Goal: Task Accomplishment & Management: Complete application form

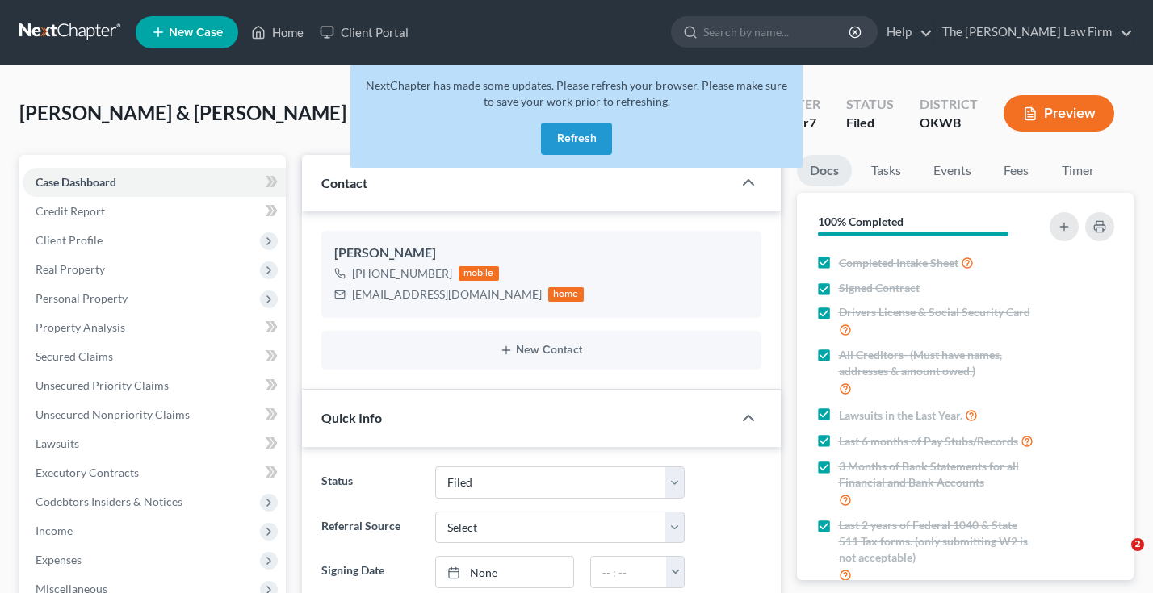
select select "2"
click at [572, 146] on button "Refresh" at bounding box center [576, 139] width 71 height 32
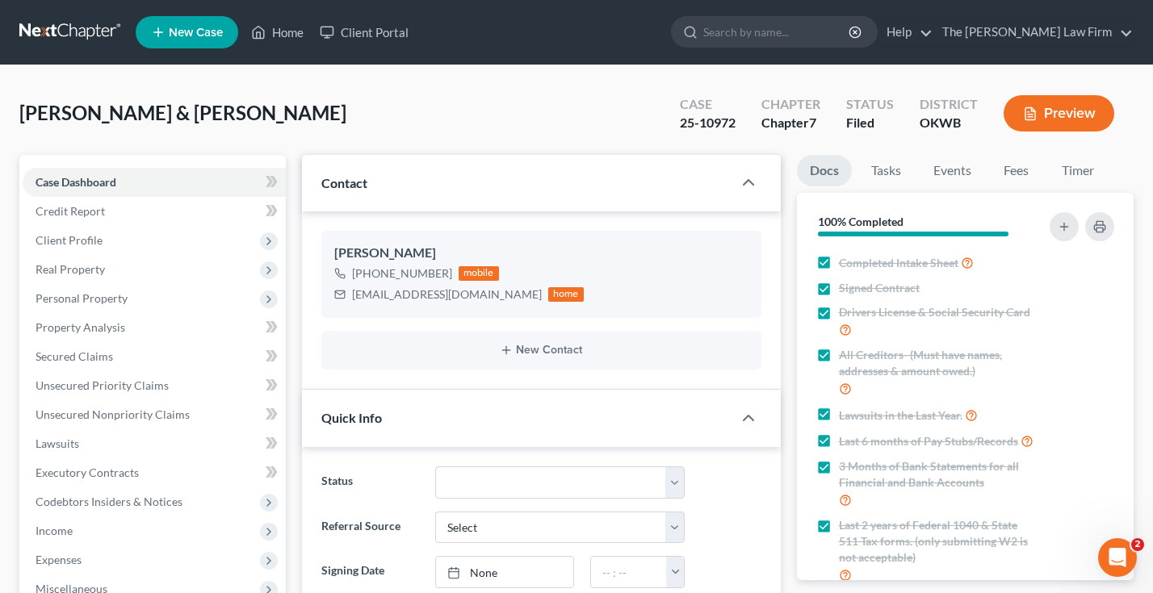
scroll to position [2189, 0]
click at [48, 29] on link at bounding box center [70, 32] width 103 height 29
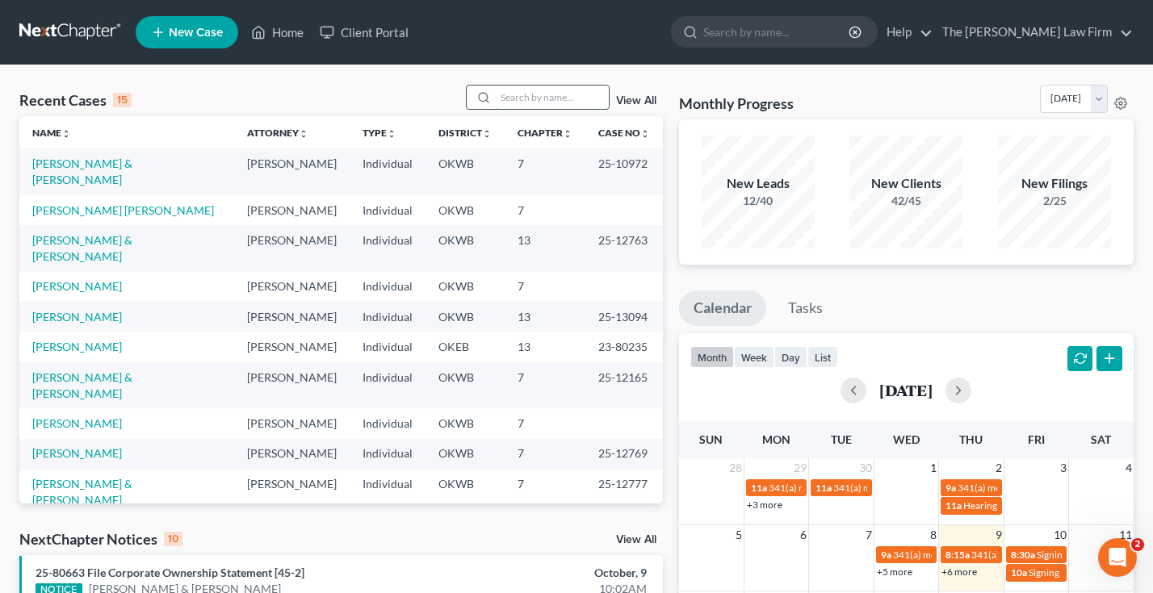
click at [517, 101] on input "search" at bounding box center [552, 97] width 113 height 23
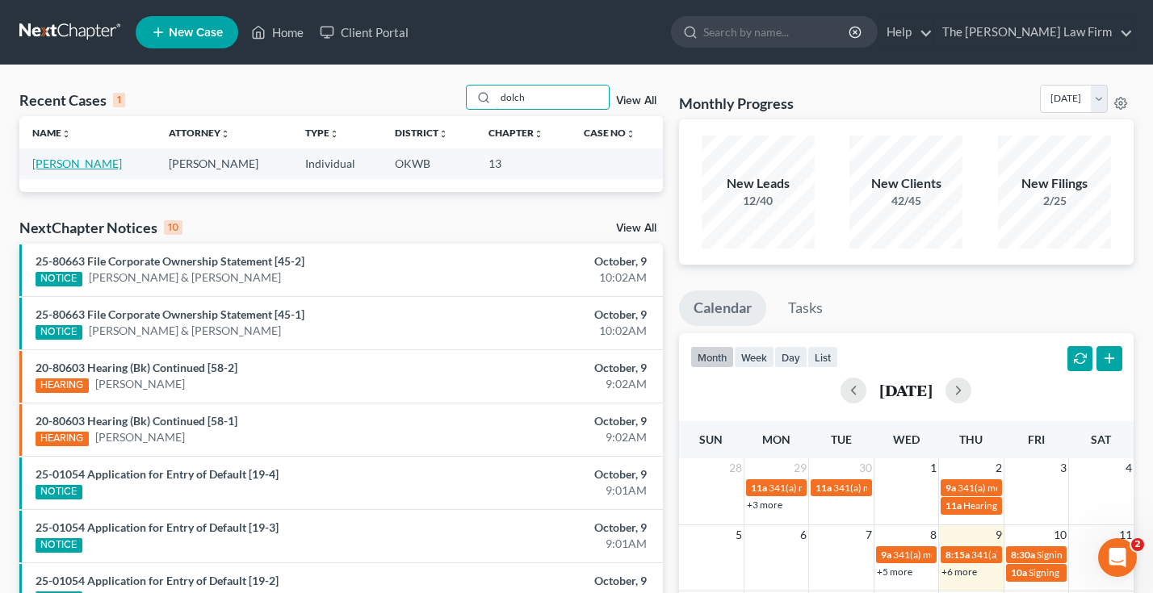
type input "dolch"
click at [52, 166] on link "[PERSON_NAME]" at bounding box center [77, 164] width 90 height 14
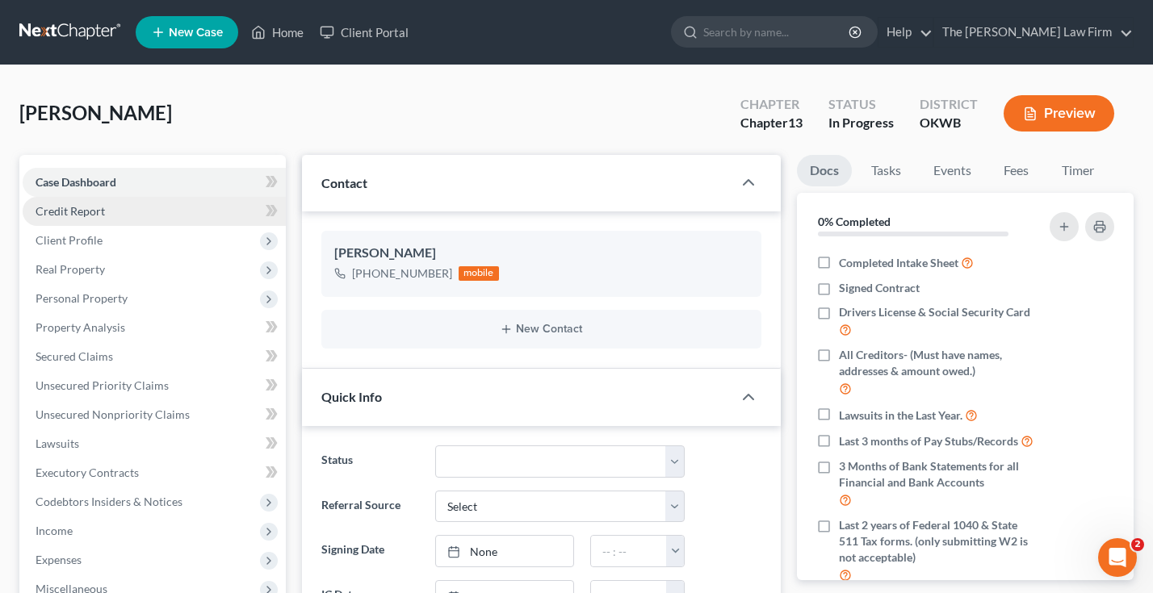
click at [72, 208] on span "Credit Report" at bounding box center [70, 211] width 69 height 14
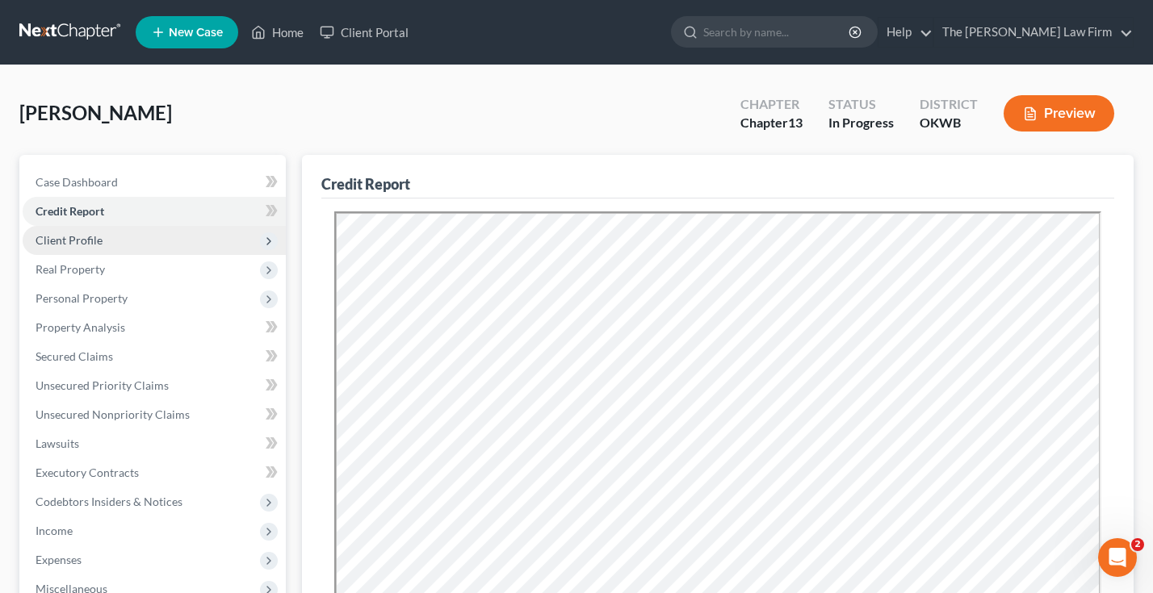
click at [75, 237] on span "Client Profile" at bounding box center [69, 240] width 67 height 14
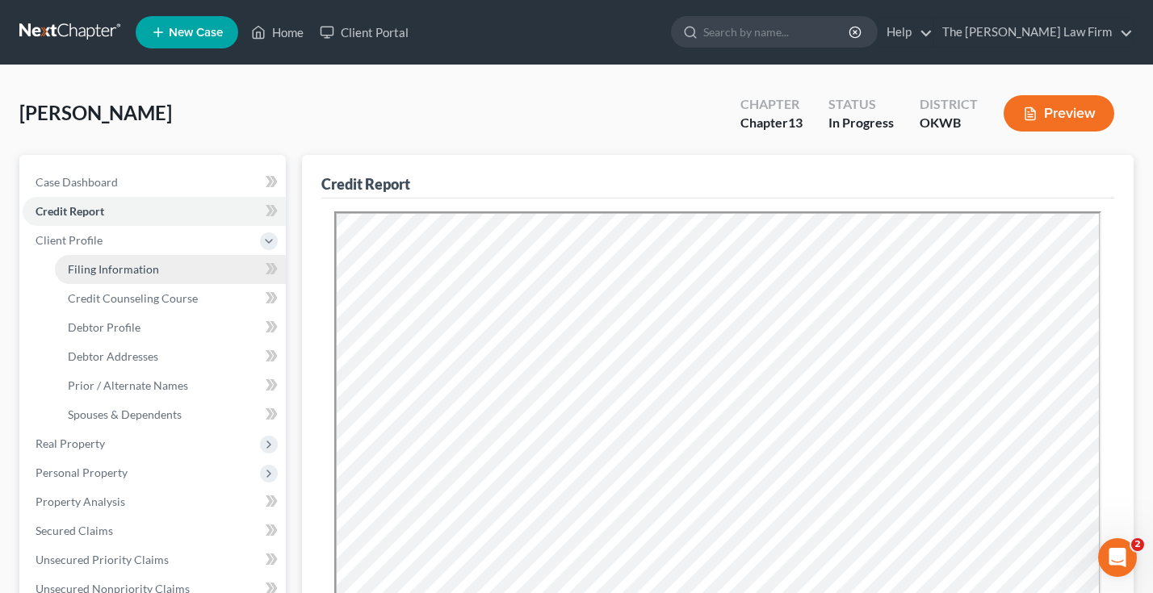
click at [86, 267] on span "Filing Information" at bounding box center [113, 269] width 91 height 14
select select "1"
select select "0"
select select "3"
select select "37"
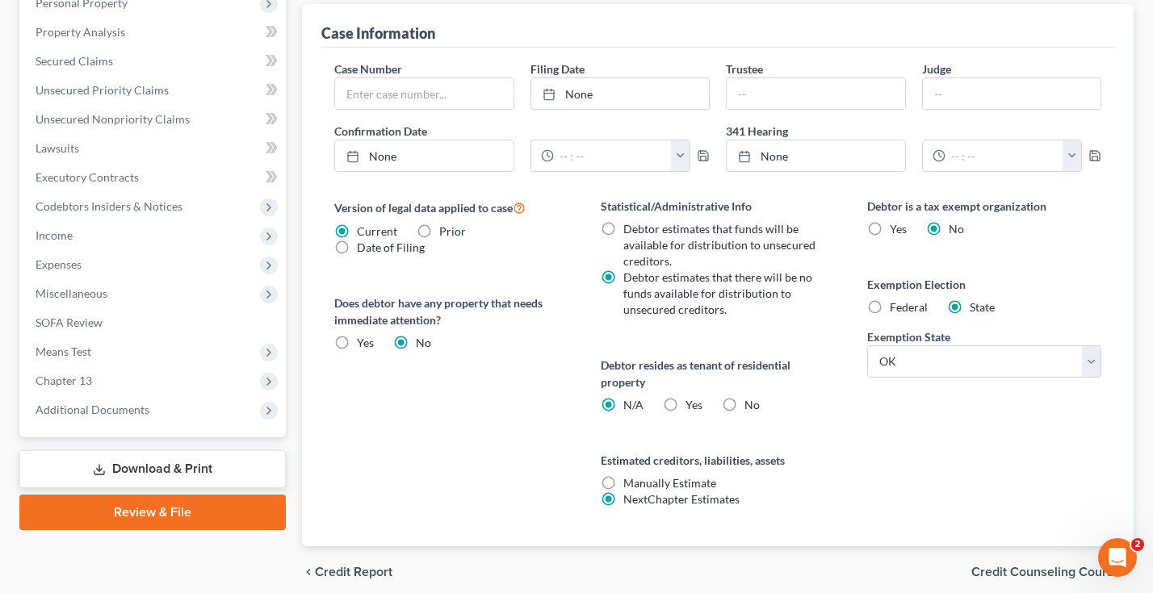
scroll to position [471, 0]
click at [1041, 564] on span "Credit Counseling Course" at bounding box center [1045, 570] width 149 height 13
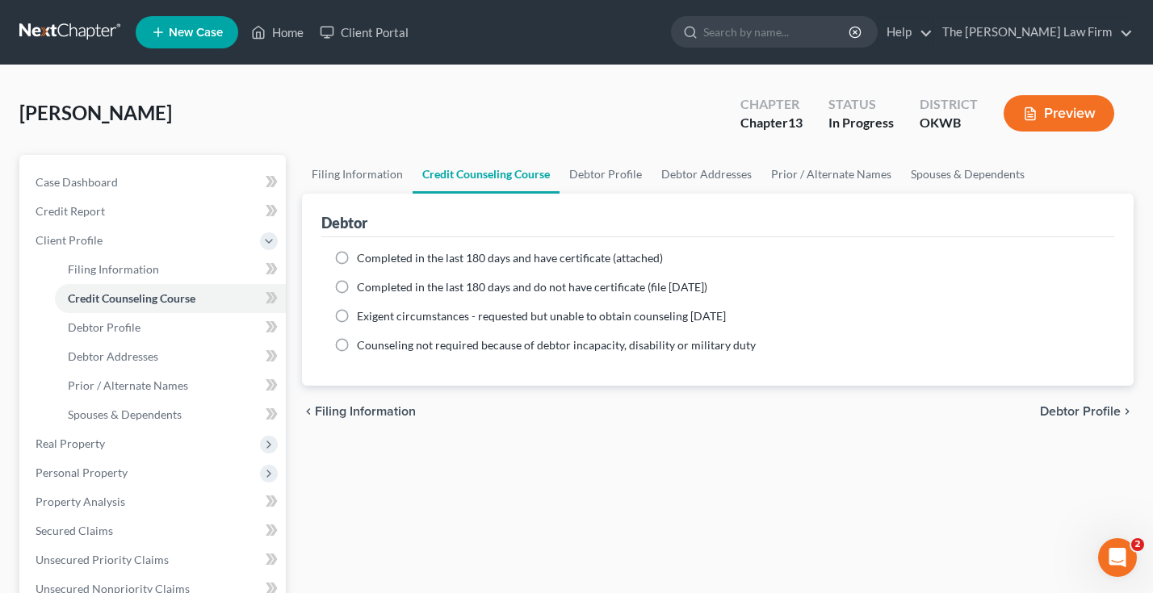
click at [357, 287] on label "Completed in the last 180 days and do not have certificate (file within 14 days)" at bounding box center [532, 287] width 350 height 16
click at [363, 287] on input "Completed in the last 180 days and do not have certificate (file within 14 days)" at bounding box center [368, 284] width 10 height 10
radio input "true"
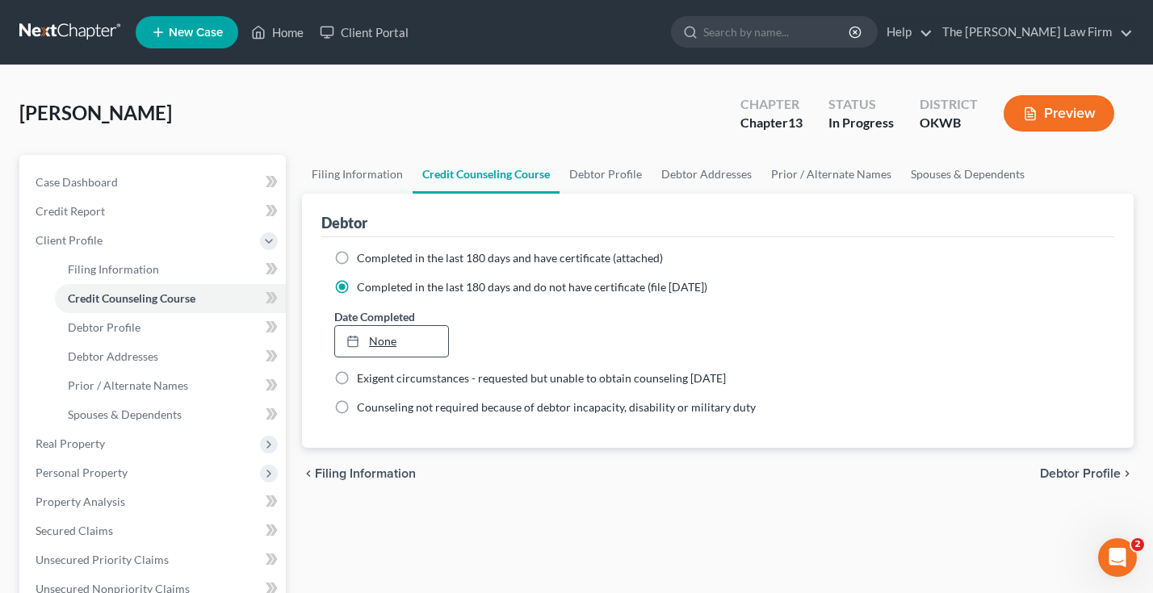
type input "10/9/2025"
click at [411, 337] on link "10/9/2025" at bounding box center [391, 341] width 113 height 31
click at [1059, 473] on span "Debtor Profile" at bounding box center [1080, 473] width 81 height 13
select select "0"
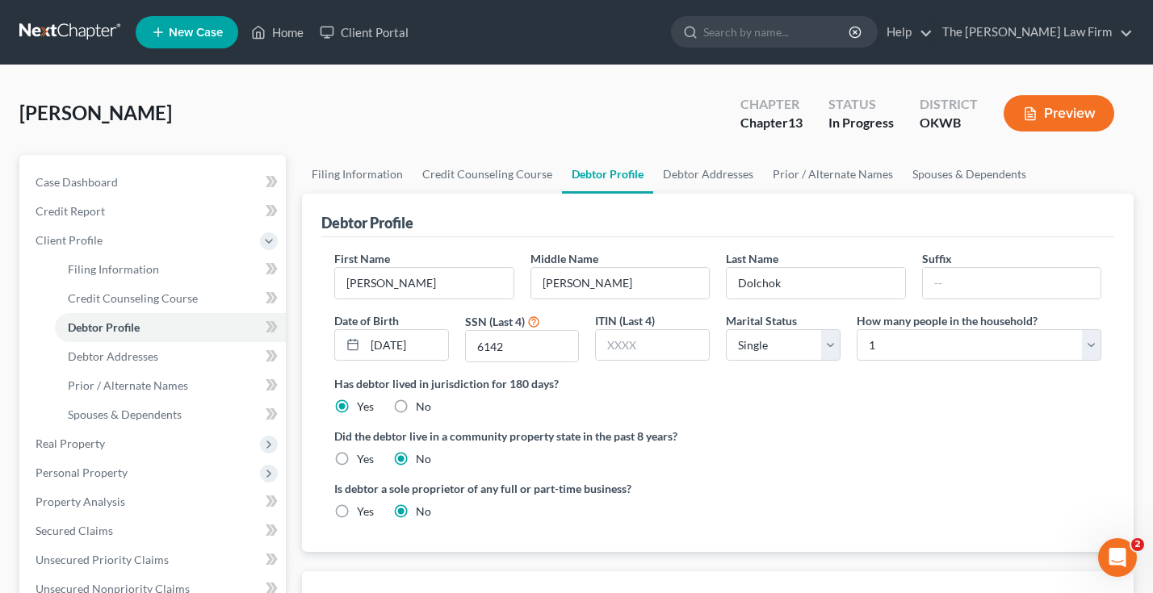
scroll to position [264, 0]
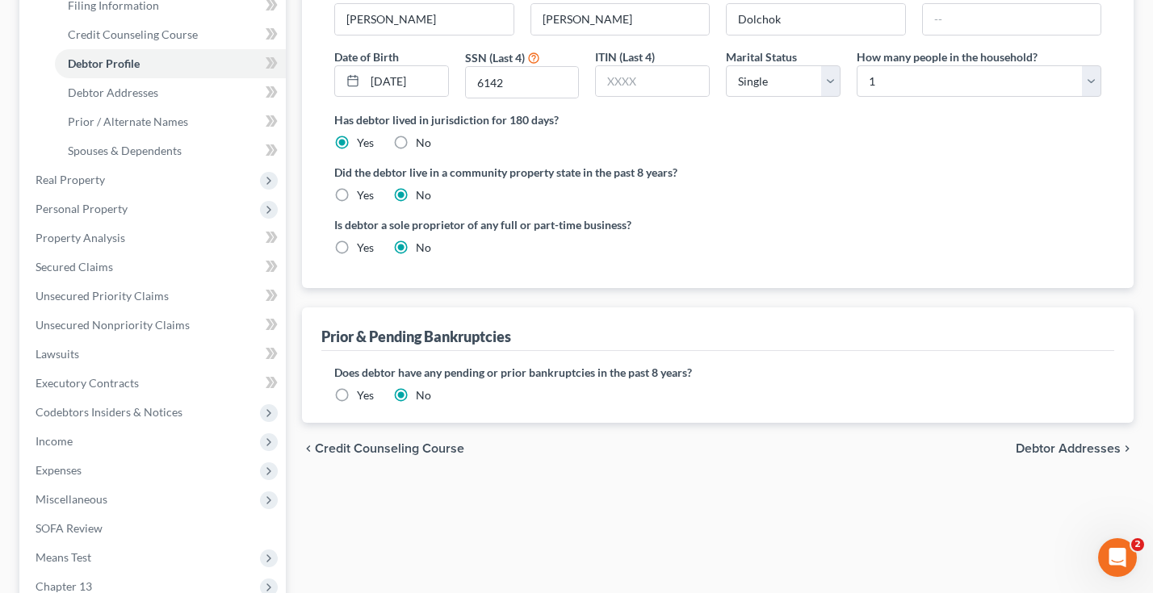
click at [1087, 448] on span "Debtor Addresses" at bounding box center [1068, 448] width 105 height 13
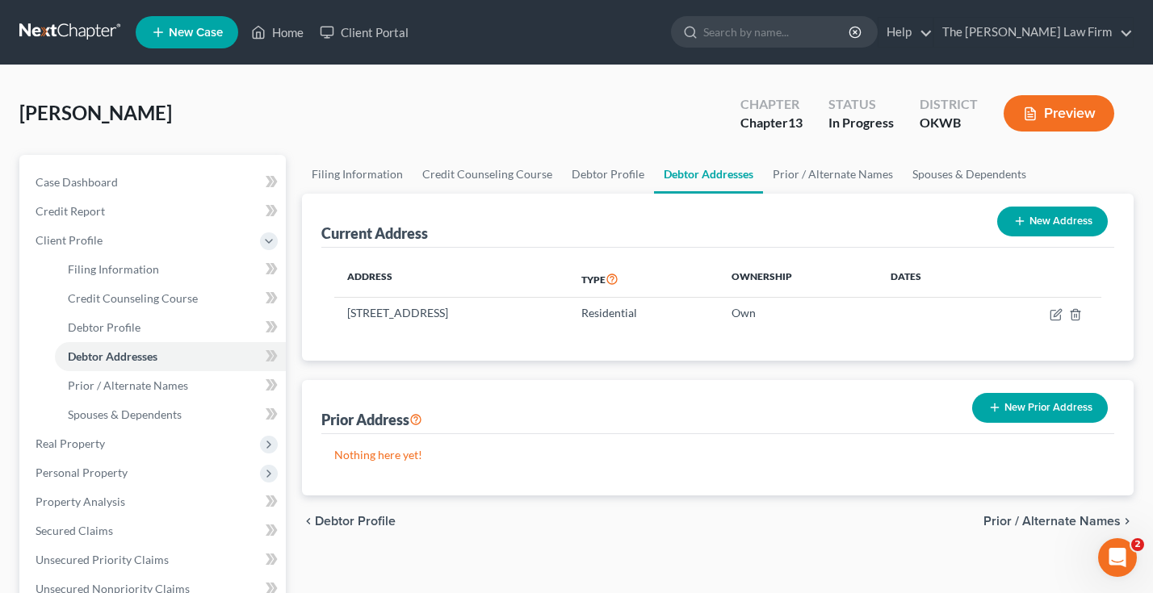
click at [1051, 519] on span "Prior / Alternate Names" at bounding box center [1051, 521] width 137 height 13
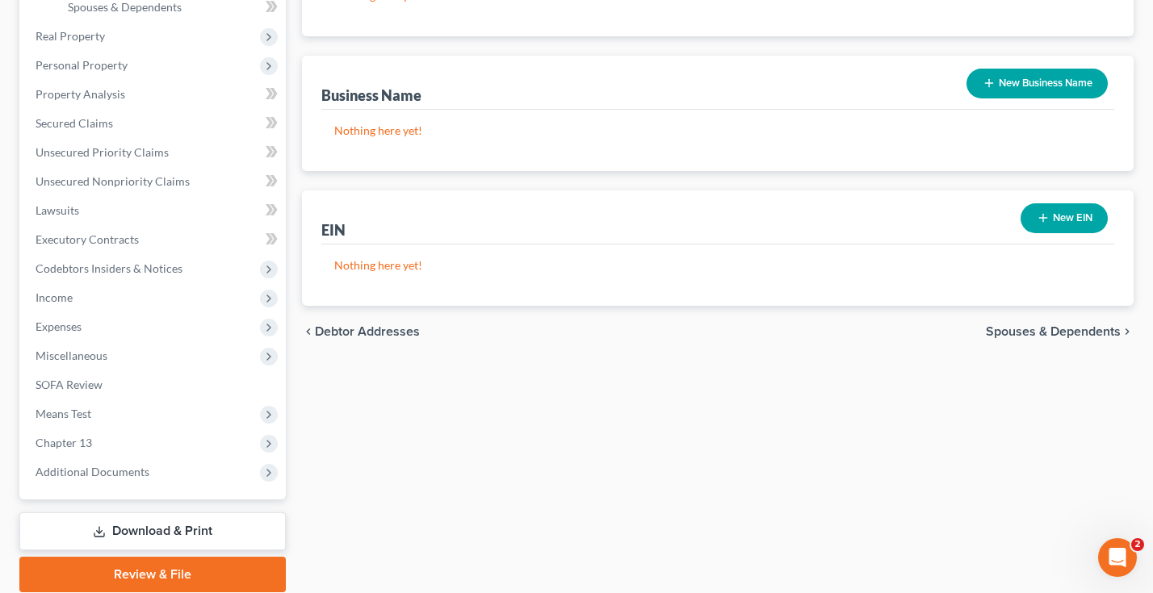
scroll to position [410, 0]
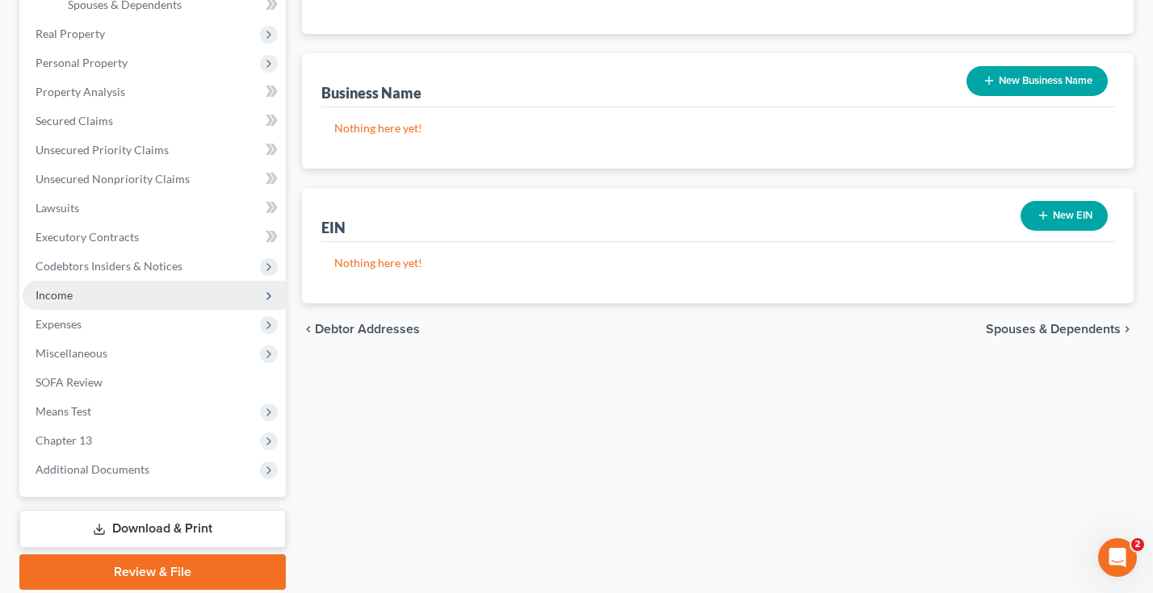
click at [143, 287] on span "Income" at bounding box center [154, 295] width 263 height 29
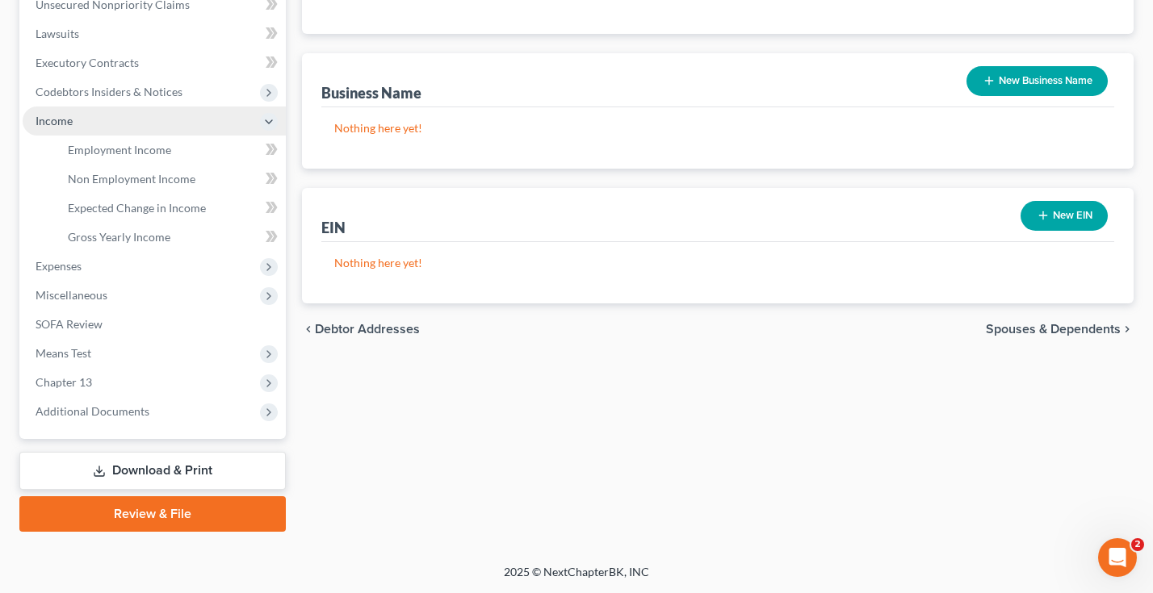
scroll to position [408, 0]
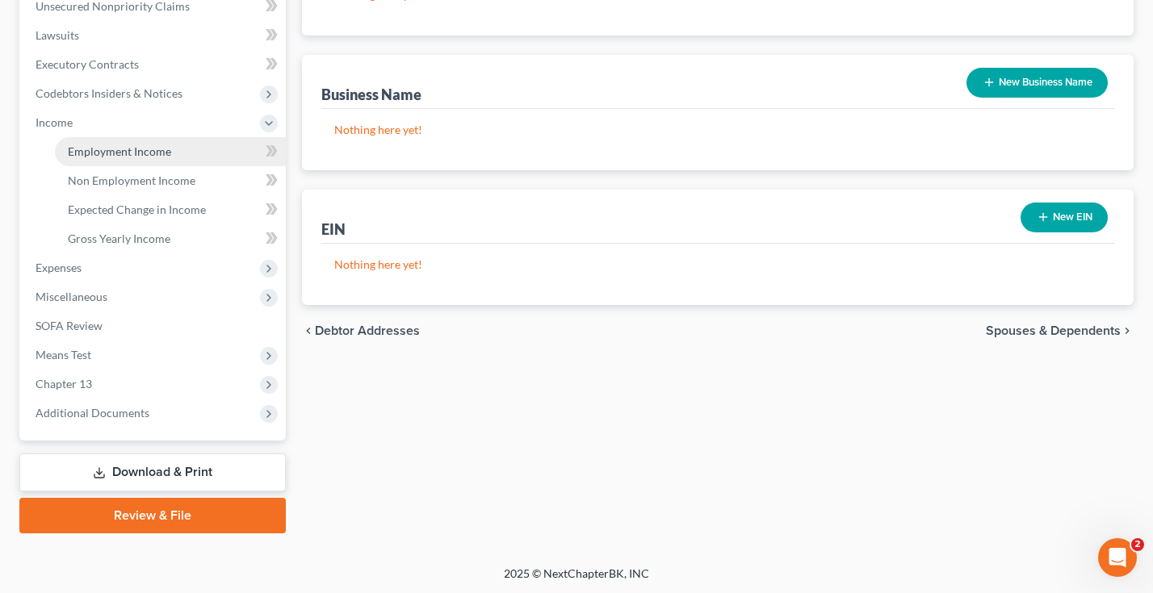
click at [127, 146] on span "Employment Income" at bounding box center [119, 151] width 103 height 14
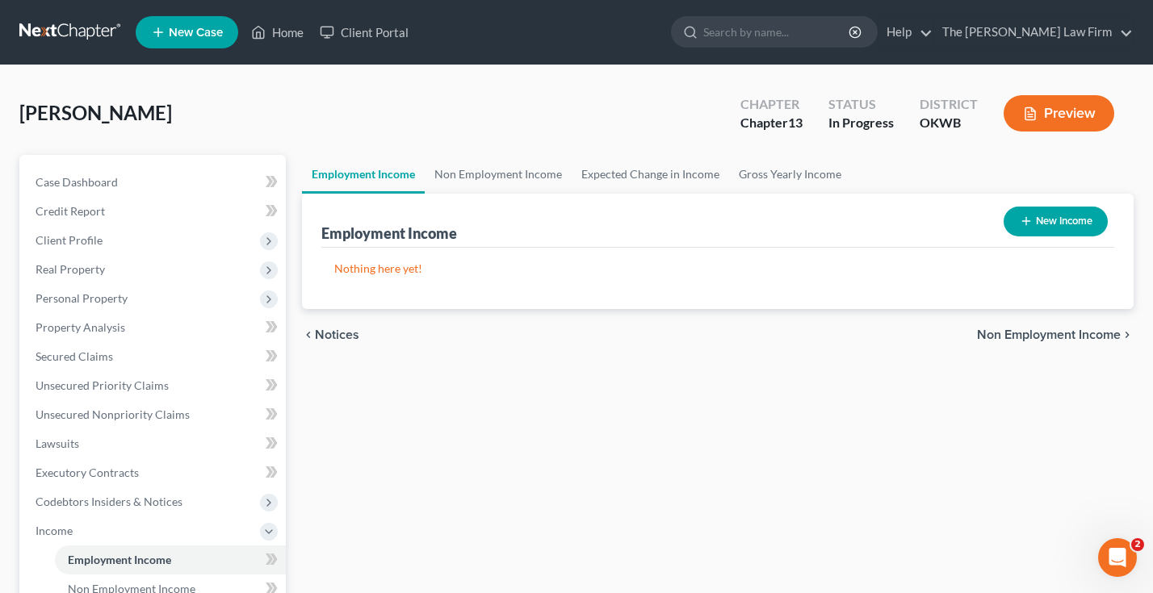
click at [1046, 214] on button "New Income" at bounding box center [1055, 222] width 104 height 30
select select "0"
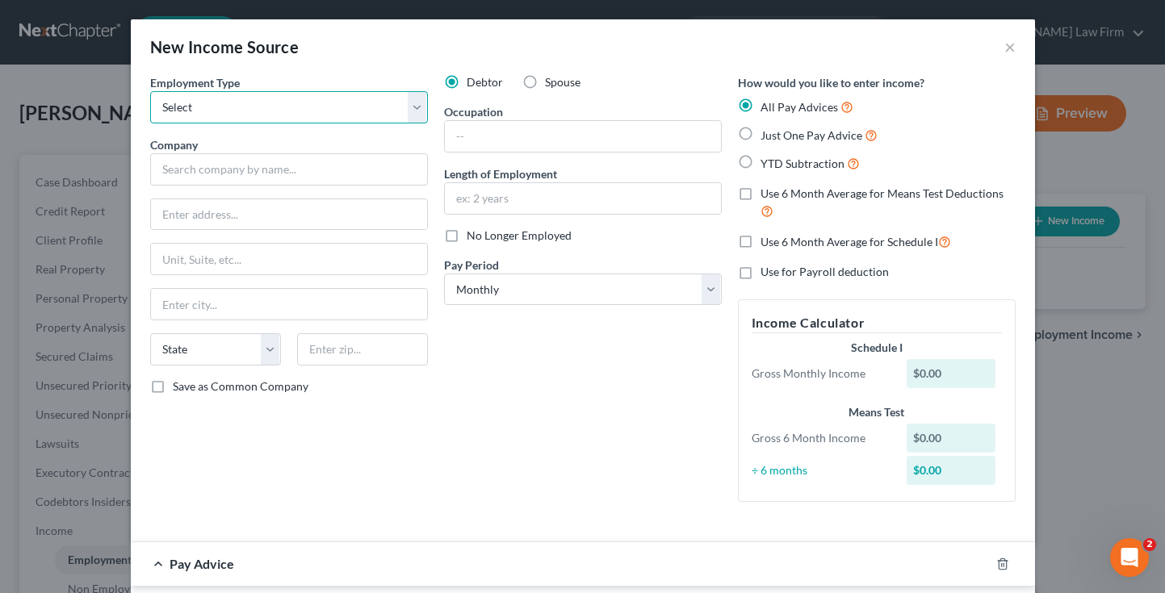
click at [408, 98] on select "Select Full or Part Time Employment Self Employment" at bounding box center [289, 107] width 278 height 32
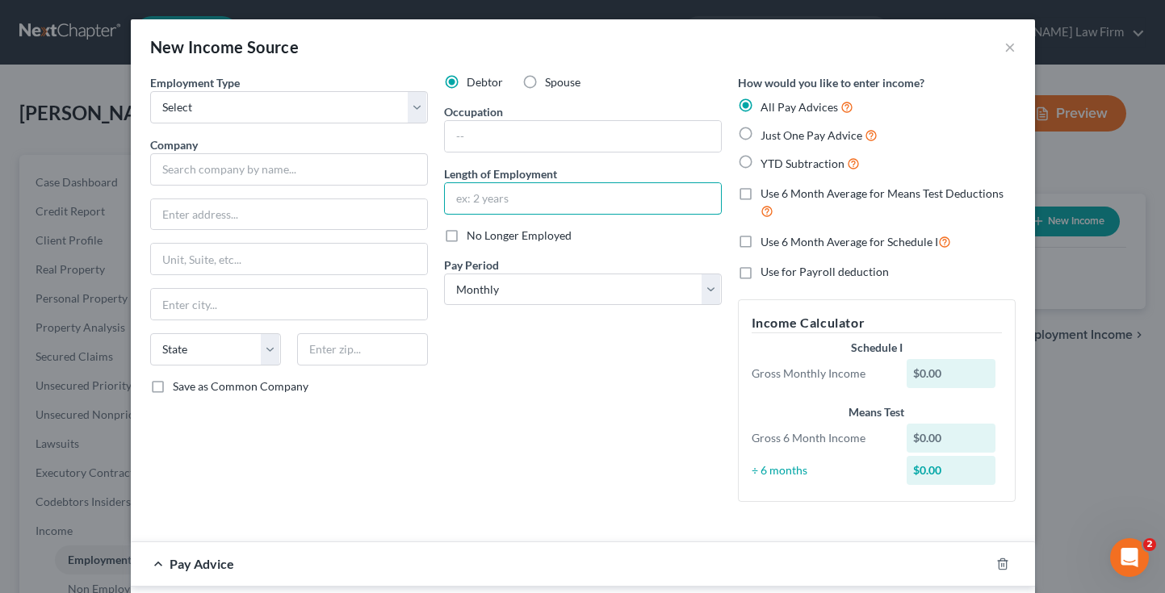
drag, startPoint x: 514, startPoint y: 210, endPoint x: 523, endPoint y: 171, distance: 39.8
click at [523, 171] on div "Length of Employment" at bounding box center [583, 189] width 278 height 49
click at [999, 564] on icon "button" at bounding box center [1002, 564] width 7 height 10
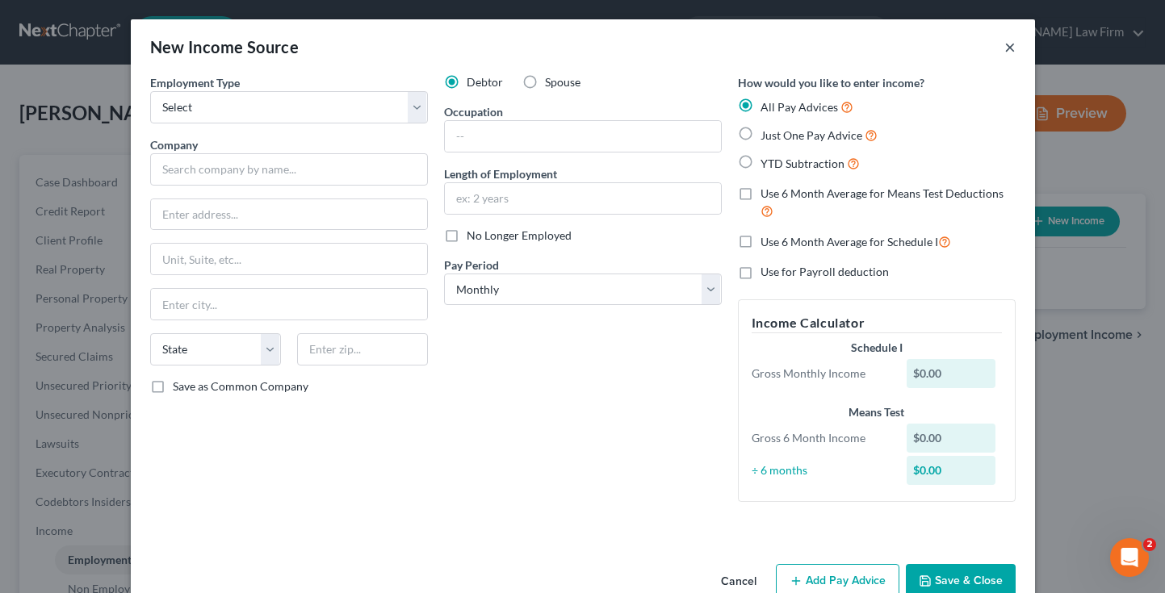
click at [1004, 44] on button "×" at bounding box center [1009, 46] width 11 height 19
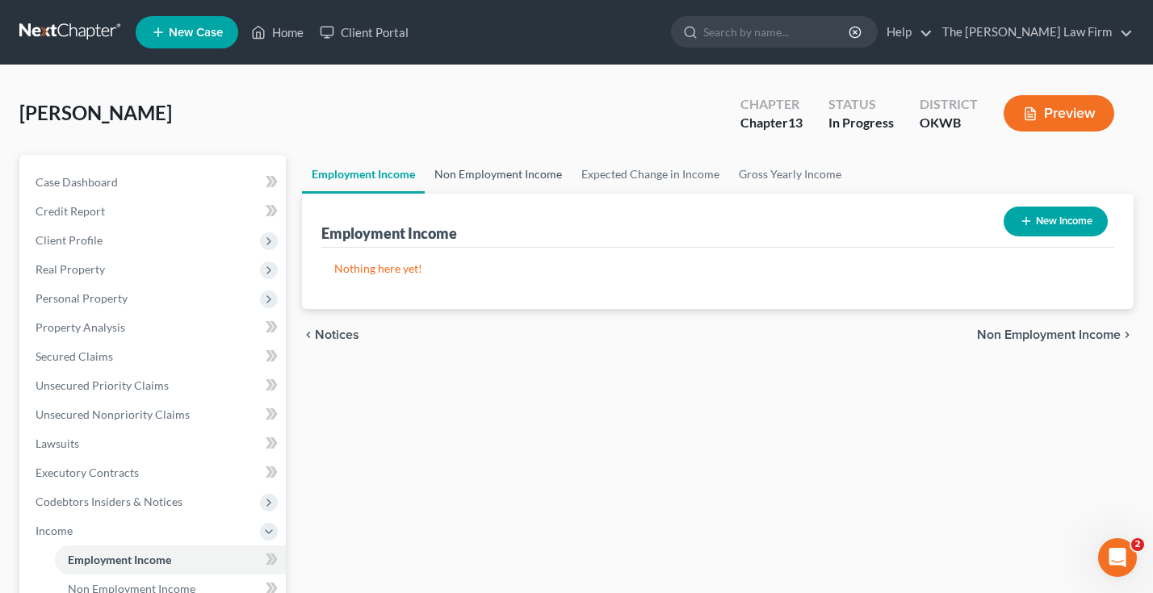
click at [512, 170] on link "Non Employment Income" at bounding box center [498, 174] width 147 height 39
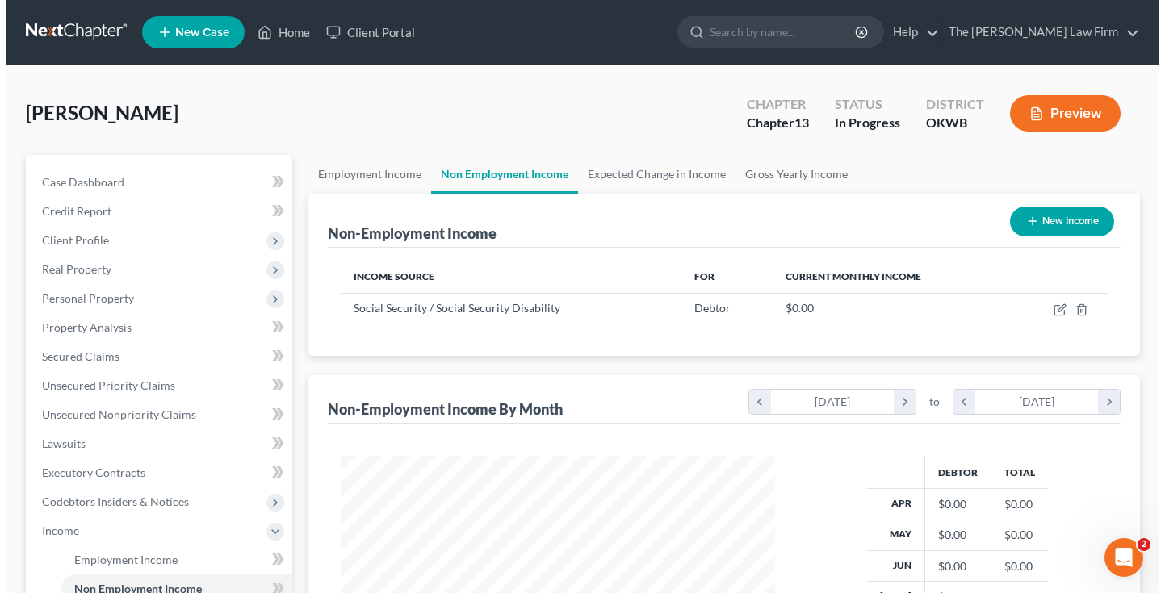
scroll to position [289, 466]
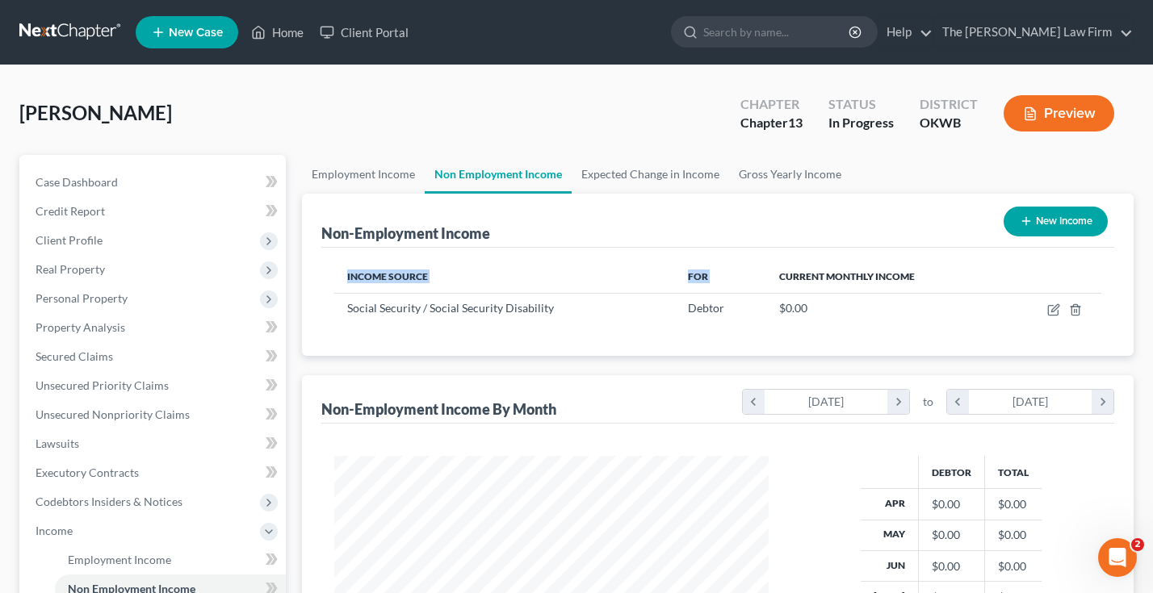
drag, startPoint x: 747, startPoint y: 273, endPoint x: 934, endPoint y: 256, distance: 188.0
click at [934, 256] on div "Income Source For Current Monthly Income Social Security / Social Security Disa…" at bounding box center [717, 302] width 793 height 108
click at [1047, 300] on td at bounding box center [1052, 308] width 98 height 31
click at [1055, 309] on icon "button" at bounding box center [1053, 310] width 13 height 13
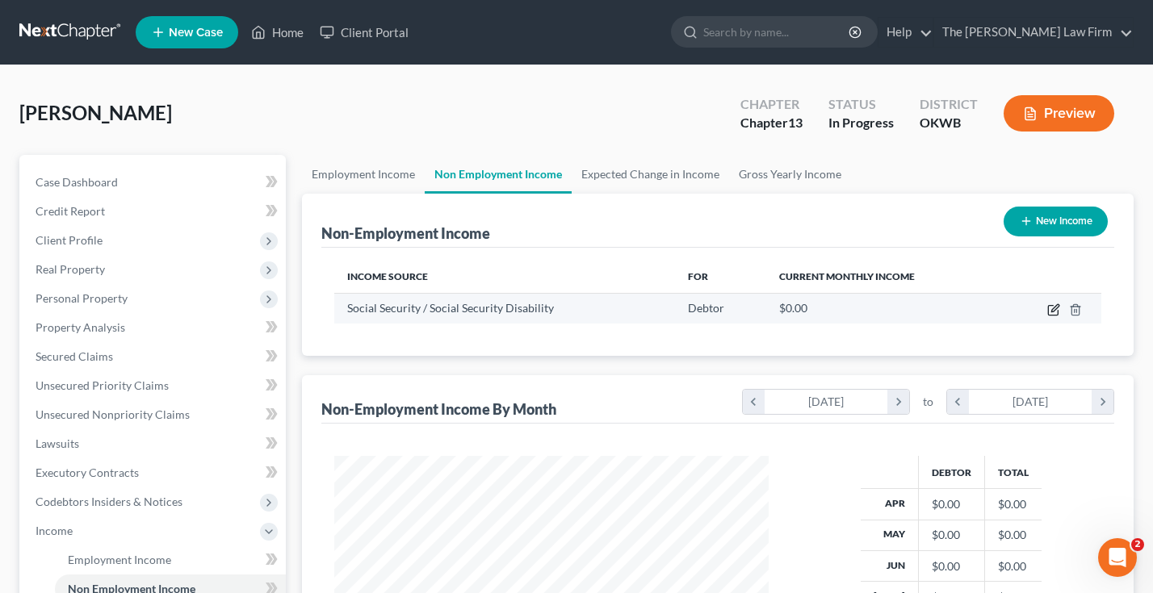
select select "4"
select select "0"
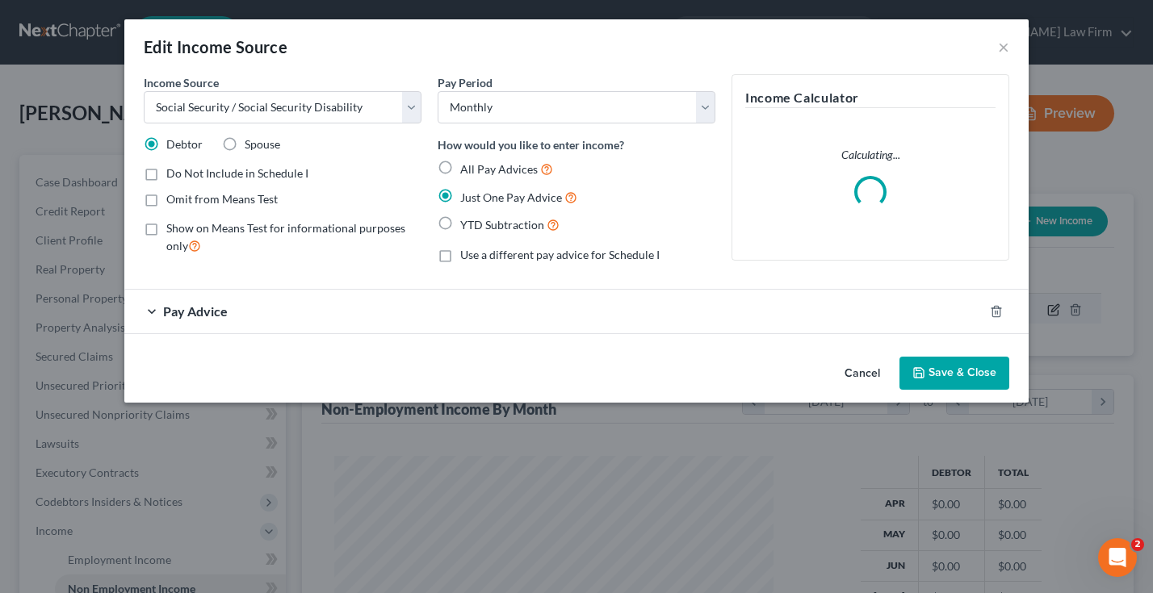
scroll to position [289, 471]
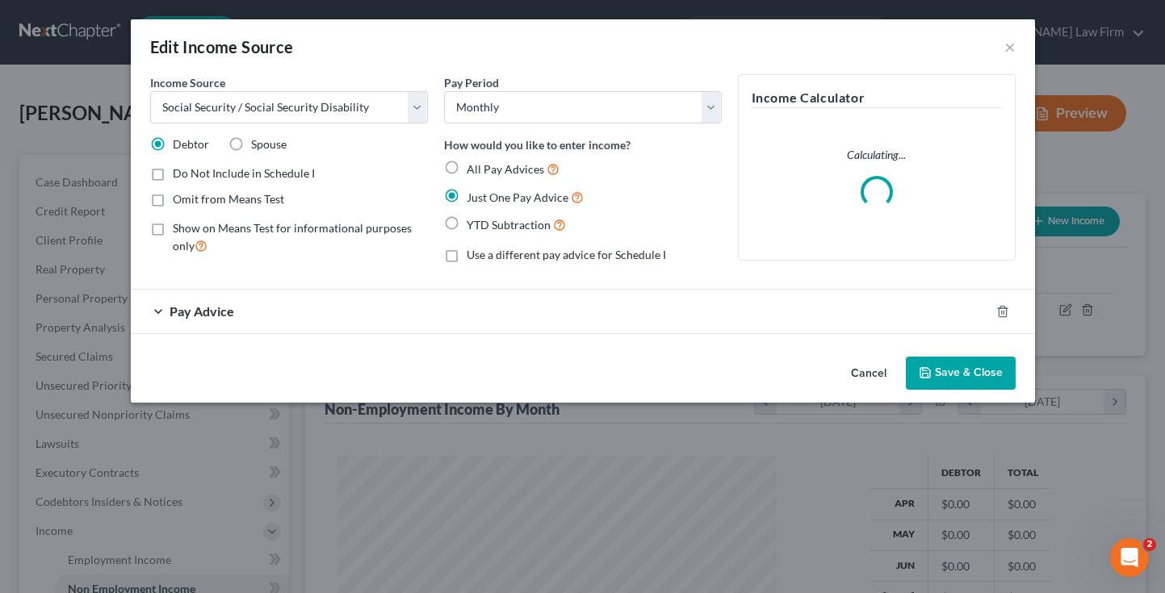
click at [247, 312] on div "Pay Advice" at bounding box center [560, 311] width 859 height 43
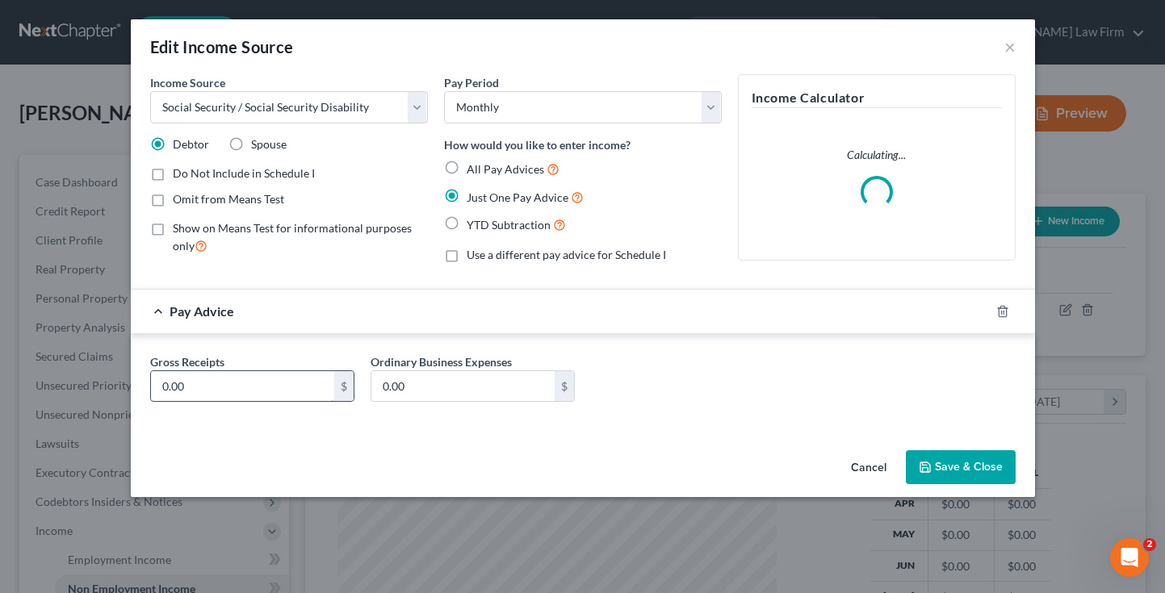
click at [267, 383] on input "0.00" at bounding box center [242, 386] width 183 height 31
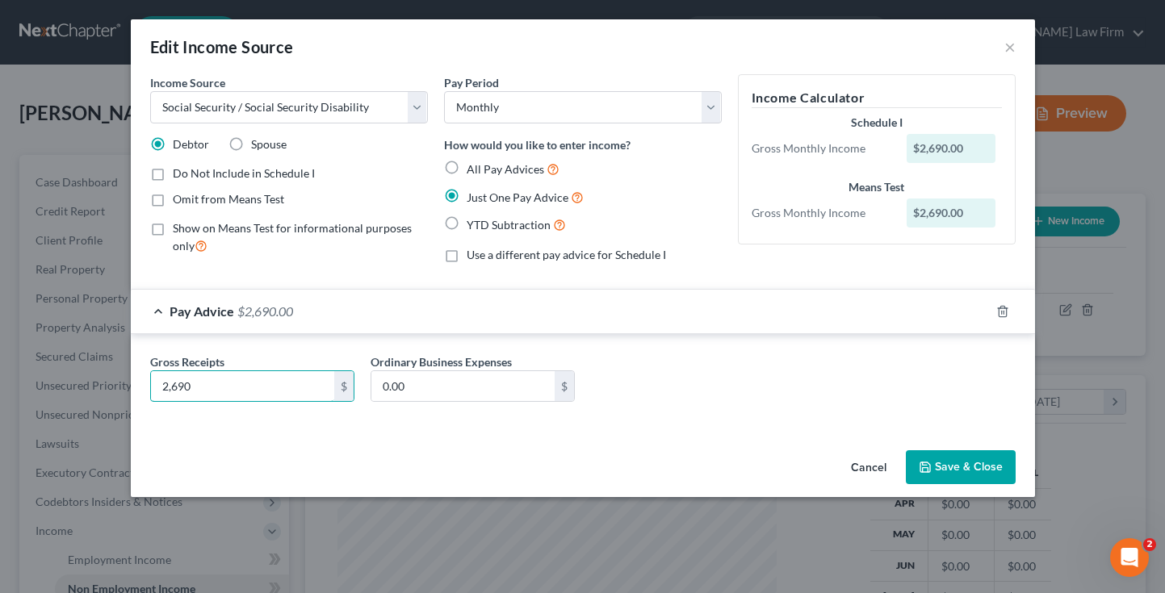
type input "2,690"
click at [173, 199] on label "Omit from Means Test" at bounding box center [228, 199] width 111 height 16
click at [179, 199] on input "Omit from Means Test" at bounding box center [184, 196] width 10 height 10
checkbox input "true"
click at [173, 231] on label "Show on Means Test for informational purposes only" at bounding box center [300, 237] width 255 height 35
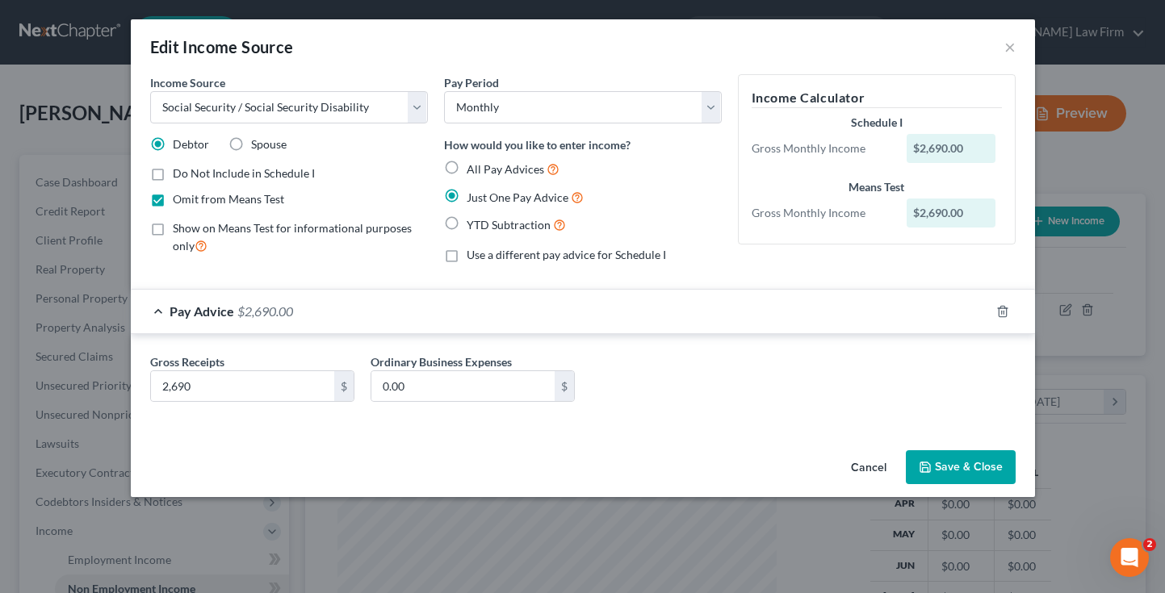
click at [179, 231] on input "Show on Means Test for informational purposes only" at bounding box center [184, 225] width 10 height 10
checkbox input "true"
click at [173, 201] on label "Omit from Means Test" at bounding box center [228, 199] width 111 height 16
click at [179, 201] on input "Omit from Means Test" at bounding box center [184, 196] width 10 height 10
checkbox input "false"
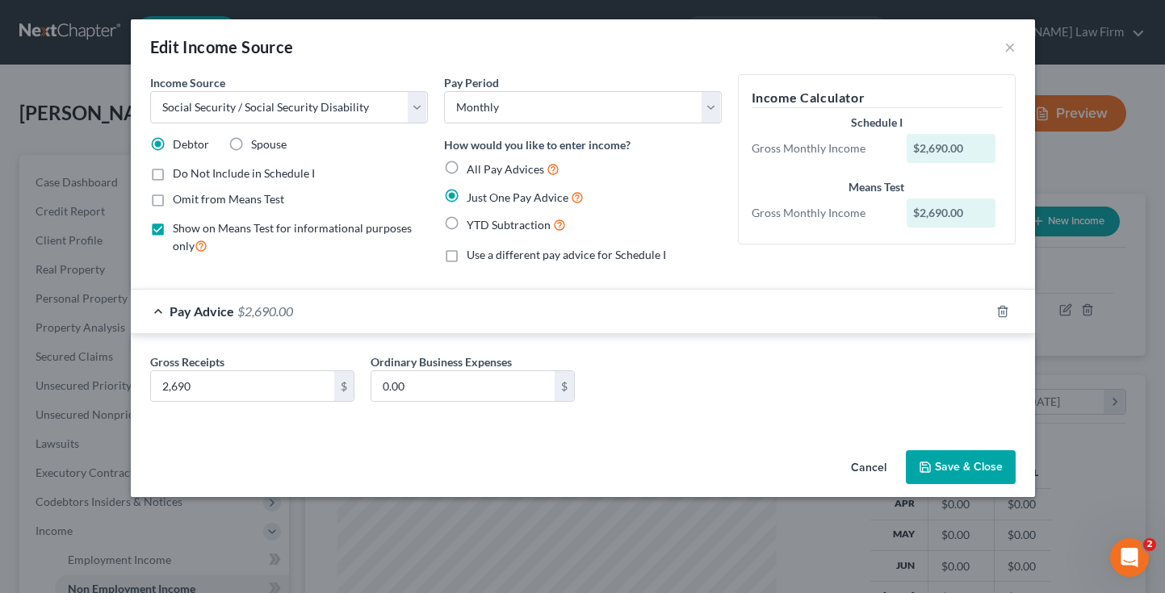
click at [948, 465] on button "Save & Close" at bounding box center [961, 467] width 110 height 34
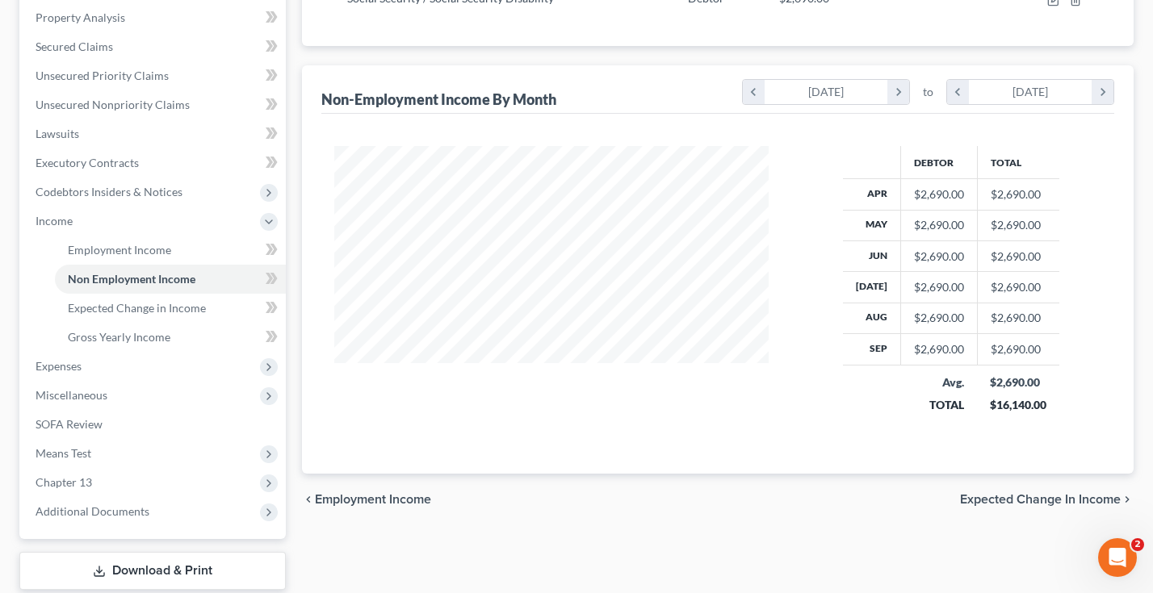
scroll to position [312, 0]
click at [86, 363] on span "Expenses" at bounding box center [154, 364] width 263 height 29
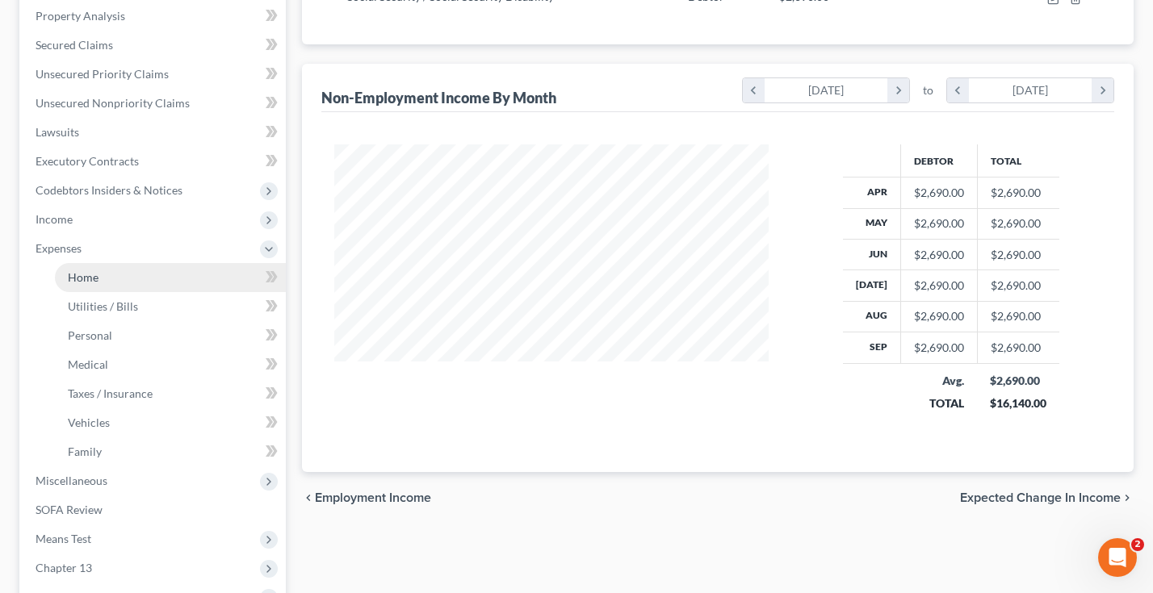
click at [144, 279] on link "Home" at bounding box center [170, 277] width 231 height 29
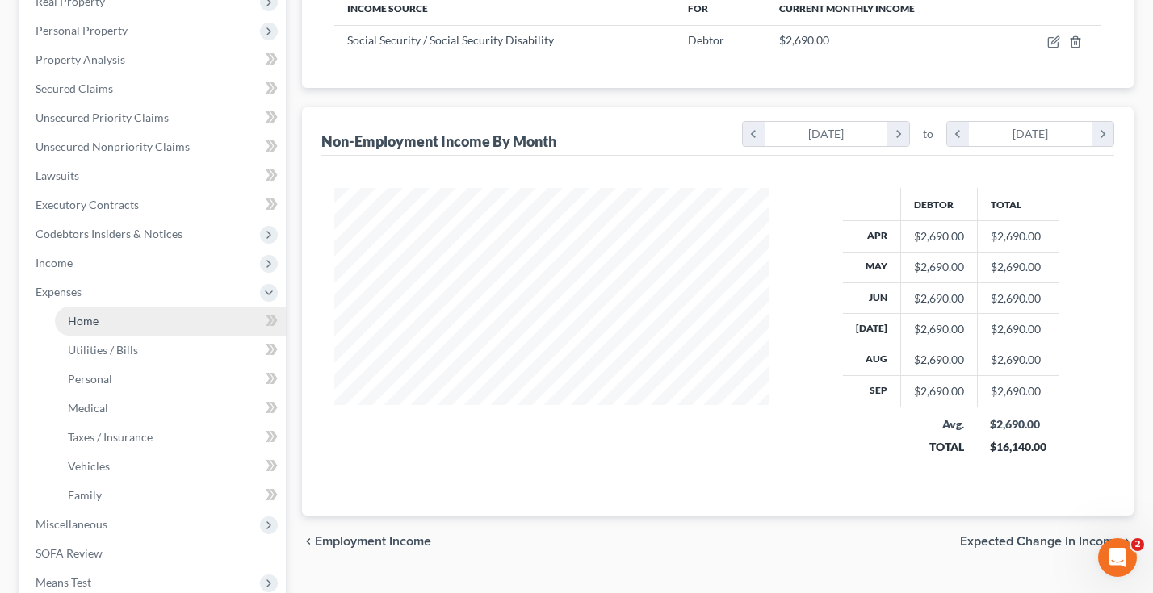
click at [164, 278] on li "Expenses Home Utilities / Bills Personal Medical" at bounding box center [154, 394] width 263 height 232
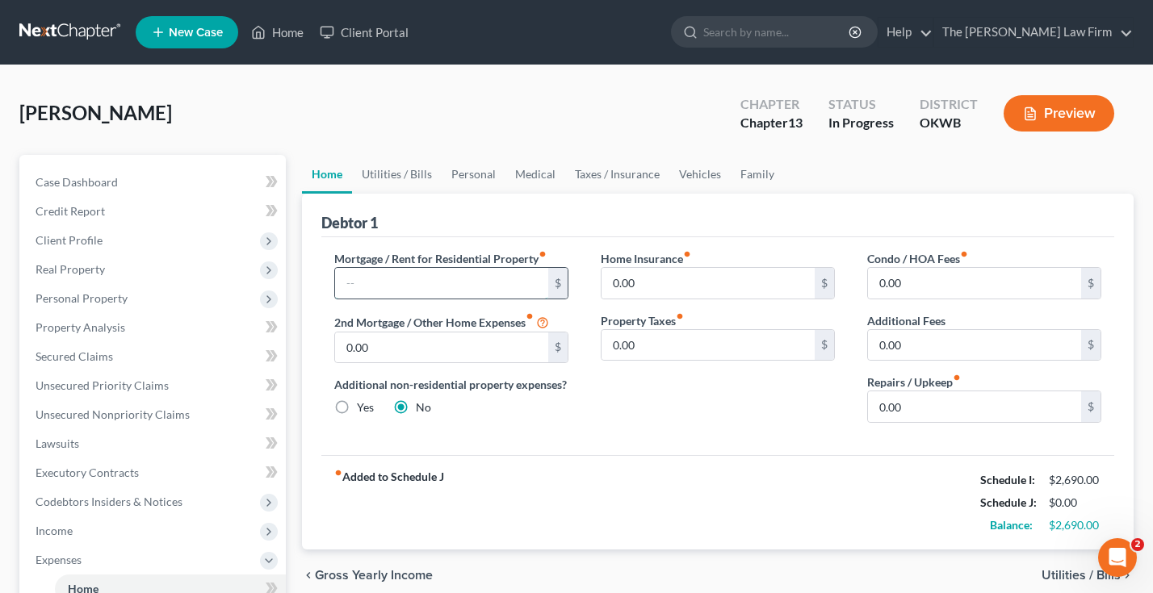
click at [526, 275] on input "text" at bounding box center [441, 283] width 213 height 31
type input "200"
click at [917, 396] on input "0.00" at bounding box center [974, 407] width 213 height 31
type input "150"
click at [847, 450] on div "Mortgage / Rent for Residential Property fiber_manual_record 200 $ 2nd Mortgage…" at bounding box center [717, 346] width 793 height 218
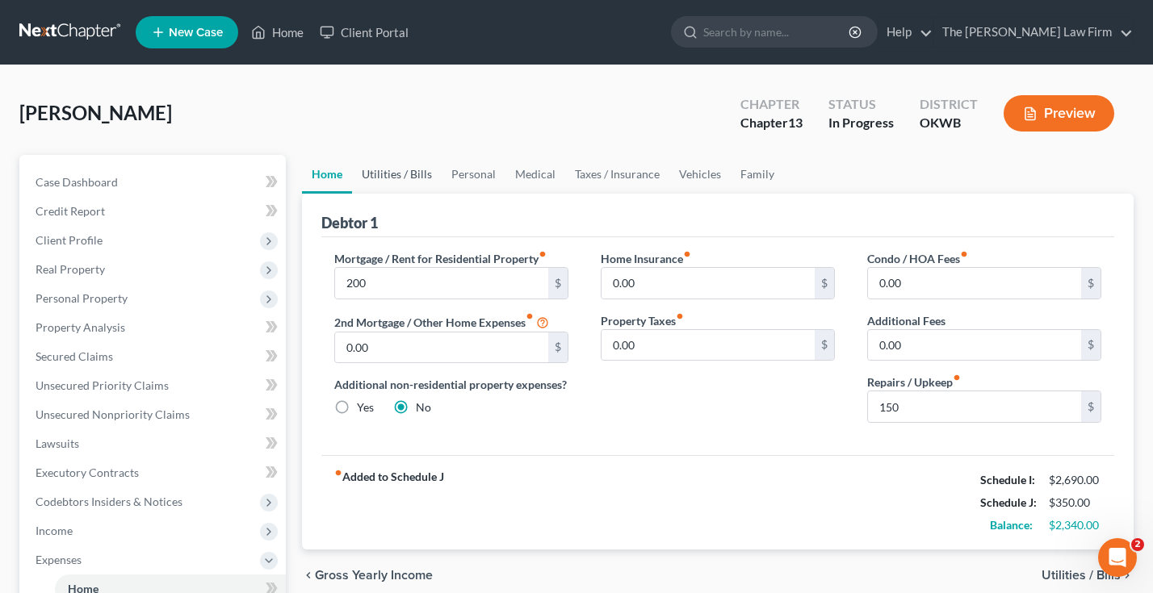
click at [391, 177] on link "Utilities / Bills" at bounding box center [397, 174] width 90 height 39
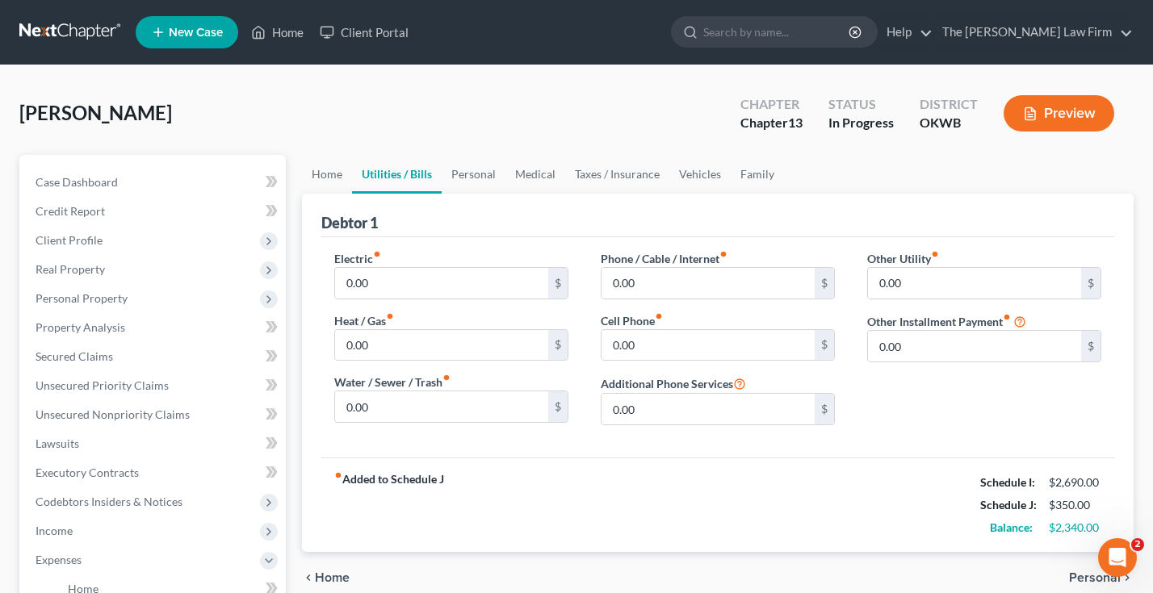
click at [391, 177] on link "Utilities / Bills" at bounding box center [397, 174] width 90 height 39
click at [389, 290] on input "0.00" at bounding box center [441, 283] width 213 height 31
type input "100"
type input "80"
type input "50"
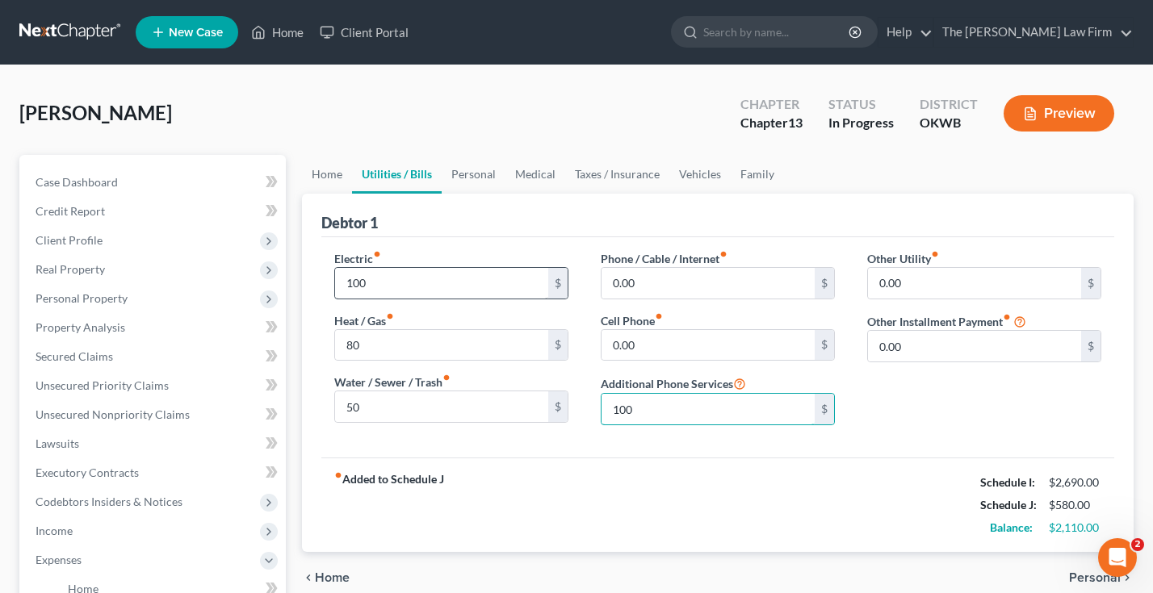
type input "100"
type input "0"
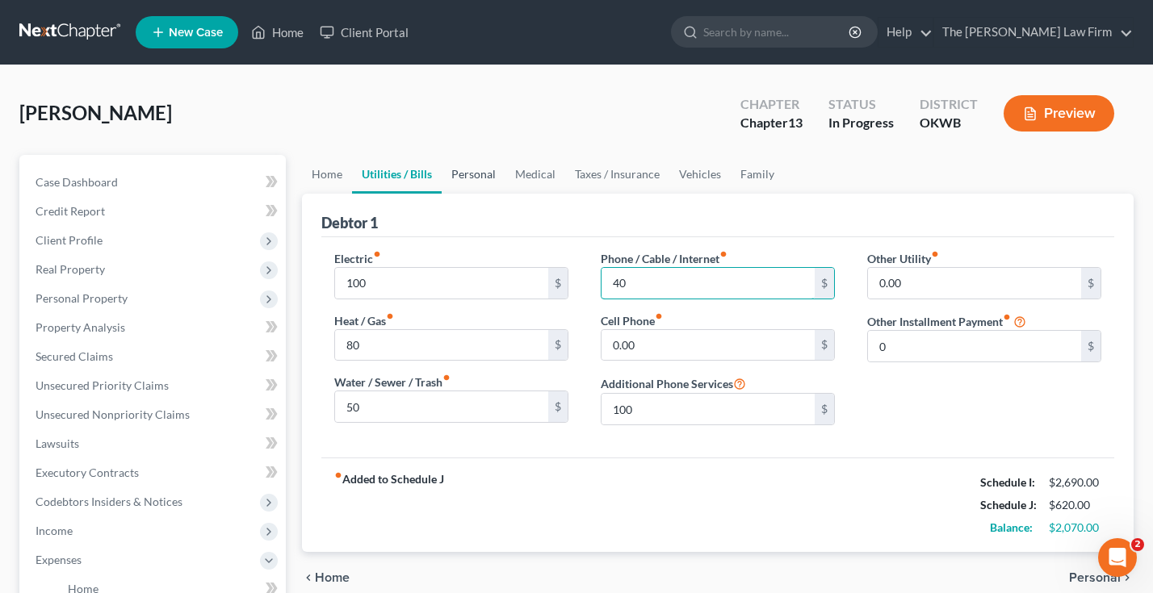
type input "40"
click at [465, 173] on link "Personal" at bounding box center [474, 174] width 64 height 39
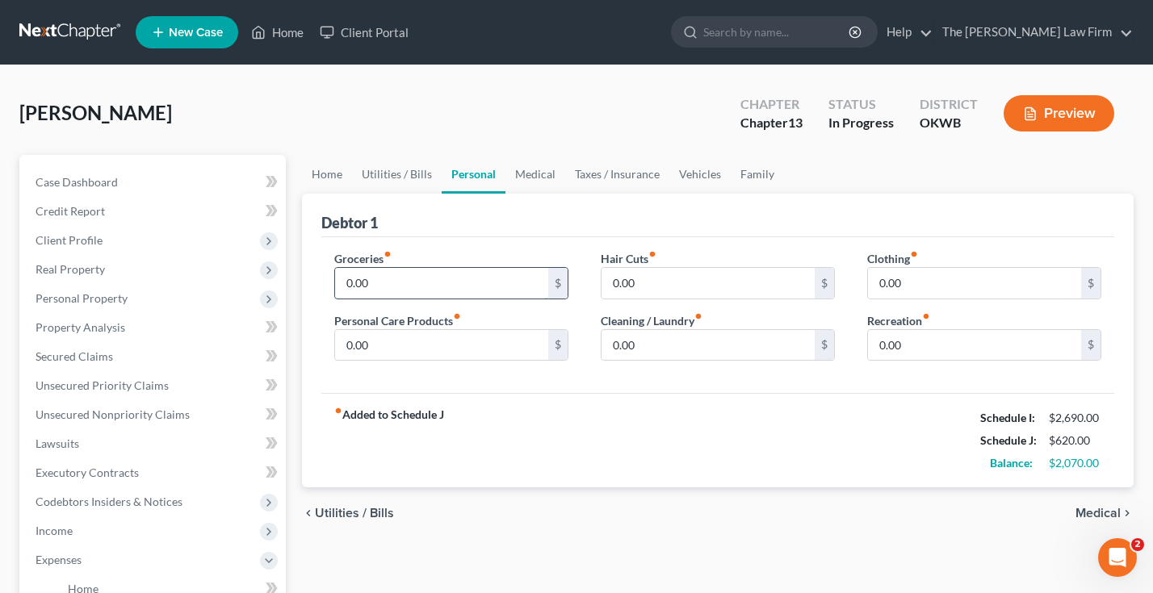
click at [412, 283] on input "0.00" at bounding box center [441, 283] width 213 height 31
type input "350"
type input "80"
type input "45"
type input "35"
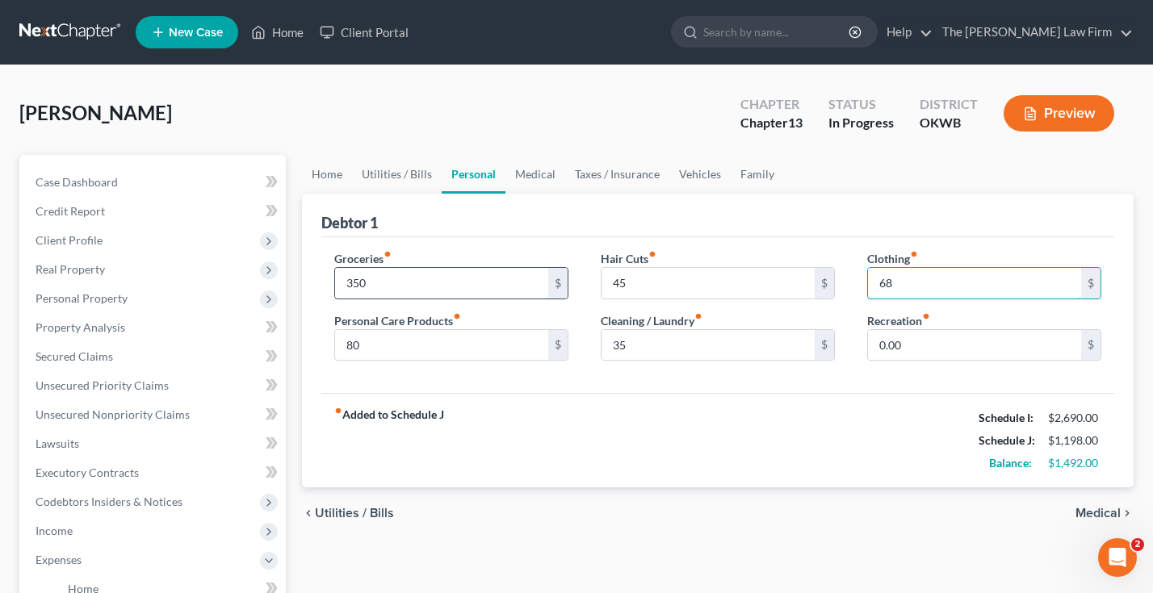
type input "68"
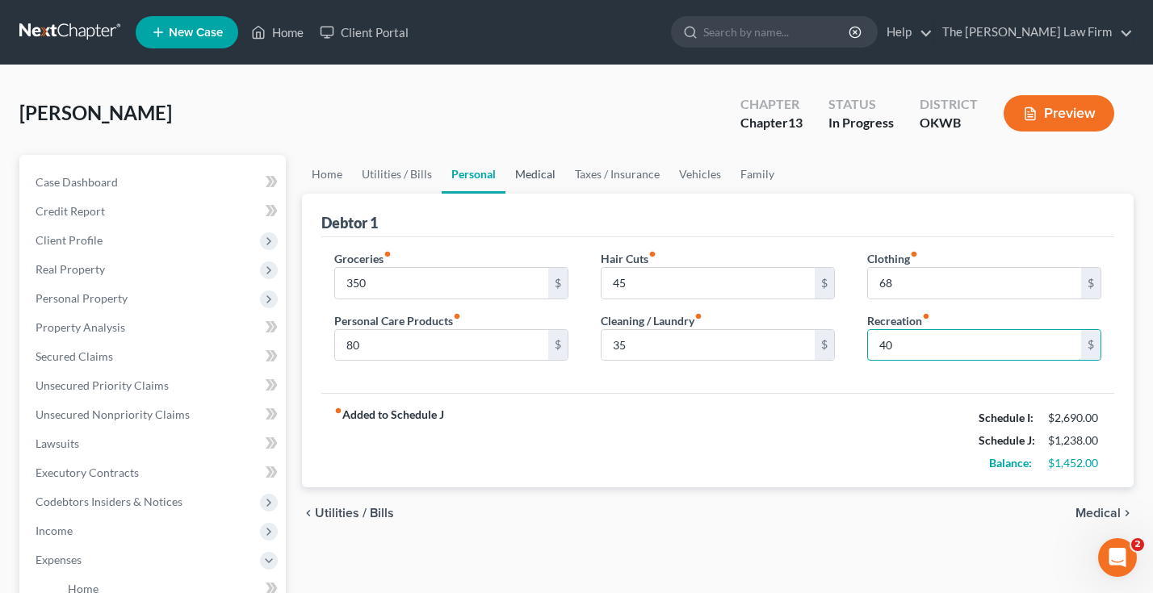
type input "40"
click at [530, 166] on link "Medical" at bounding box center [535, 174] width 60 height 39
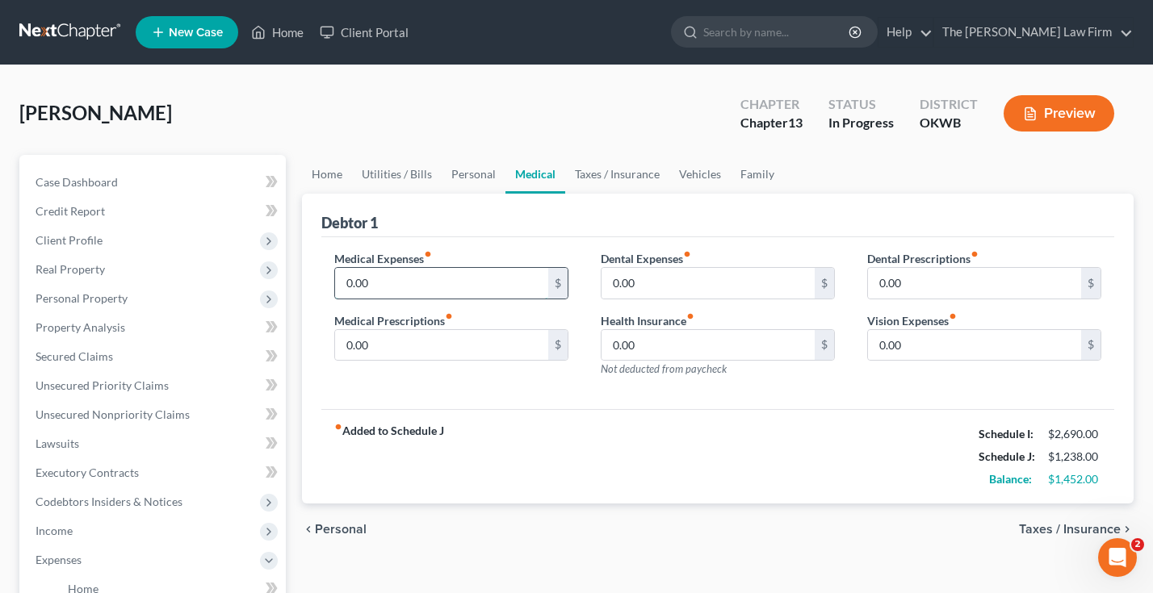
click at [468, 287] on input "0.00" at bounding box center [441, 283] width 213 height 31
type input "150"
type input "50"
click at [617, 181] on link "Taxes / Insurance" at bounding box center [617, 174] width 104 height 39
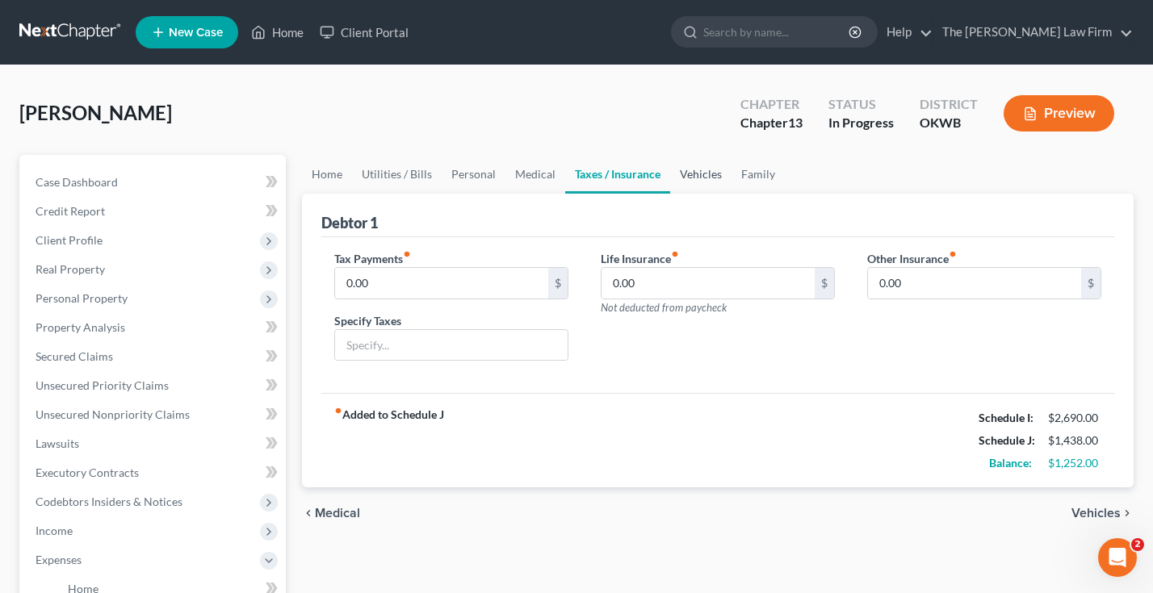
click at [691, 177] on link "Vehicles" at bounding box center [700, 174] width 61 height 39
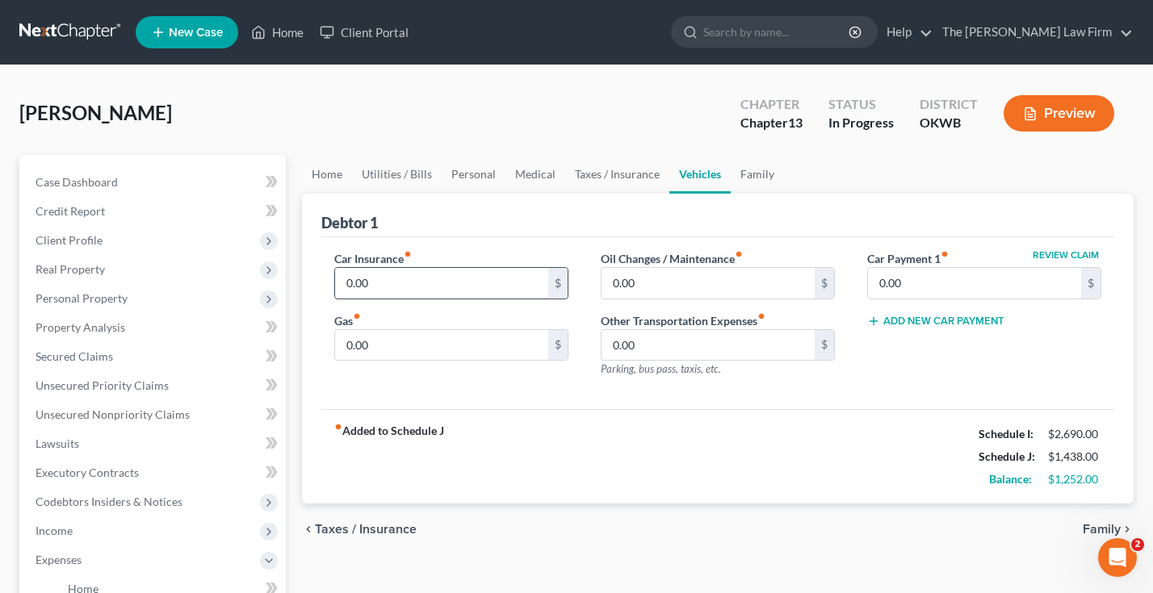
click at [405, 283] on input "0.00" at bounding box center [441, 283] width 213 height 31
type input "205"
type input "100"
type input "40"
click at [379, 336] on input "100" at bounding box center [441, 345] width 213 height 31
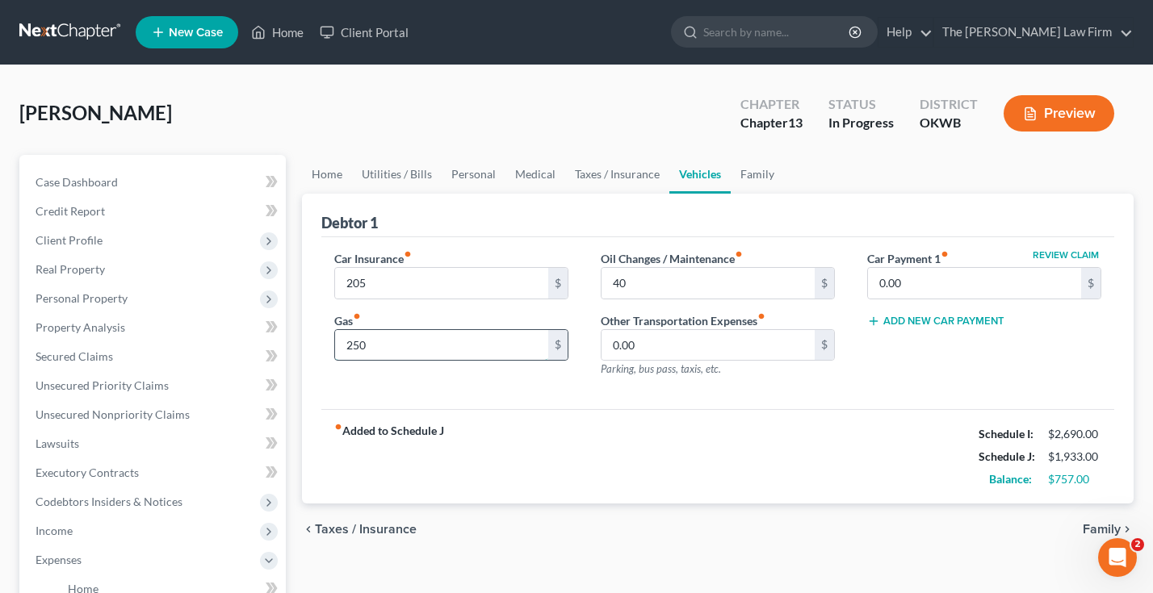
type input "250"
drag, startPoint x: 896, startPoint y: 280, endPoint x: 716, endPoint y: 259, distance: 181.2
click at [721, 262] on div "Car Insurance fiber_manual_record 205 $ Gas fiber_manual_record 250 $ Oil Chang…" at bounding box center [717, 320] width 799 height 140
click at [390, 177] on link "Utilities / Bills" at bounding box center [397, 174] width 90 height 39
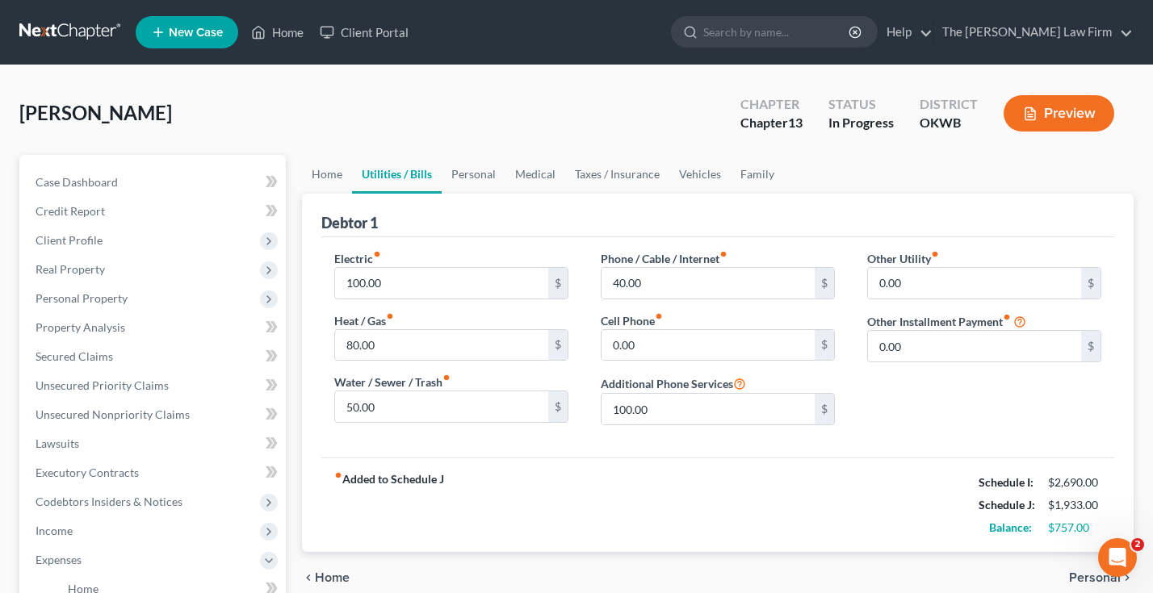
click at [390, 177] on link "Utilities / Bills" at bounding box center [397, 174] width 90 height 39
click at [355, 283] on input "100.00" at bounding box center [441, 283] width 213 height 31
type input "150"
click at [334, 171] on link "Home" at bounding box center [327, 174] width 50 height 39
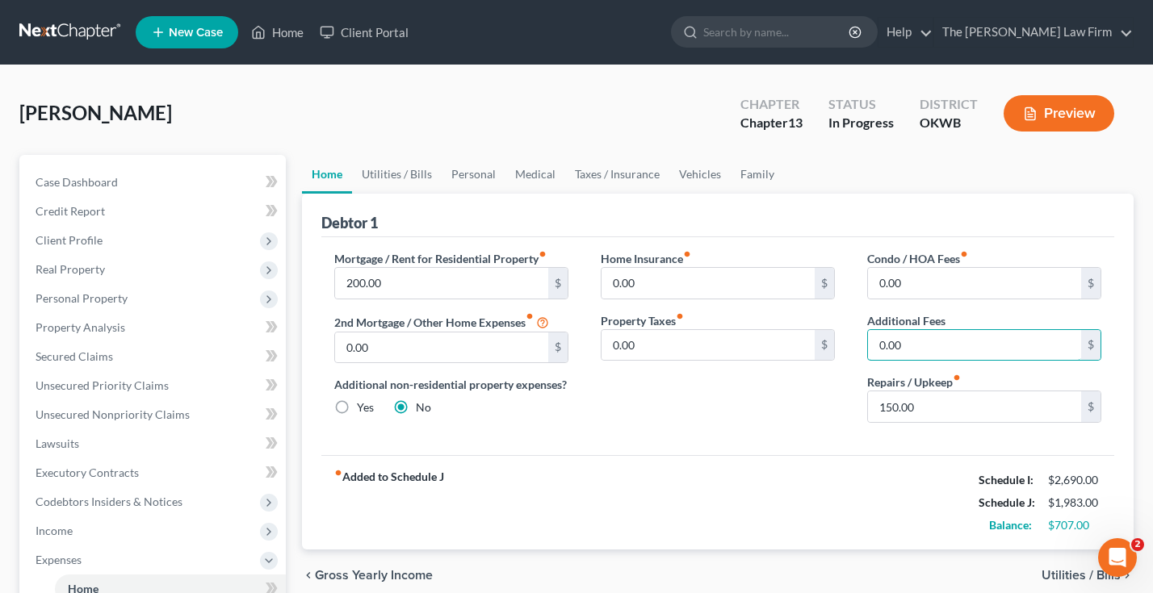
drag, startPoint x: 946, startPoint y: 338, endPoint x: 1158, endPoint y: 266, distance: 224.4
click at [1153, 266] on html "Home New Case Client Portal The Choate Law Firm paul@chapter7ok.com My Account …" at bounding box center [576, 545] width 1153 height 1091
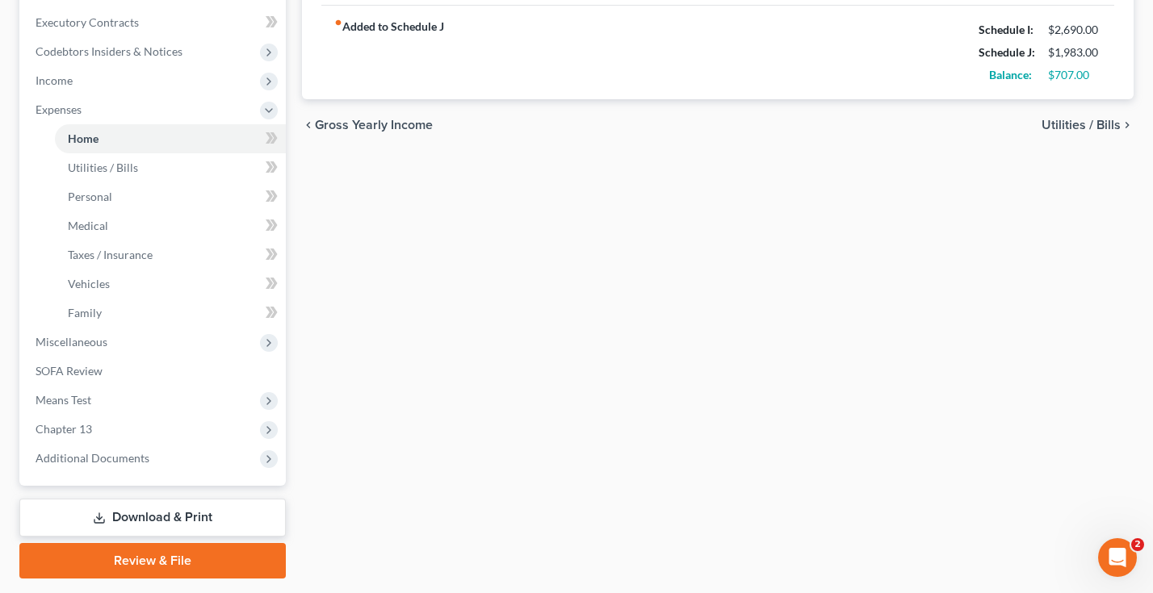
scroll to position [454, 0]
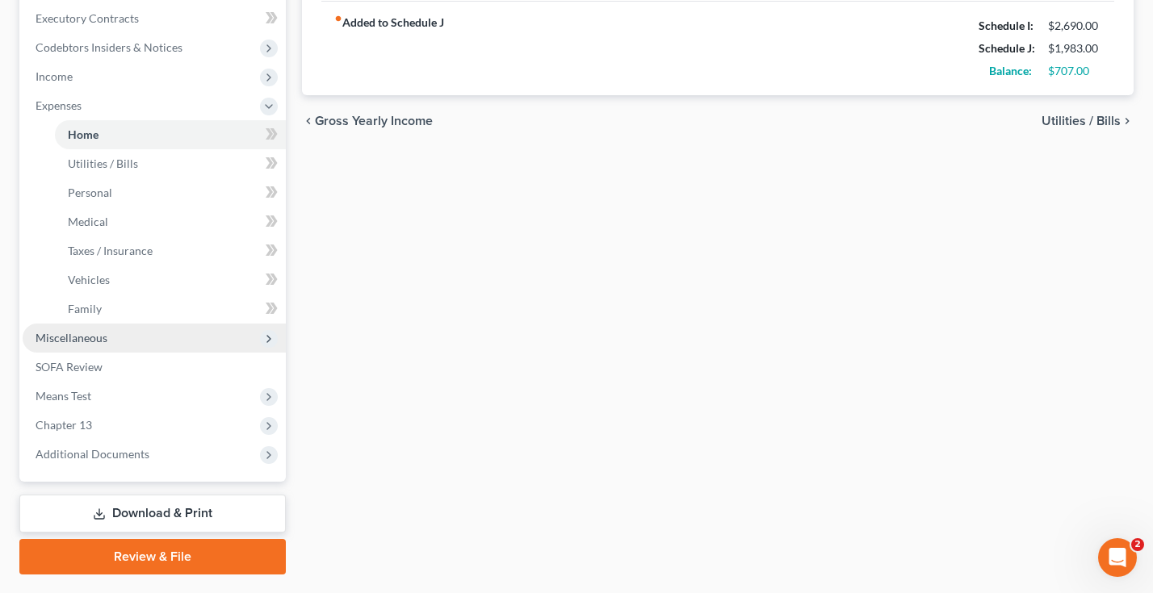
click at [81, 329] on span "Miscellaneous" at bounding box center [154, 338] width 263 height 29
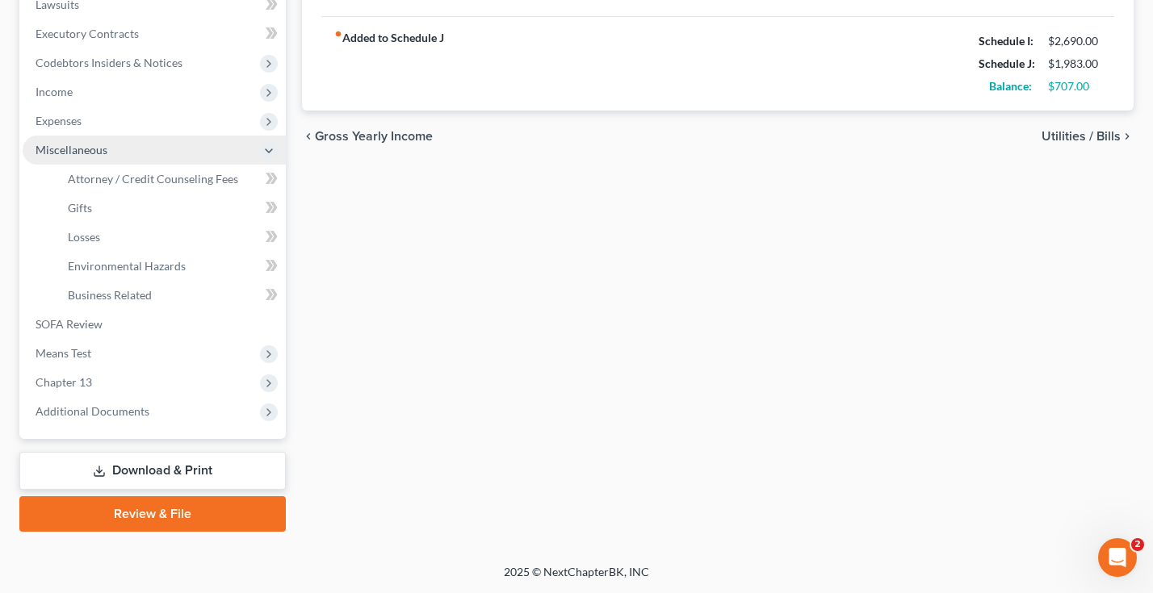
scroll to position [438, 0]
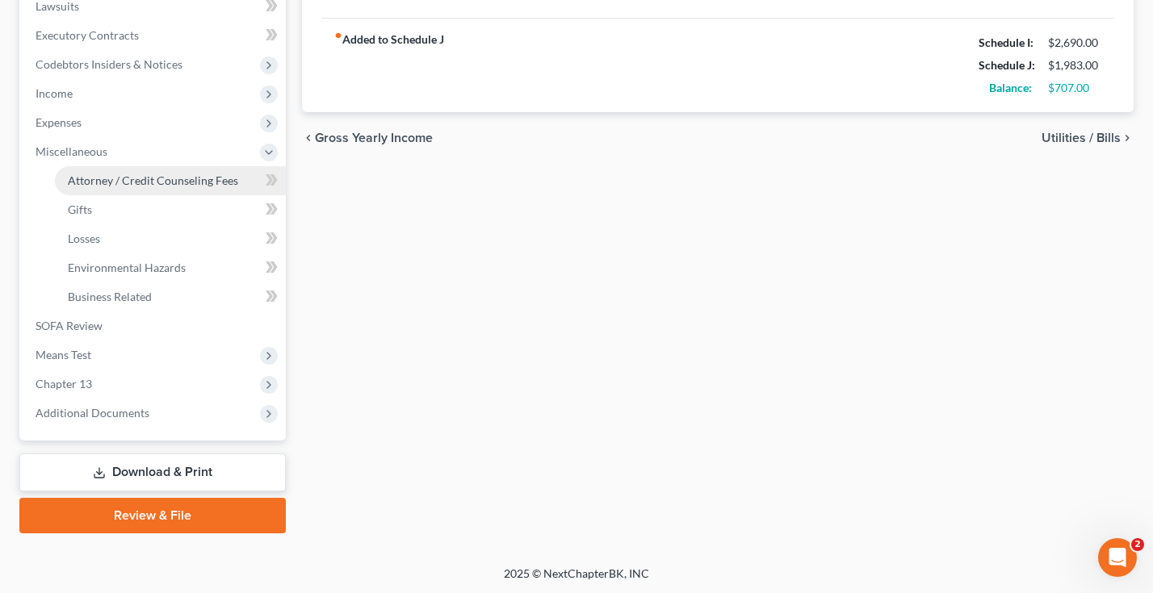
click at [145, 174] on span "Attorney / Credit Counseling Fees" at bounding box center [153, 181] width 170 height 14
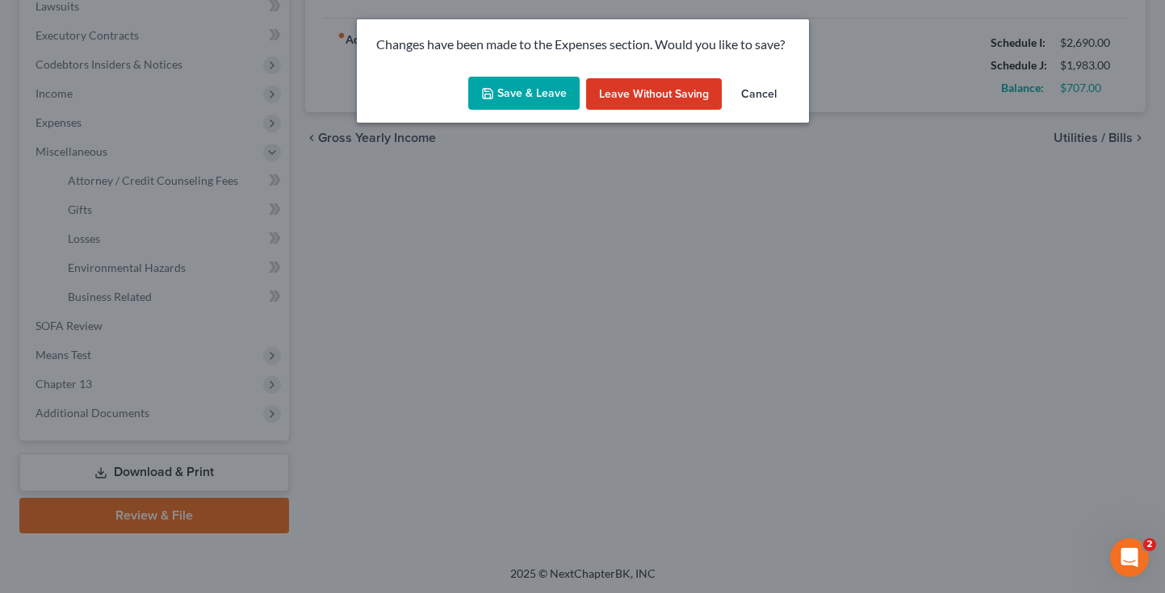
click at [530, 100] on button "Save & Leave" at bounding box center [523, 94] width 111 height 34
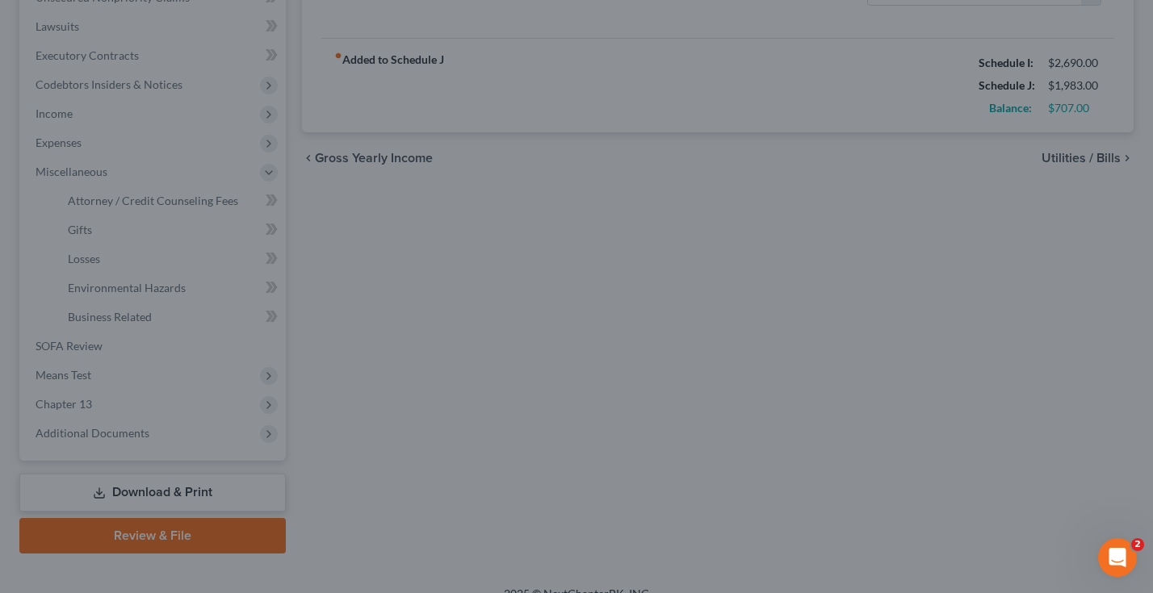
select select "0"
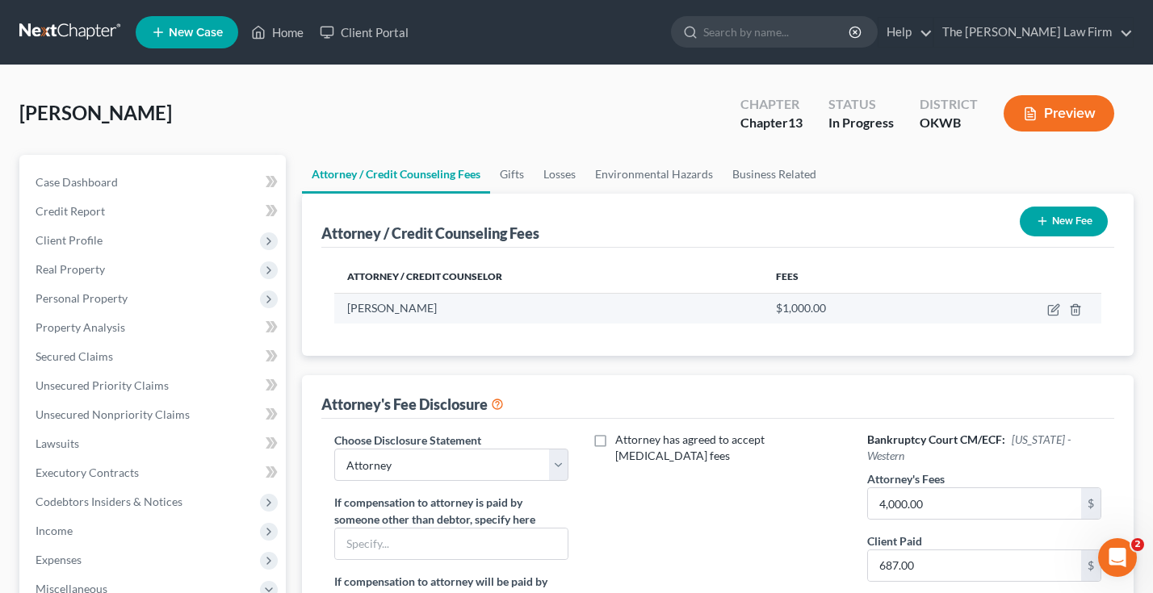
drag, startPoint x: 886, startPoint y: 326, endPoint x: 998, endPoint y: 321, distance: 111.5
click at [998, 321] on div "Attorney / Credit Counselor Fees Paul Choate $1,000.00" at bounding box center [717, 302] width 793 height 108
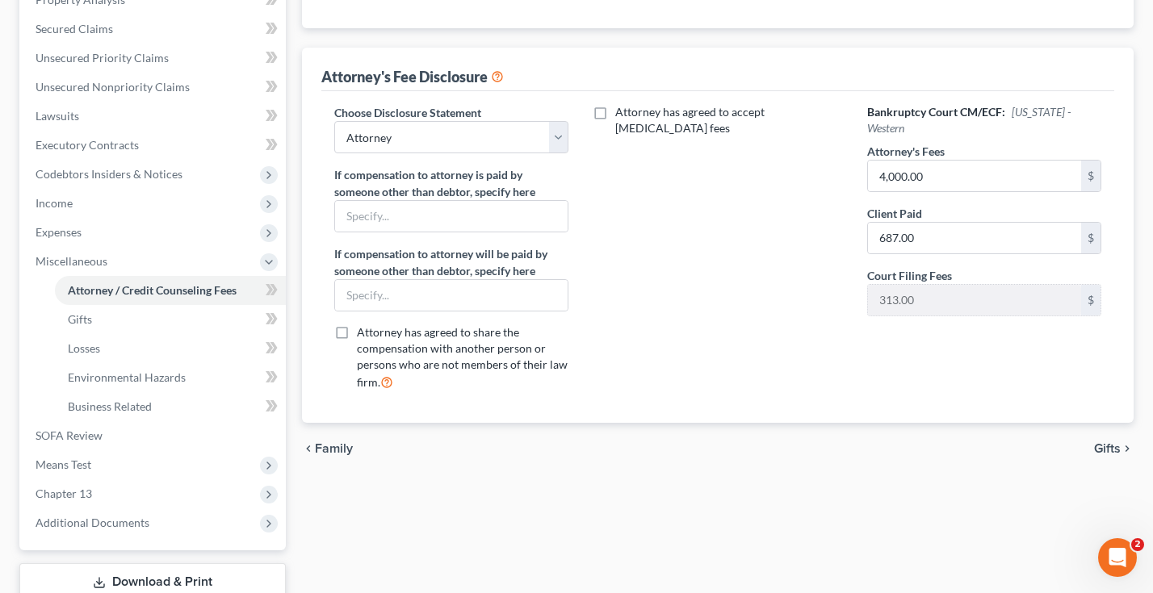
scroll to position [329, 0]
click at [69, 496] on span "Chapter 13" at bounding box center [64, 493] width 57 height 14
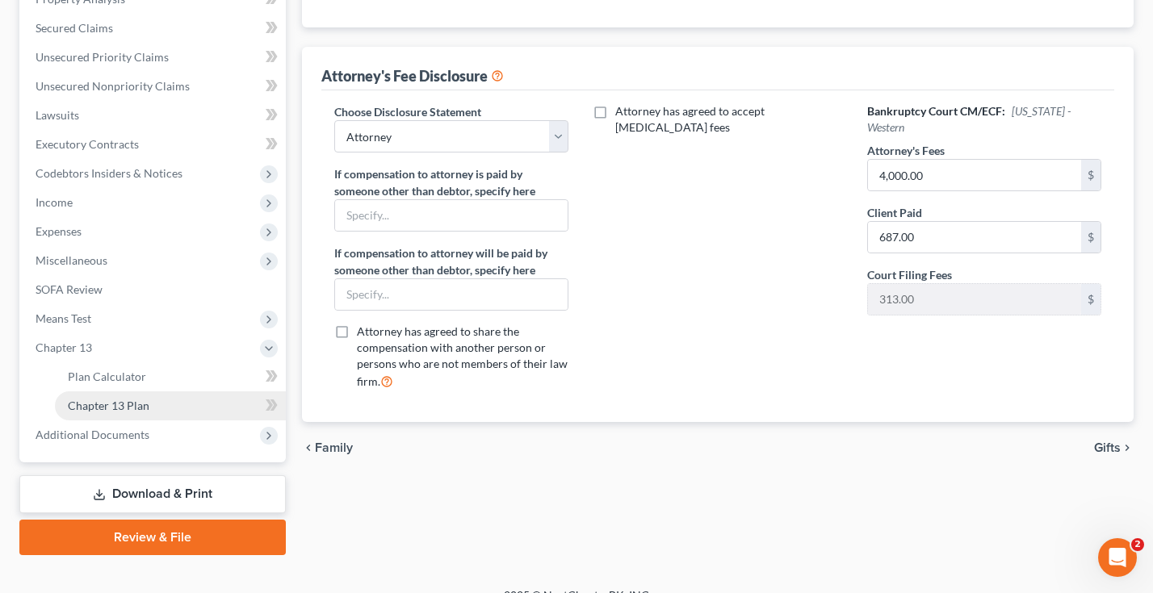
click at [108, 403] on span "Chapter 13 Plan" at bounding box center [109, 406] width 82 height 14
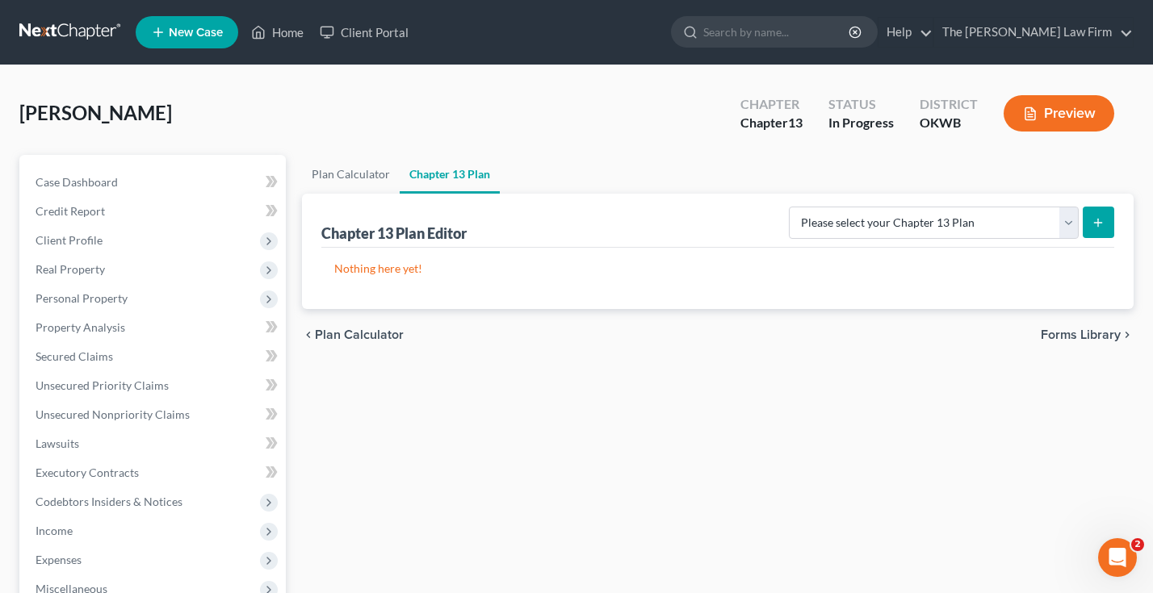
drag, startPoint x: 698, startPoint y: 262, endPoint x: 749, endPoint y: 253, distance: 51.6
click at [698, 262] on p "Nothing here yet!" at bounding box center [717, 269] width 767 height 16
click at [352, 169] on link "Plan Calculator" at bounding box center [351, 174] width 98 height 39
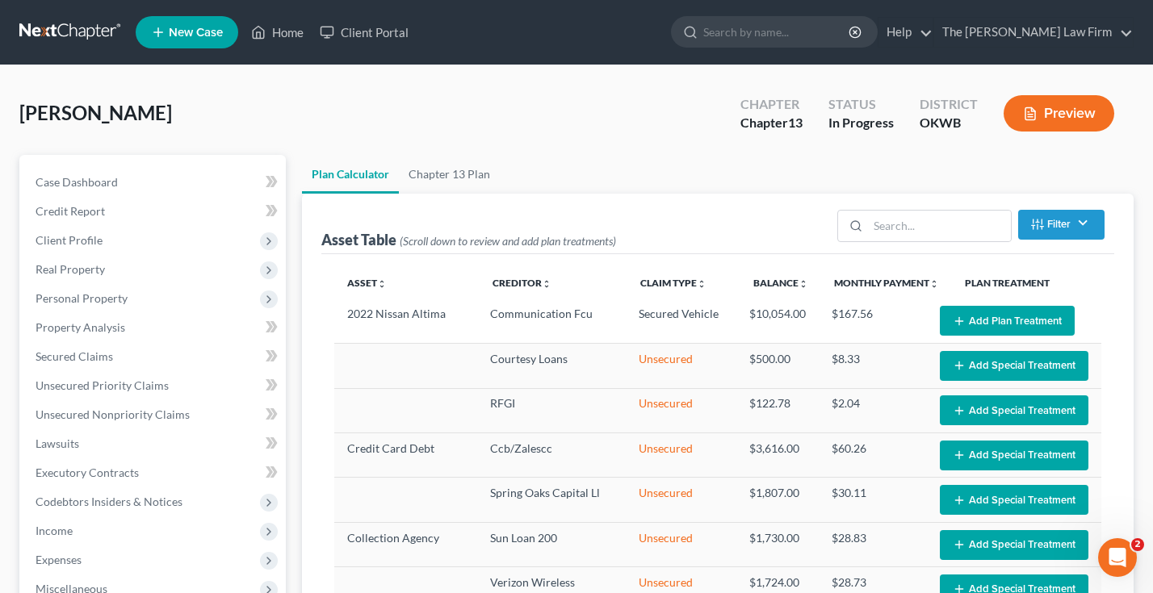
select select "59"
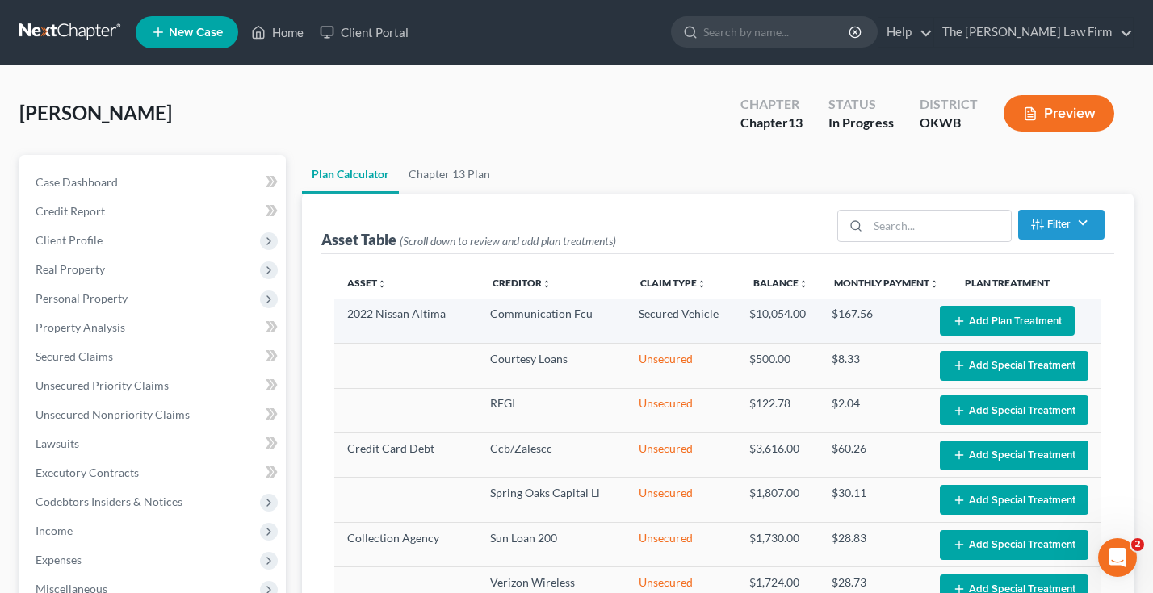
click at [989, 318] on button "Add Plan Treatment" at bounding box center [1007, 321] width 135 height 30
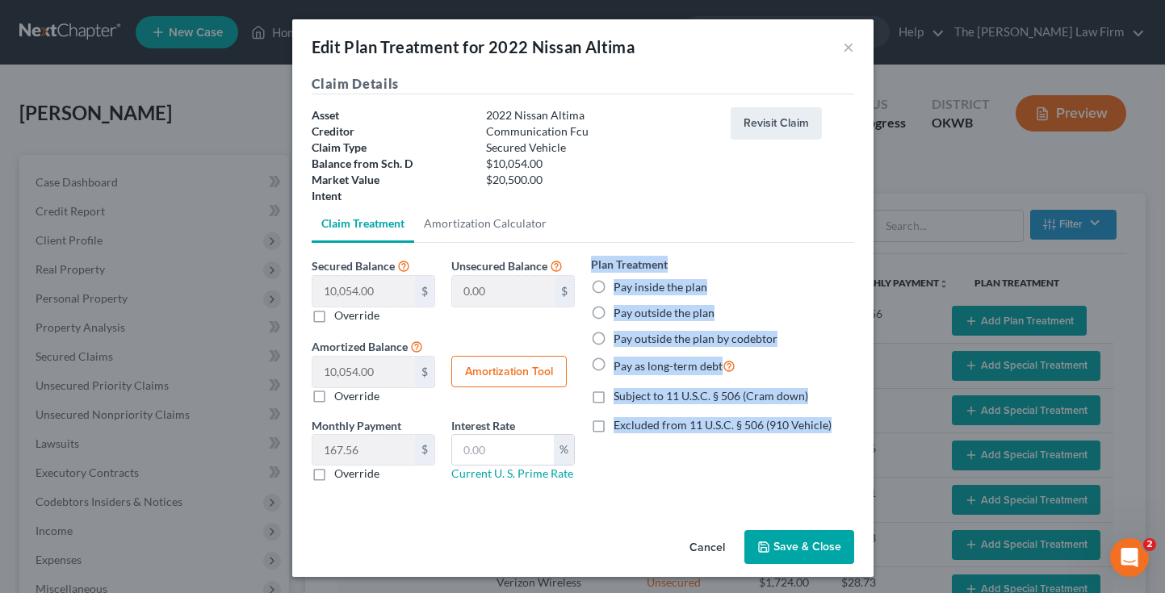
drag, startPoint x: 664, startPoint y: 244, endPoint x: 714, endPoint y: 543, distance: 303.6
click at [715, 543] on div "Edit Plan Treatment for 2022 Nissan Altima × Claim Details Asset 2022 Nissan Al…" at bounding box center [582, 298] width 581 height 558
click at [714, 543] on button "Cancel" at bounding box center [706, 548] width 61 height 32
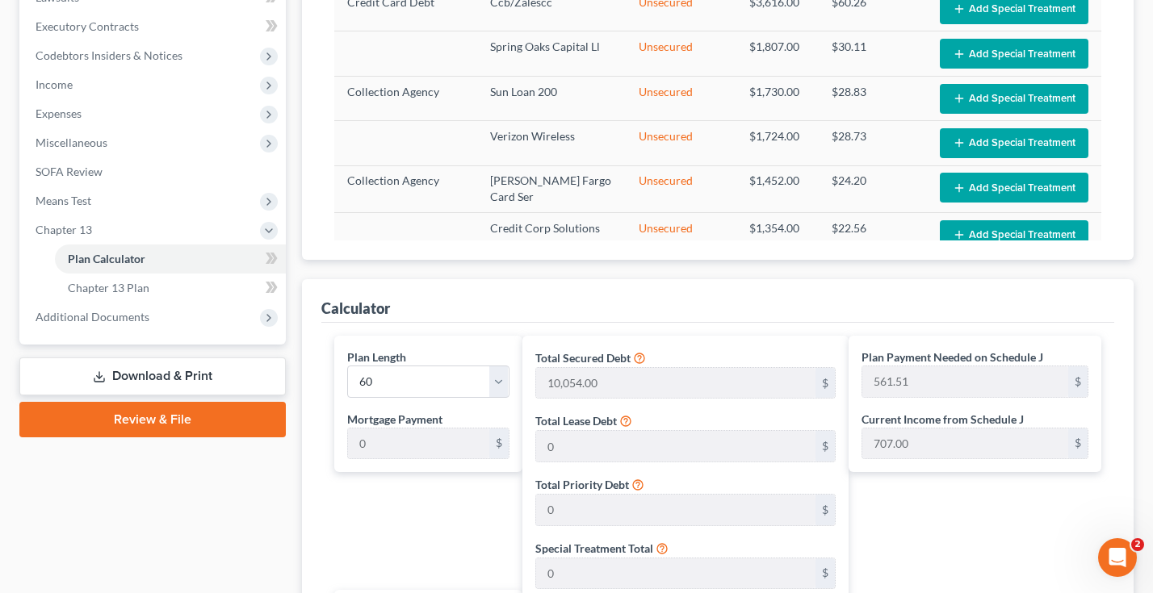
scroll to position [445, 0]
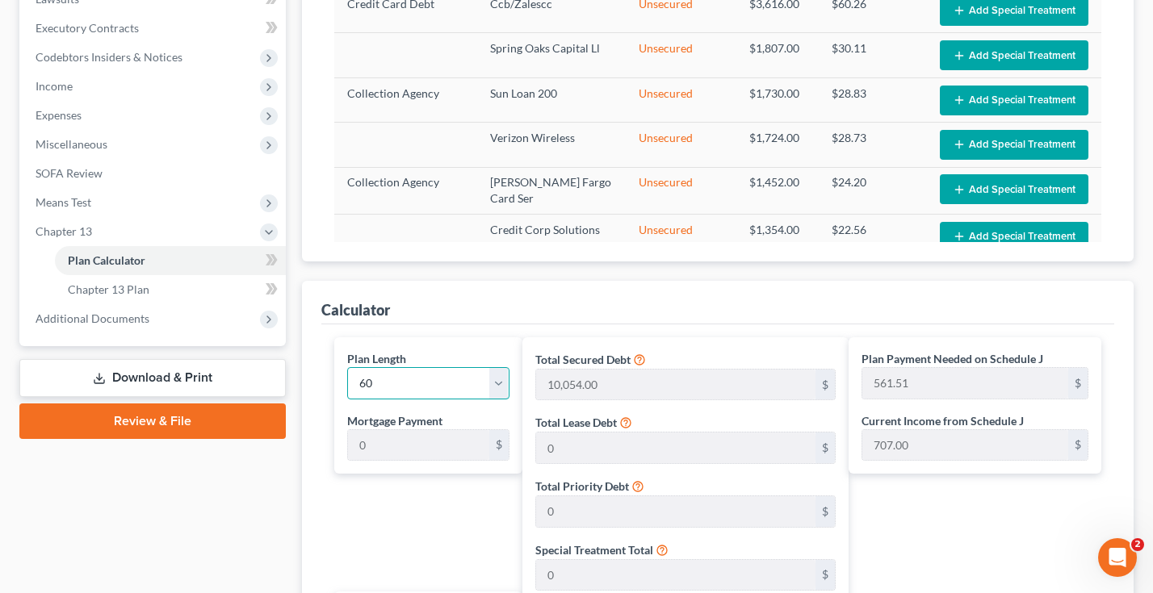
click at [498, 379] on select "1 2 3 4 5 6 7 8 9 10 11 12 13 14 15 16 17 18 19 20 21 22 23 24 25 26 27 28 29 3…" at bounding box center [428, 383] width 162 height 32
select select "35"
click at [347, 367] on select "1 2 3 4 5 6 7 8 9 10 11 12 13 14 15 16 17 18 19 20 21 22 23 24 25 26 27 28 29 3…" at bounding box center [428, 383] width 162 height 32
type input "935.85"
select select "35"
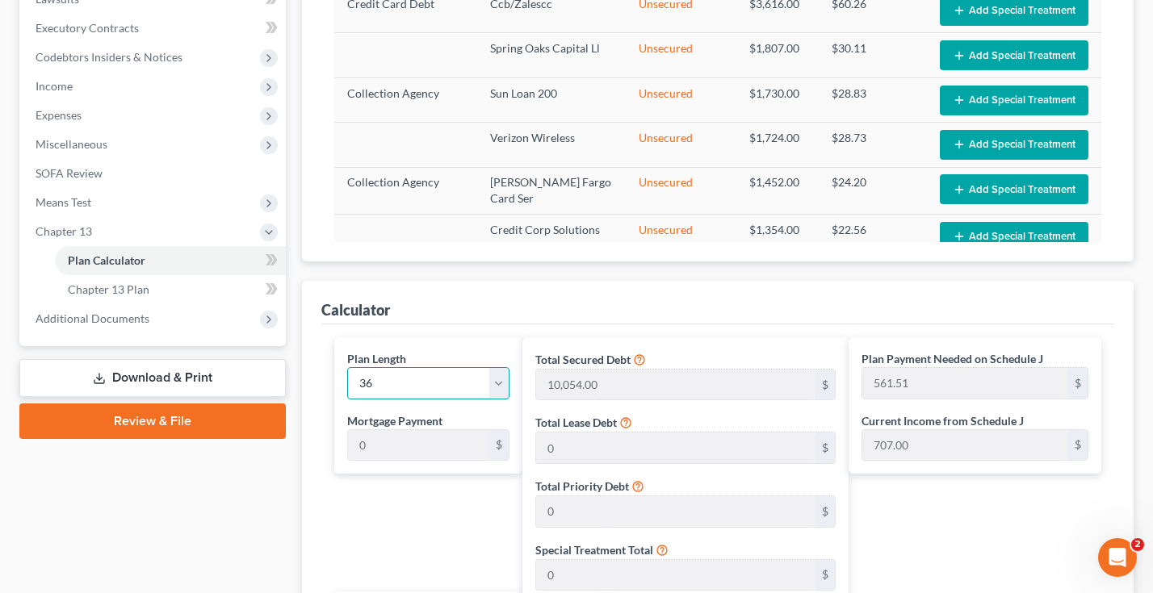
type input "935.85"
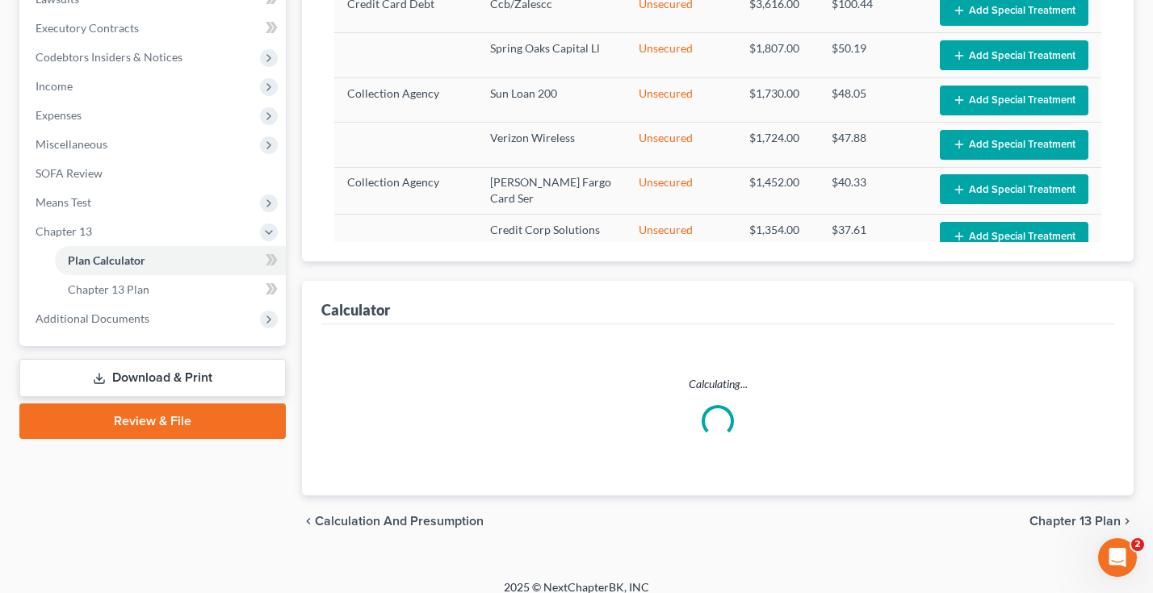
select select "35"
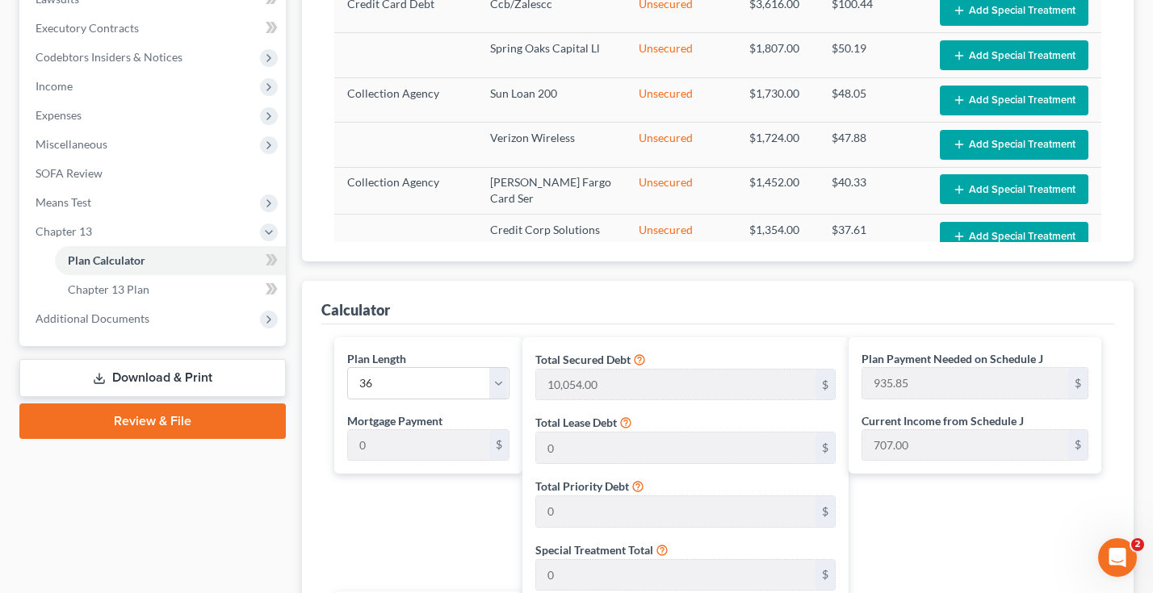
drag, startPoint x: 1077, startPoint y: 296, endPoint x: 1111, endPoint y: 296, distance: 33.9
click at [1111, 296] on div "Calculator" at bounding box center [717, 303] width 793 height 44
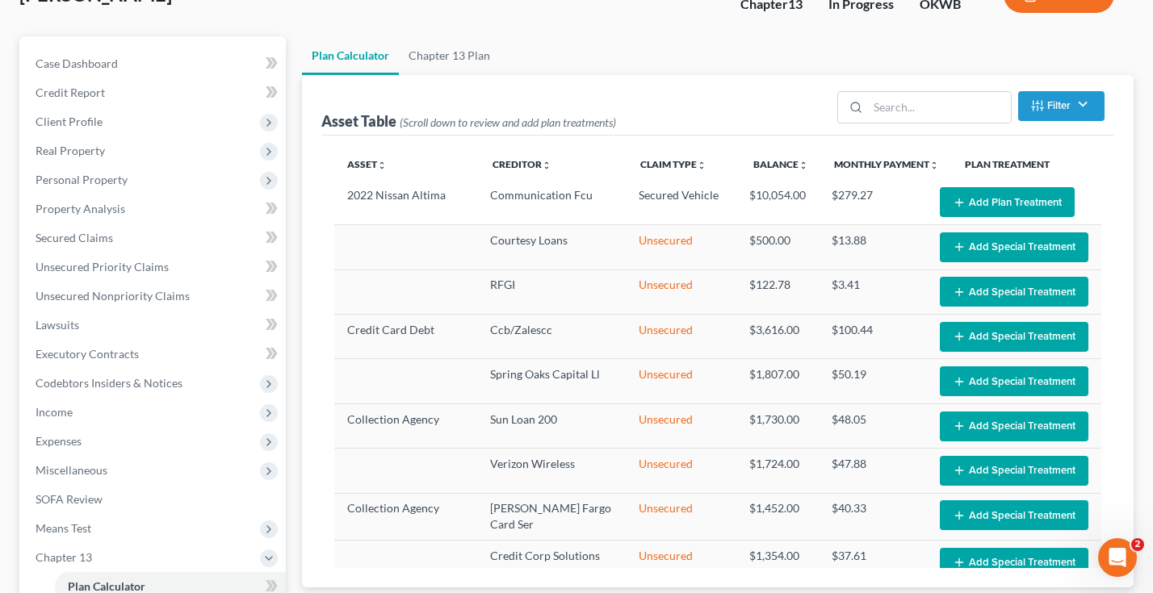
scroll to position [117, 0]
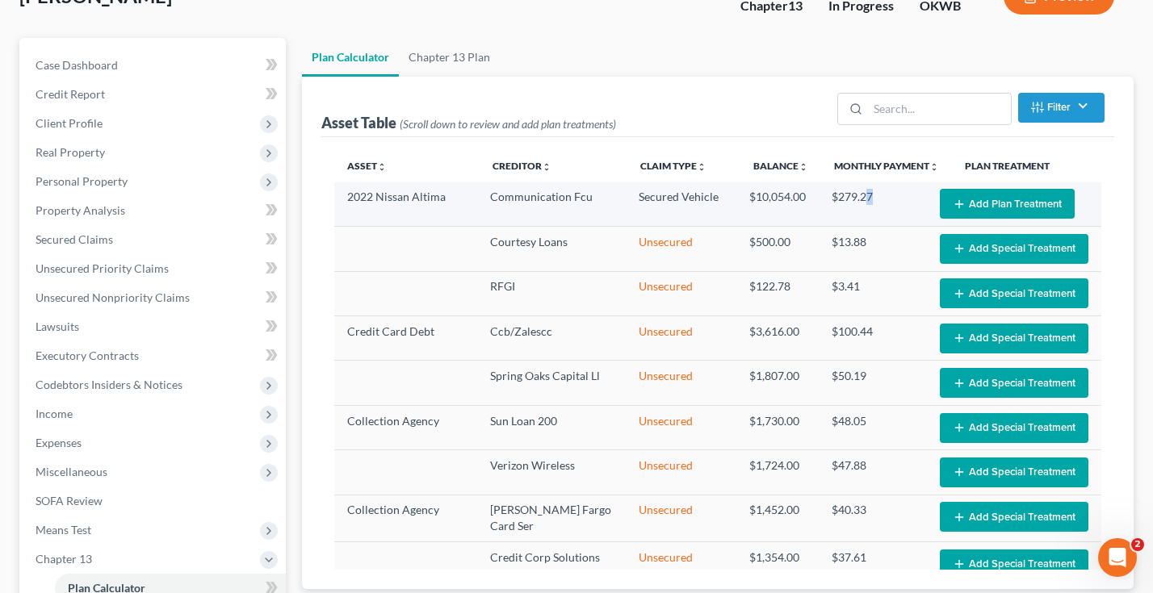
drag, startPoint x: 854, startPoint y: 195, endPoint x: 867, endPoint y: 195, distance: 12.9
click at [867, 195] on td "$279.27" at bounding box center [873, 204] width 108 height 44
click at [882, 195] on td "$279.27" at bounding box center [873, 204] width 108 height 44
click at [986, 203] on button "Add Plan Treatment" at bounding box center [1007, 204] width 135 height 30
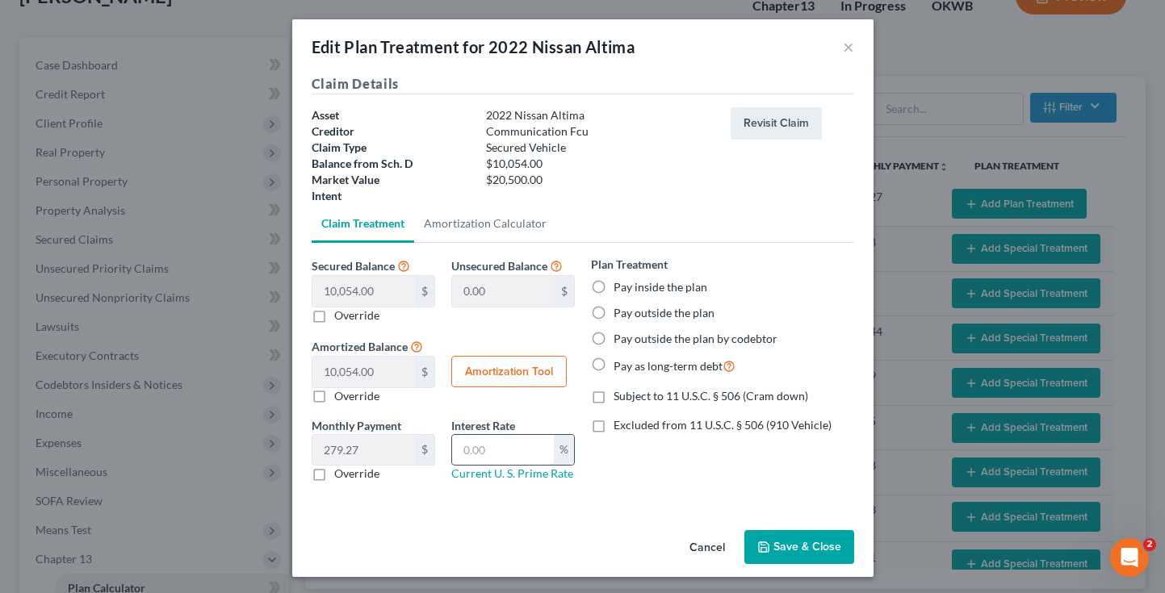
click at [491, 444] on input "text" at bounding box center [503, 450] width 102 height 31
type input "5.00"
click at [784, 545] on button "Save & Close" at bounding box center [799, 547] width 110 height 34
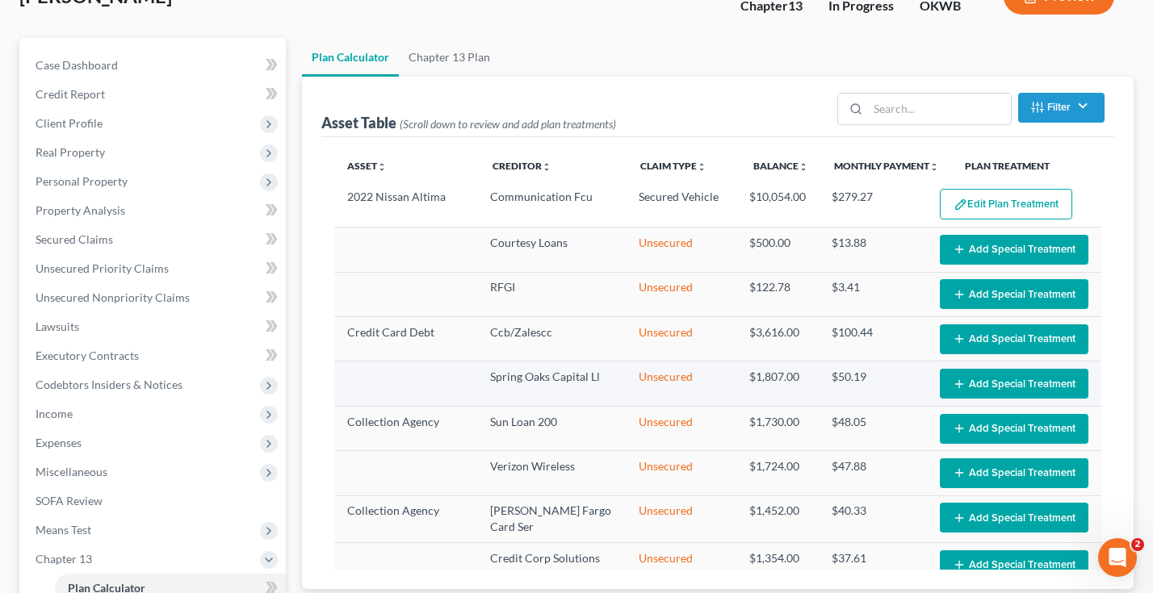
select select "35"
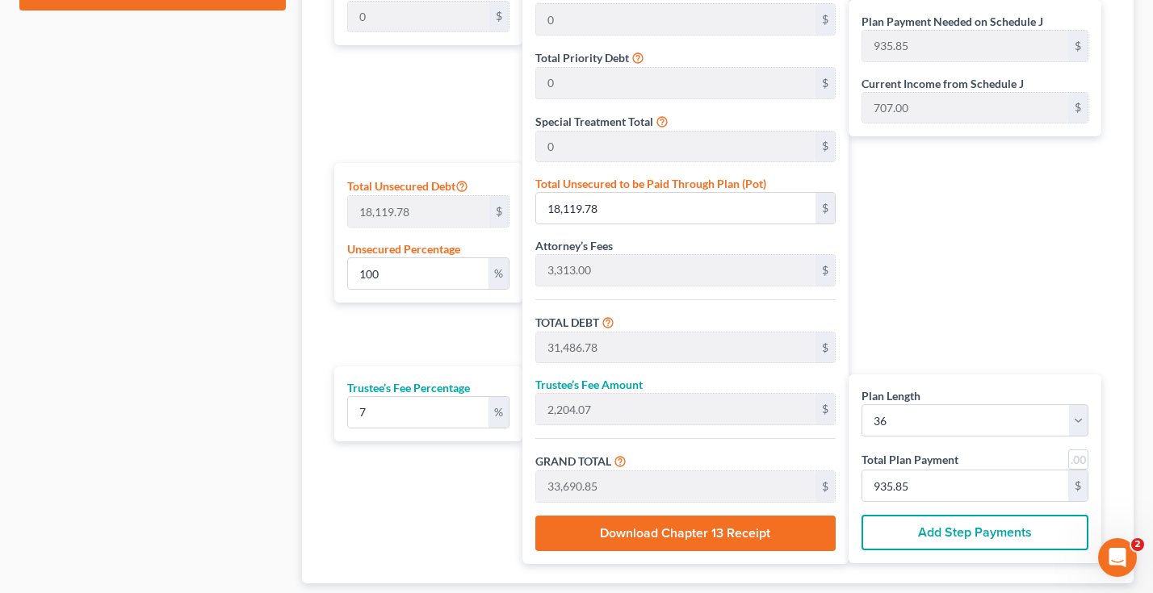
scroll to position [875, 0]
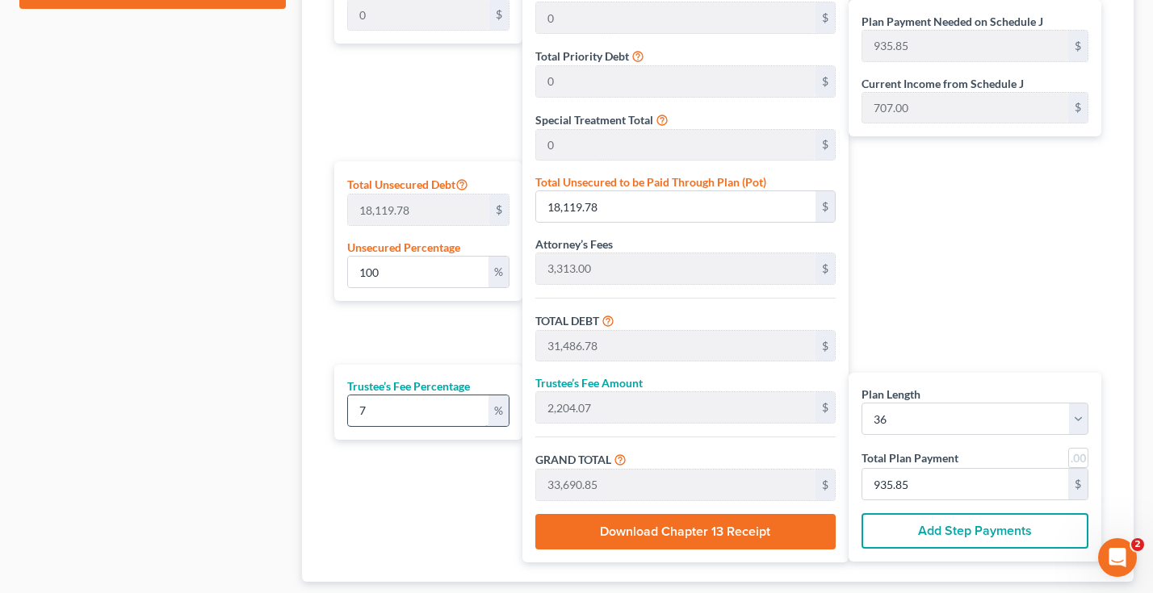
click at [434, 408] on input "7" at bounding box center [418, 411] width 140 height 31
type input "0"
type input "6"
type input "1,889.20"
type input "33,375.98"
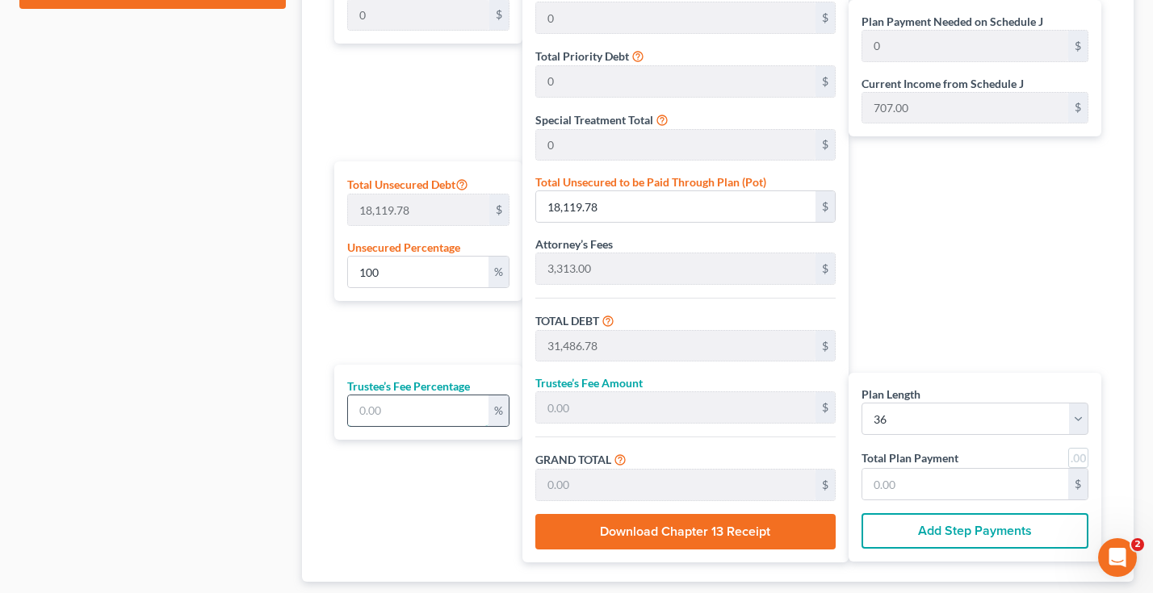
type input "927.11"
type input "6"
click at [1001, 253] on div "Plan Payment Needed on Schedule J 927.11 $ Current Income from Schedule J 707.0…" at bounding box center [978, 234] width 261 height 655
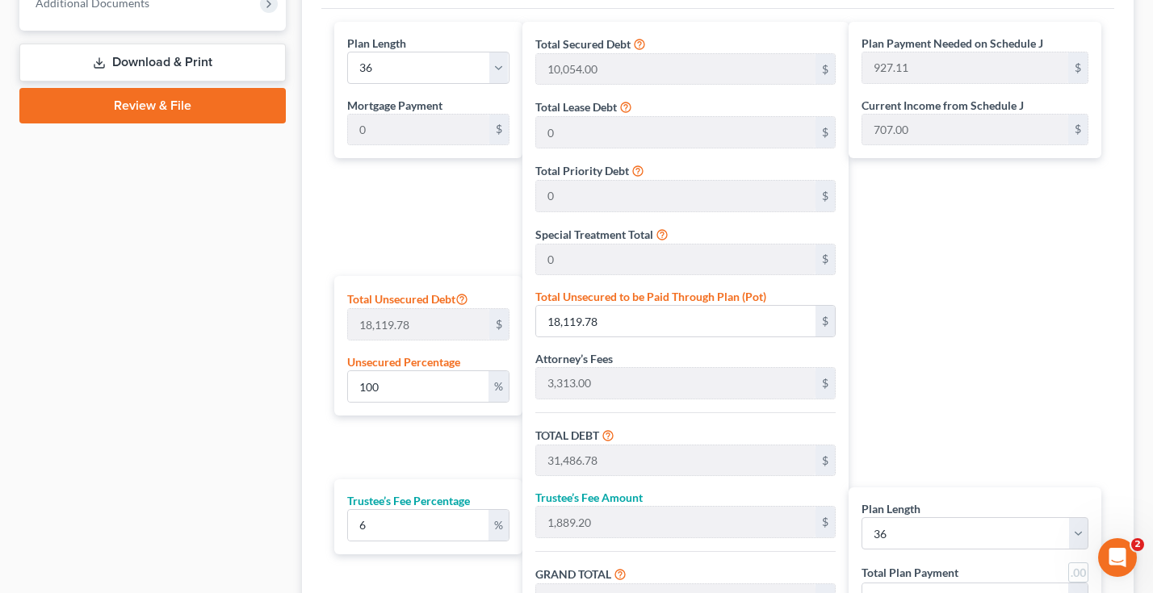
scroll to position [761, 0]
click at [427, 387] on input "100" at bounding box center [418, 386] width 140 height 31
type input "10"
type input "1,811.97"
type input "15,178.97"
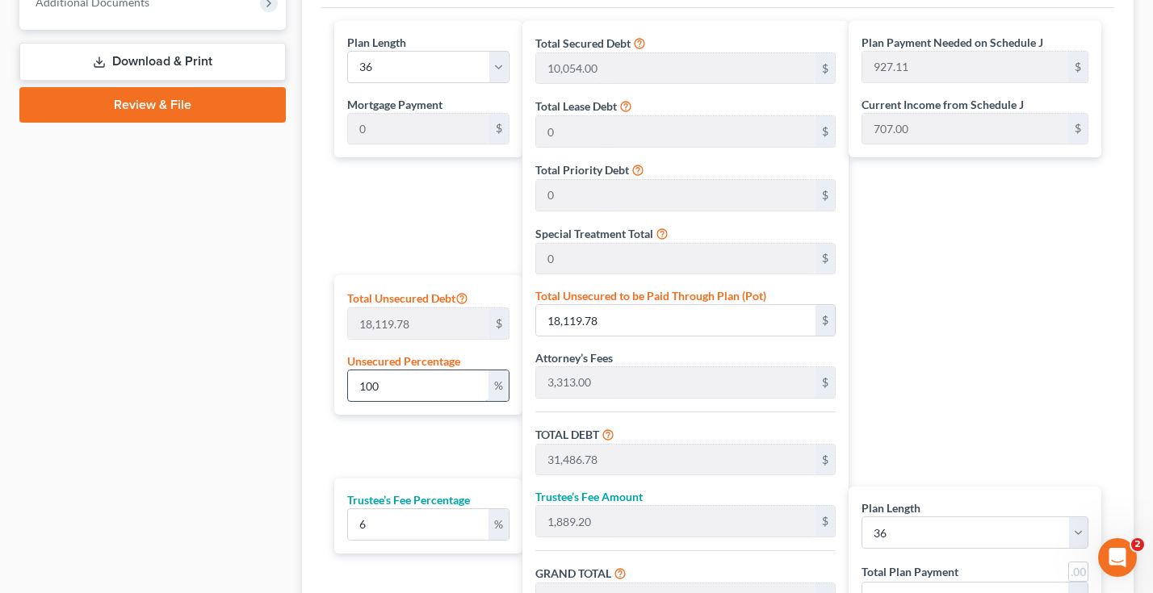
type input "910.73"
type input "16,089.71"
type input "446.93"
type input "1"
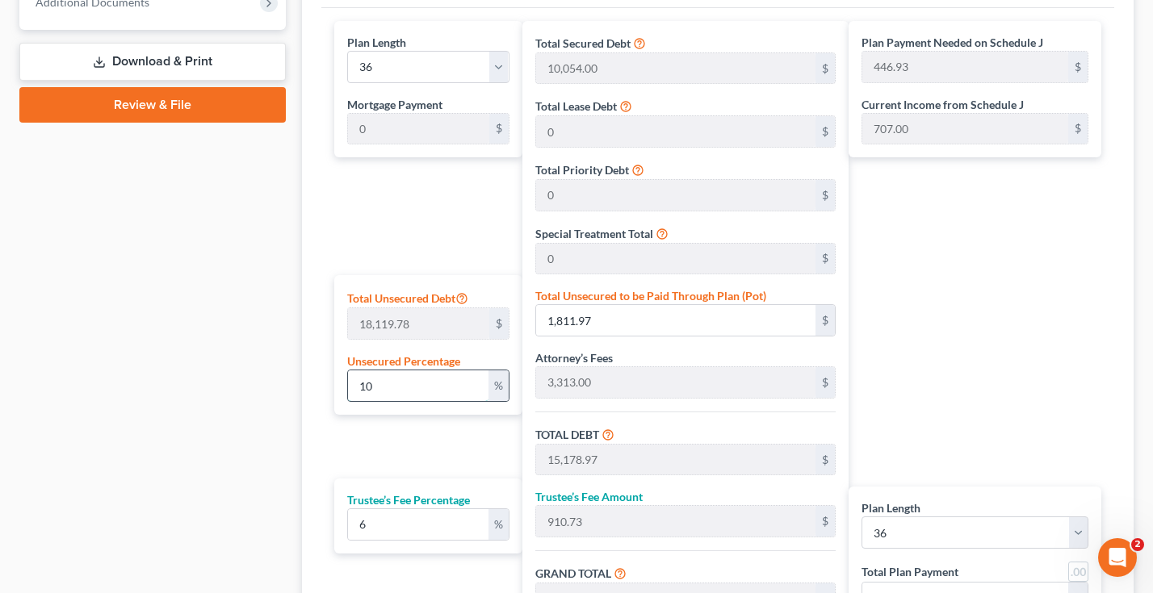
type input "181.19"
type input "13,548.19"
type input "812.89"
type input "14,361.08"
type input "398.91"
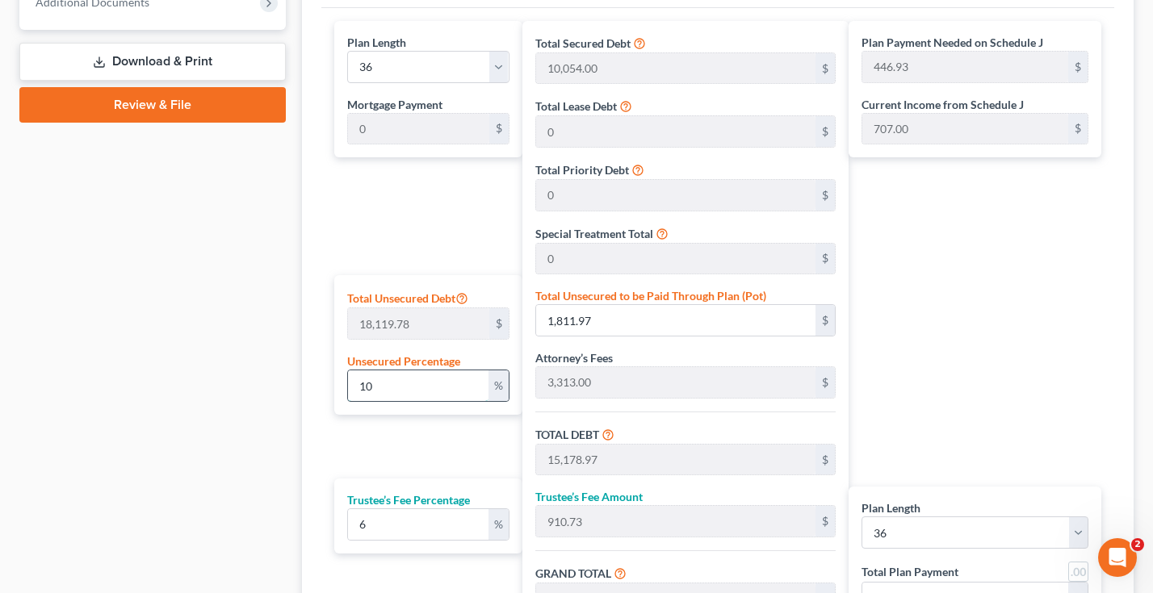
type input "398.91"
type input "13,367.00"
type input "802.02"
type input "14,169.02"
type input "393.58"
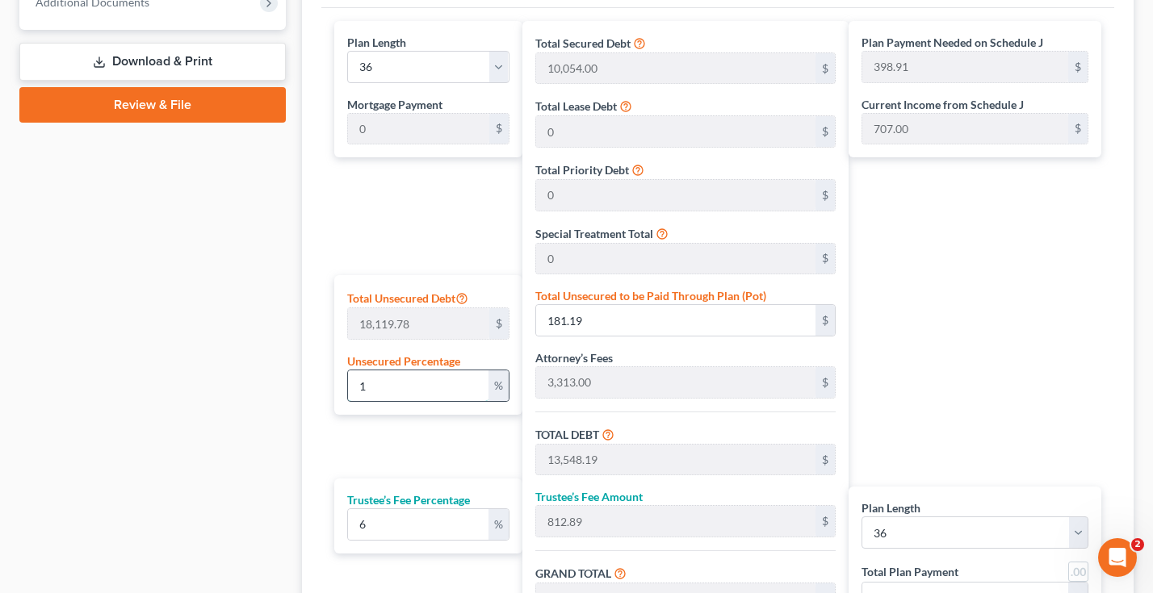
type input "393.58"
type input "0"
click at [609, 326] on input "0" at bounding box center [675, 320] width 279 height 31
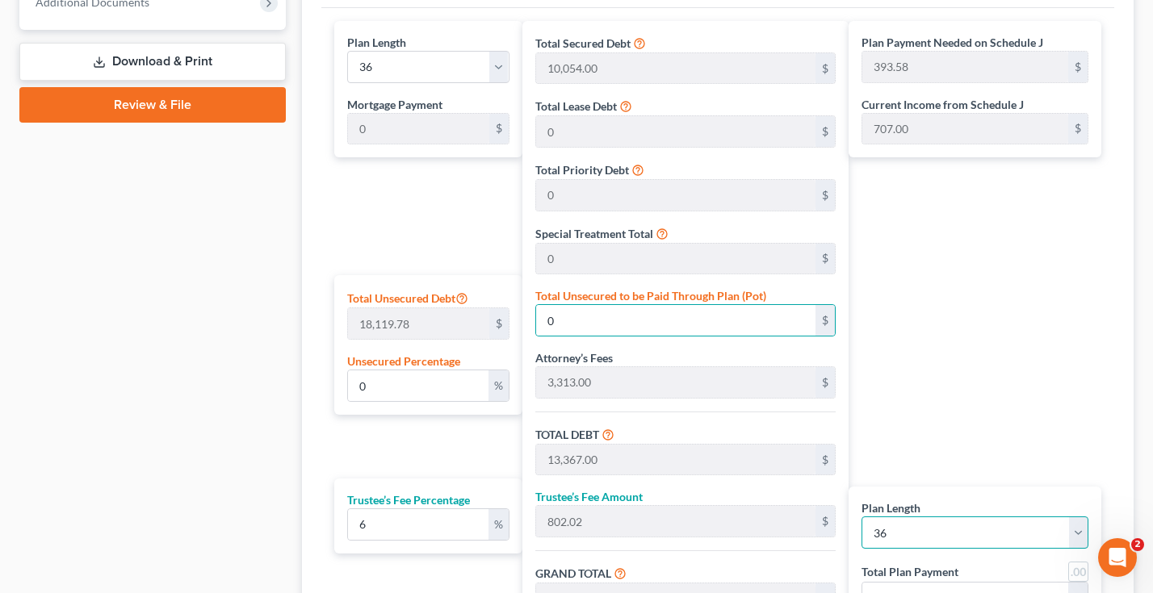
click at [1012, 523] on select "1 2 3 4 5 6 7 8 9 10 11 12 13 14 15 16 17 18 19 20 21 22 23 24 25 26 27 28 29 3…" at bounding box center [974, 533] width 227 height 32
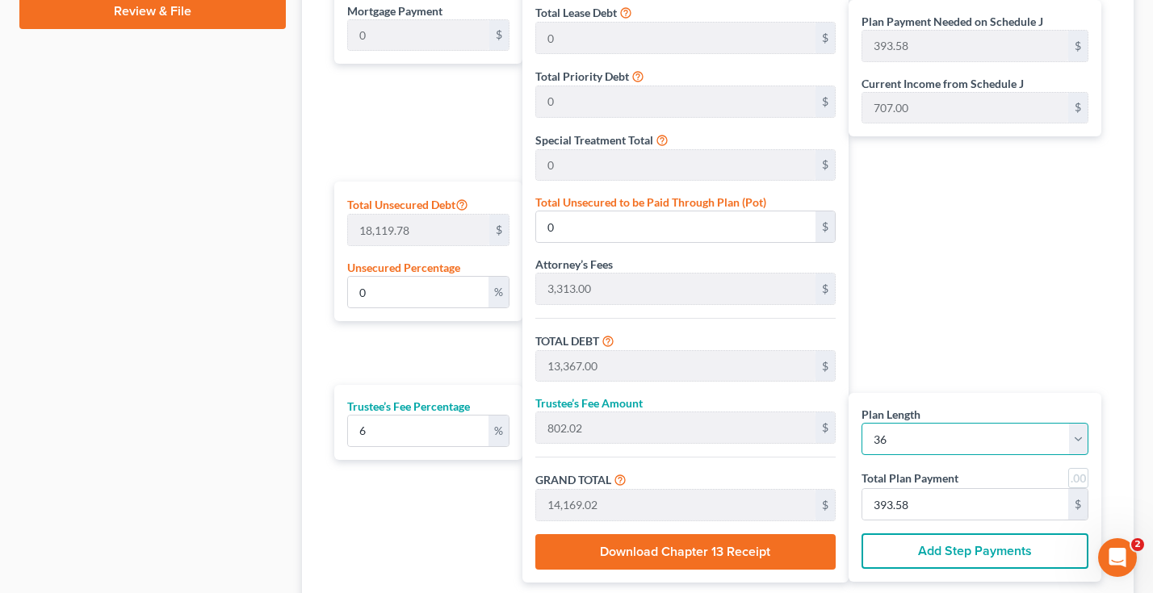
scroll to position [857, 0]
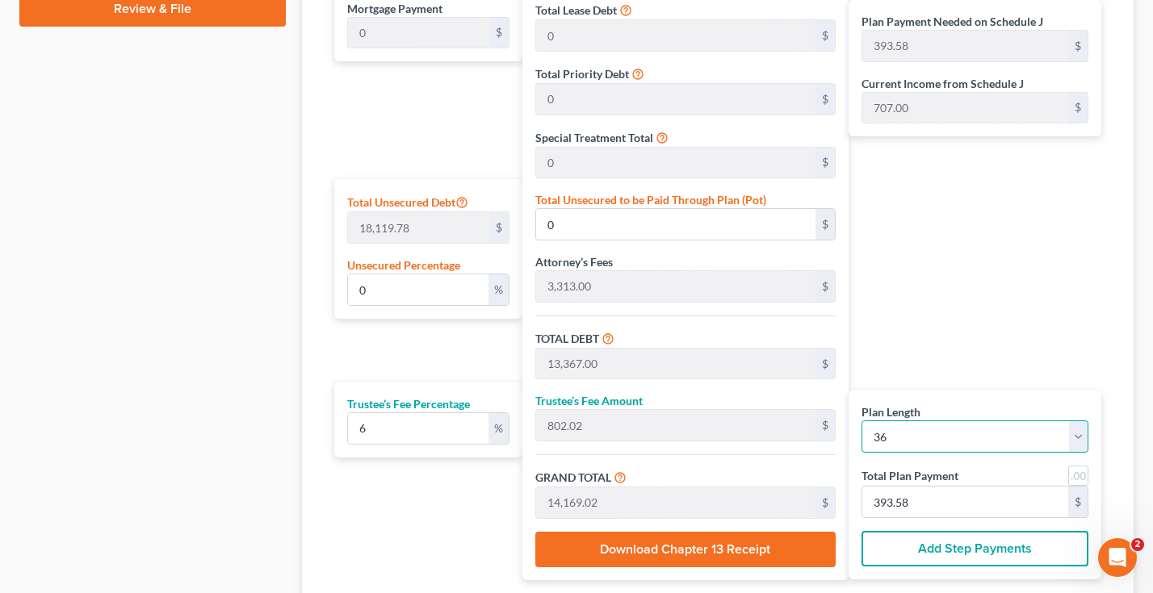
click at [1080, 437] on select "1 2 3 4 5 6 7 8 9 10 11 12 13 14 15 16 17 18 19 20 21 22 23 24 25 26 27 28 29 3…" at bounding box center [974, 437] width 227 height 32
select select "41"
click at [861, 421] on select "1 2 3 4 5 6 7 8 9 10 11 12 13 14 15 16 17 18 19 20 21 22 23 24 25 26 27 28 29 3…" at bounding box center [974, 437] width 227 height 32
select select "41"
type input "337.35"
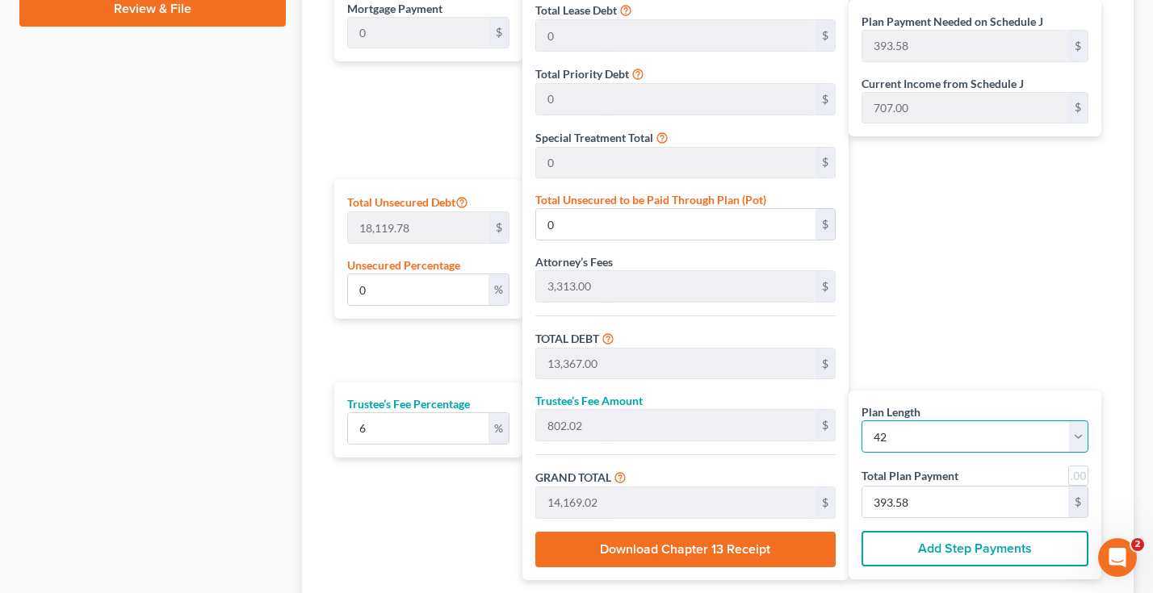
type input "337.35"
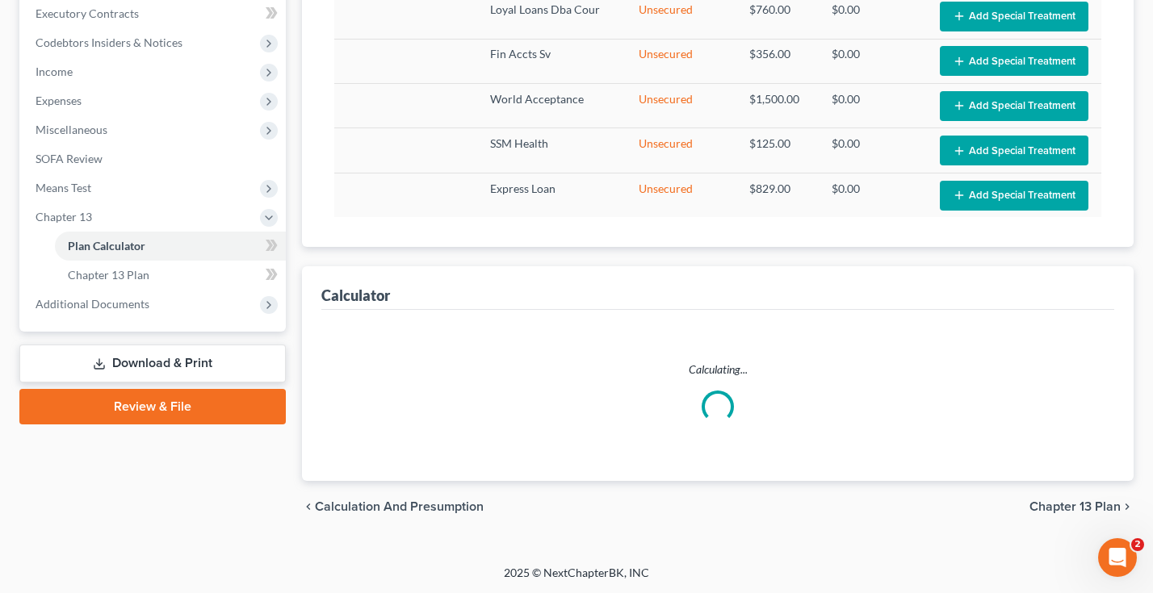
select select "41"
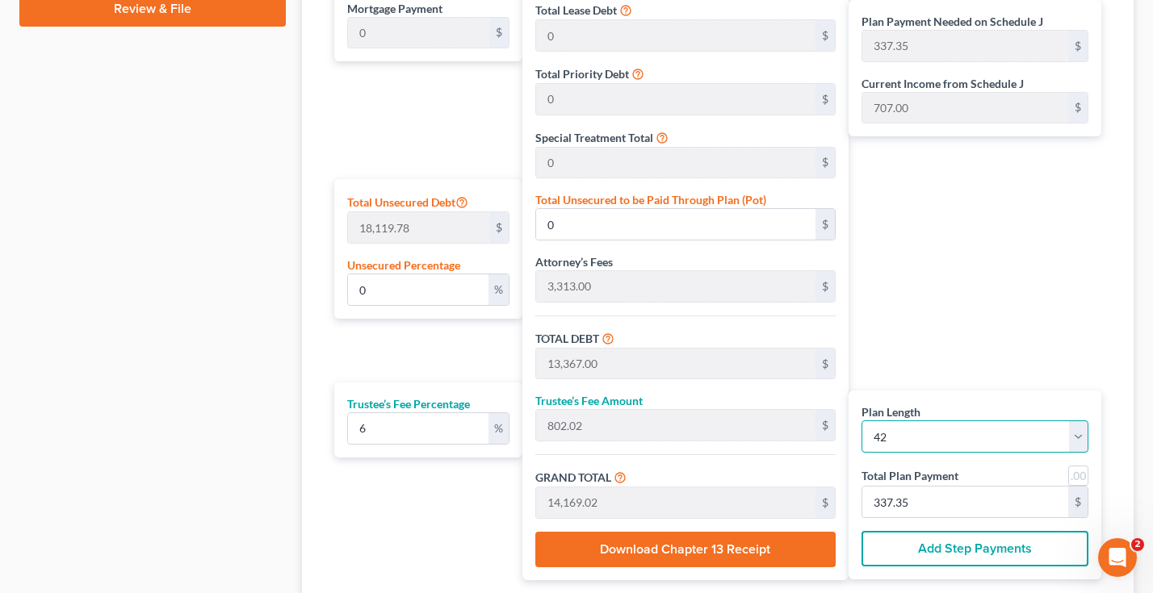
click at [981, 434] on select "1 2 3 4 5 6 7 8 9 10 11 12 13 14 15 16 17 18 19 20 21 22 23 24 25 26 27 28 29 3…" at bounding box center [974, 437] width 227 height 32
click at [861, 421] on select "1 2 3 4 5 6 7 8 9 10 11 12 13 14 15 16 17 18 19 20 21 22 23 24 25 26 27 28 29 3…" at bounding box center [974, 437] width 227 height 32
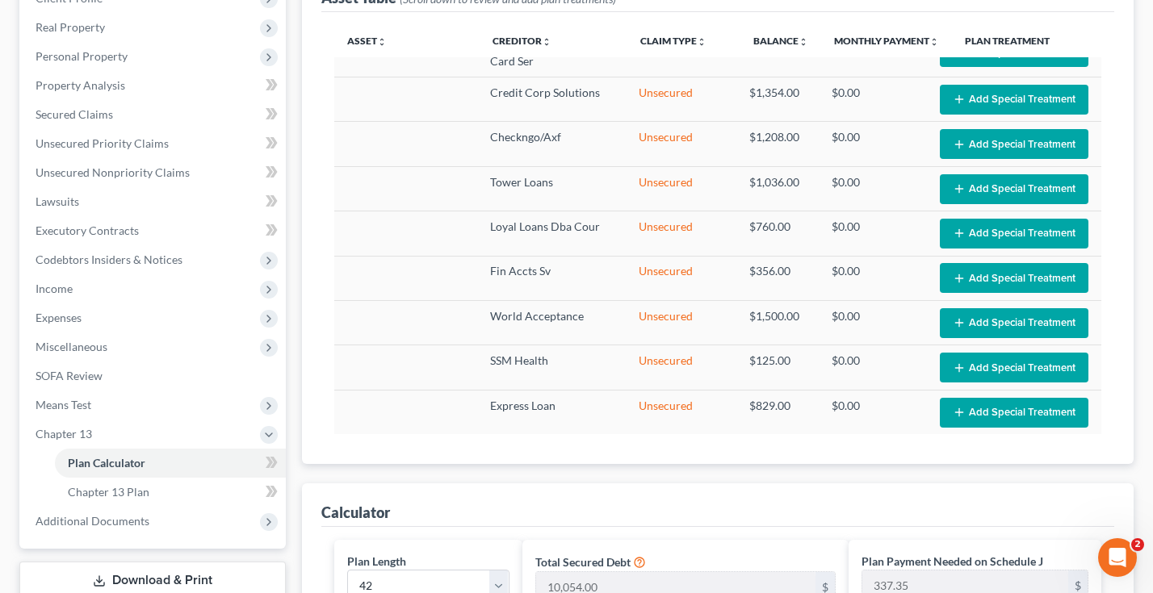
scroll to position [237, 0]
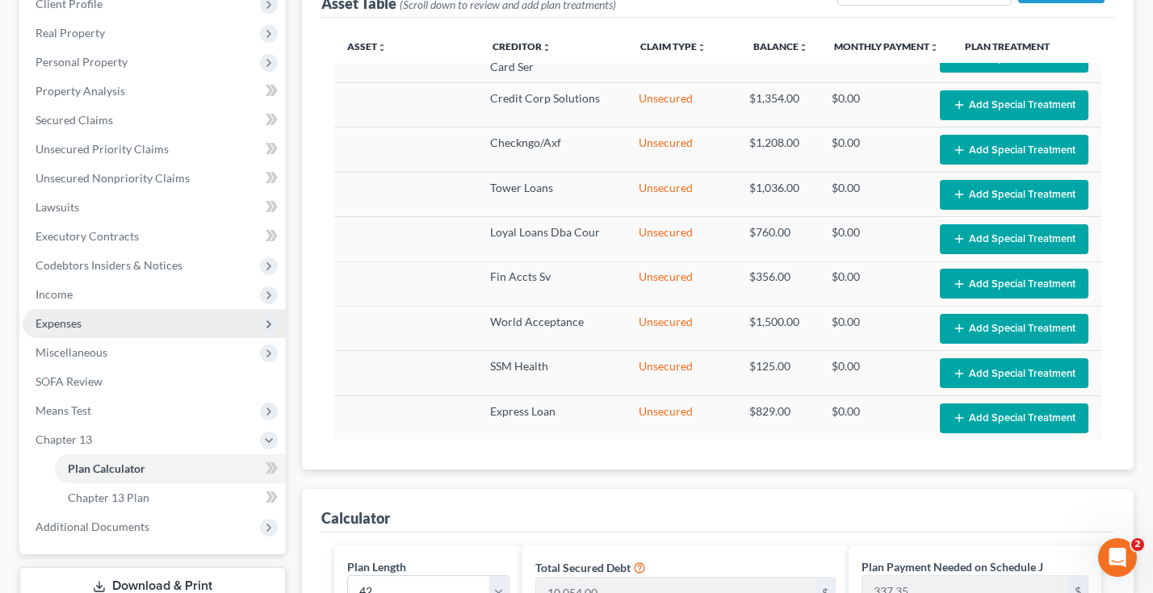
click at [75, 320] on span "Expenses" at bounding box center [59, 323] width 46 height 14
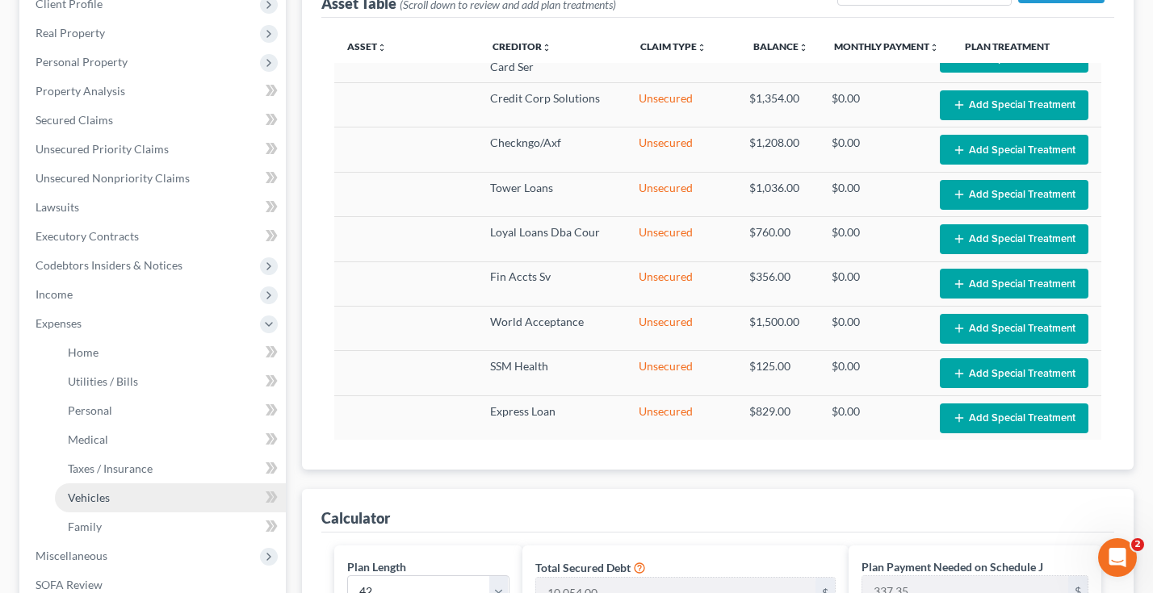
click at [91, 502] on span "Vehicles" at bounding box center [89, 498] width 42 height 14
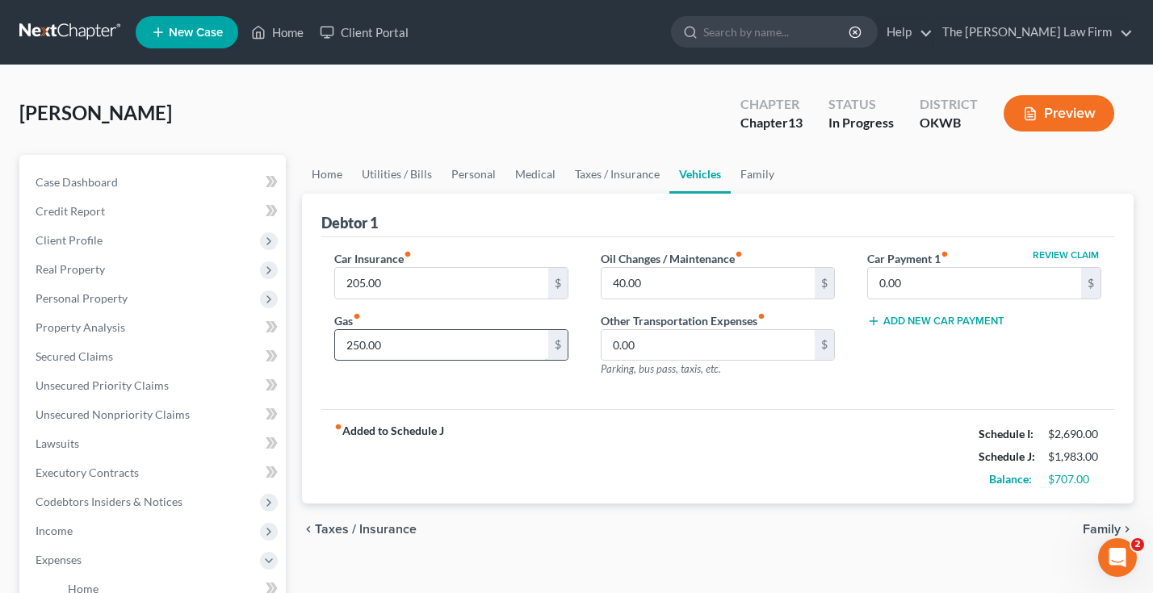
drag, startPoint x: 434, startPoint y: 345, endPoint x: 487, endPoint y: 345, distance: 52.5
click at [487, 345] on input "250.00" at bounding box center [441, 345] width 213 height 31
click at [622, 288] on input "40.00" at bounding box center [707, 283] width 213 height 31
type input "90.00"
click at [620, 288] on input "90.00" at bounding box center [707, 283] width 213 height 31
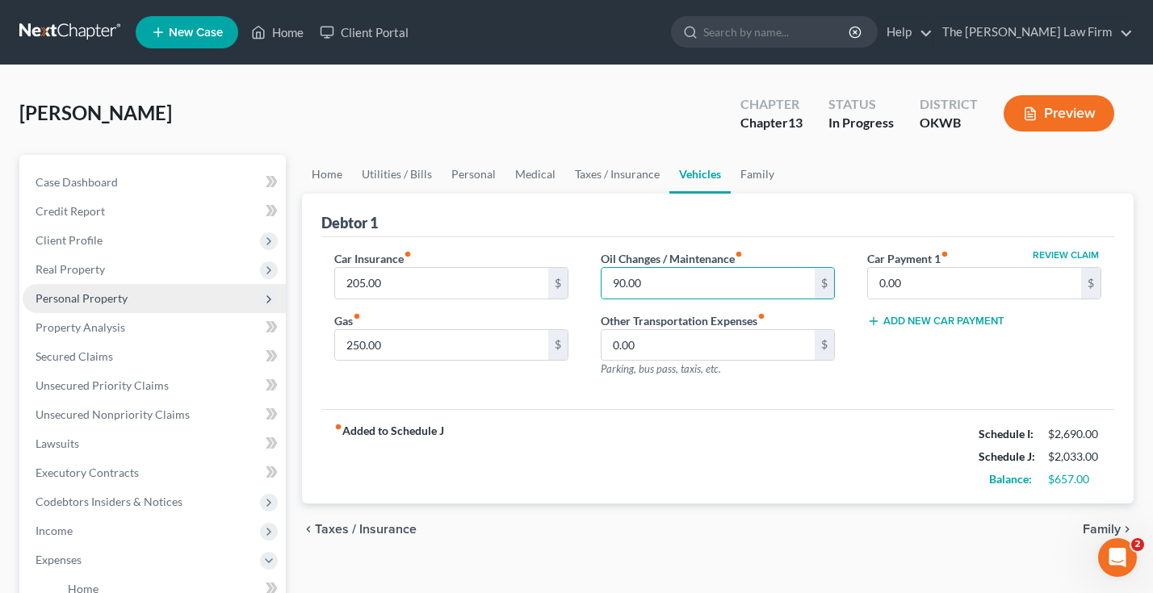
click at [174, 298] on span "Personal Property" at bounding box center [154, 298] width 263 height 29
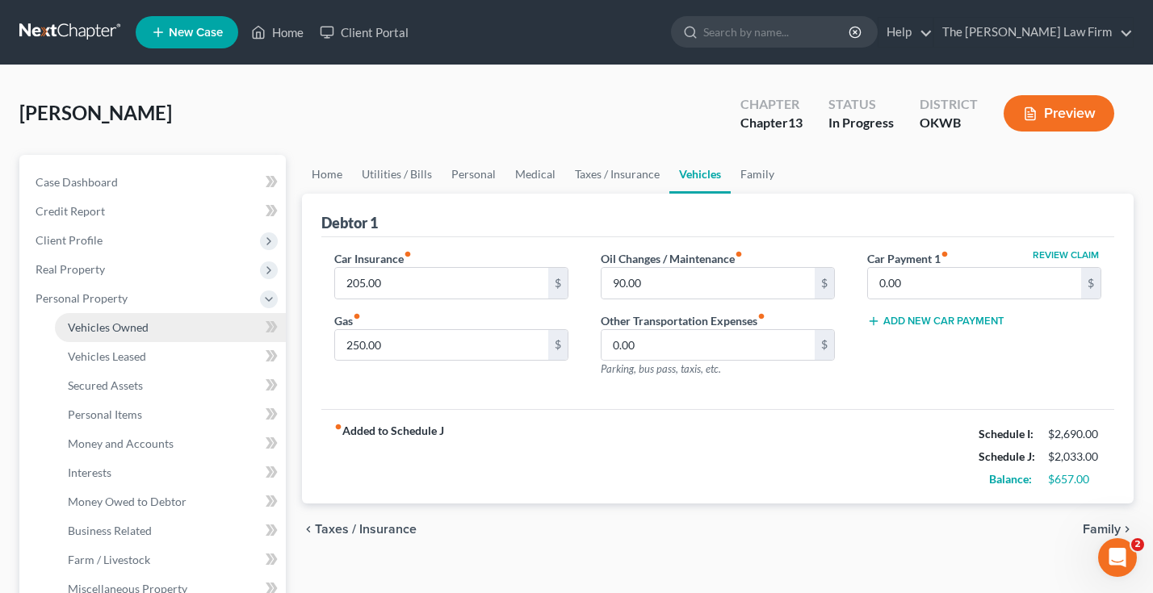
click at [160, 322] on link "Vehicles Owned" at bounding box center [170, 327] width 231 height 29
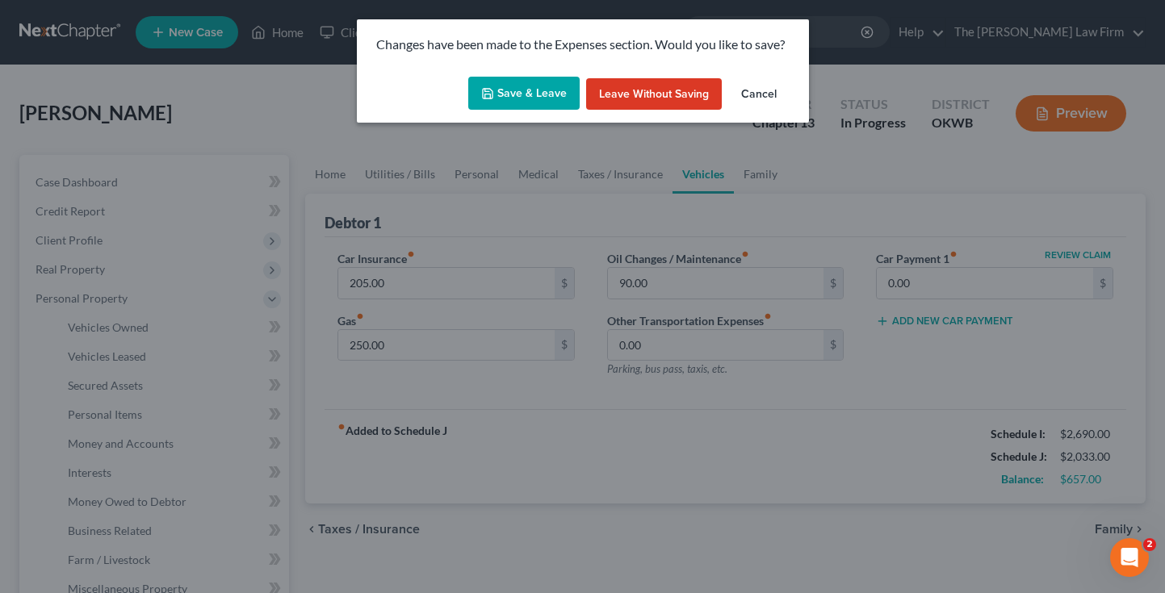
click at [517, 101] on button "Save & Leave" at bounding box center [523, 94] width 111 height 34
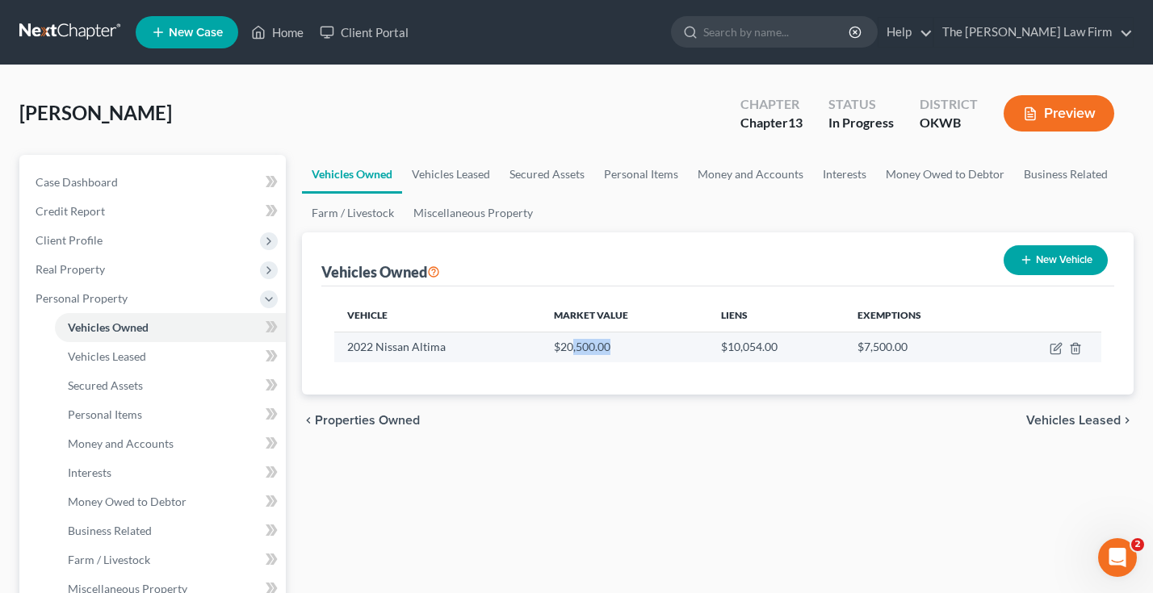
drag, startPoint x: 572, startPoint y: 348, endPoint x: 696, endPoint y: 348, distance: 123.5
click at [695, 348] on td "$20,500.00" at bounding box center [624, 347] width 166 height 31
click at [1054, 346] on icon "button" at bounding box center [1055, 348] width 13 height 13
select select "0"
select select "4"
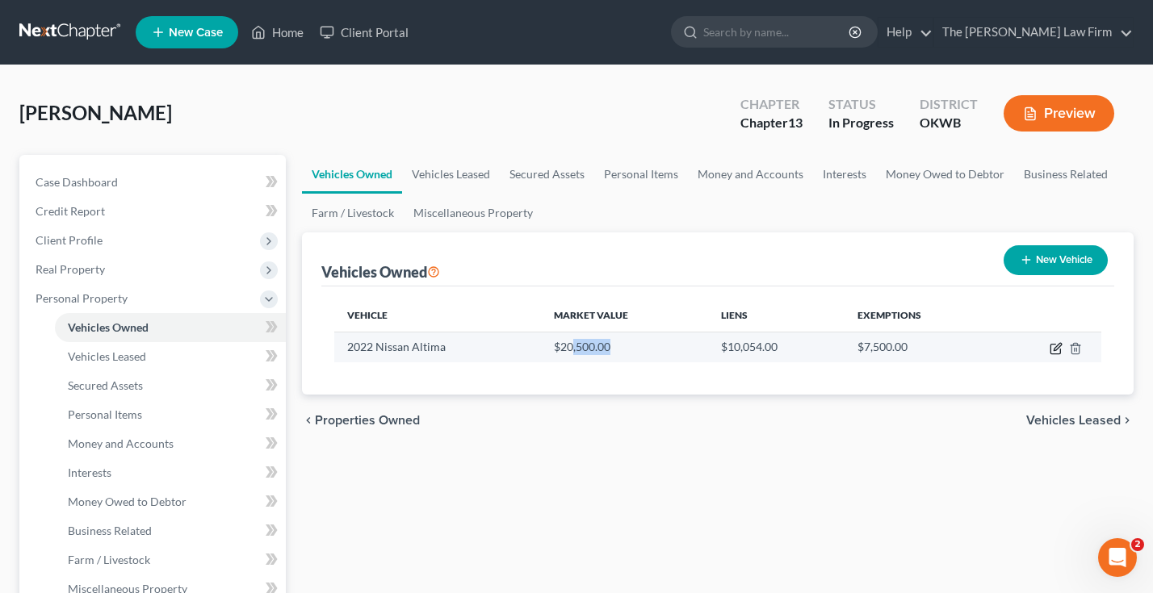
select select "0"
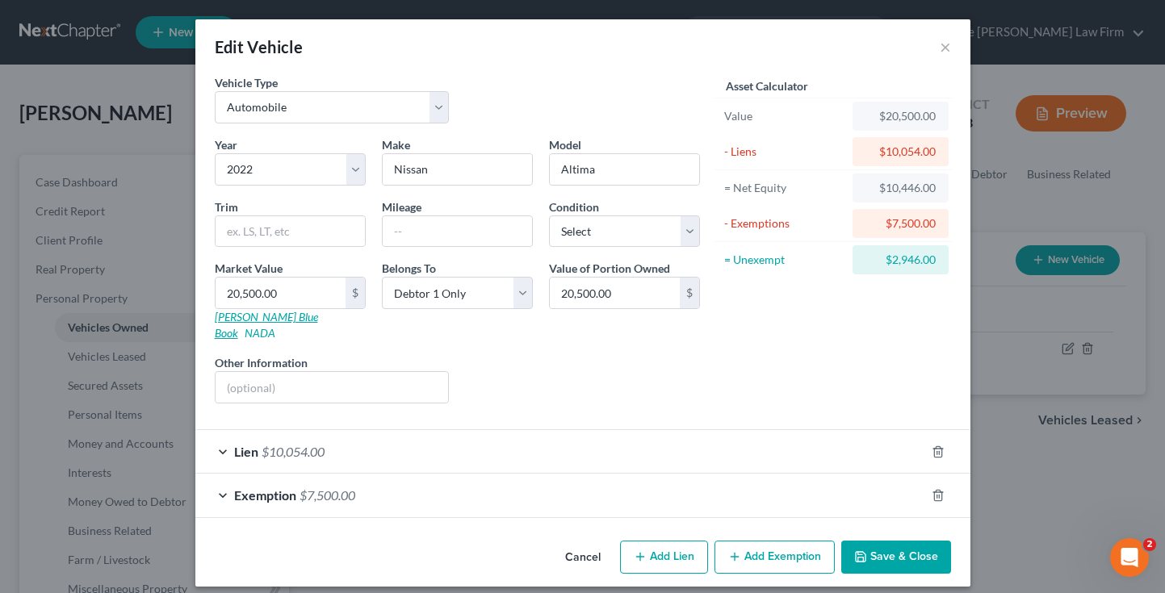
click at [269, 320] on link "Kelly Blue Book" at bounding box center [266, 325] width 103 height 30
type input "1"
type input "1.00"
type input "17"
type input "17.00"
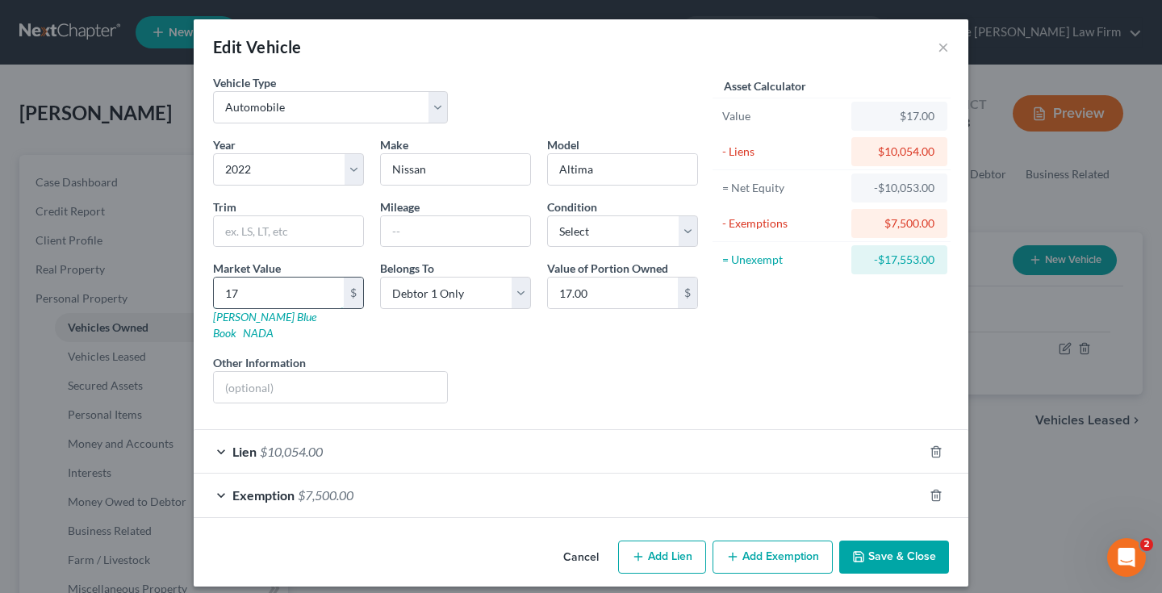
type input "175"
type input "175.00"
type input "1750"
type input "1,750.00"
type input "1,7500"
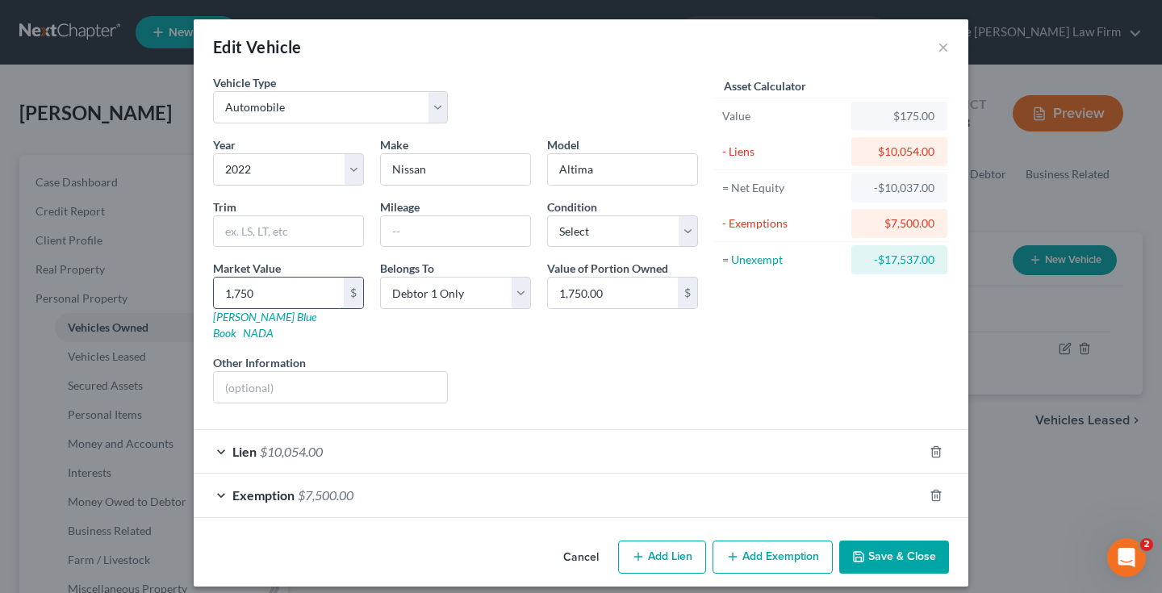
type input "17,500.00"
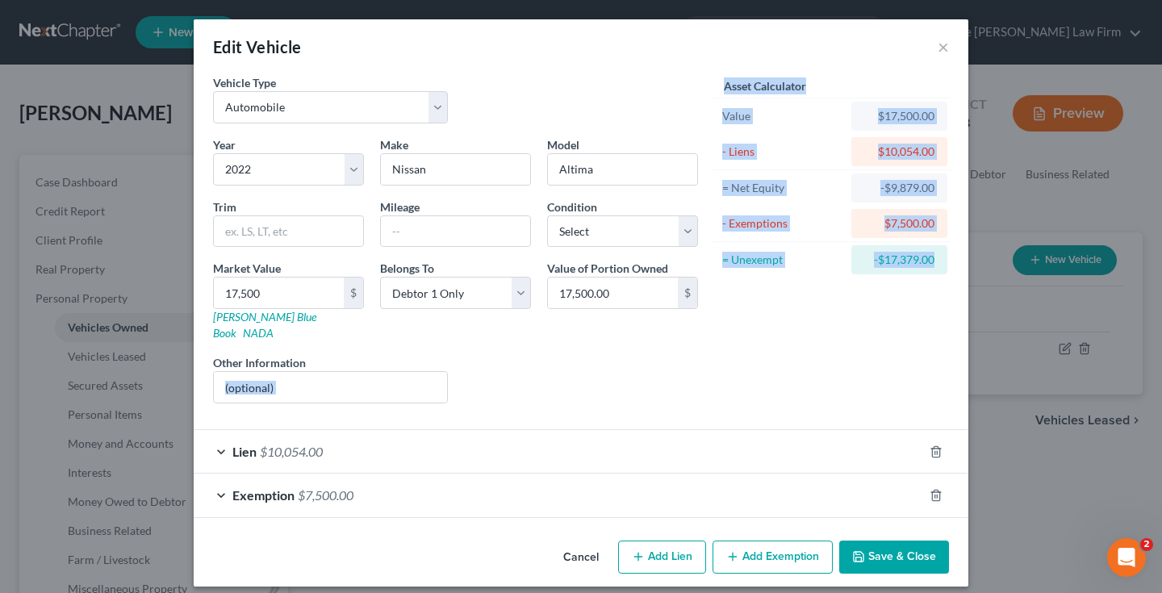
drag, startPoint x: 364, startPoint y: 351, endPoint x: 471, endPoint y: 426, distance: 131.0
click at [471, 426] on form "Vehicle Type Select Automobile Truck Trailer Watercraft Aircraft Motor Home Atv…" at bounding box center [581, 296] width 736 height 444
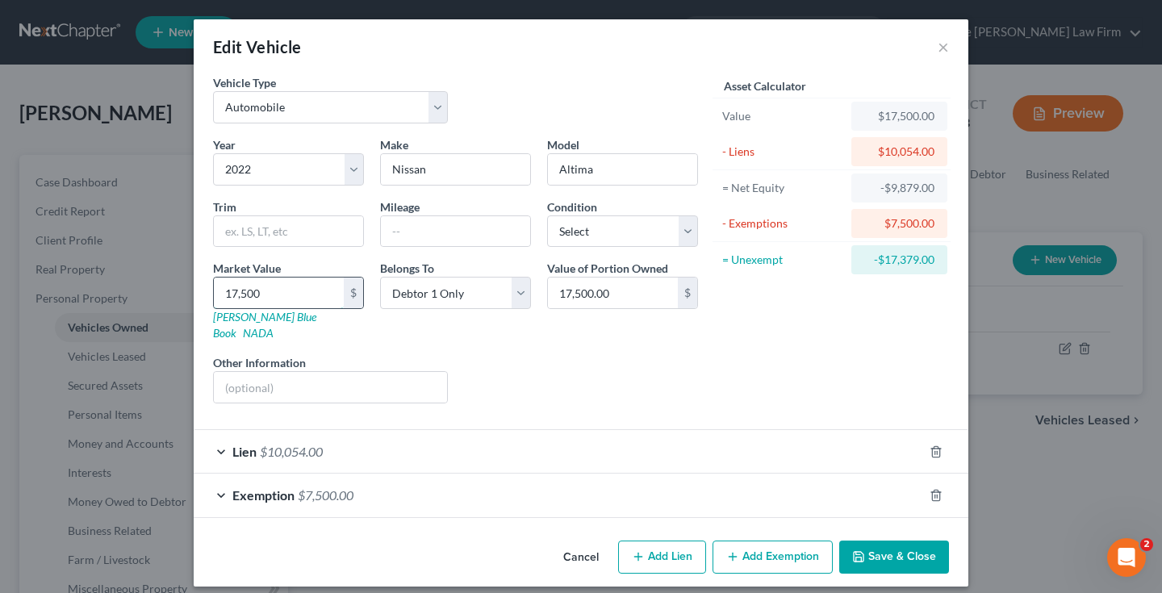
click at [239, 294] on input "17,500" at bounding box center [279, 293] width 130 height 31
type input "1"
type input "1.00"
type input "16"
type input "16.00"
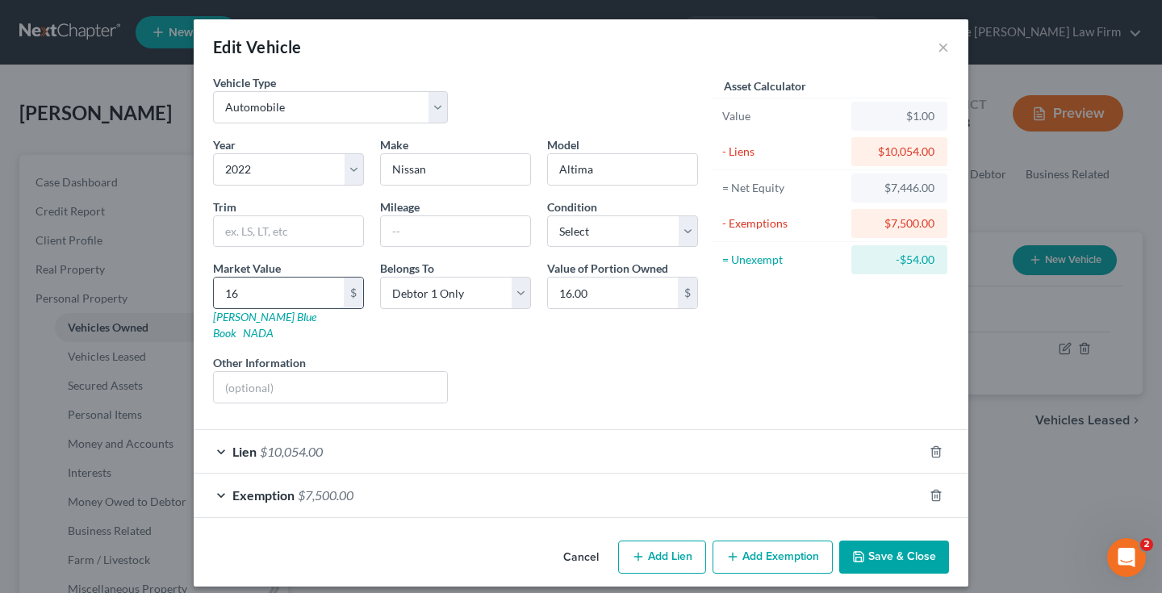
type input "169"
type input "169.00"
type input "1690"
type input "1,690.00"
type input "1,6900"
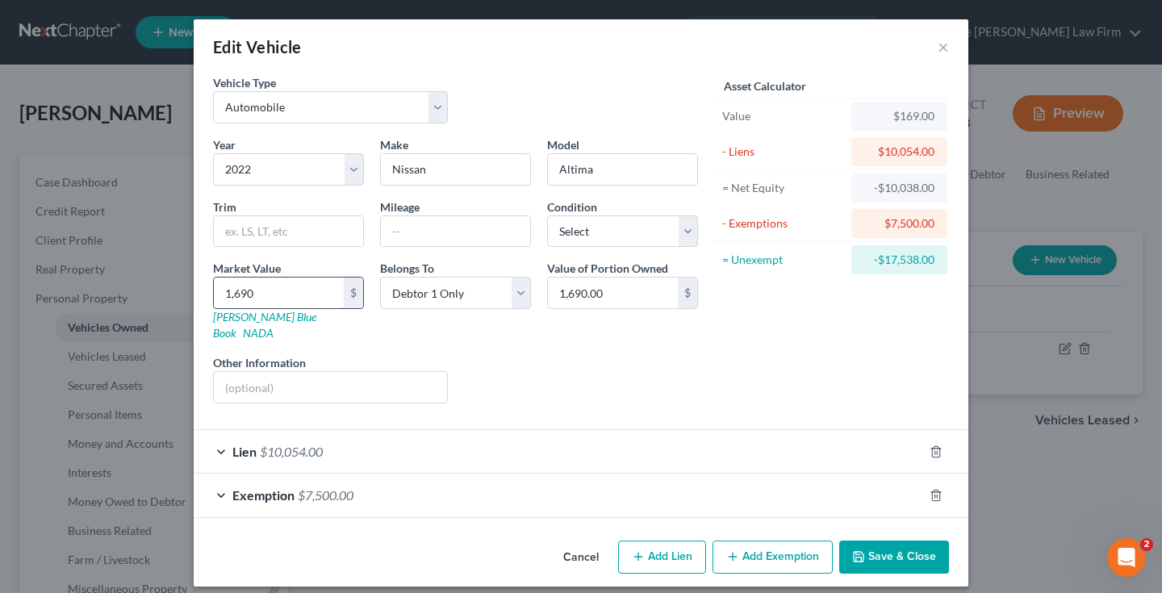
type input "16,900.00"
type input "16,900"
click at [894, 542] on button "Save & Close" at bounding box center [895, 558] width 110 height 34
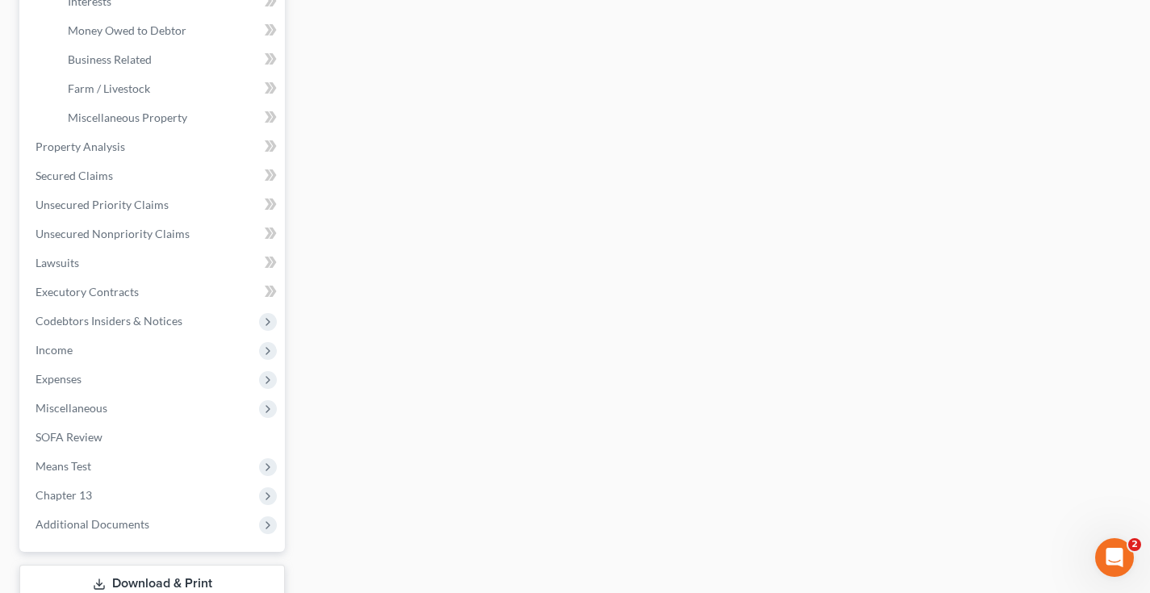
scroll to position [472, 0]
click at [141, 464] on span "Means Test" at bounding box center [154, 465] width 262 height 29
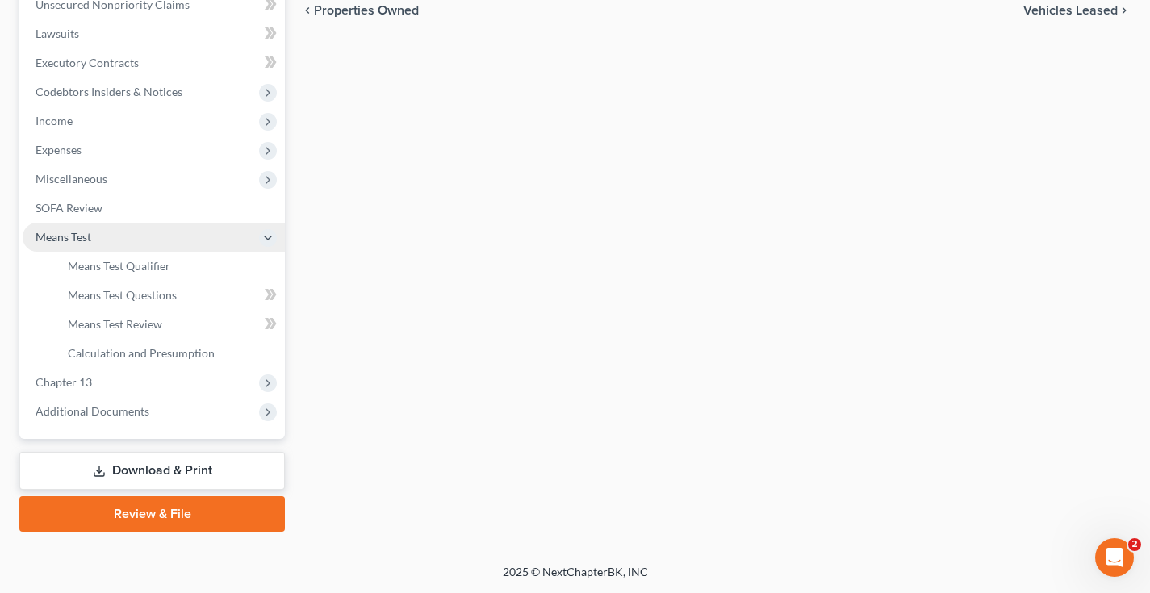
scroll to position [408, 0]
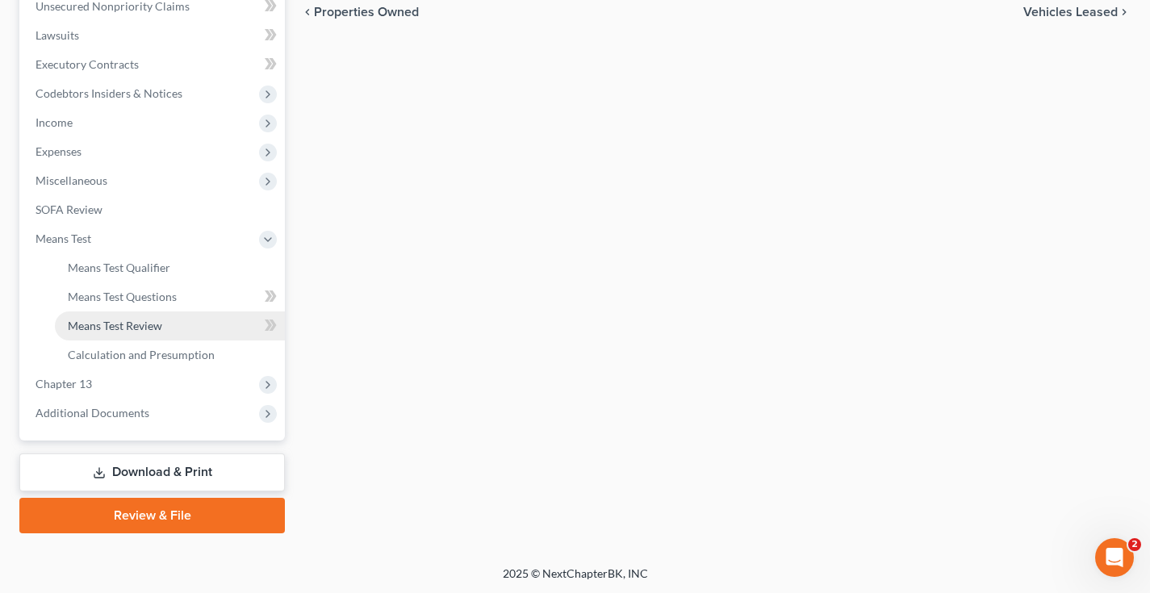
click at [138, 321] on span "Means Test Review" at bounding box center [115, 326] width 94 height 14
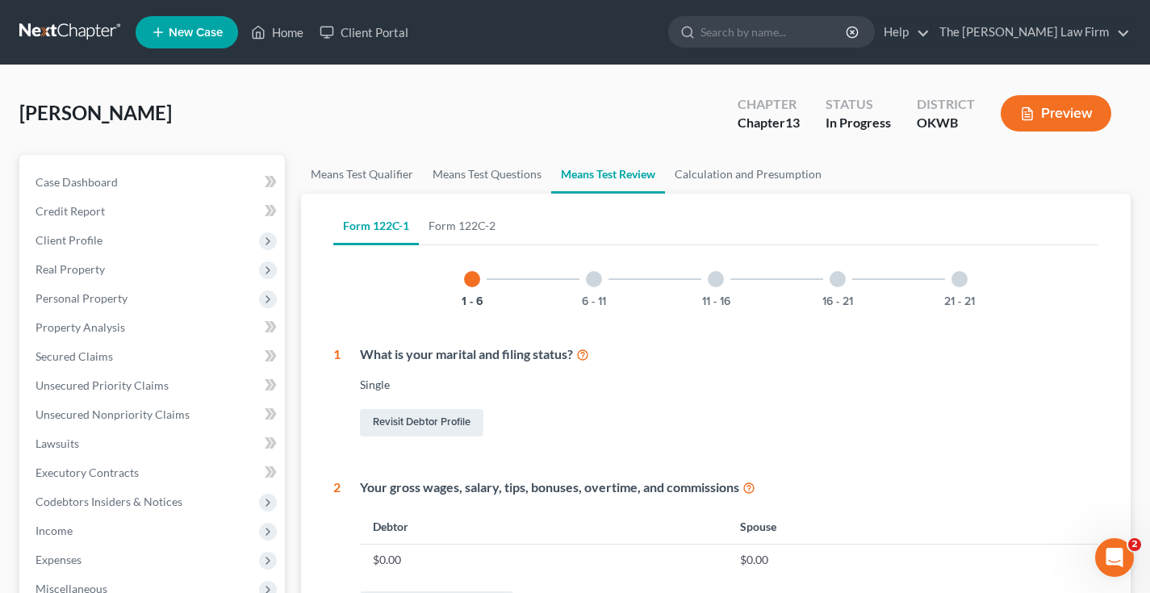
drag, startPoint x: 915, startPoint y: 259, endPoint x: 924, endPoint y: 259, distance: 9.7
click at [924, 259] on div "1 - 6 6 - 11 11 - 16 16 - 21 21 - 21" at bounding box center [716, 279] width 542 height 55
click at [721, 170] on link "Calculation and Presumption" at bounding box center [748, 174] width 166 height 39
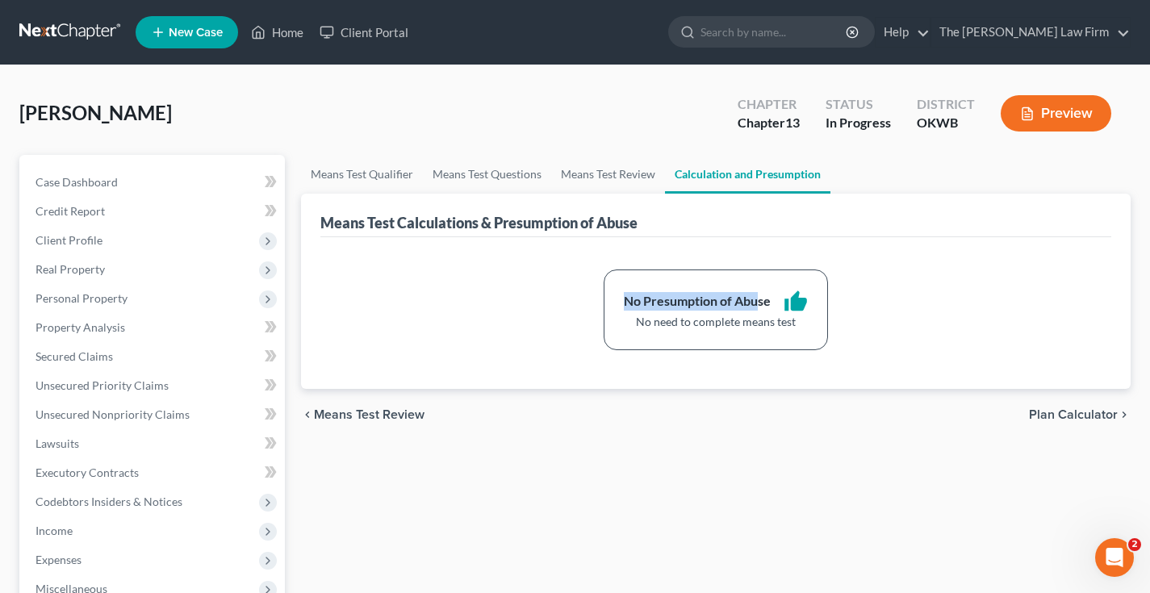
drag, startPoint x: 756, startPoint y: 307, endPoint x: 955, endPoint y: 257, distance: 204.8
click at [955, 257] on div "No Presumption of Abuse thumb_up No need to complete means test" at bounding box center [715, 313] width 791 height 152
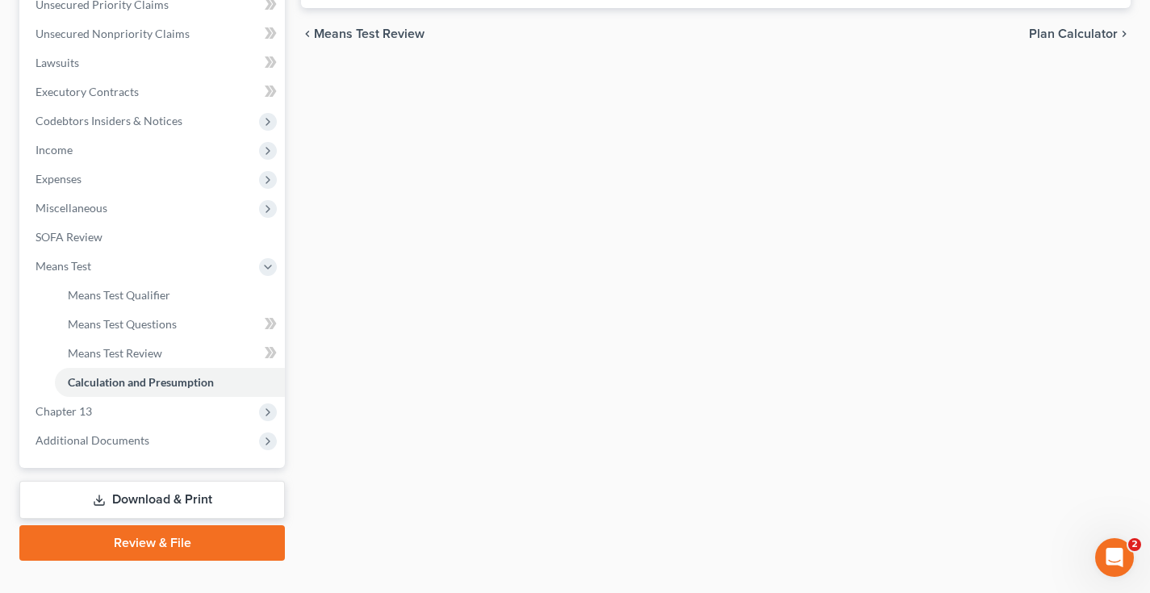
scroll to position [382, 0]
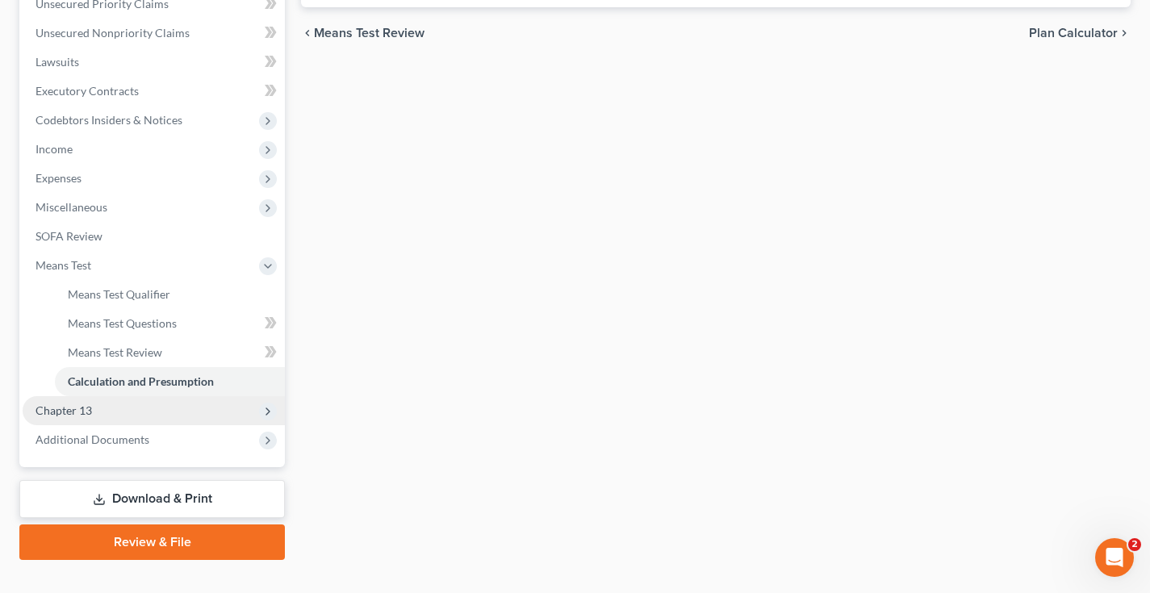
click at [138, 405] on span "Chapter 13" at bounding box center [154, 410] width 262 height 29
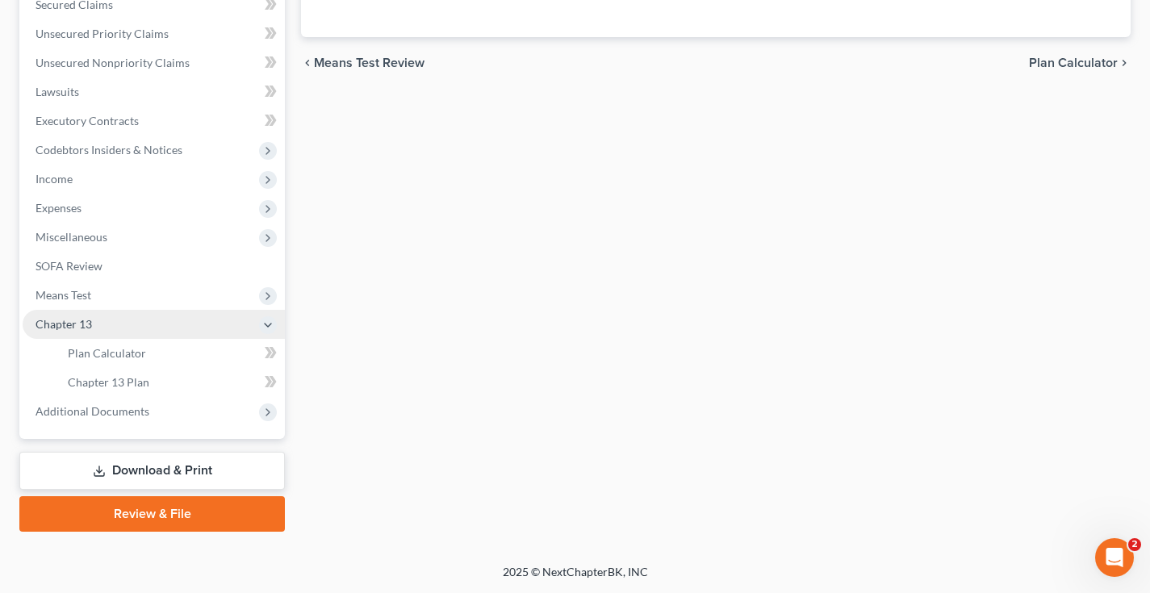
scroll to position [350, 0]
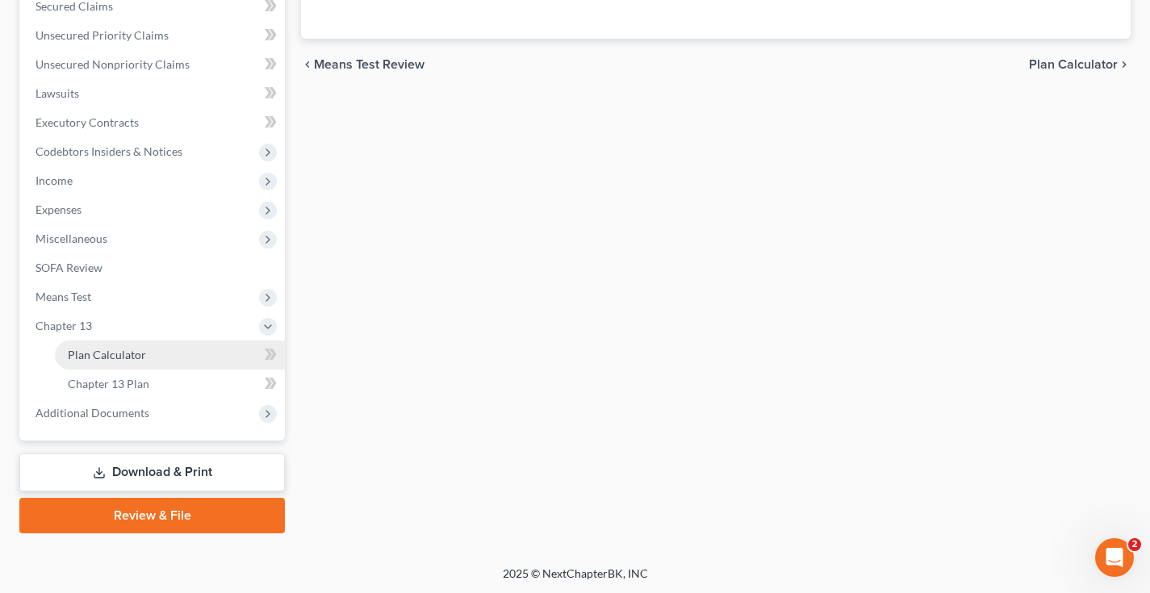
click at [178, 360] on link "Plan Calculator" at bounding box center [170, 355] width 230 height 29
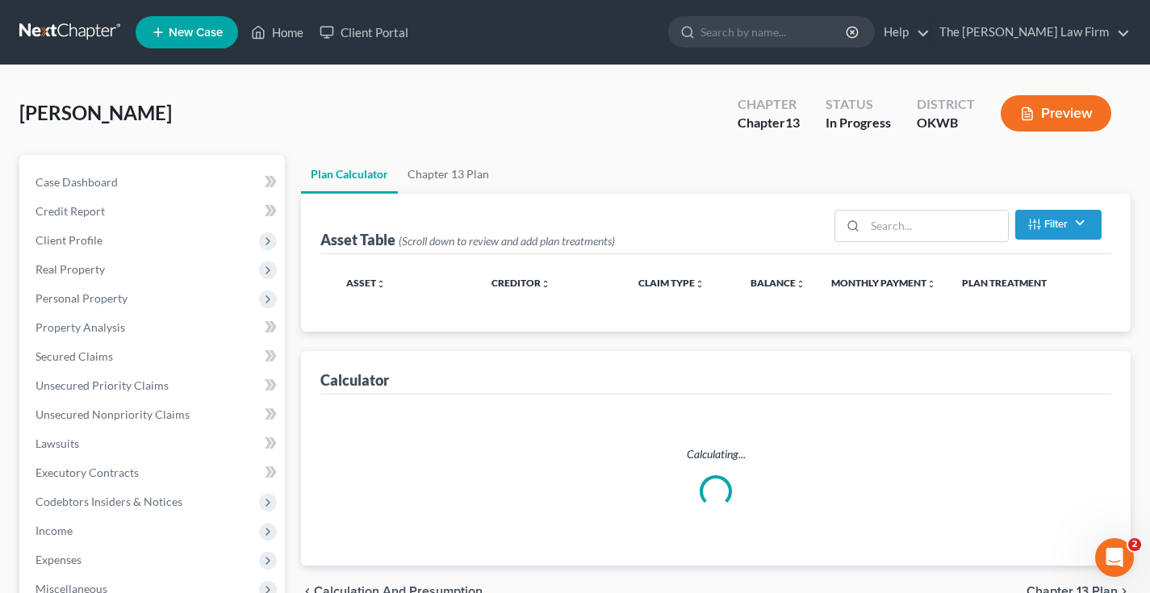
select select "41"
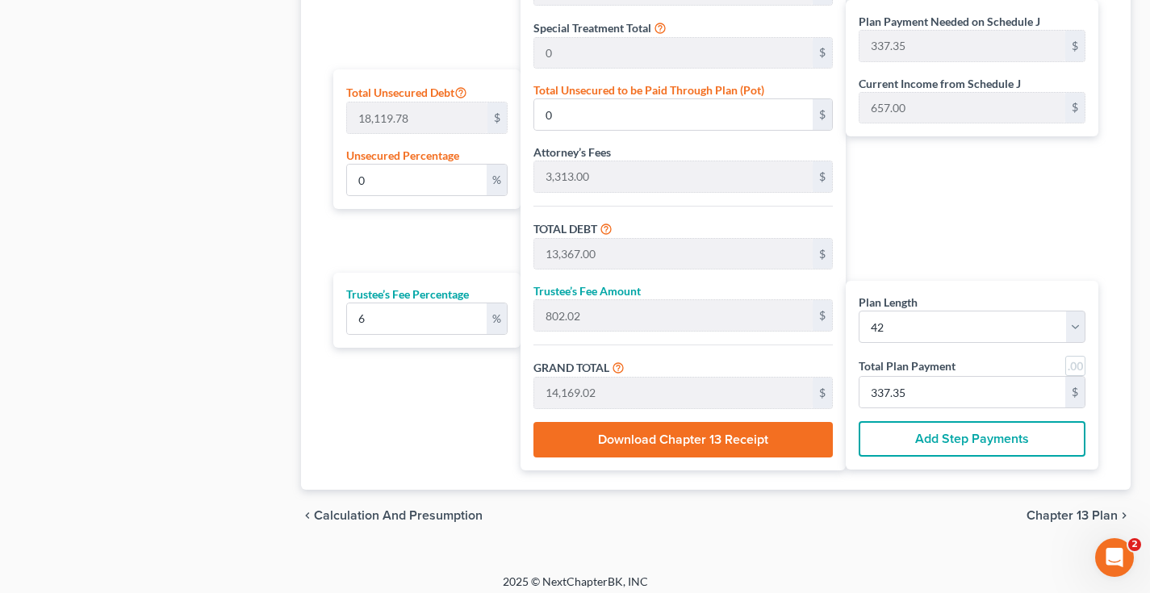
scroll to position [976, 0]
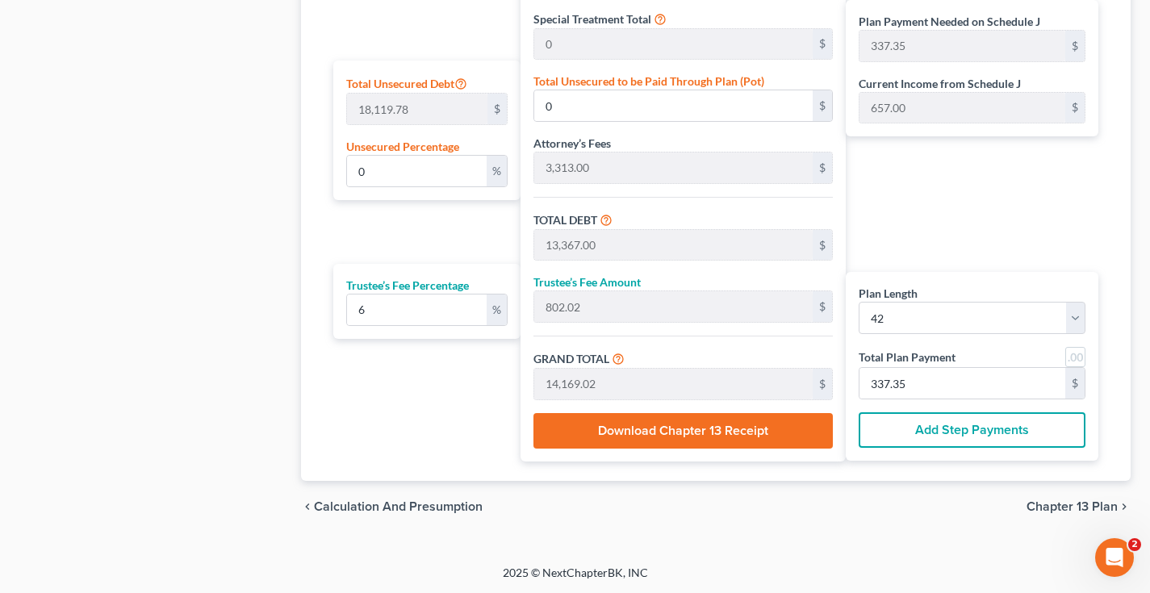
click at [1043, 503] on span "Chapter 13 Plan" at bounding box center [1072, 506] width 91 height 13
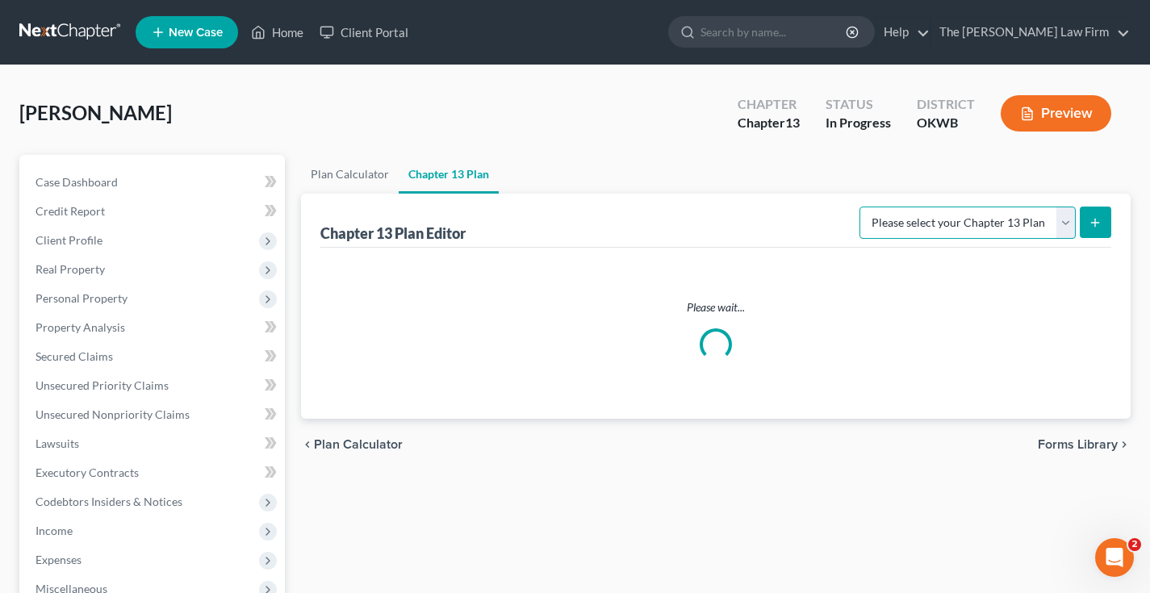
click at [960, 224] on select "Please select your Chapter 13 Plan" at bounding box center [968, 223] width 216 height 32
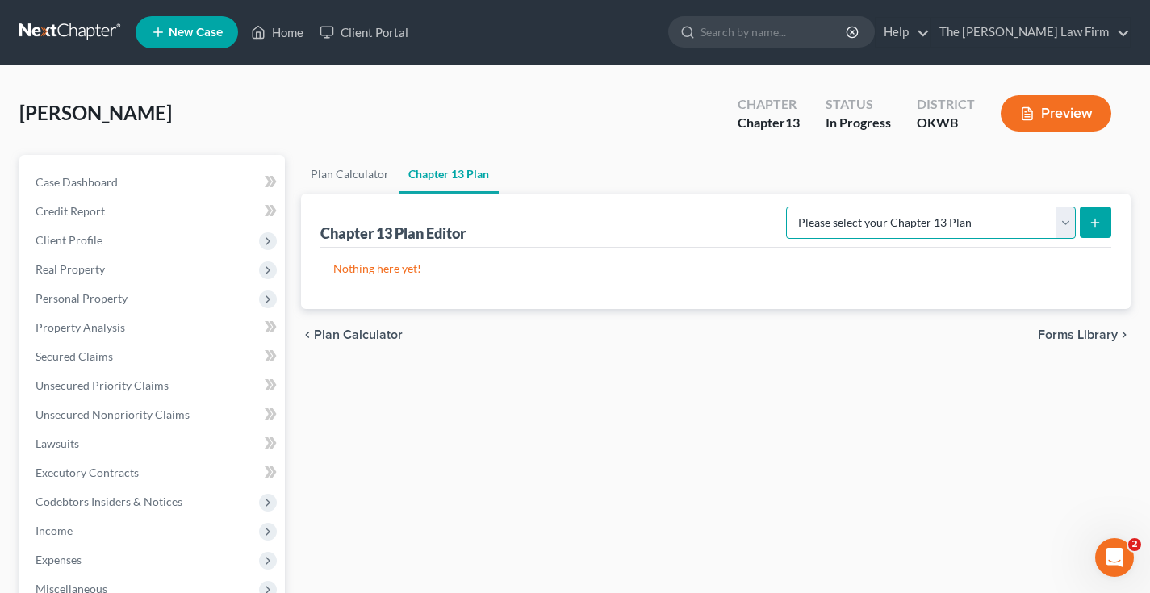
select select "2"
click at [789, 207] on select "Please select your Chapter 13 Plan National Form Plan - Official Form 113 Weste…" at bounding box center [931, 223] width 290 height 32
click at [1096, 225] on icon "submit" at bounding box center [1095, 222] width 13 height 13
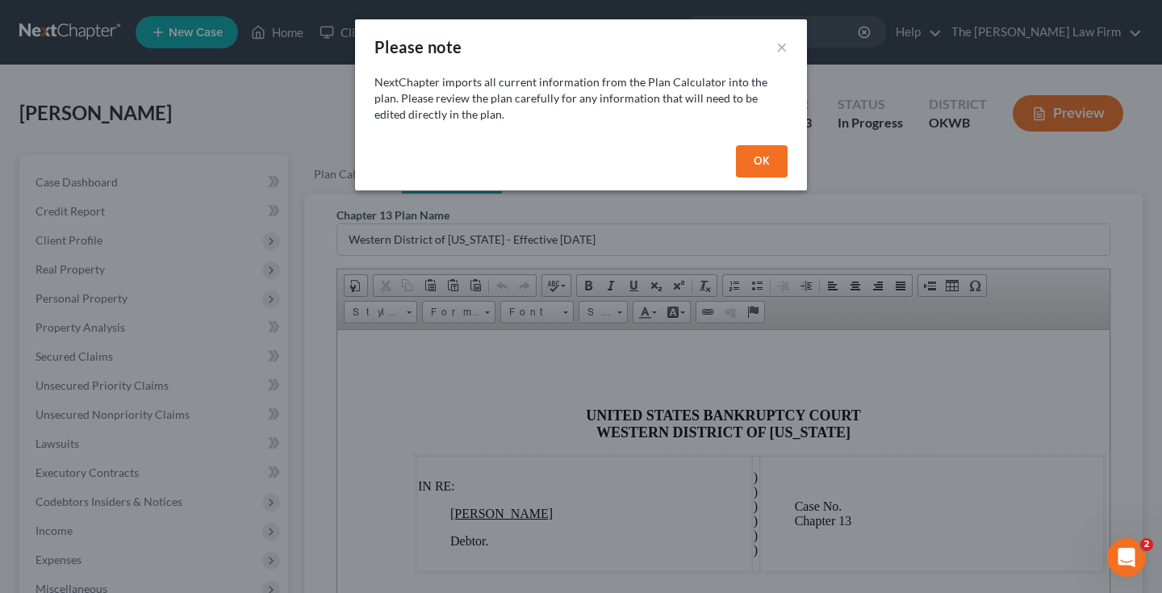
click at [762, 154] on button "OK" at bounding box center [762, 161] width 52 height 32
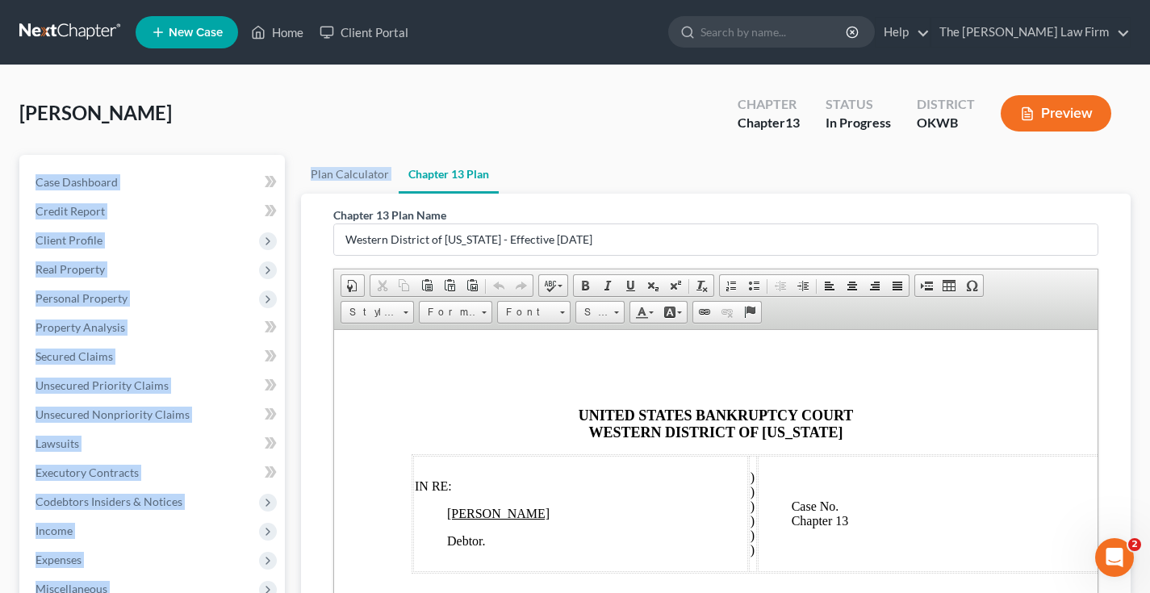
drag, startPoint x: 923, startPoint y: 153, endPoint x: 1158, endPoint y: 138, distance: 236.2
click at [1150, 138] on html "Home New Case Client Portal The Choate Law Firm paul@chapter7ok.com My Account …" at bounding box center [575, 472] width 1150 height 945
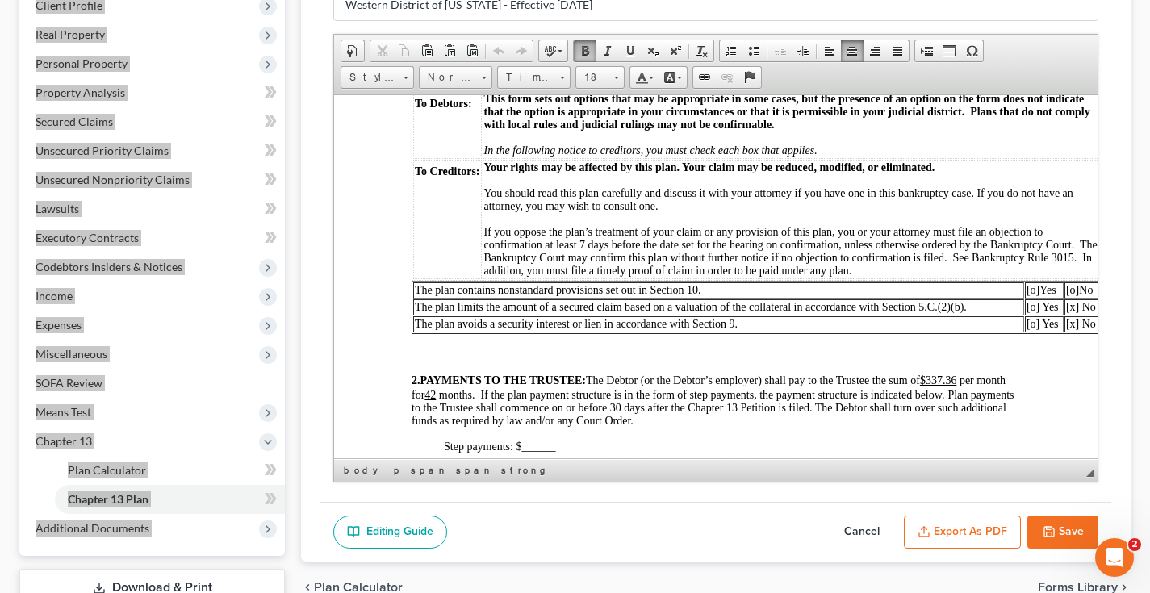
scroll to position [395, 0]
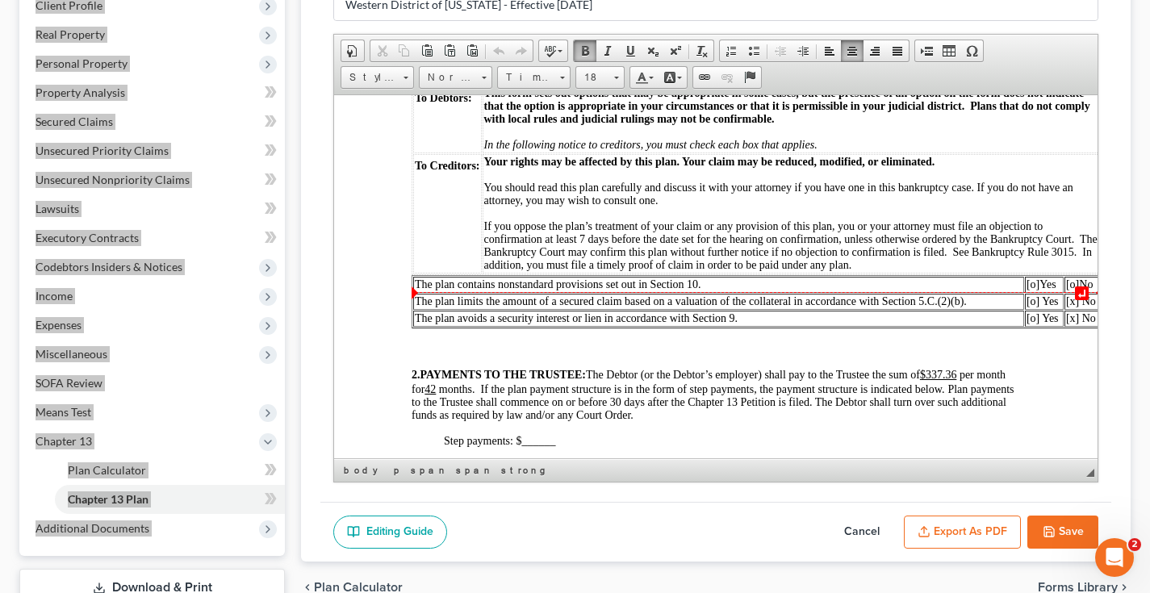
click at [1076, 290] on span "[o]" at bounding box center [1072, 284] width 13 height 12
click at [944, 380] on u "$337.36" at bounding box center [938, 374] width 37 height 12
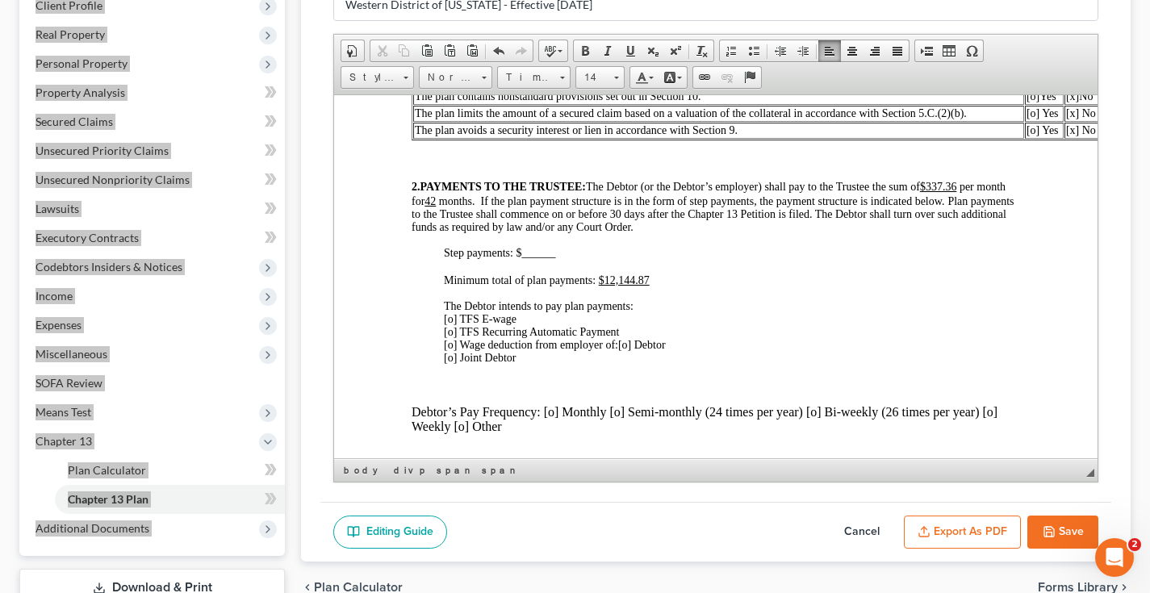
click at [452, 350] on span "[o] TFS E-wage [o] TFS Recurring Automatic Payment [o] Wage deduction from empl…" at bounding box center [532, 331] width 176 height 38
click at [762, 336] on p "The Debtor intends to pay plan payments: [o] TFS E-wage [x ] TFS Recurring Auto…" at bounding box center [732, 331] width 576 height 65
click at [552, 430] on p "Debtor’s Pay Frequency: [o] Monthly [o] Semi-monthly (24 times per year) [o] Bi…" at bounding box center [716, 418] width 609 height 29
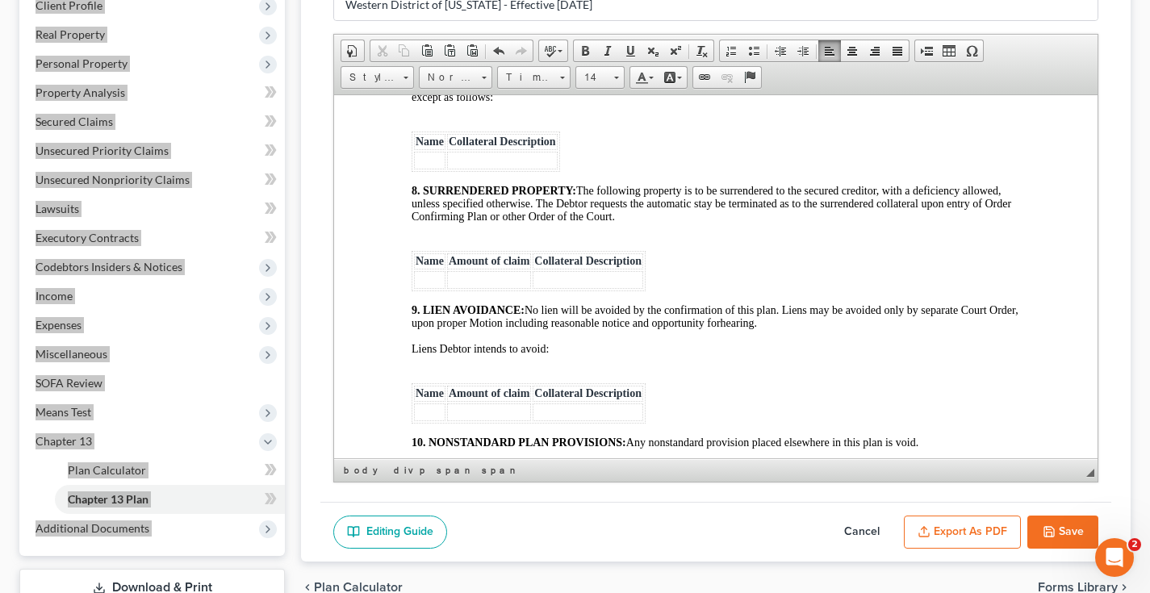
scroll to position [3277, 0]
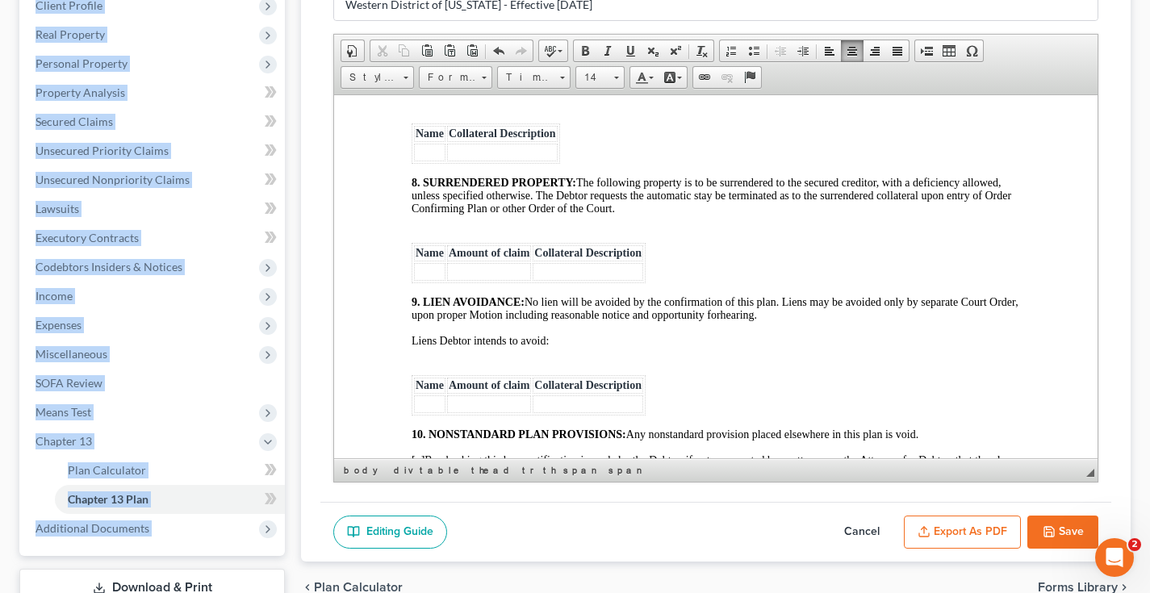
click at [963, 533] on button "Export as PDF" at bounding box center [962, 533] width 117 height 34
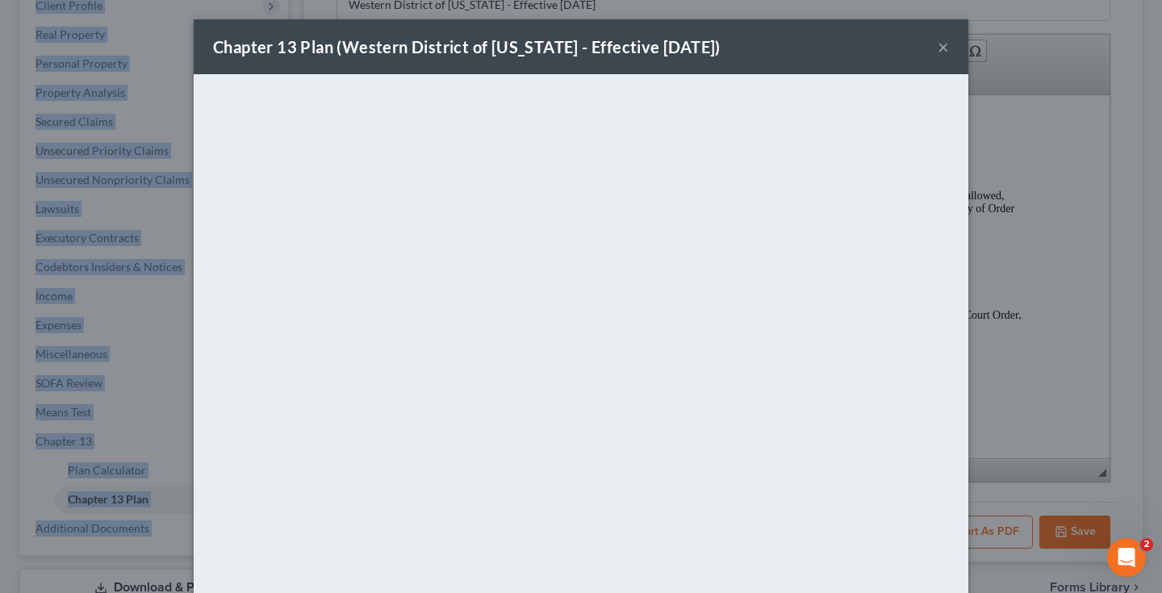
scroll to position [82, 0]
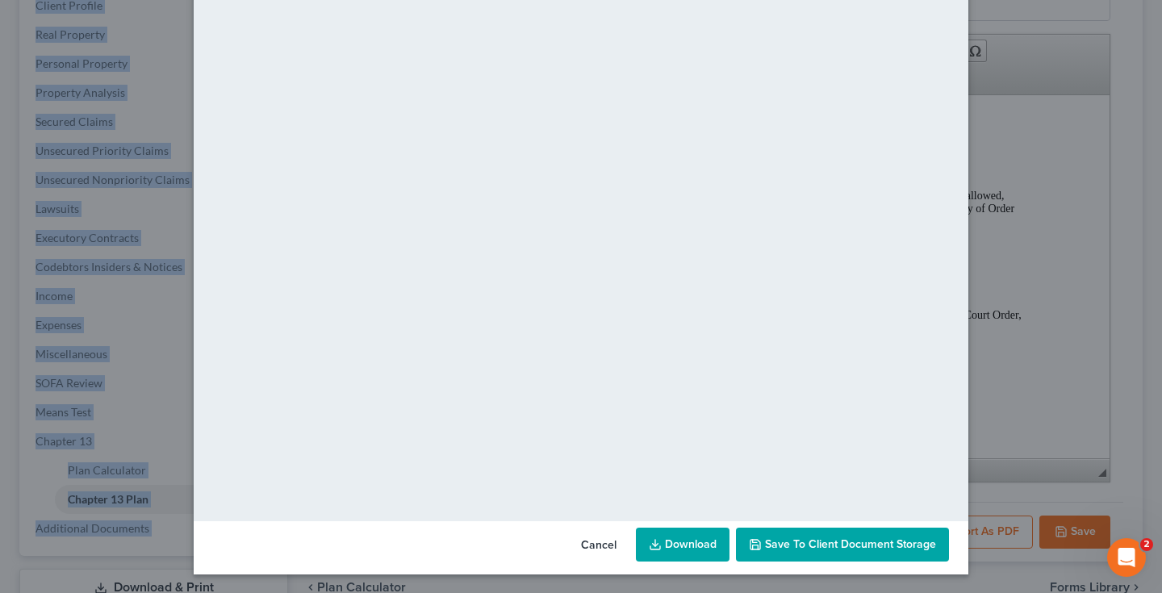
click at [810, 541] on span "Save to Client Document Storage" at bounding box center [850, 545] width 171 height 14
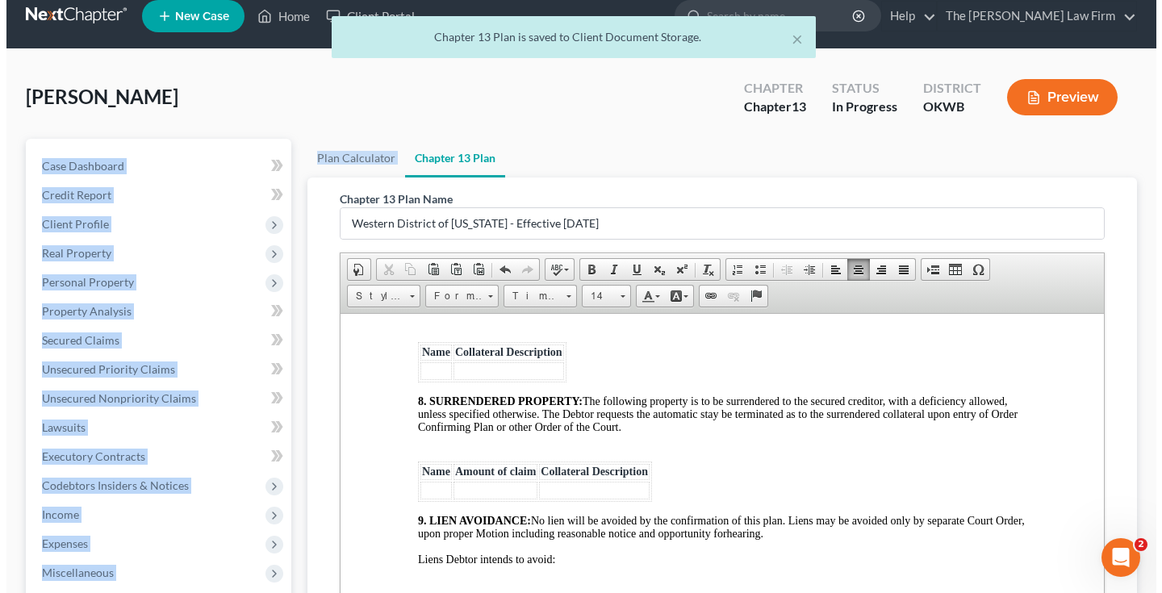
scroll to position [0, 0]
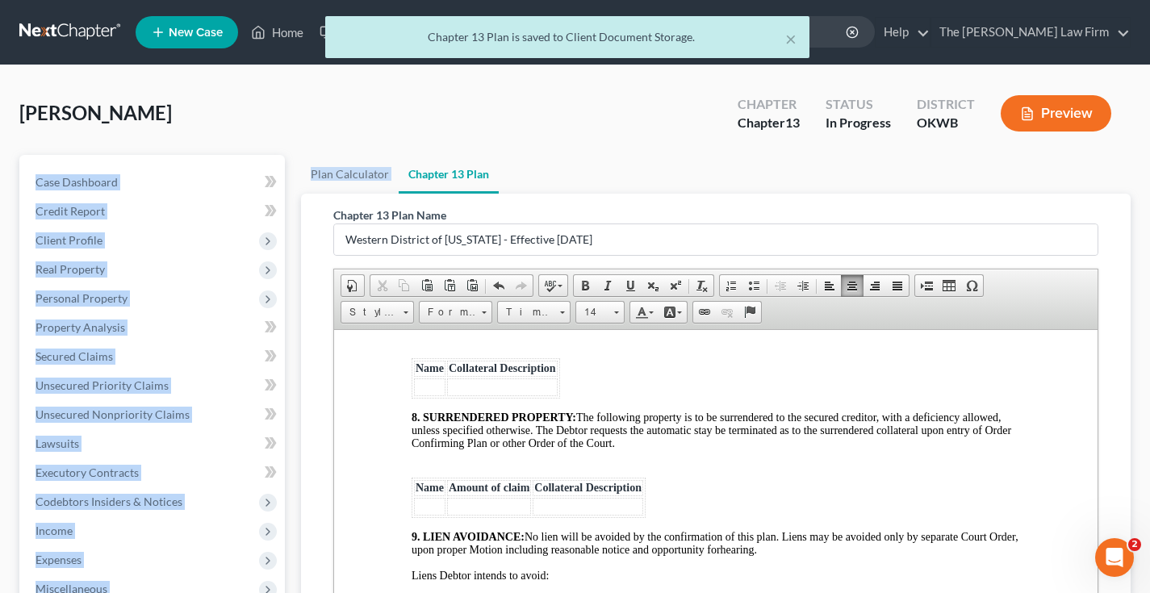
click at [337, 98] on div "Dolchok, Carole Upgraded Chapter Chapter 13 Status In Progress District OKWB Pr…" at bounding box center [575, 120] width 1112 height 70
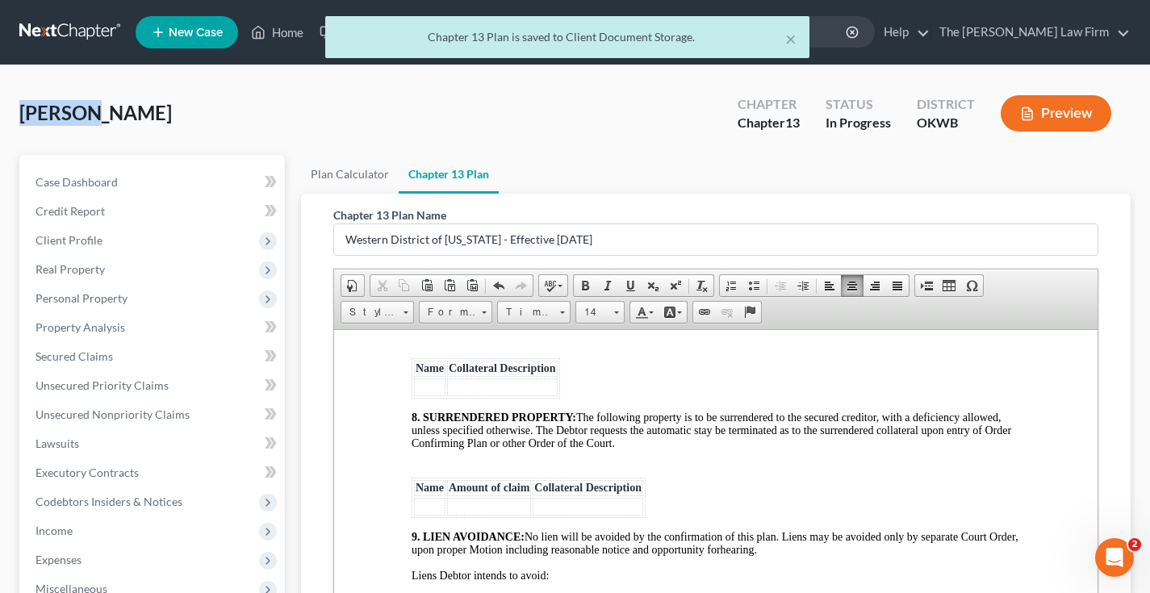
click at [337, 98] on div "Dolchok, Carole Upgraded Chapter Chapter 13 Status In Progress District OKWB Pr…" at bounding box center [575, 120] width 1112 height 70
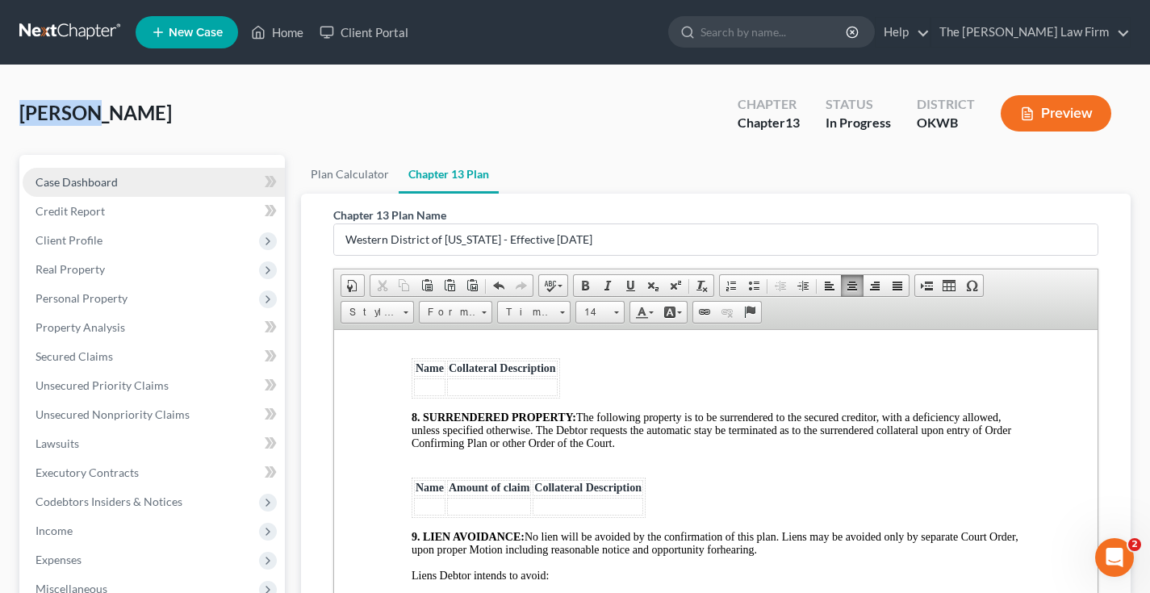
click at [90, 178] on span "Case Dashboard" at bounding box center [77, 182] width 82 height 14
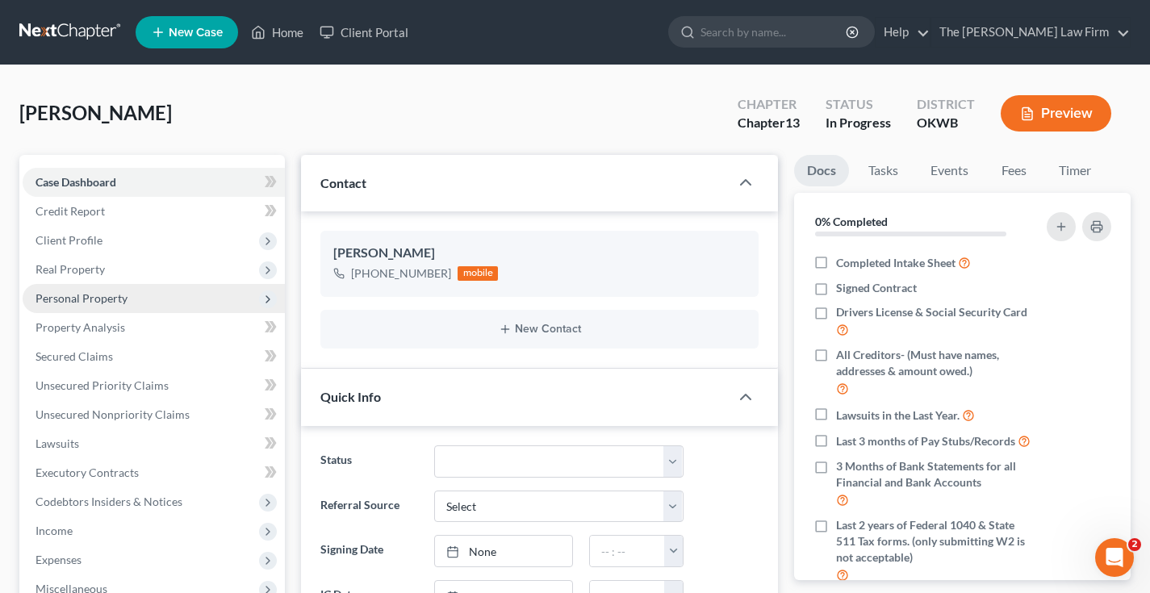
click at [96, 299] on span "Personal Property" at bounding box center [82, 298] width 92 height 14
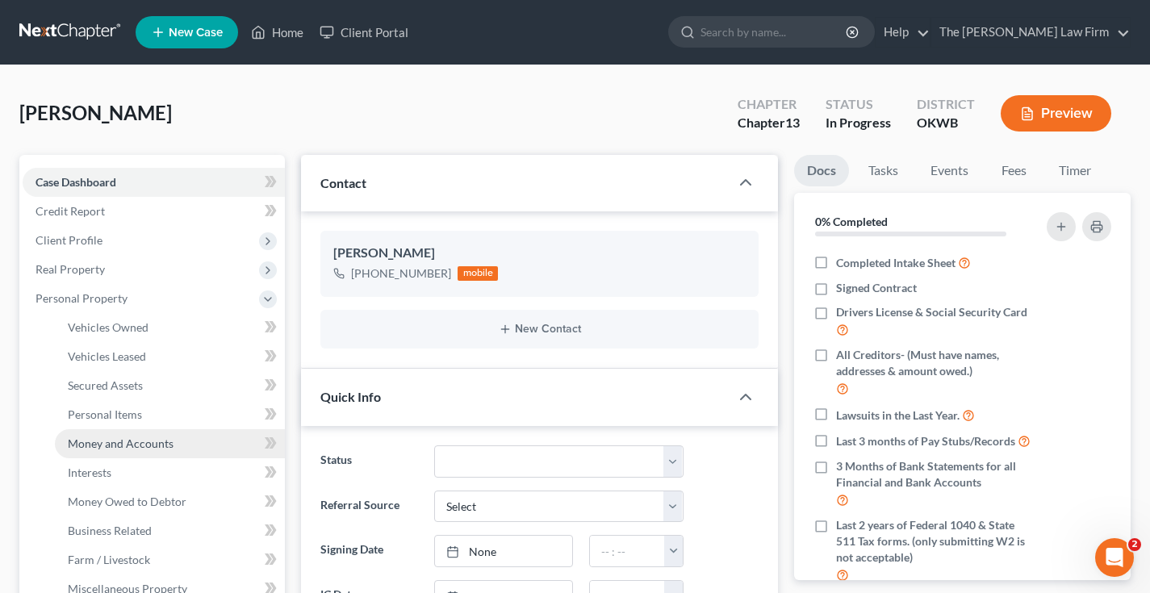
click at [117, 442] on span "Money and Accounts" at bounding box center [121, 444] width 106 height 14
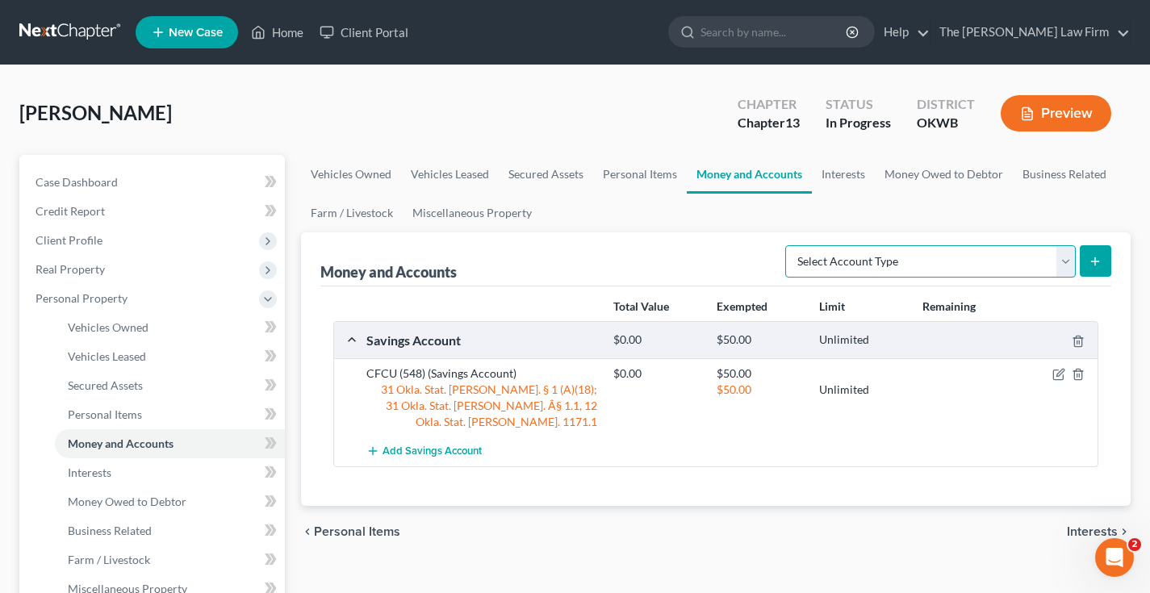
click at [901, 254] on select "Select Account Type Brokerage Cash on Hand Certificates of Deposit Checking Acc…" at bounding box center [930, 261] width 291 height 32
select select "checking"
click at [789, 245] on select "Select Account Type Brokerage Cash on Hand Certificates of Deposit Checking Acc…" at bounding box center [930, 261] width 291 height 32
click at [1093, 261] on icon "submit" at bounding box center [1095, 261] width 13 height 13
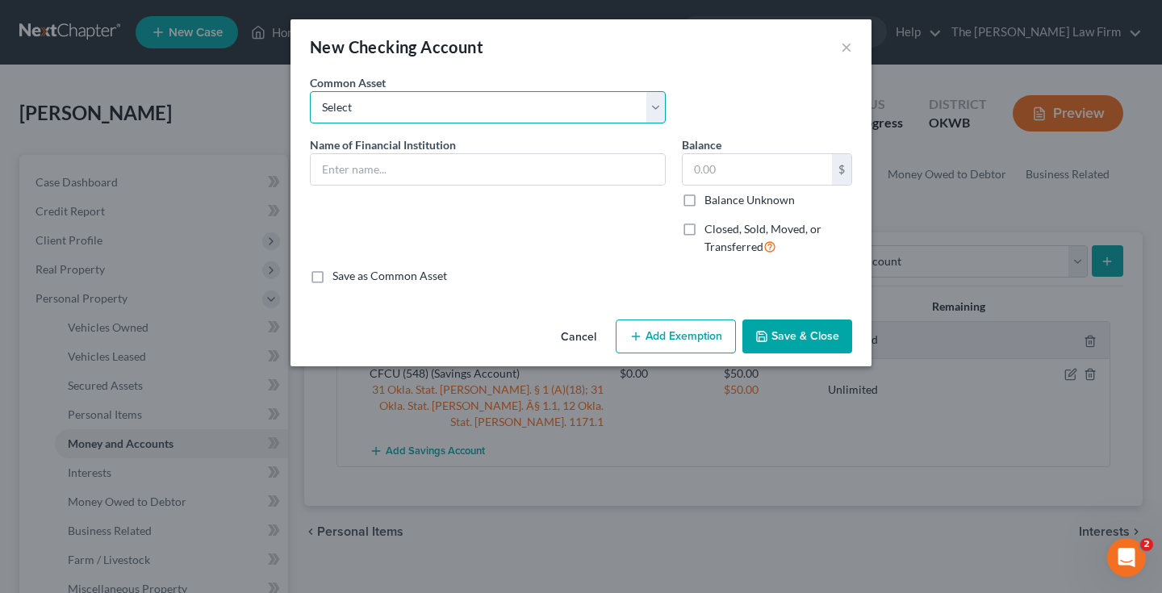
click at [572, 109] on select "Select Communication Federal Credit Union (859) USAA Federal Savings Bank of Ok…" at bounding box center [488, 107] width 356 height 32
select select "5"
click at [310, 91] on select "Select Communication Federal Credit Union (859) USAA Federal Savings Bank of Ok…" at bounding box center [488, 107] width 356 height 32
type input "BancFirst"
type input "0"
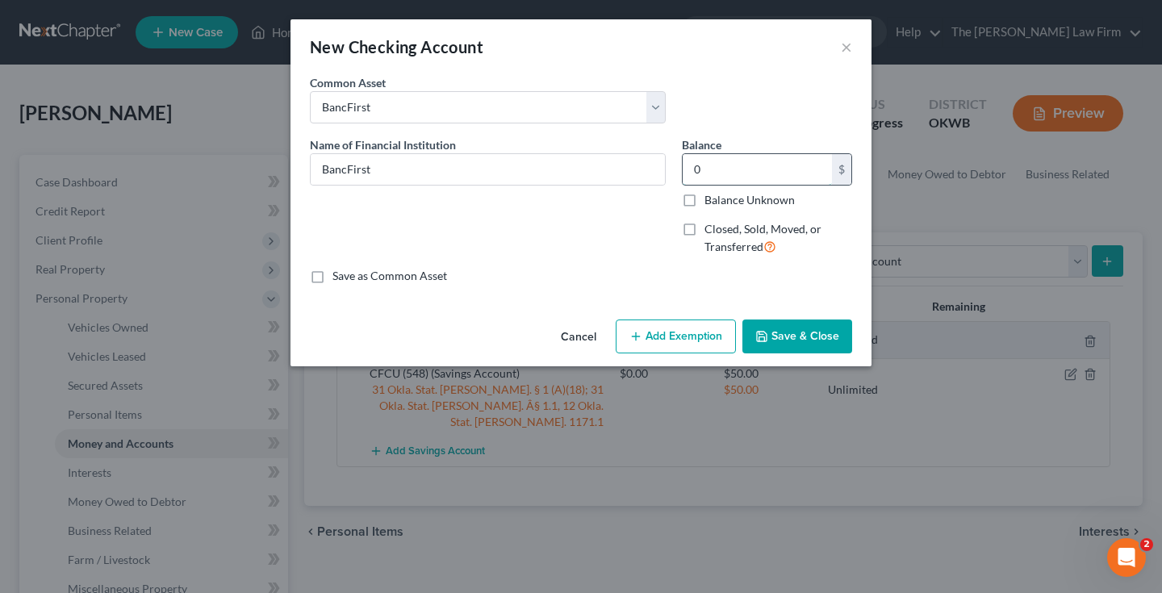
click at [714, 170] on input "0" at bounding box center [757, 169] width 149 height 31
type input "10"
drag, startPoint x: 594, startPoint y: 258, endPoint x: 609, endPoint y: 258, distance: 14.5
click at [603, 258] on div "Name of Financial Institution * BancFirst" at bounding box center [488, 202] width 372 height 132
click at [666, 331] on button "Add Exemption" at bounding box center [676, 337] width 120 height 34
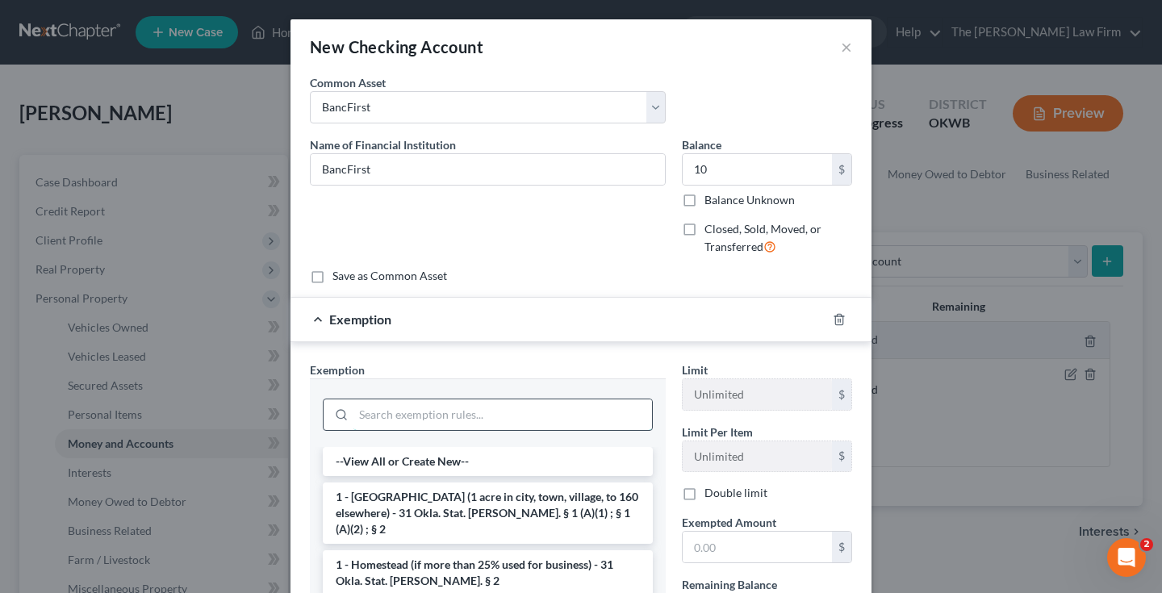
click at [564, 415] on input "search" at bounding box center [503, 415] width 299 height 31
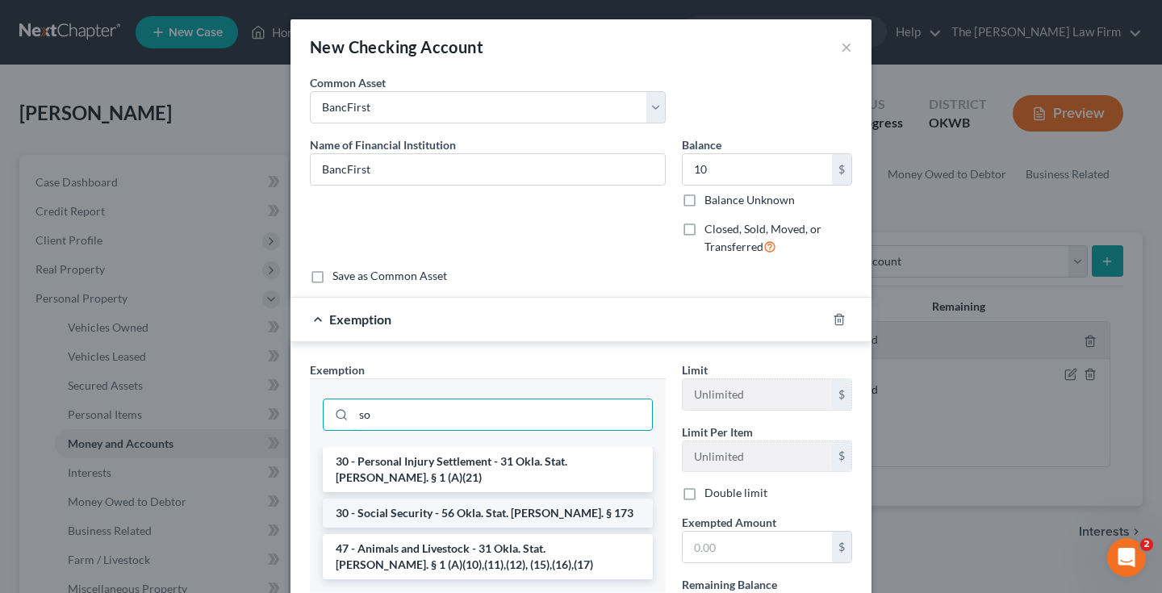
type input "so"
click at [511, 512] on li "30 - Social Security - 56 Okla. Stat. Ann. § 173" at bounding box center [488, 513] width 330 height 29
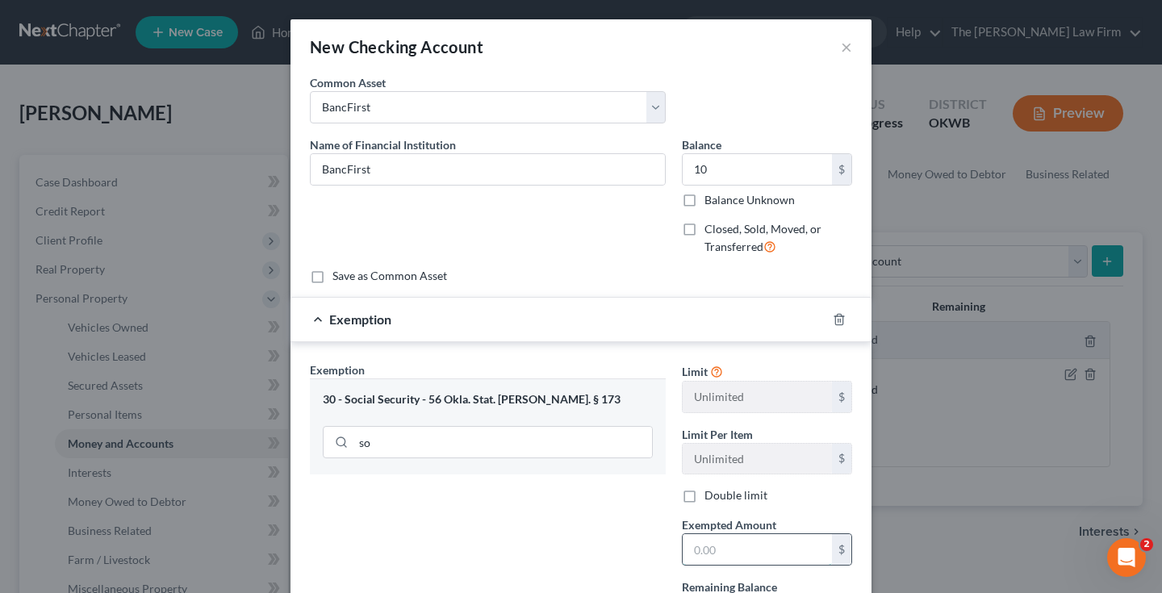
click at [731, 549] on input "text" at bounding box center [757, 549] width 149 height 31
type input "10.00"
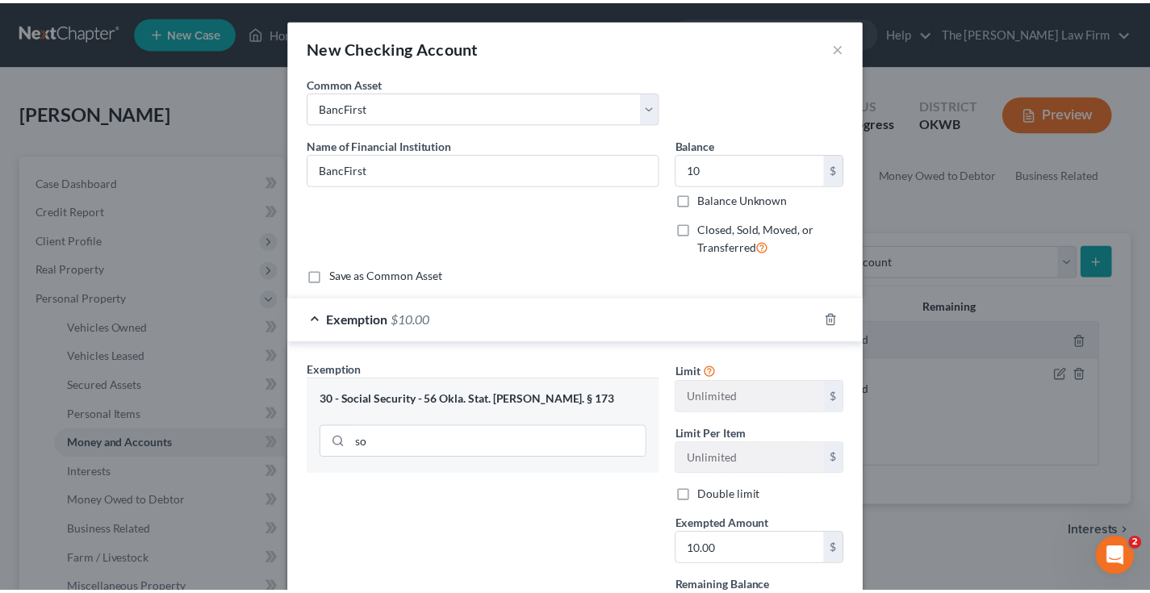
scroll to position [149, 0]
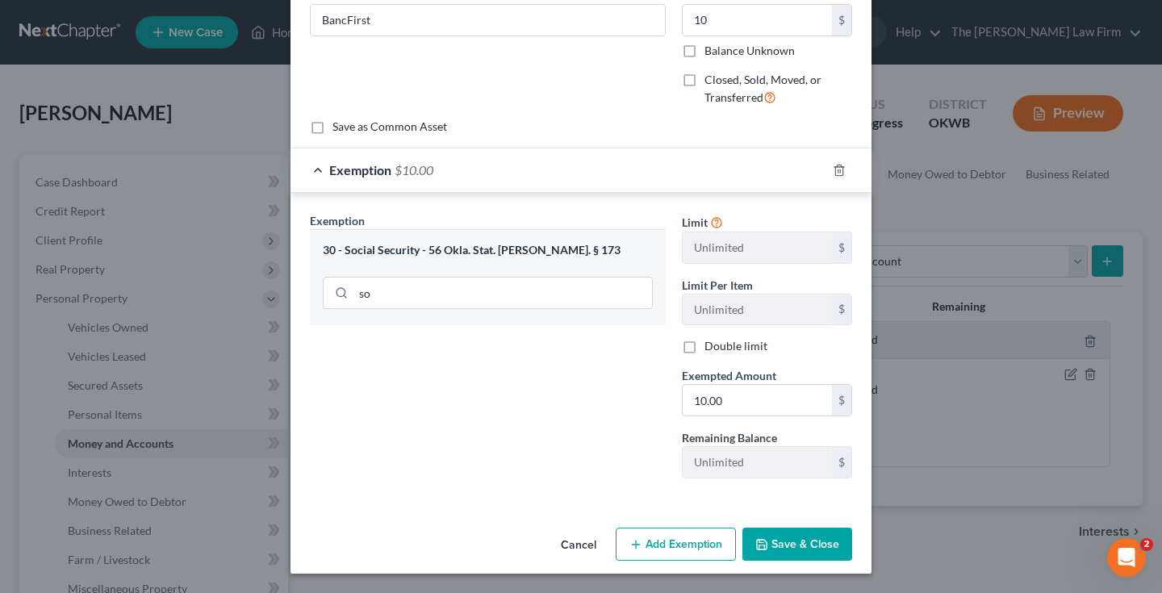
click at [797, 541] on button "Save & Close" at bounding box center [798, 545] width 110 height 34
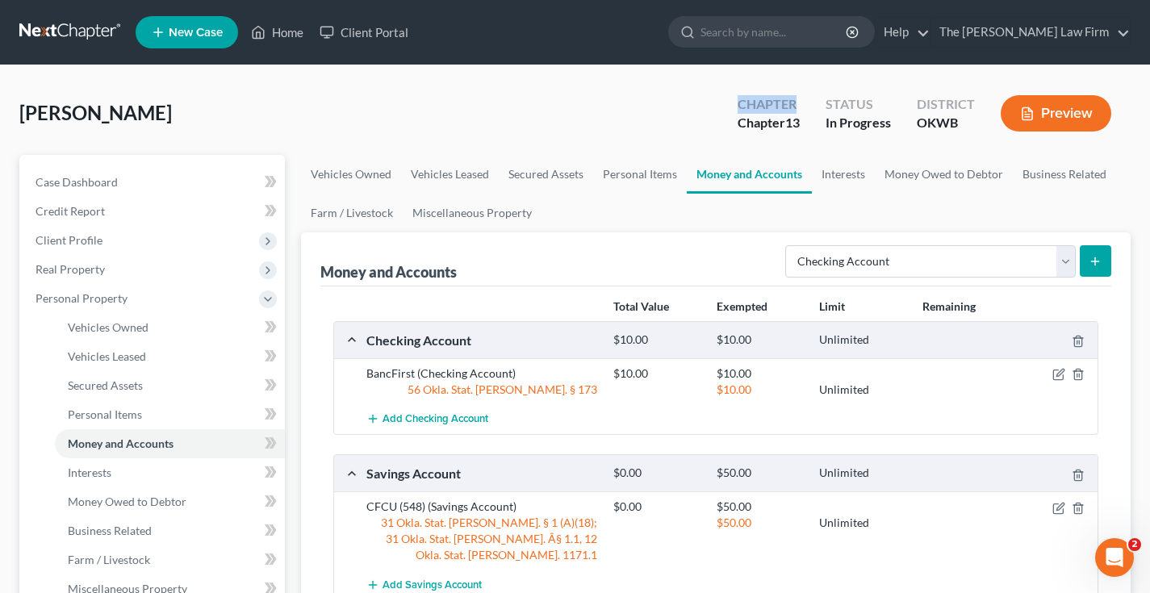
drag, startPoint x: 660, startPoint y: 97, endPoint x: 812, endPoint y: 97, distance: 152.6
click at [812, 97] on div "Dolchok, Carole Upgraded Chapter Chapter 13 Status In Progress District OKWB Pr…" at bounding box center [575, 120] width 1112 height 70
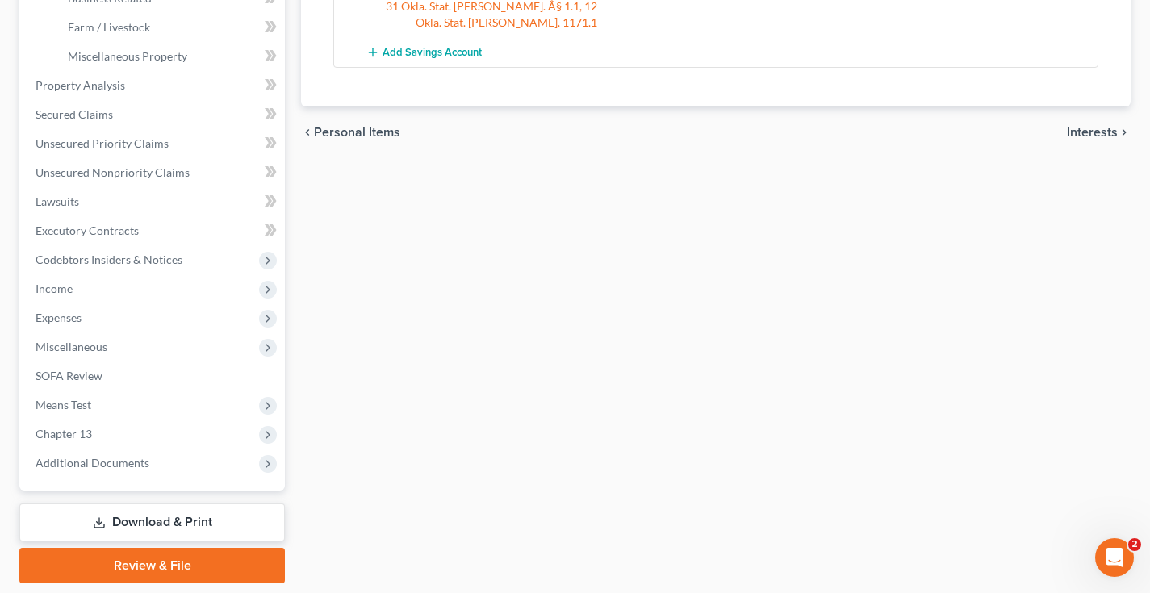
scroll to position [583, 0]
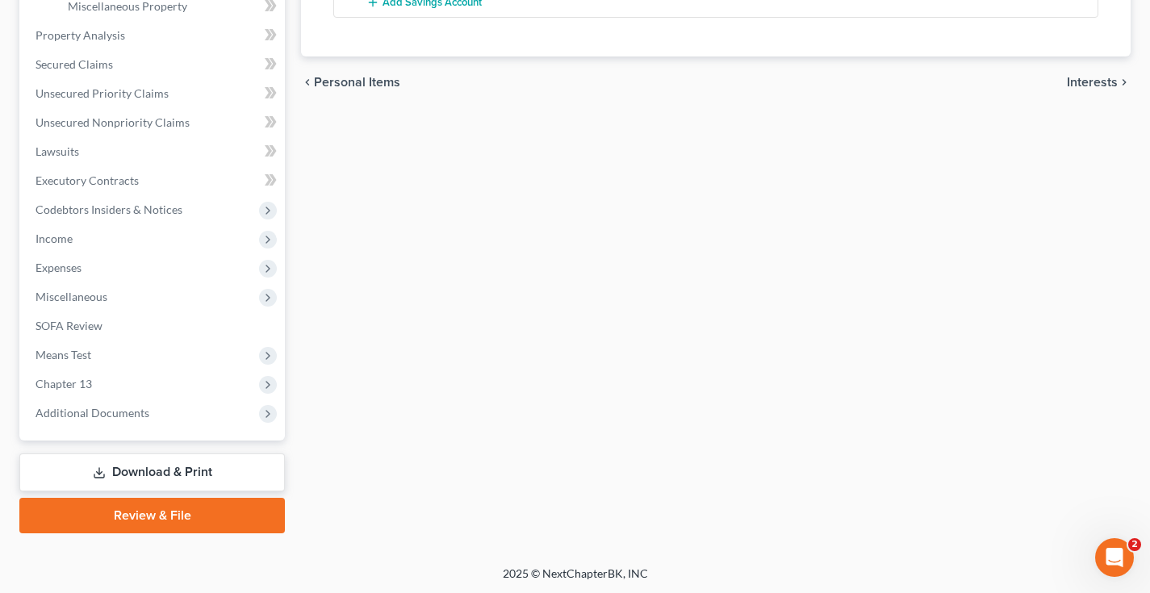
click at [151, 469] on link "Download & Print" at bounding box center [152, 473] width 266 height 38
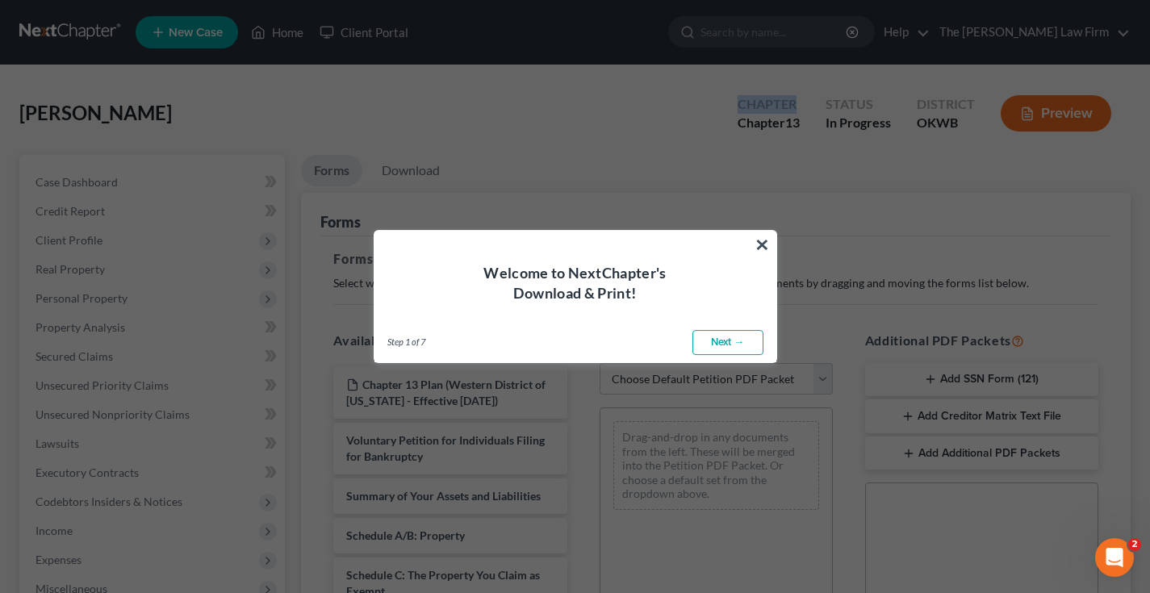
click at [733, 343] on link "Next →" at bounding box center [728, 343] width 71 height 26
select select "0"
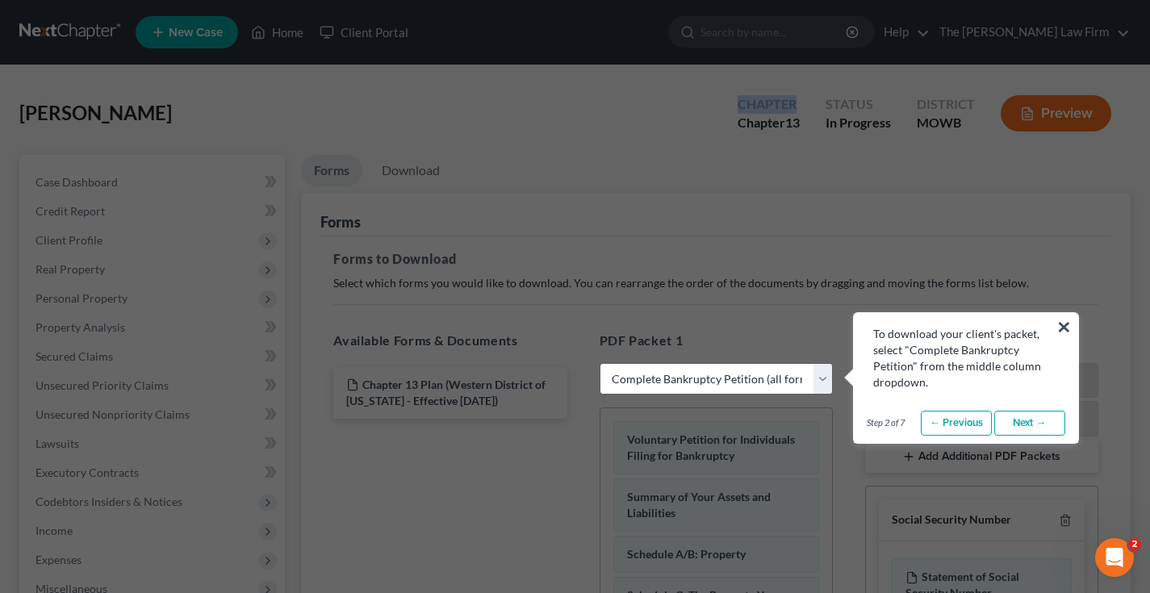
click at [1016, 424] on link "Next →" at bounding box center [1030, 424] width 71 height 26
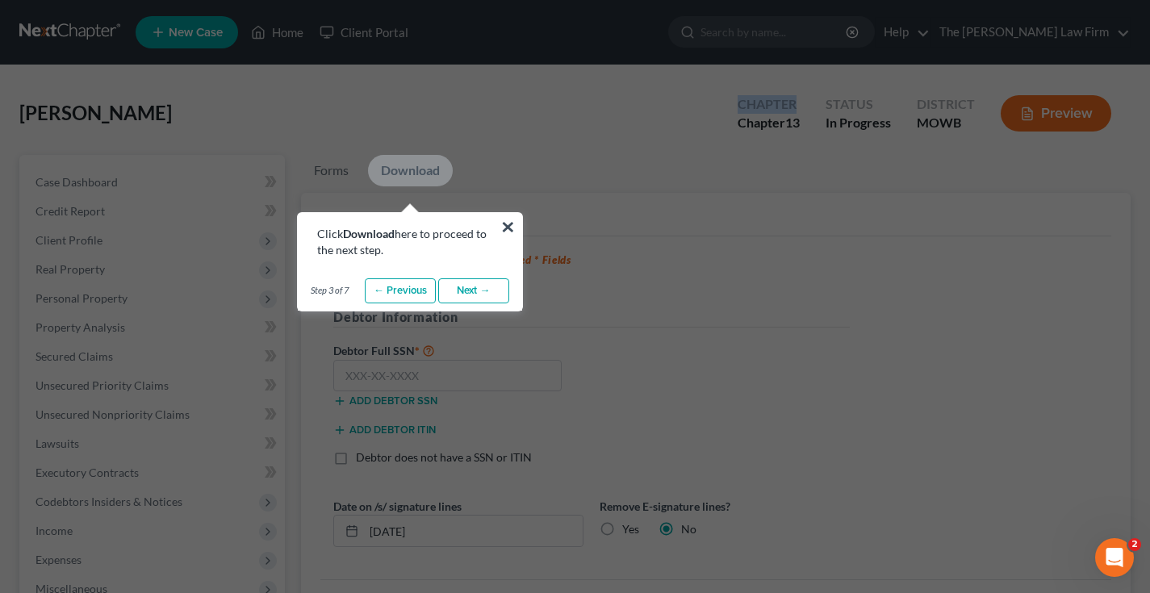
click at [471, 289] on link "Next →" at bounding box center [473, 291] width 71 height 26
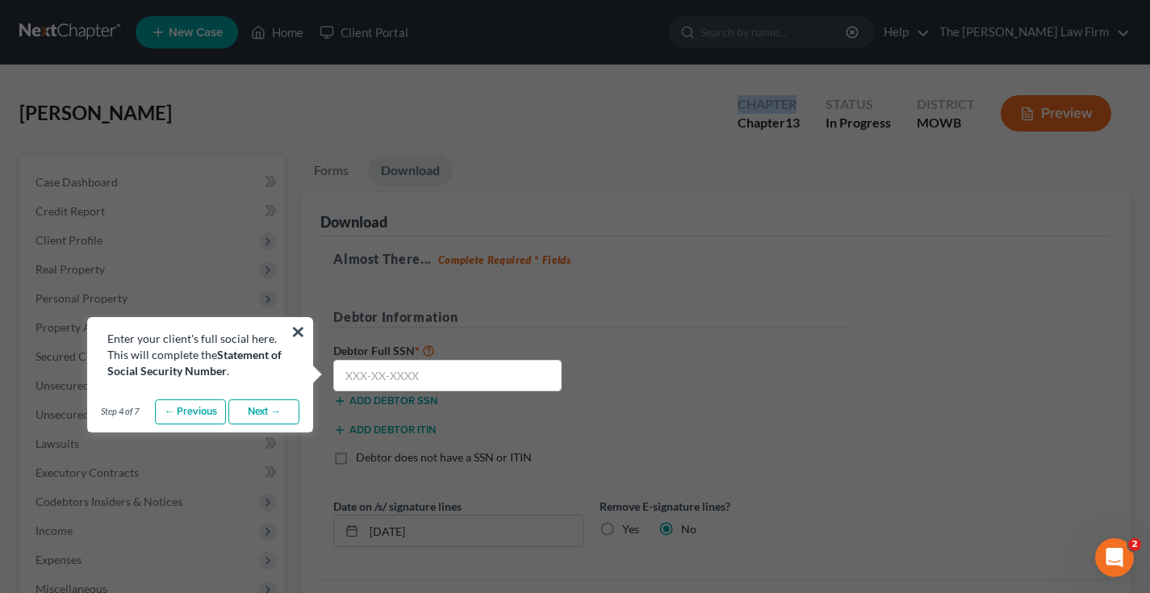
click at [258, 413] on link "Next →" at bounding box center [263, 413] width 71 height 26
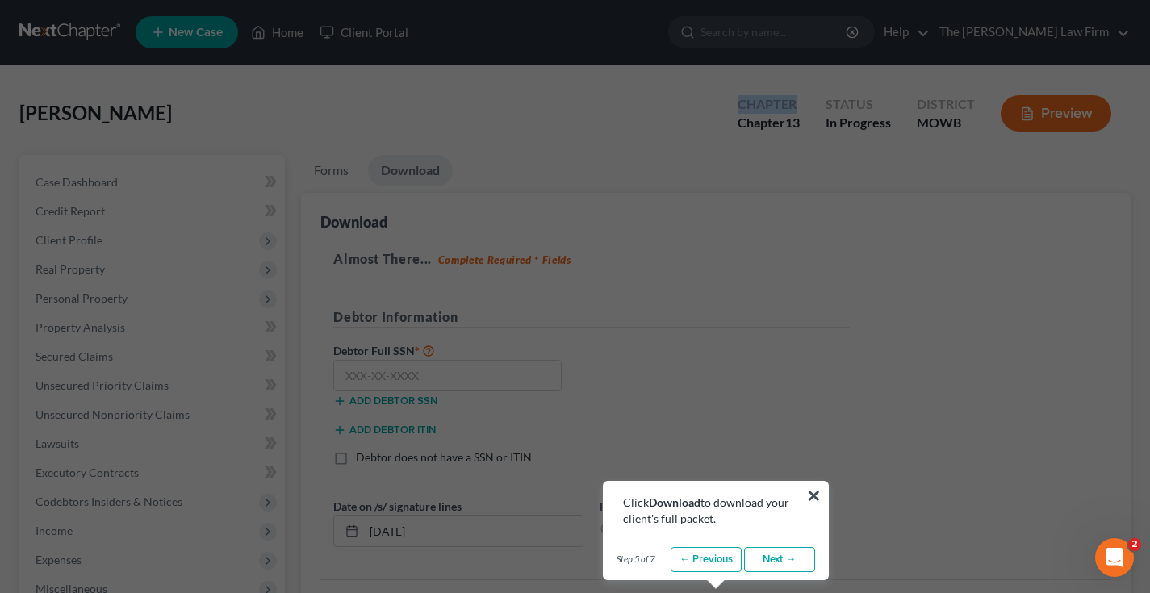
click at [775, 560] on link "Next →" at bounding box center [779, 560] width 71 height 26
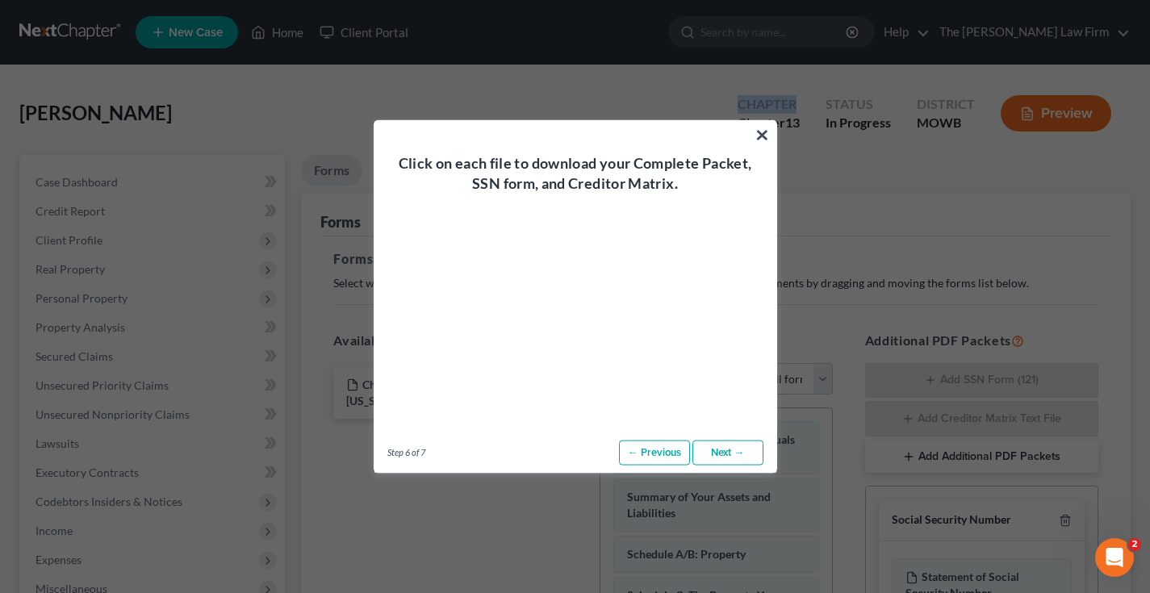
click at [723, 454] on link "Next →" at bounding box center [728, 453] width 71 height 26
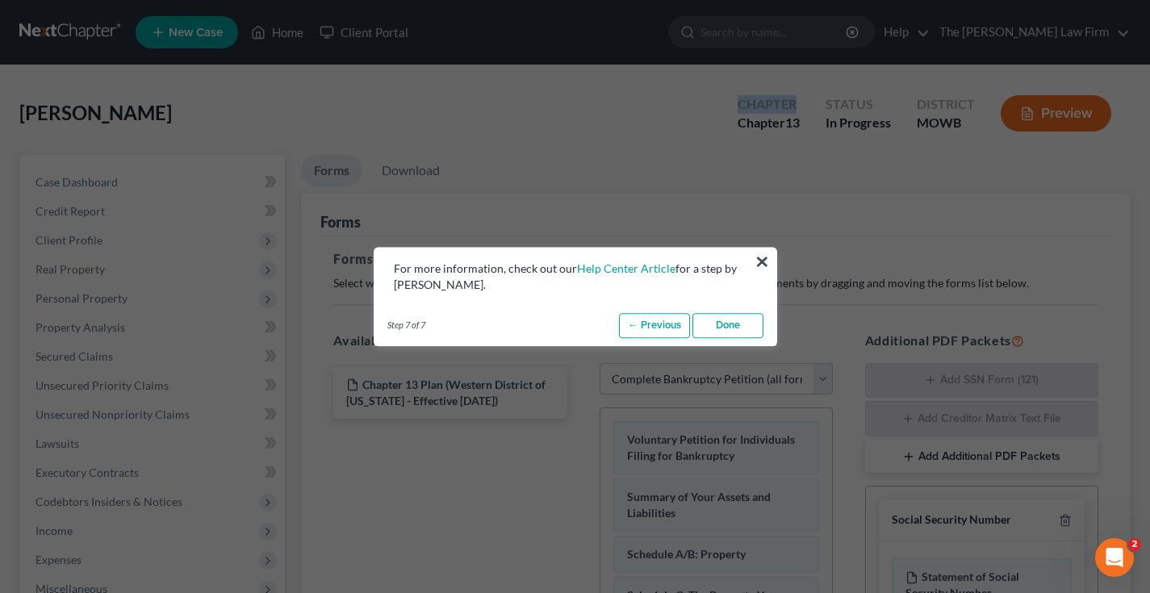
click at [733, 321] on link "Done" at bounding box center [728, 326] width 71 height 26
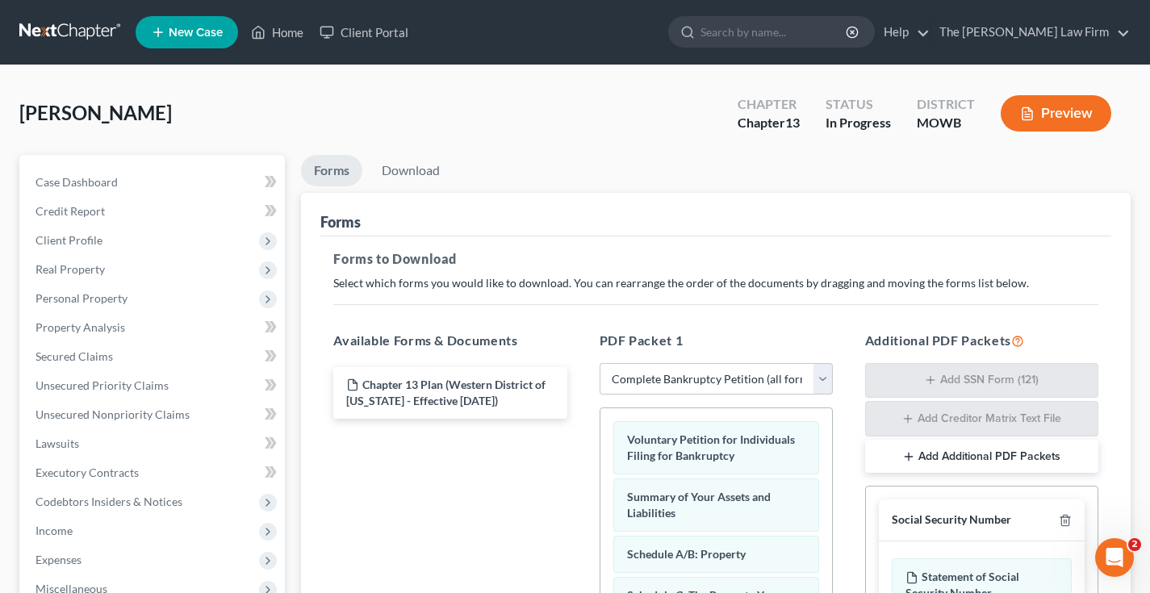
drag, startPoint x: 971, startPoint y: 225, endPoint x: 1025, endPoint y: 220, distance: 54.3
click at [1025, 220] on div "Forms" at bounding box center [715, 215] width 791 height 44
click at [752, 378] on select "Choose Default Petition PDF Packet Complete Bankruptcy Petition (all forms and …" at bounding box center [716, 379] width 233 height 32
click at [600, 363] on select "Choose Default Petition PDF Packet Complete Bankruptcy Petition (all forms and …" at bounding box center [716, 379] width 233 height 32
click at [992, 576] on div "Statement of Social Security Number" at bounding box center [982, 585] width 180 height 53
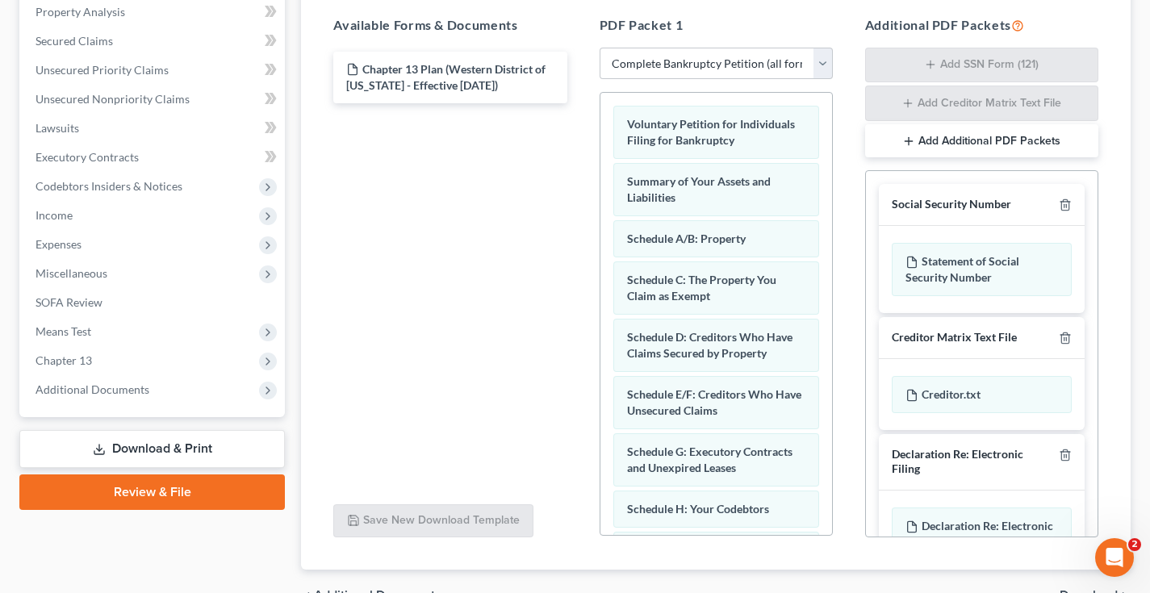
scroll to position [323, 0]
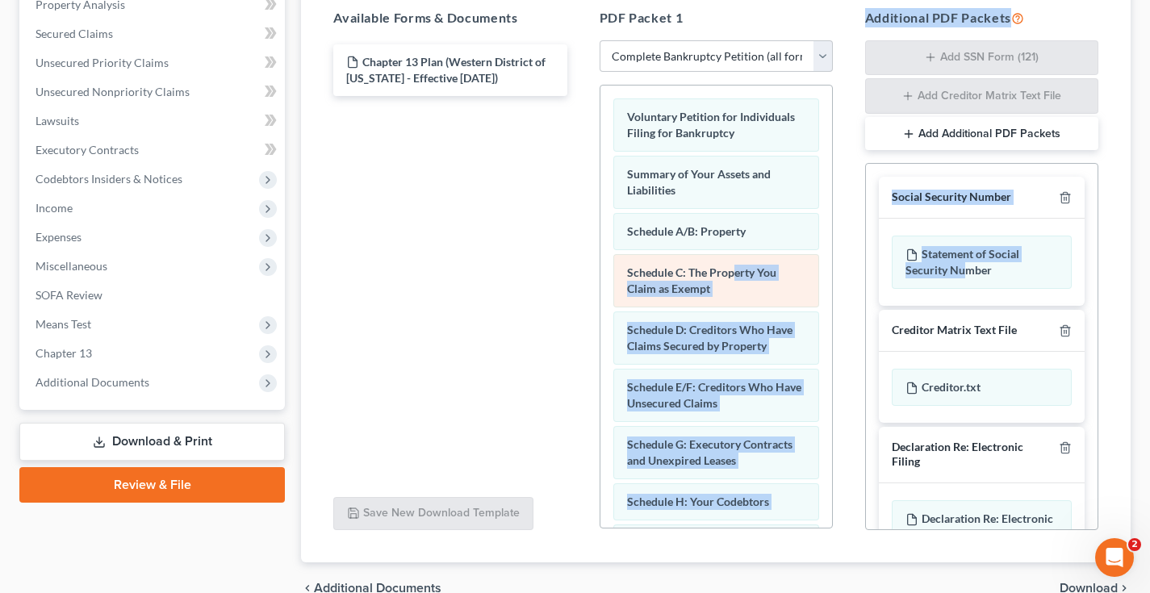
drag, startPoint x: 965, startPoint y: 268, endPoint x: 732, endPoint y: 270, distance: 233.3
click at [732, 270] on div "Available Forms & Documents Chapter 13 Plan (Western District of Oklahoma - Eff…" at bounding box center [716, 269] width 798 height 549
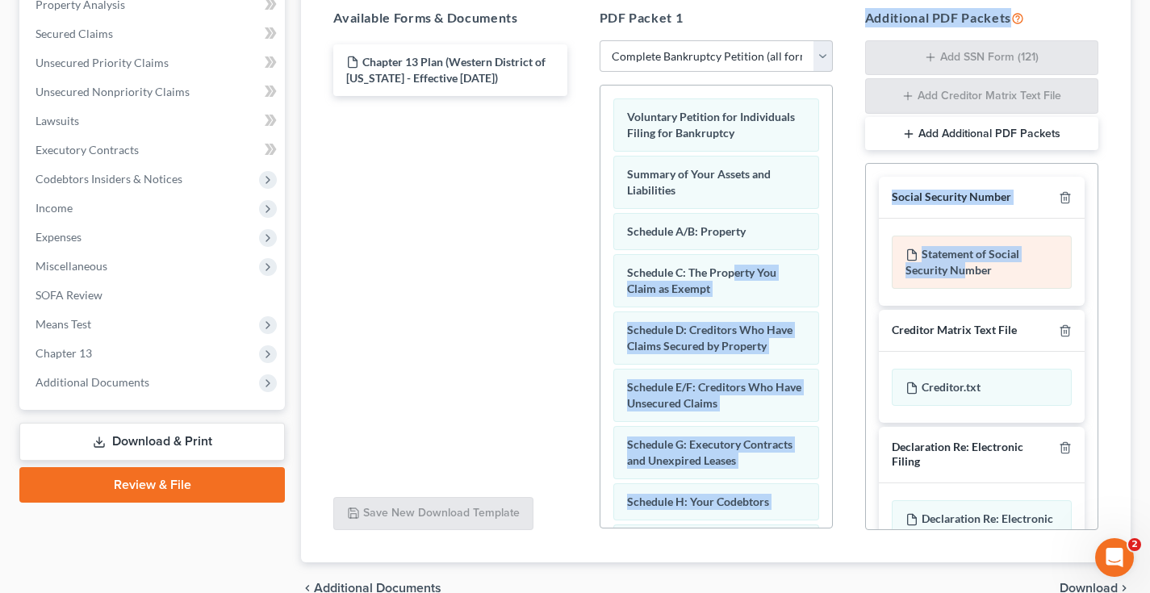
click at [1016, 255] on div "Statement of Social Security Number" at bounding box center [982, 262] width 180 height 53
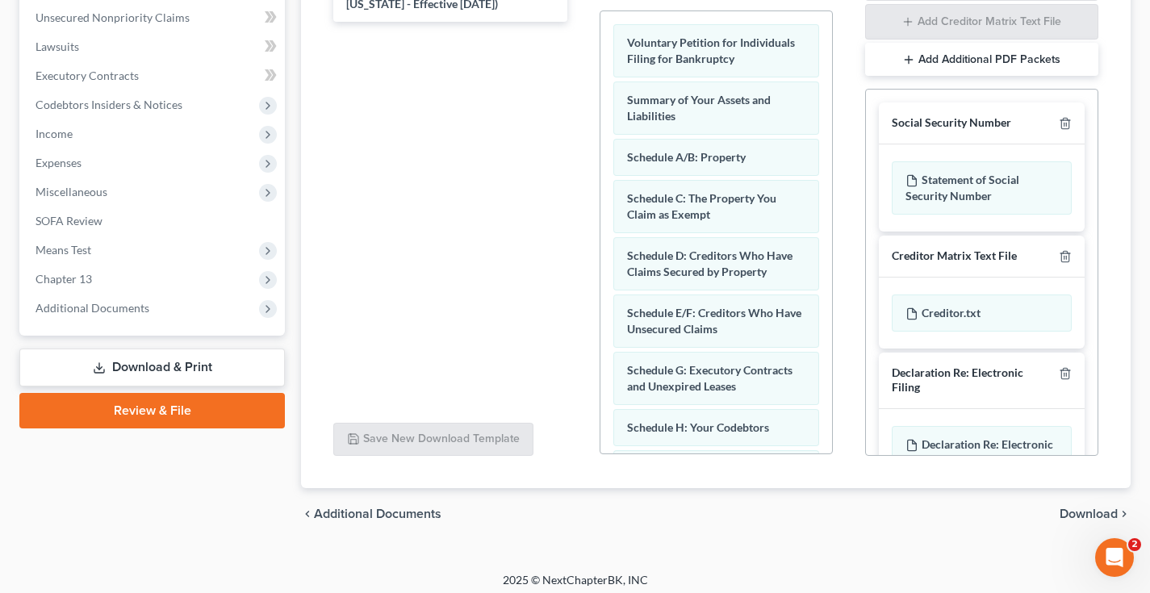
scroll to position [404, 0]
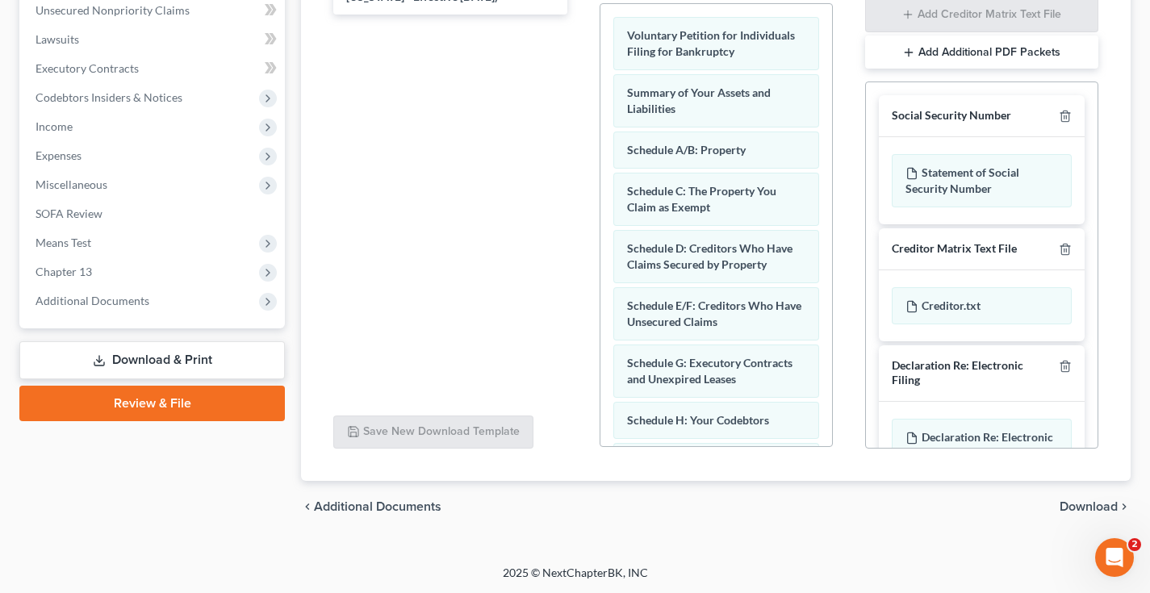
click at [1085, 507] on span "Download" at bounding box center [1089, 506] width 58 height 13
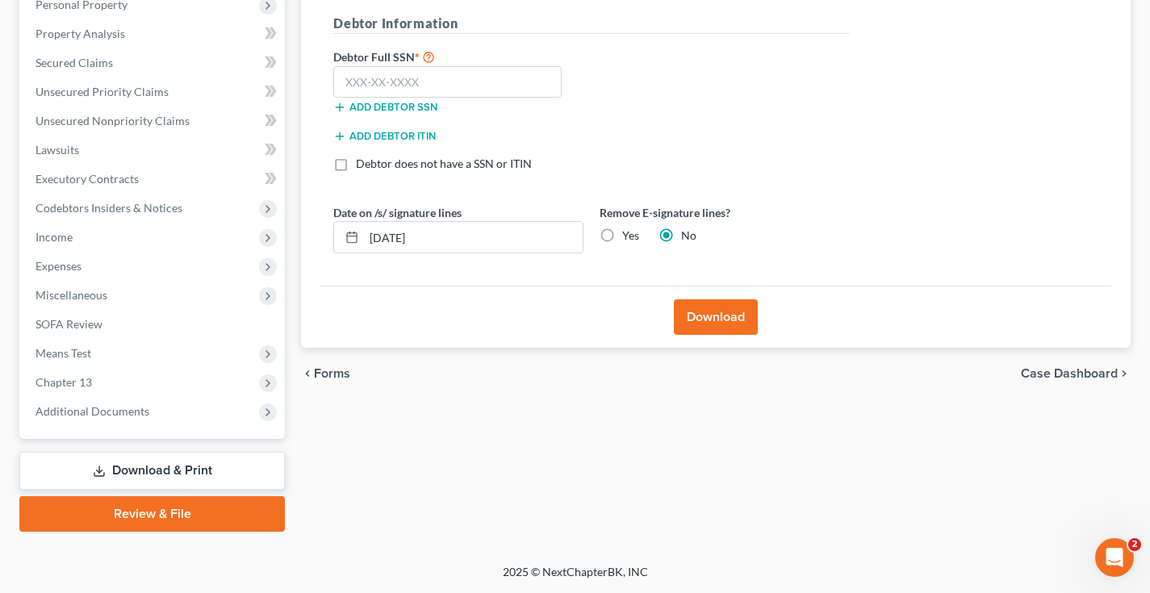
scroll to position [292, 0]
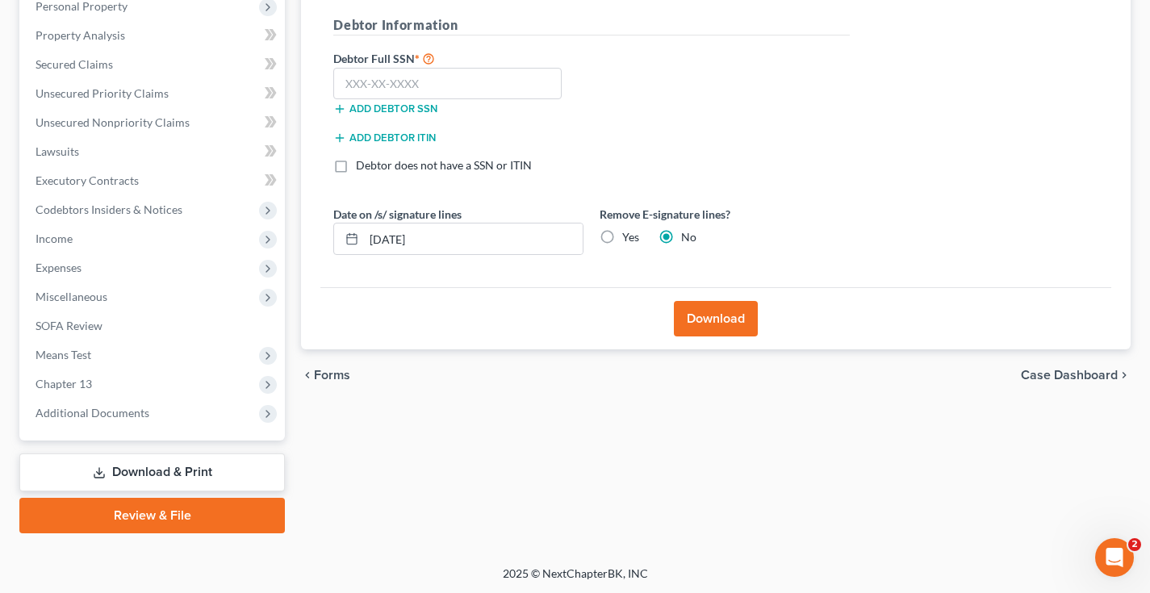
drag, startPoint x: 841, startPoint y: 396, endPoint x: 801, endPoint y: 392, distance: 40.7
click at [801, 392] on div "chevron_left Forms Case Dashboard chevron_right" at bounding box center [716, 376] width 830 height 52
click at [458, 72] on input "text" at bounding box center [447, 84] width 228 height 32
drag, startPoint x: 1129, startPoint y: 195, endPoint x: 1137, endPoint y: 198, distance: 9.2
click at [1137, 198] on div "Forms Download Forms Forms to Download Select which forms you would like to dow…" at bounding box center [716, 198] width 846 height 671
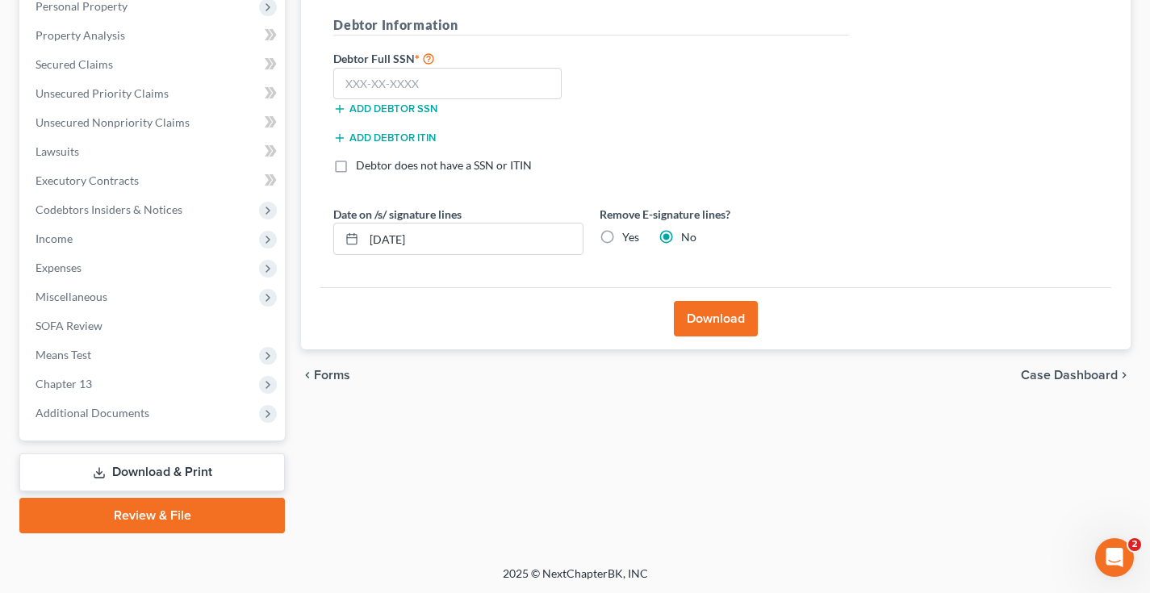
click at [1137, 199] on div "Forms Download Forms Forms to Download Select which forms you would like to dow…" at bounding box center [716, 198] width 846 height 671
click at [1141, 199] on div "Dolchok, Carole Upgraded Chapter Chapter 13 Status In Progress District MOWB Pr…" at bounding box center [575, 169] width 1150 height 793
click at [1148, 200] on div "Dolchok, Carole Upgraded Chapter Chapter 13 Status In Progress District MOWB Pr…" at bounding box center [575, 169] width 1150 height 793
click at [1150, 200] on html "Home New Case Client Portal The Choate Law Firm paul@chapter7ok.com My Account …" at bounding box center [575, 151] width 1150 height 887
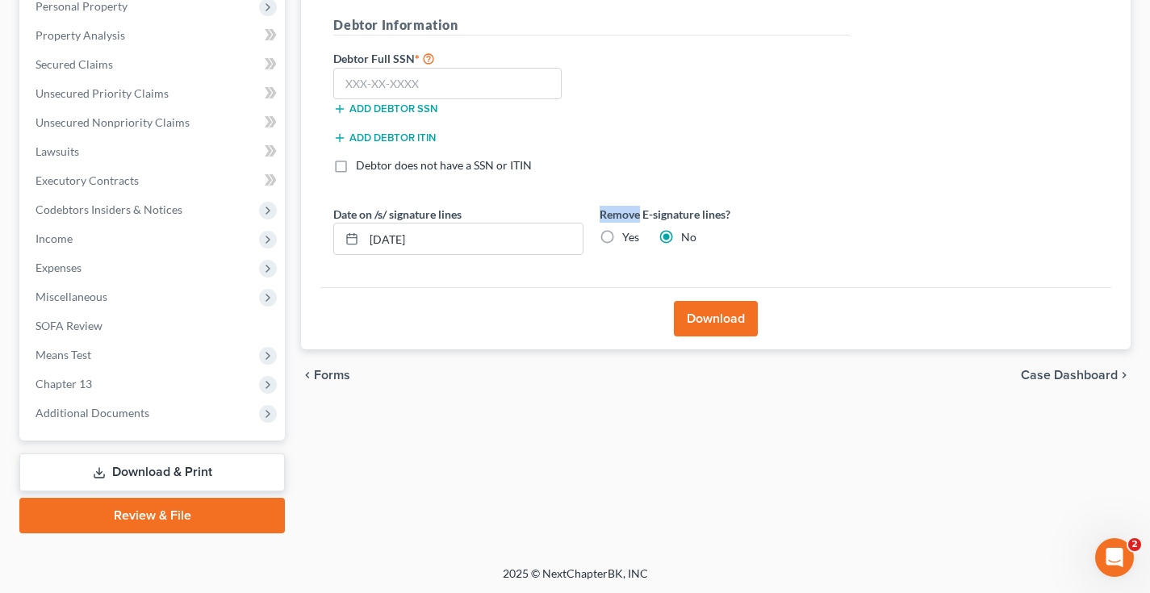
scroll to position [24, 0]
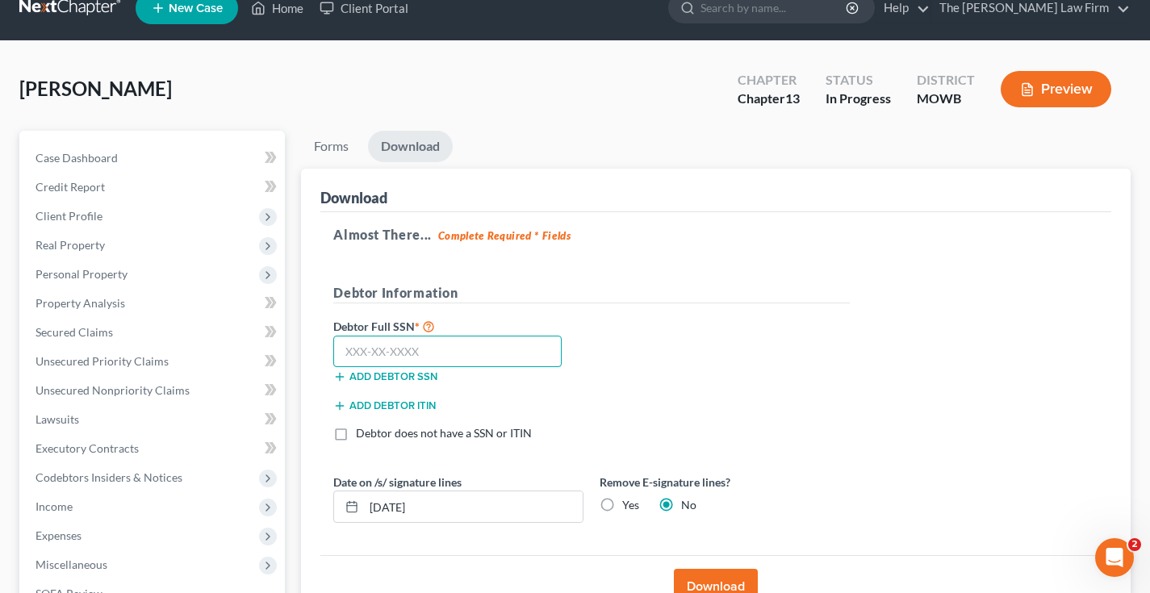
click at [436, 339] on input "text" at bounding box center [447, 352] width 228 height 32
type input "441-46-6142"
click at [725, 576] on button "Download" at bounding box center [716, 587] width 84 height 36
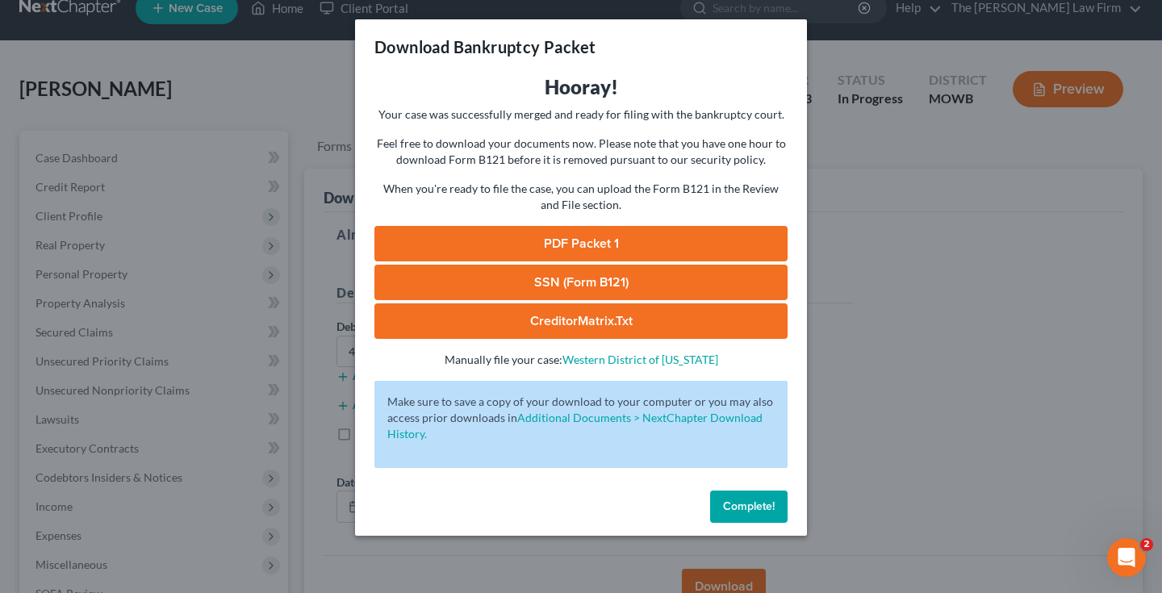
click at [589, 243] on link "PDF Packet 1" at bounding box center [581, 244] width 413 height 36
click at [546, 285] on link "SSN (Form B121)" at bounding box center [581, 283] width 413 height 36
click at [745, 516] on button "Complete!" at bounding box center [748, 507] width 77 height 32
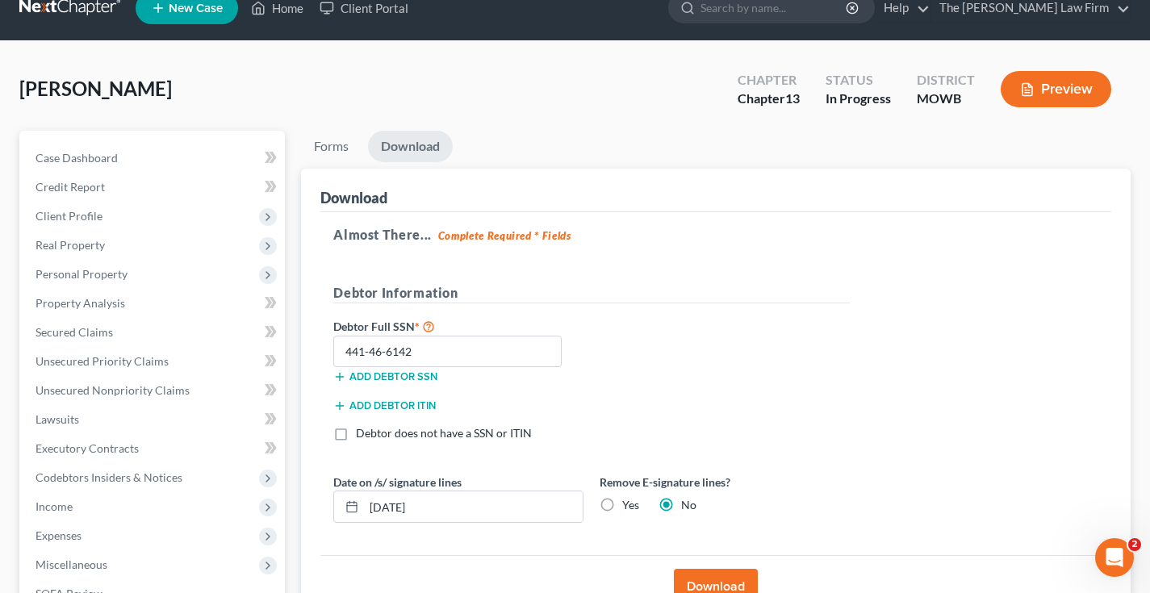
click at [86, 3] on link at bounding box center [70, 8] width 103 height 29
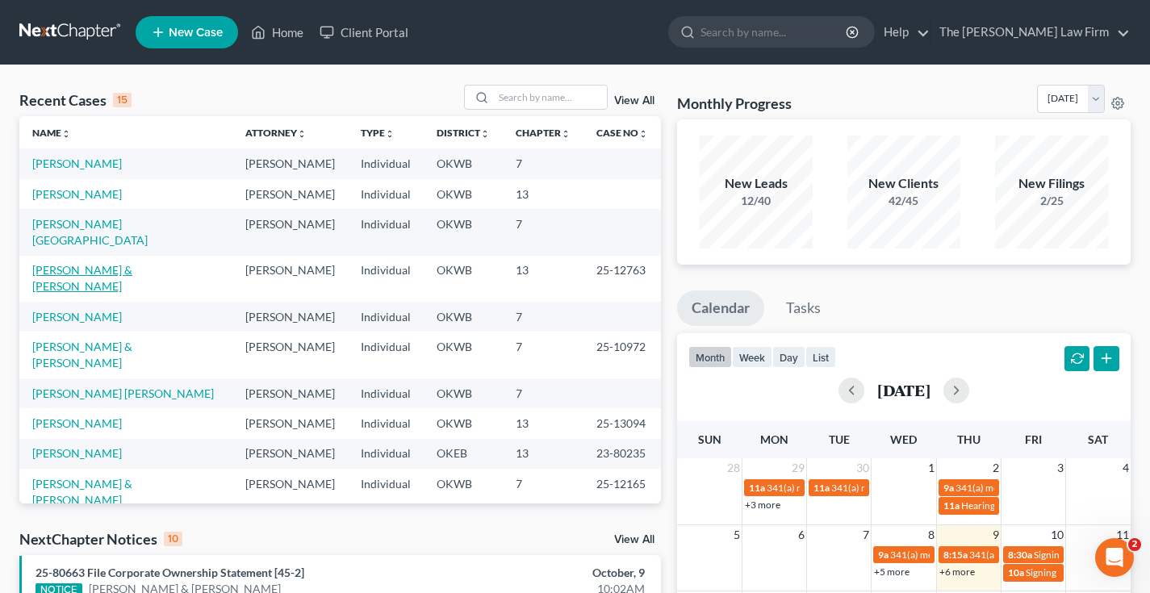
click at [105, 263] on link "[PERSON_NAME] & [PERSON_NAME]" at bounding box center [82, 278] width 100 height 30
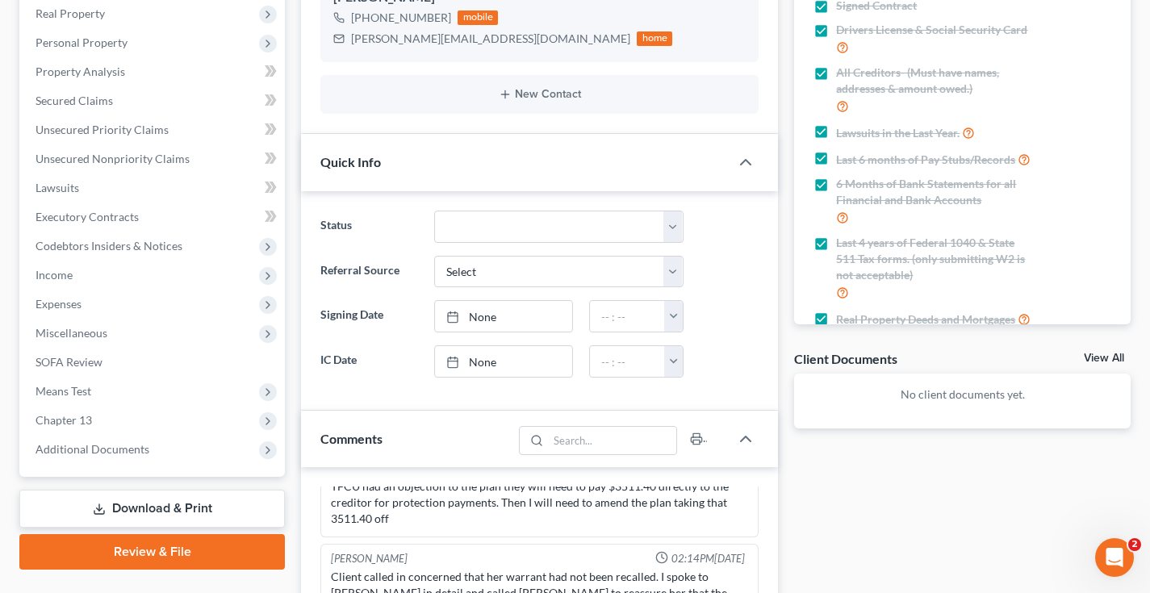
scroll to position [272, 0]
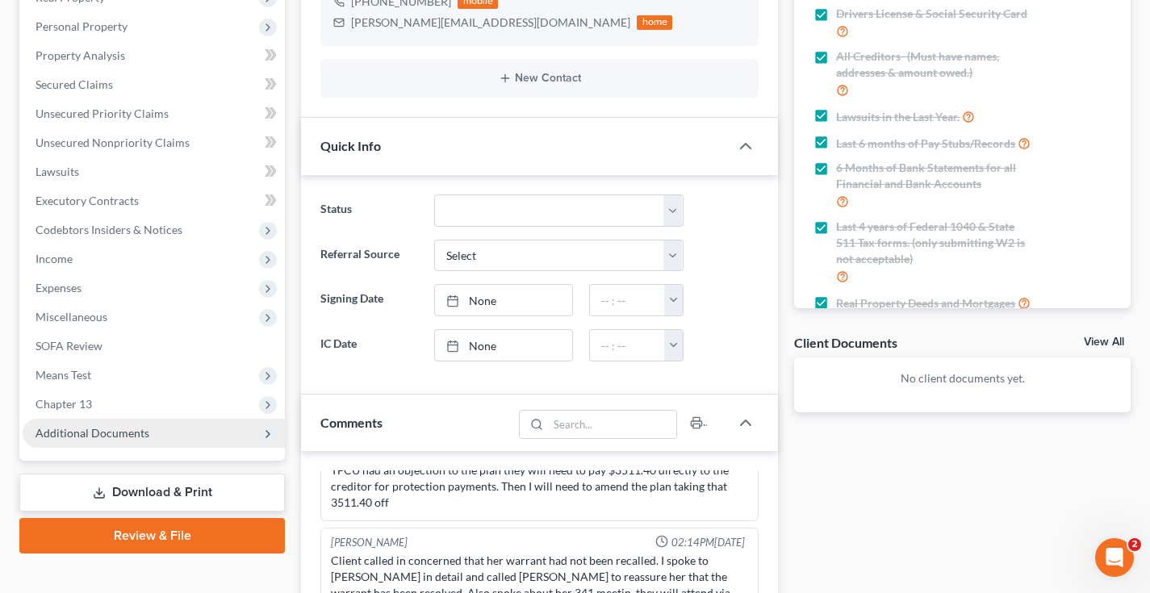
click at [161, 431] on span "Additional Documents" at bounding box center [154, 433] width 262 height 29
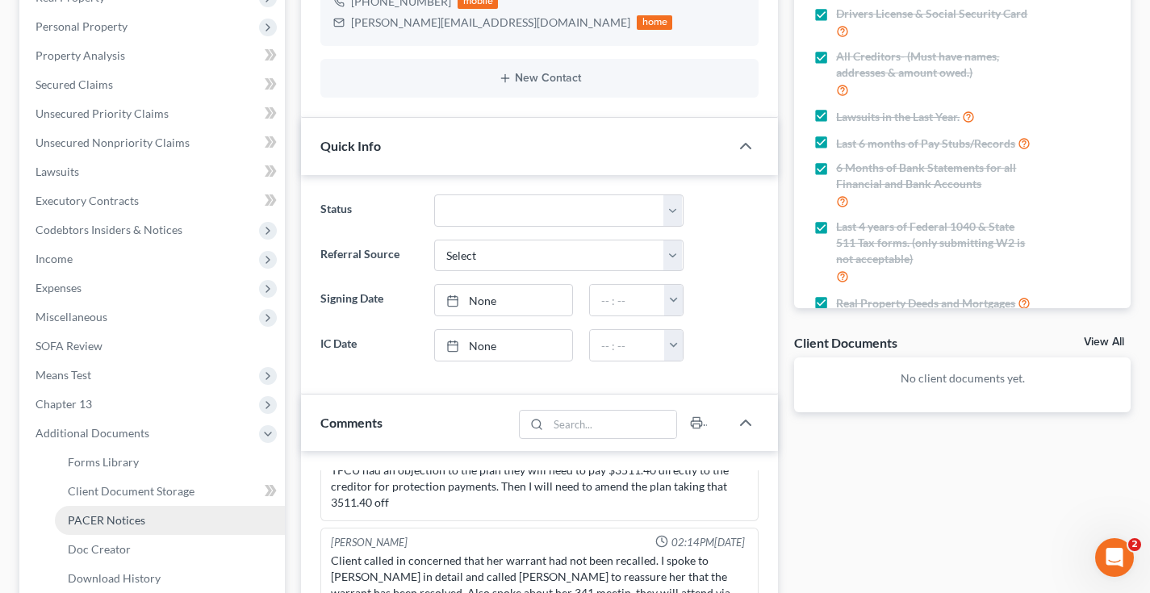
click at [127, 522] on span "PACER Notices" at bounding box center [106, 520] width 77 height 14
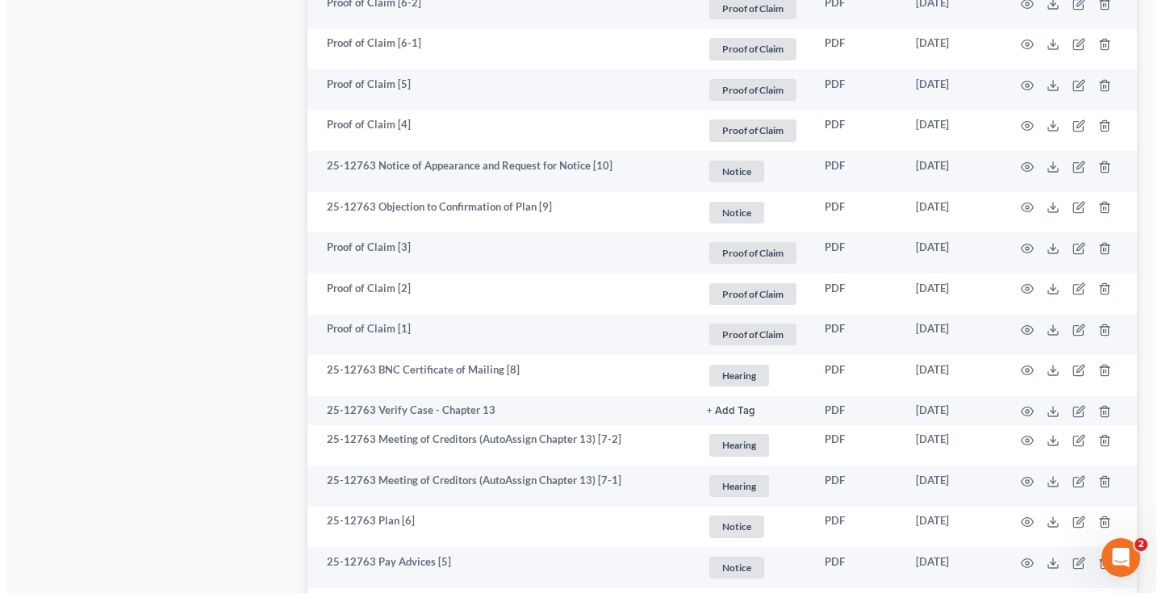
scroll to position [1070, 0]
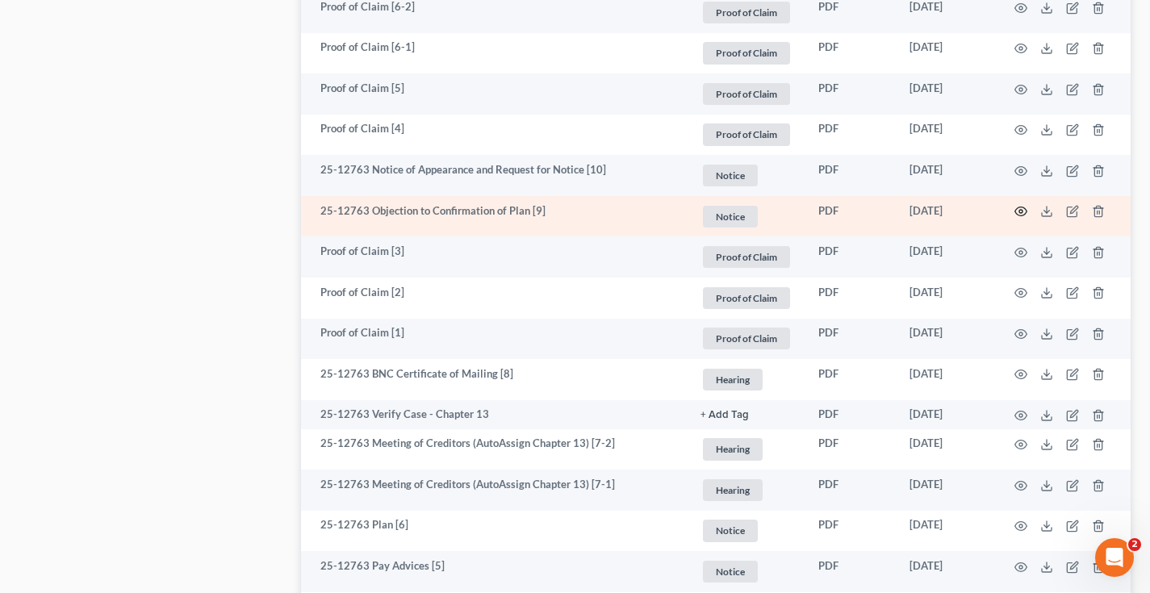
click at [1021, 211] on icon "button" at bounding box center [1021, 211] width 13 height 13
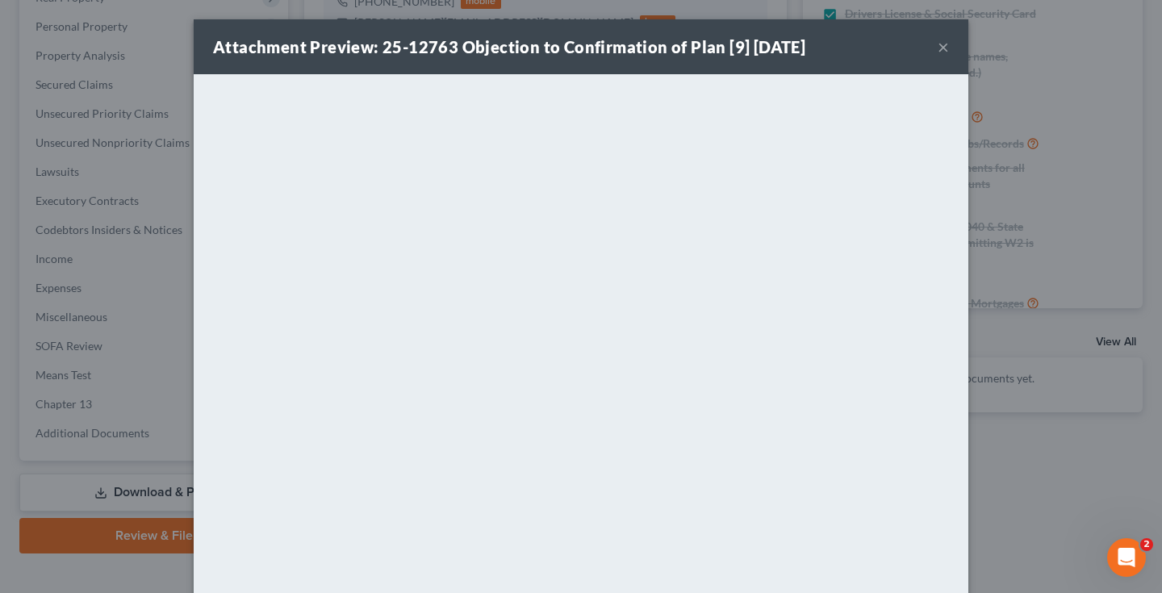
scroll to position [170, 0]
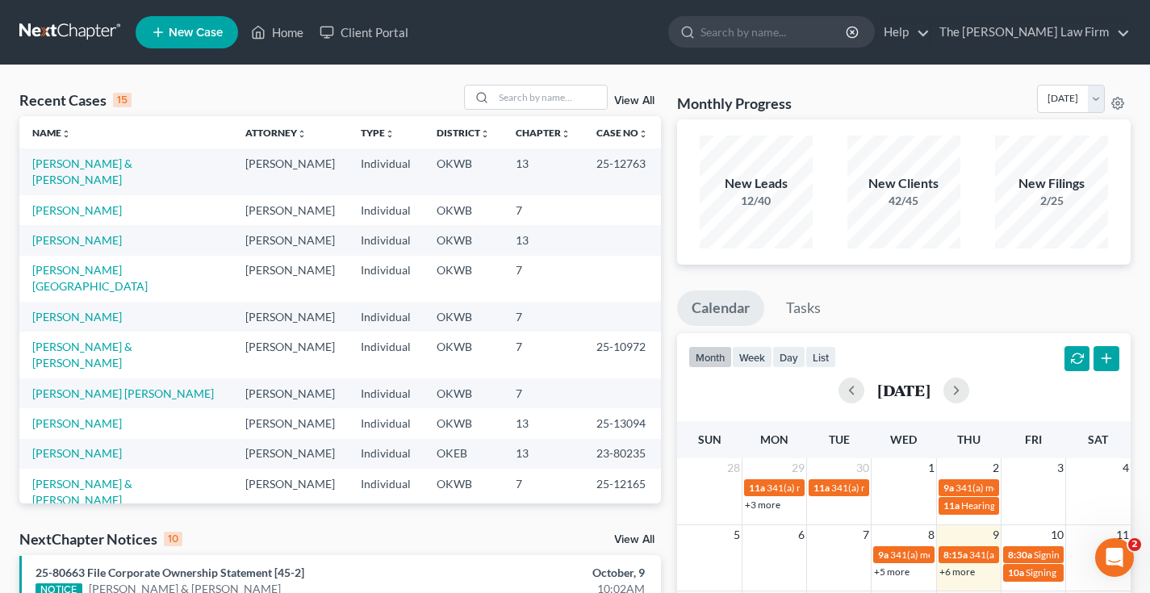
scroll to position [63, 0]
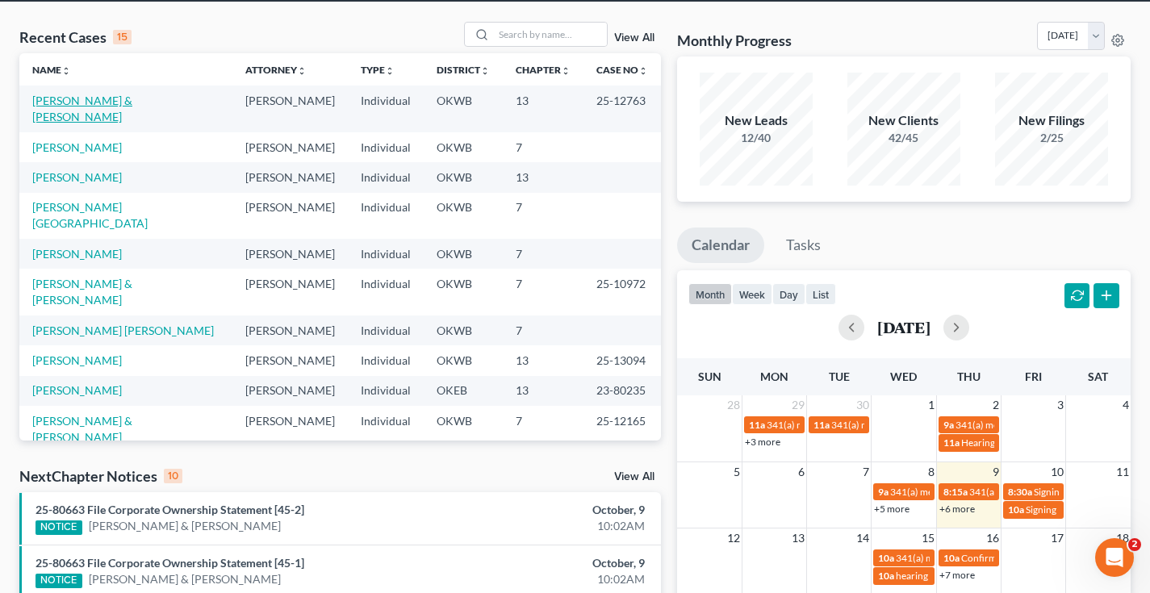
click at [132, 99] on link "[PERSON_NAME] & [PERSON_NAME]" at bounding box center [82, 109] width 100 height 30
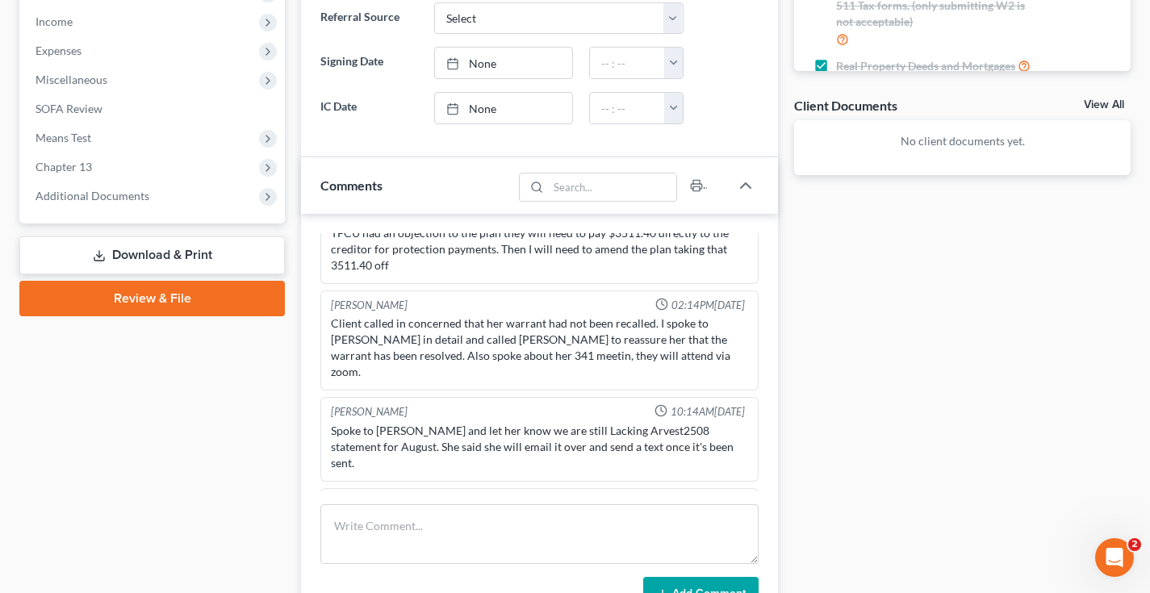
scroll to position [511, 0]
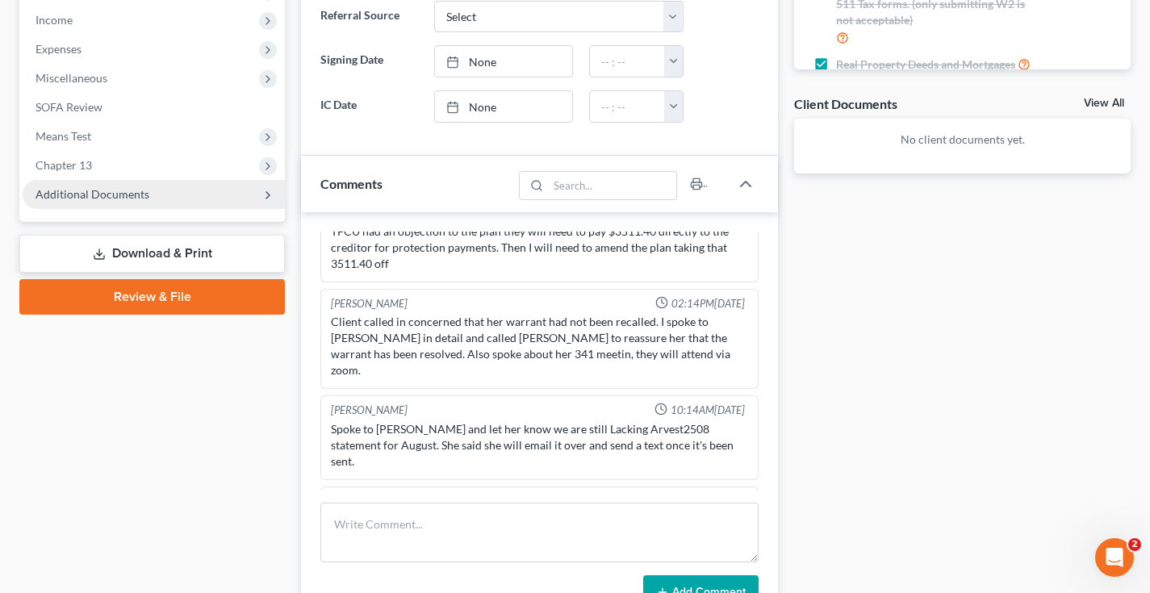
click at [94, 199] on span "Additional Documents" at bounding box center [93, 194] width 114 height 14
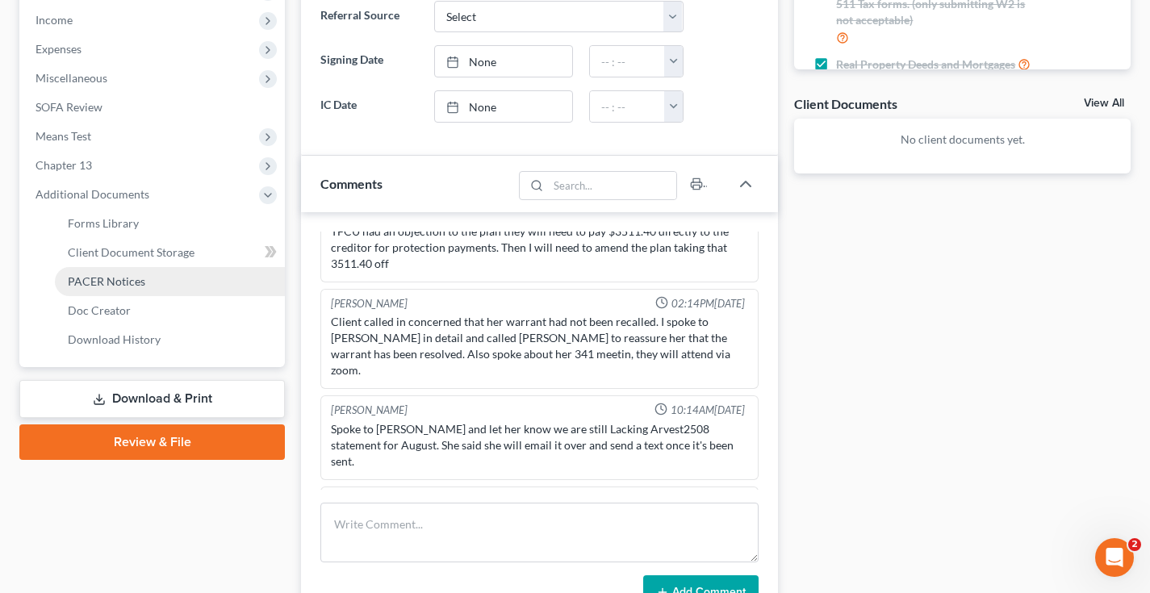
click at [95, 283] on span "PACER Notices" at bounding box center [106, 281] width 77 height 14
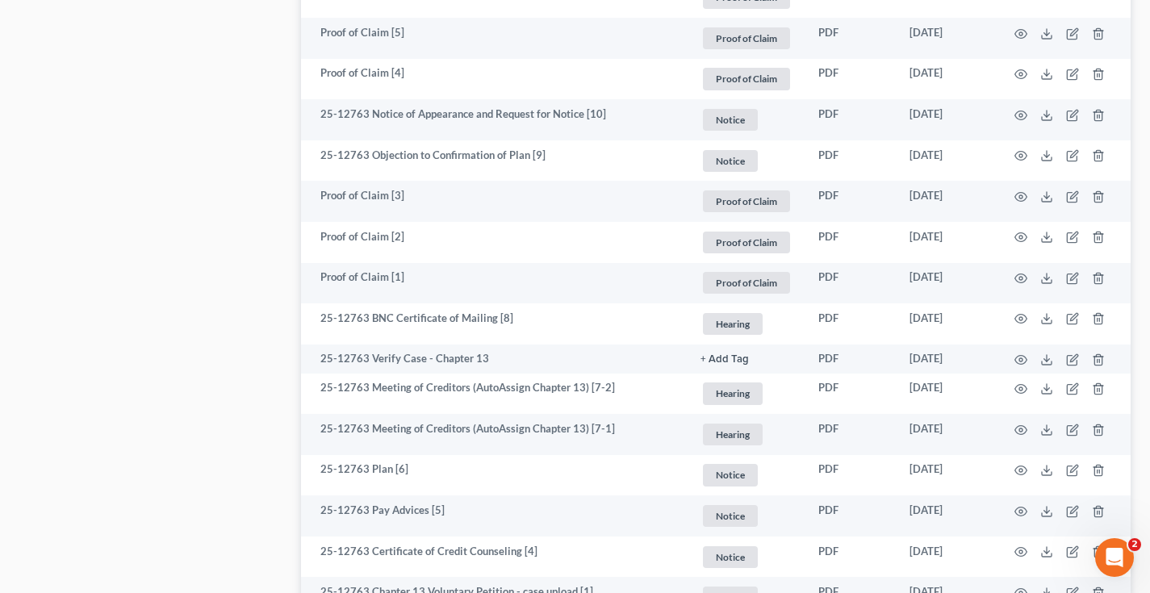
scroll to position [1111, 0]
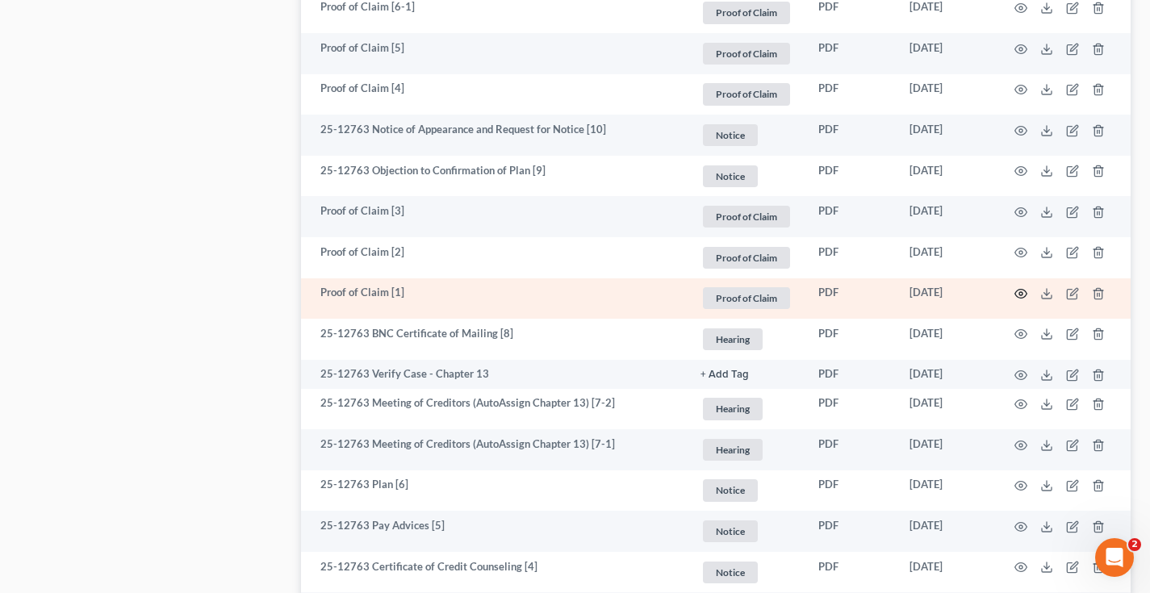
click at [1024, 291] on icon "button" at bounding box center [1021, 293] width 13 height 13
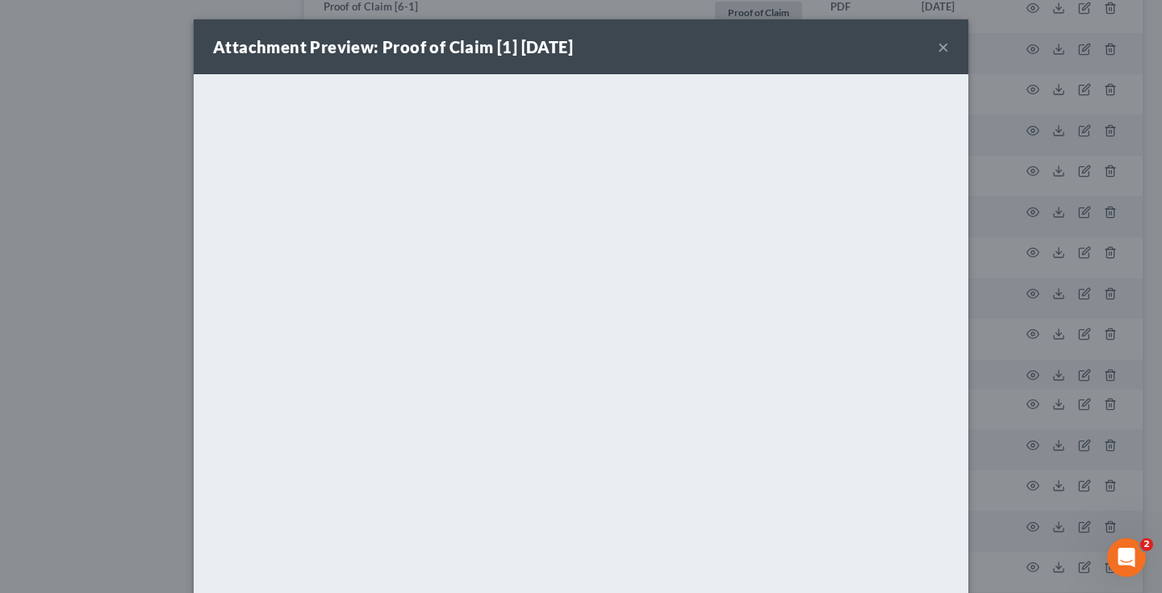
click at [180, 42] on div "Attachment Preview: Proof of Claim [1] [DATE] × <object ng-attr-data='[URL][DOM…" at bounding box center [581, 296] width 1162 height 593
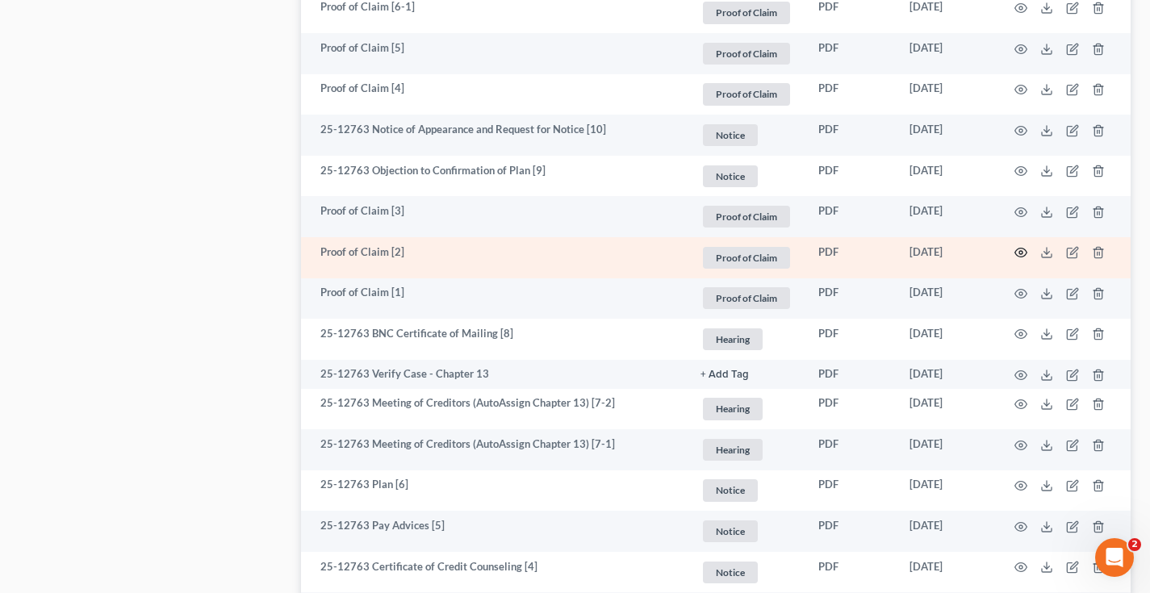
click at [1021, 252] on icon "button" at bounding box center [1021, 252] width 13 height 13
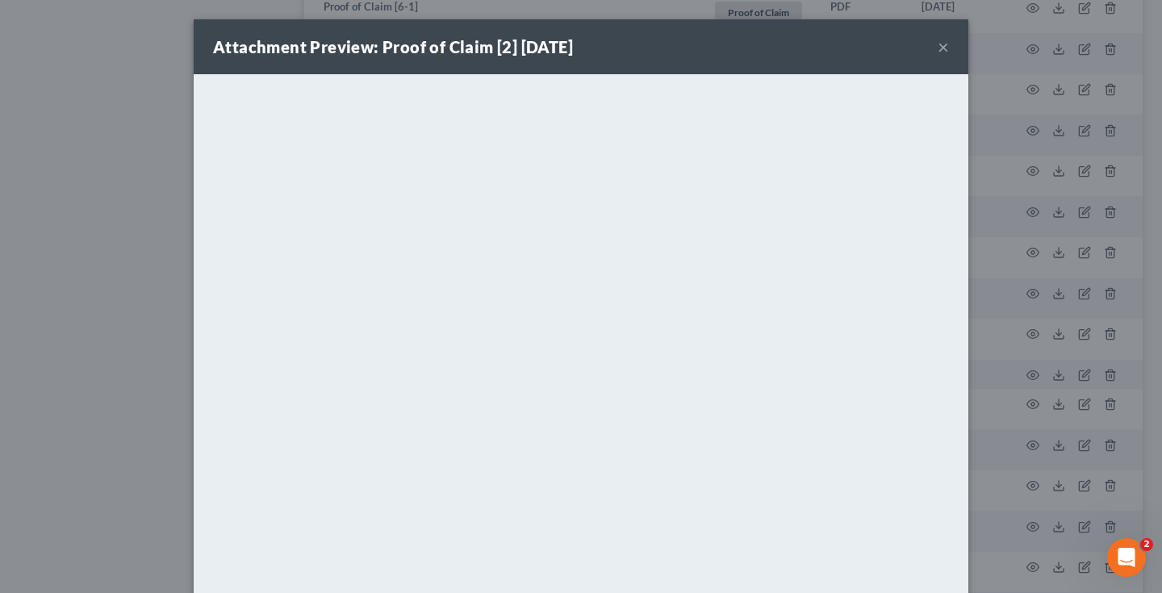
click at [32, 65] on div "Attachment Preview: Proof of Claim [2] [DATE] × <object ng-attr-data='[URL][DOM…" at bounding box center [581, 296] width 1162 height 593
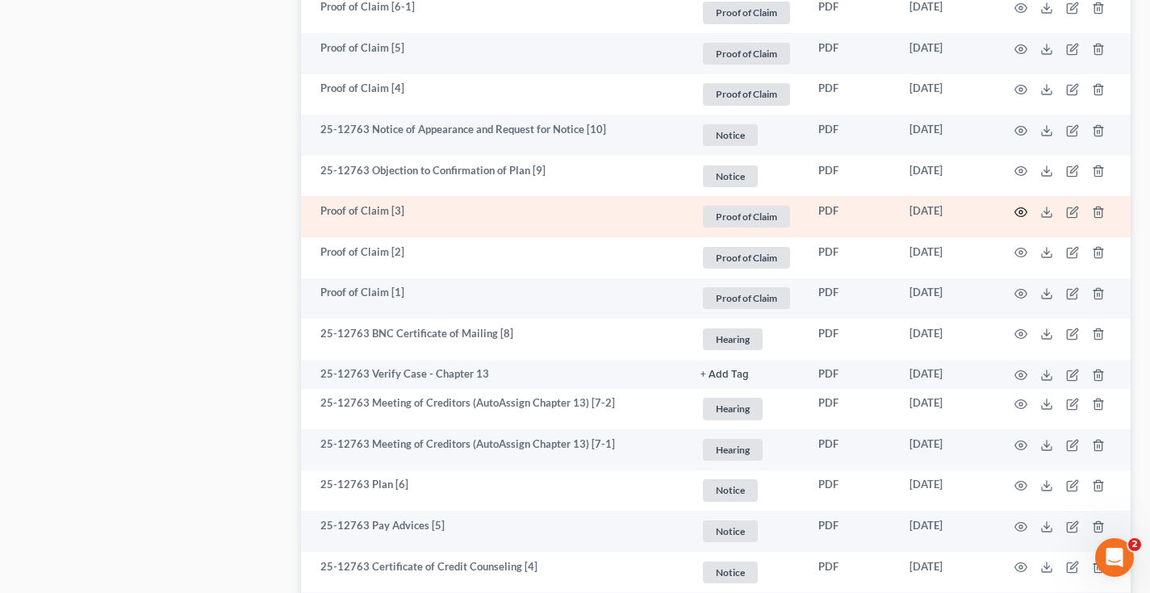
click at [1021, 211] on circle "button" at bounding box center [1021, 212] width 3 height 3
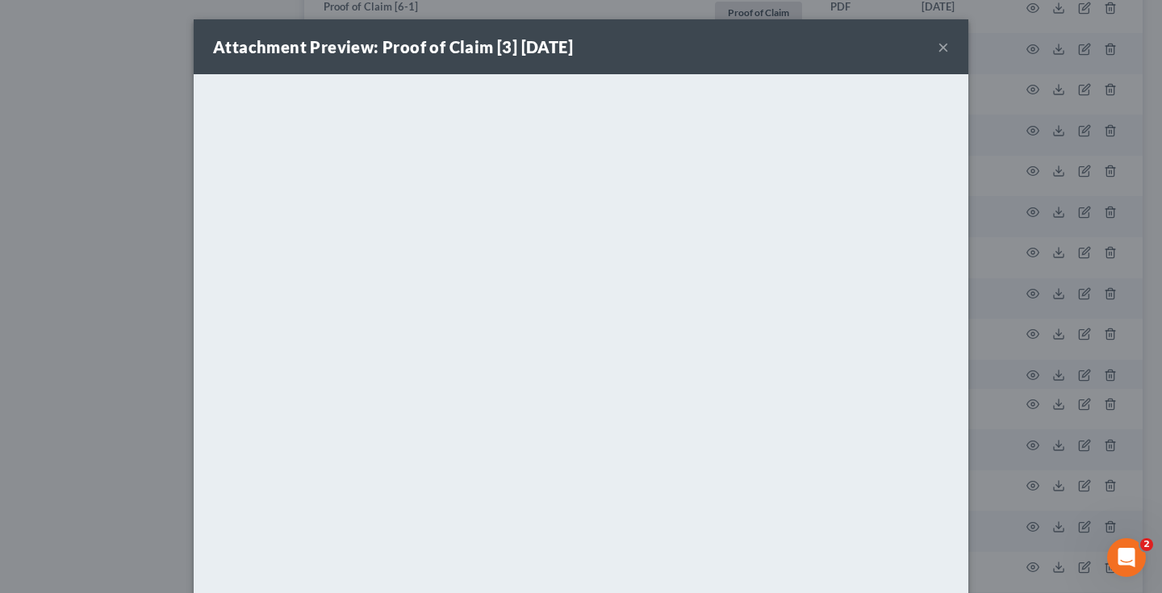
click at [41, 171] on div "Attachment Preview: Proof of Claim [3] [DATE] × <object ng-attr-data='[URL][DOM…" at bounding box center [581, 296] width 1162 height 593
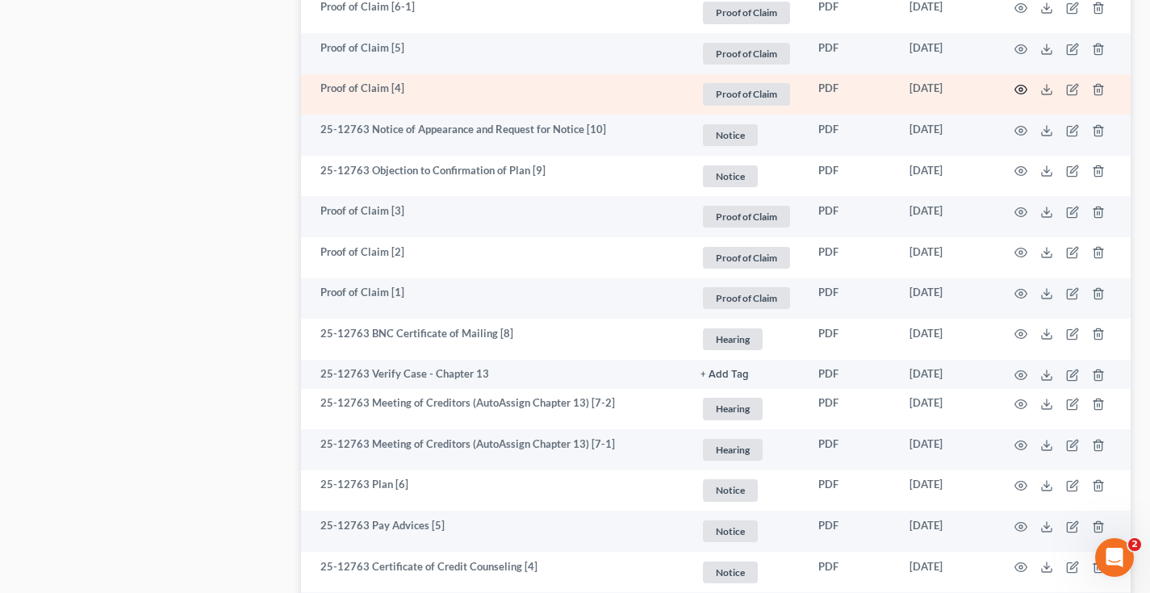
click at [1021, 90] on icon "button" at bounding box center [1021, 89] width 13 height 13
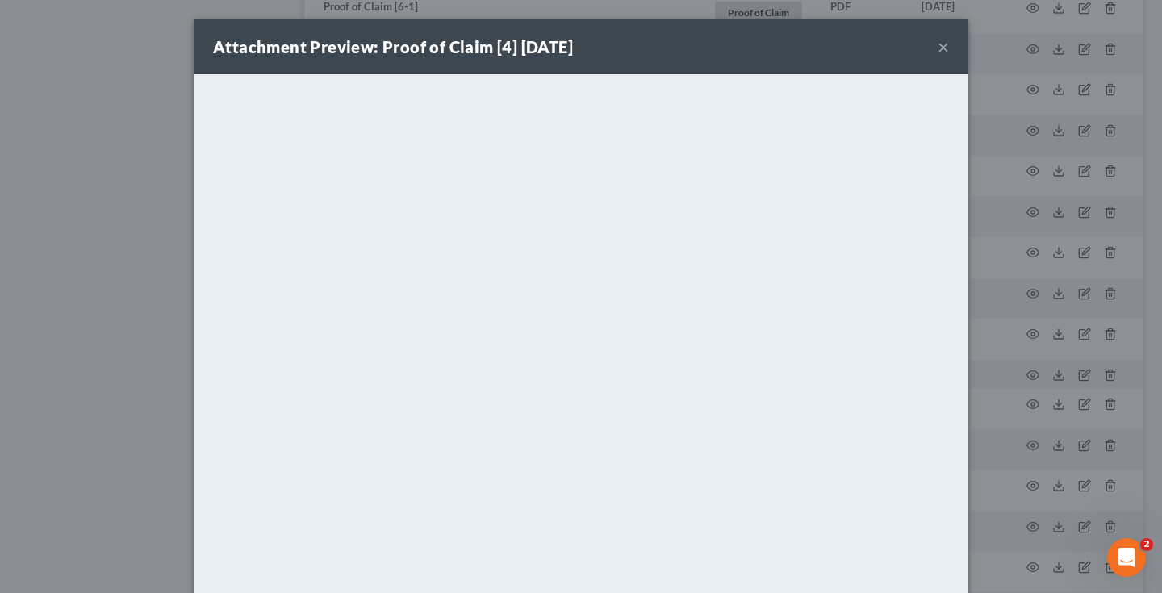
click at [184, 224] on div "Attachment Preview: Proof of Claim [4] [DATE] × <object ng-attr-data='[URL][DOM…" at bounding box center [581, 296] width 1162 height 593
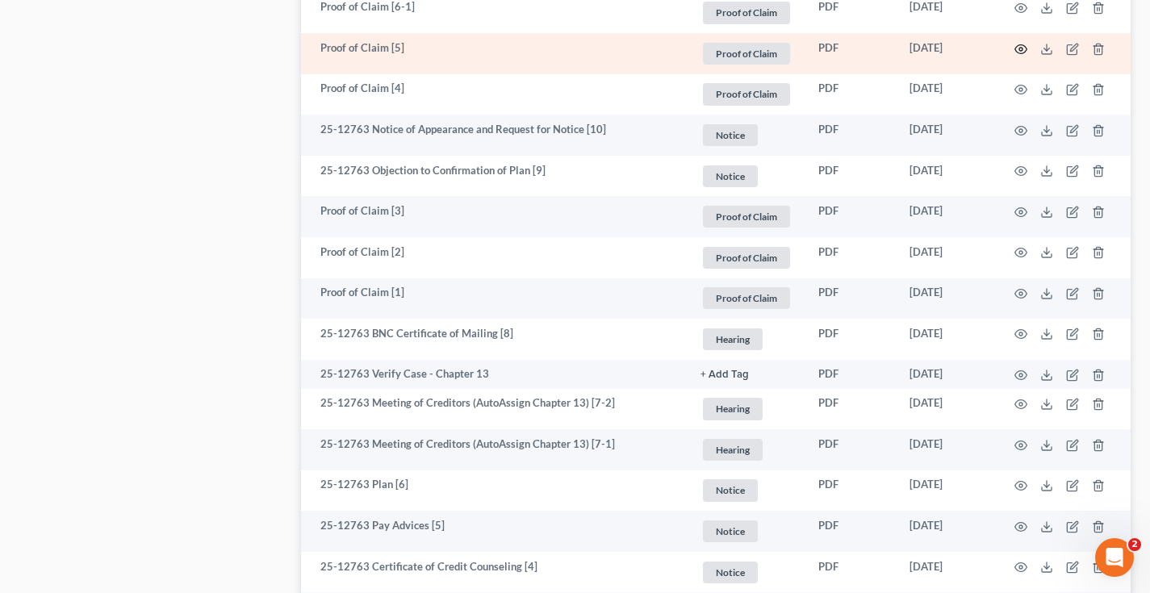
click at [1018, 48] on icon "button" at bounding box center [1021, 49] width 13 height 13
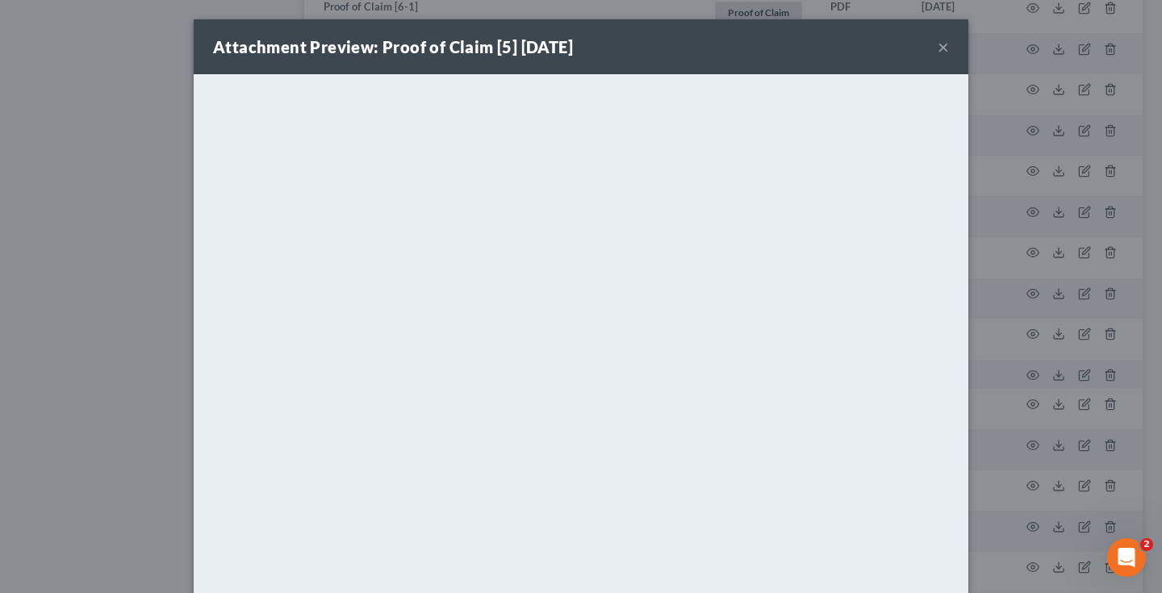
click at [57, 144] on div "Attachment Preview: Proof of Claim [5] [DATE] × <object ng-attr-data='[URL][DOM…" at bounding box center [581, 296] width 1162 height 593
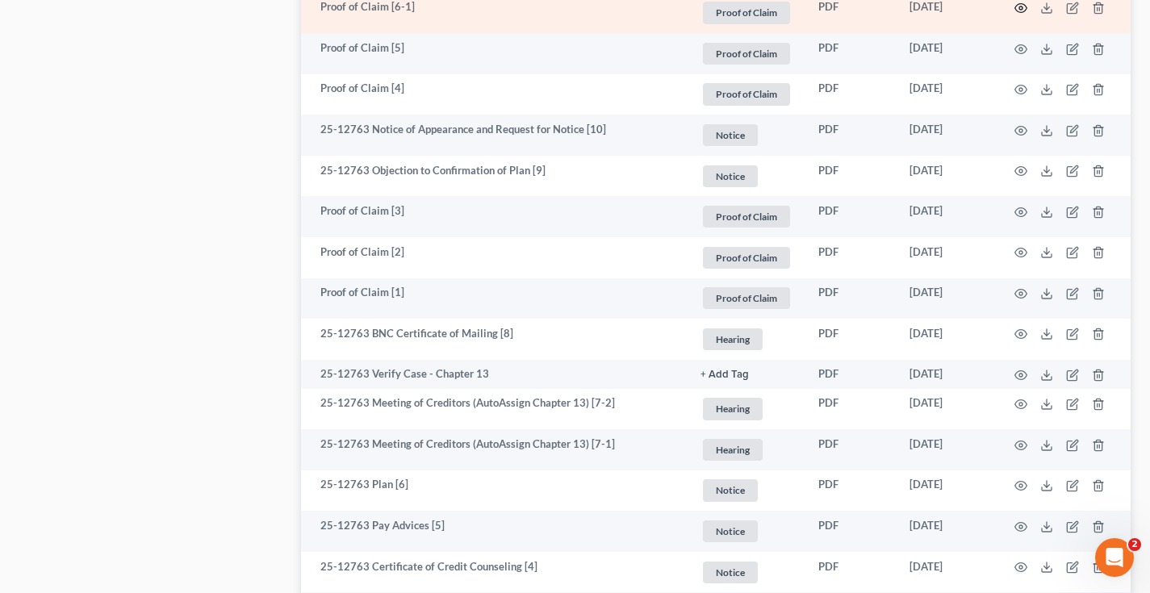
click at [1021, 8] on circle "button" at bounding box center [1021, 7] width 3 height 3
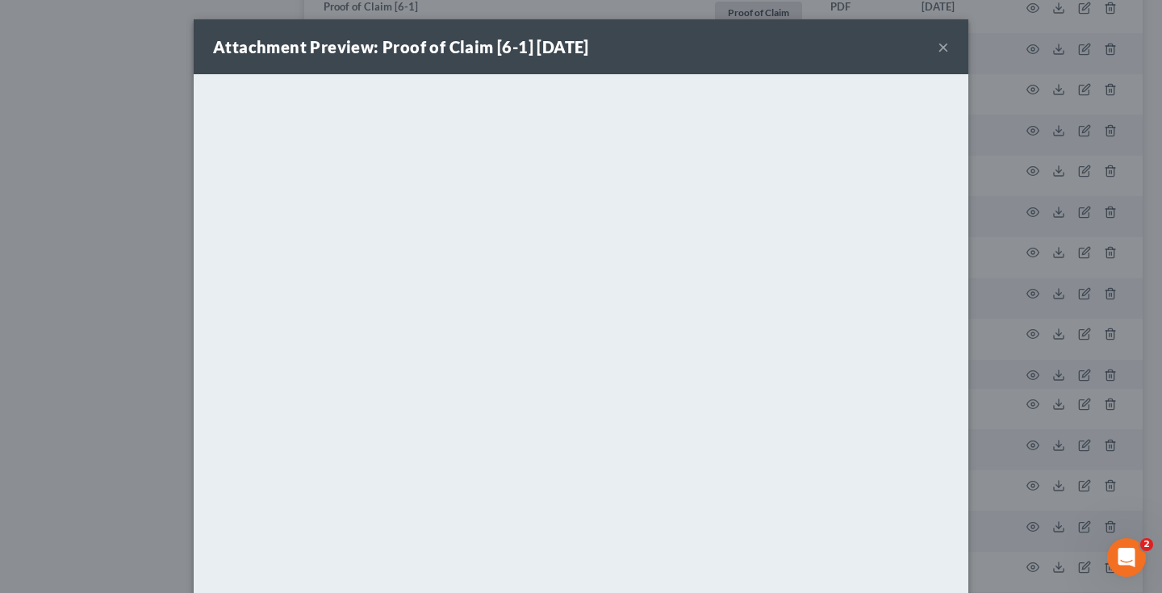
click at [52, 161] on div "Attachment Preview: Proof of Claim [6-1] [DATE] × <object ng-attr-data='[URL][D…" at bounding box center [581, 296] width 1162 height 593
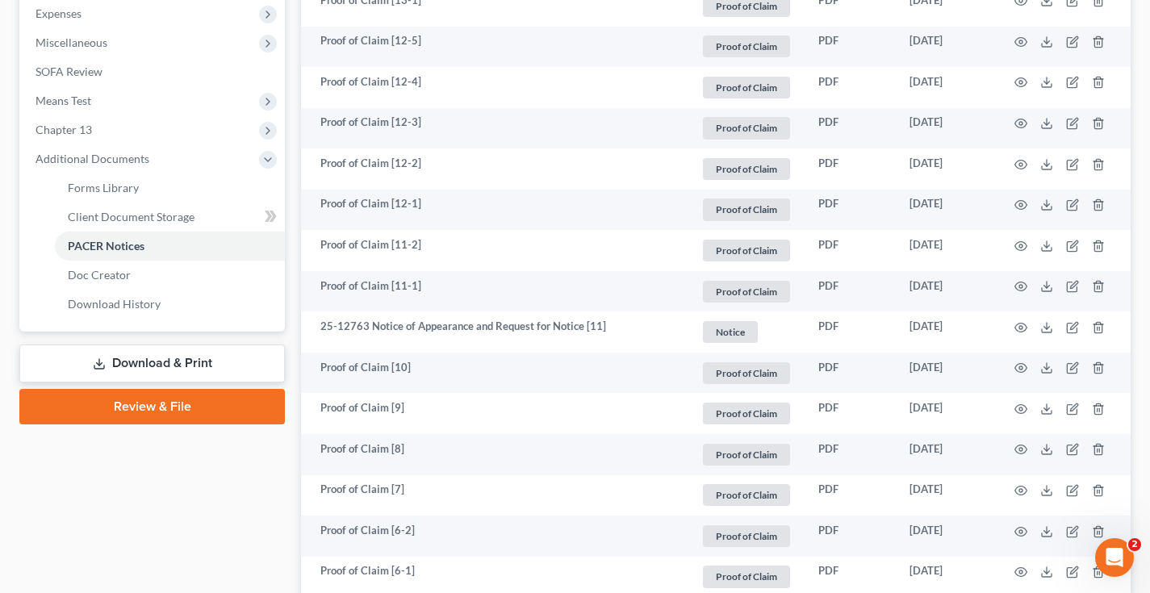
scroll to position [534, 0]
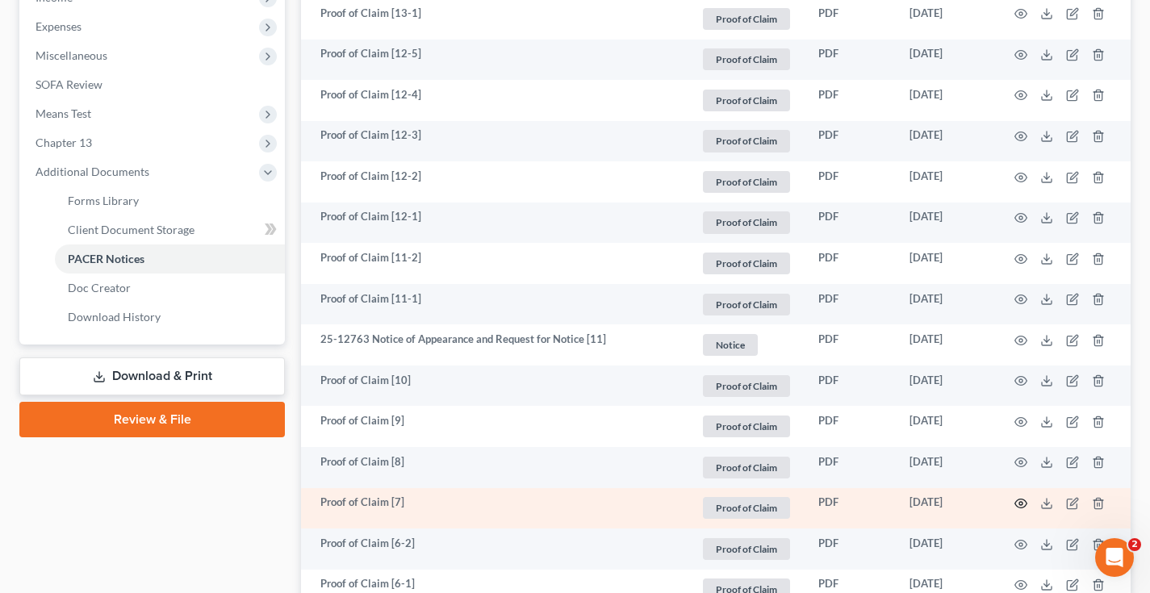
click at [1020, 503] on icon "button" at bounding box center [1021, 503] width 13 height 13
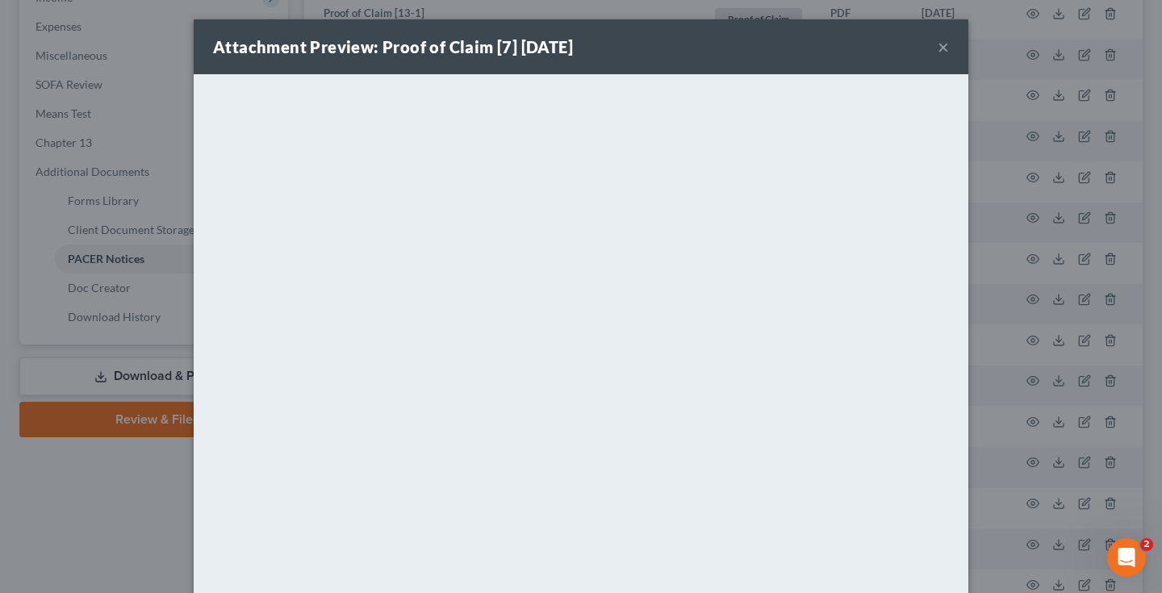
click at [91, 192] on div "Attachment Preview: Proof of Claim [7] [DATE] × <object ng-attr-data='[URL][DOM…" at bounding box center [581, 296] width 1162 height 593
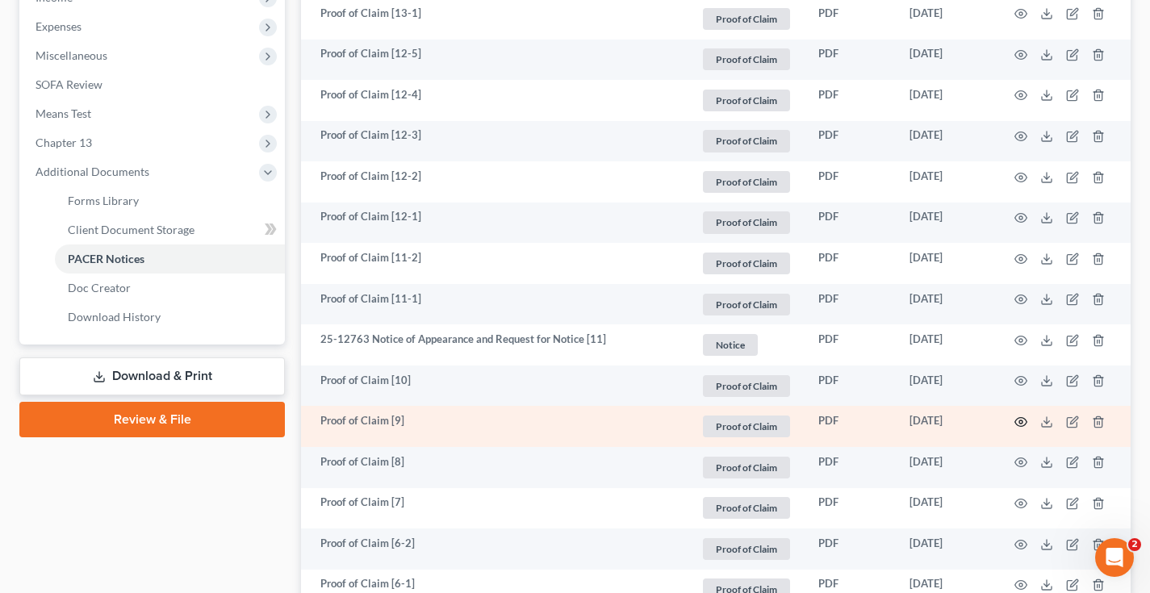
click at [1018, 418] on icon "button" at bounding box center [1022, 422] width 12 height 9
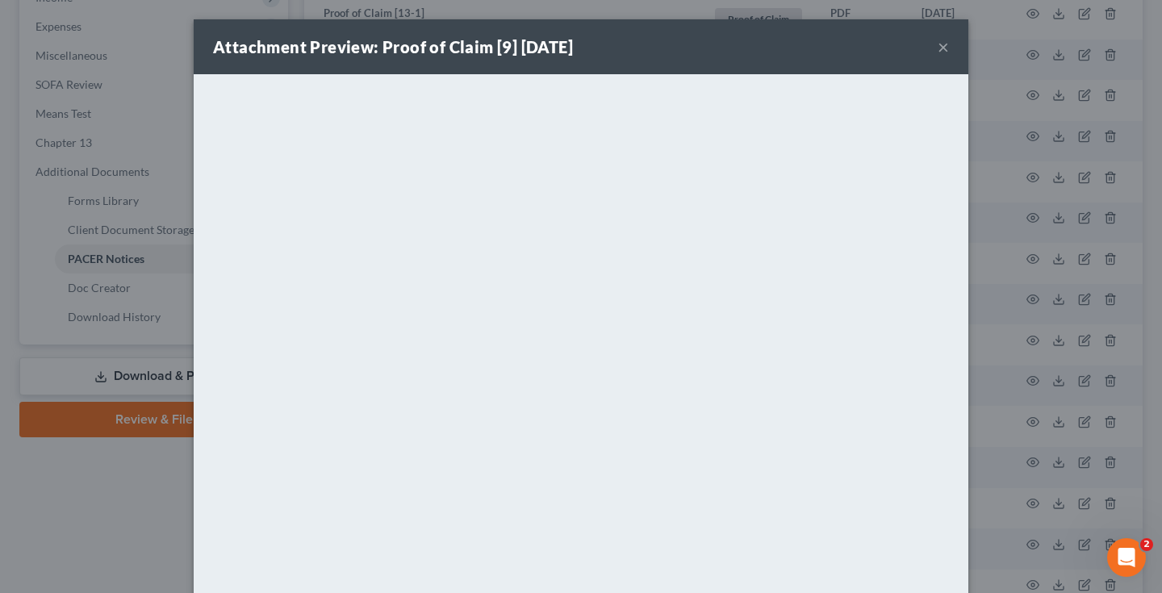
click at [85, 144] on div "Attachment Preview: Proof of Claim [9] [DATE] × <object ng-attr-data='[URL][DOM…" at bounding box center [581, 296] width 1162 height 593
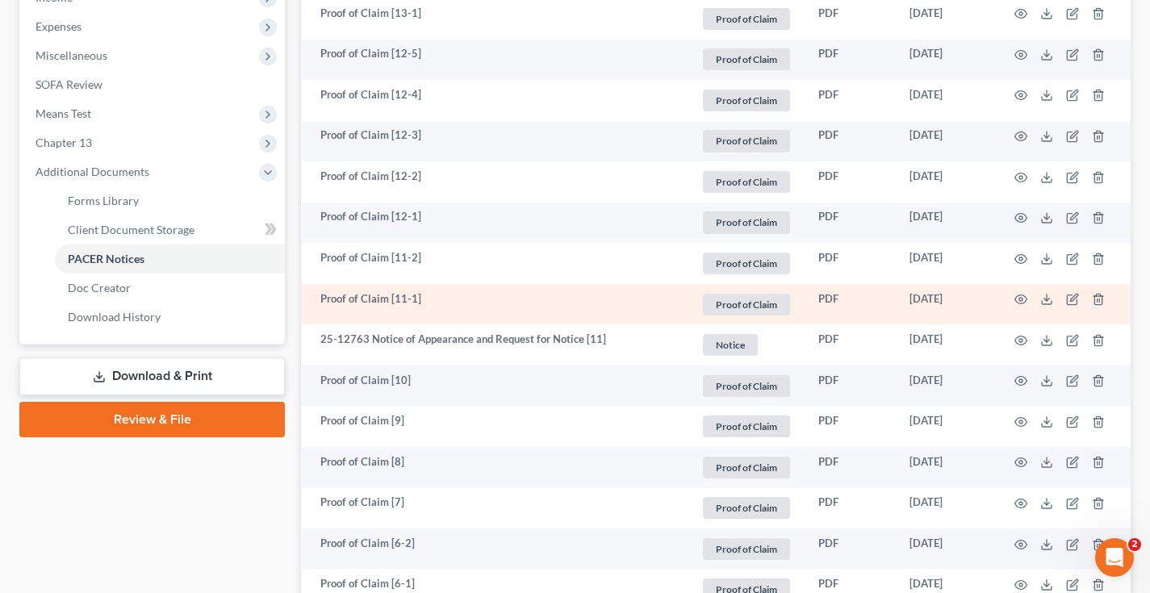
drag, startPoint x: 479, startPoint y: 295, endPoint x: 609, endPoint y: 295, distance: 130.8
click at [609, 295] on td "Proof of Claim [11-1]" at bounding box center [494, 304] width 387 height 41
click at [1020, 296] on icon "button" at bounding box center [1021, 299] width 13 height 13
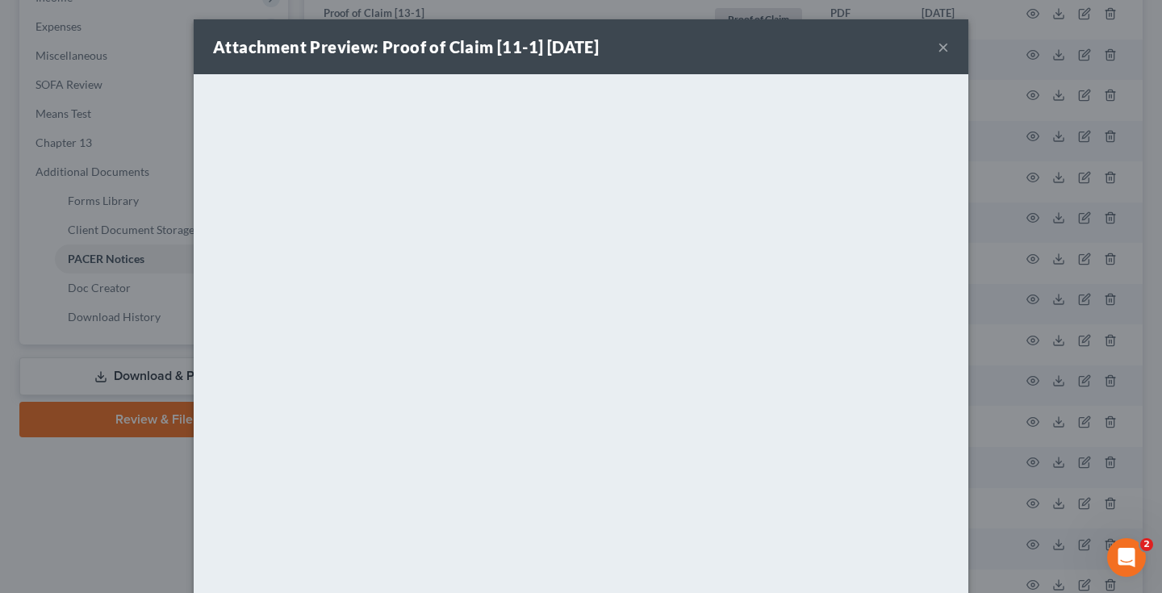
click at [50, 213] on div "Attachment Preview: Proof of Claim [11-1] [DATE] × <object ng-attr-data='[URL][…" at bounding box center [581, 296] width 1162 height 593
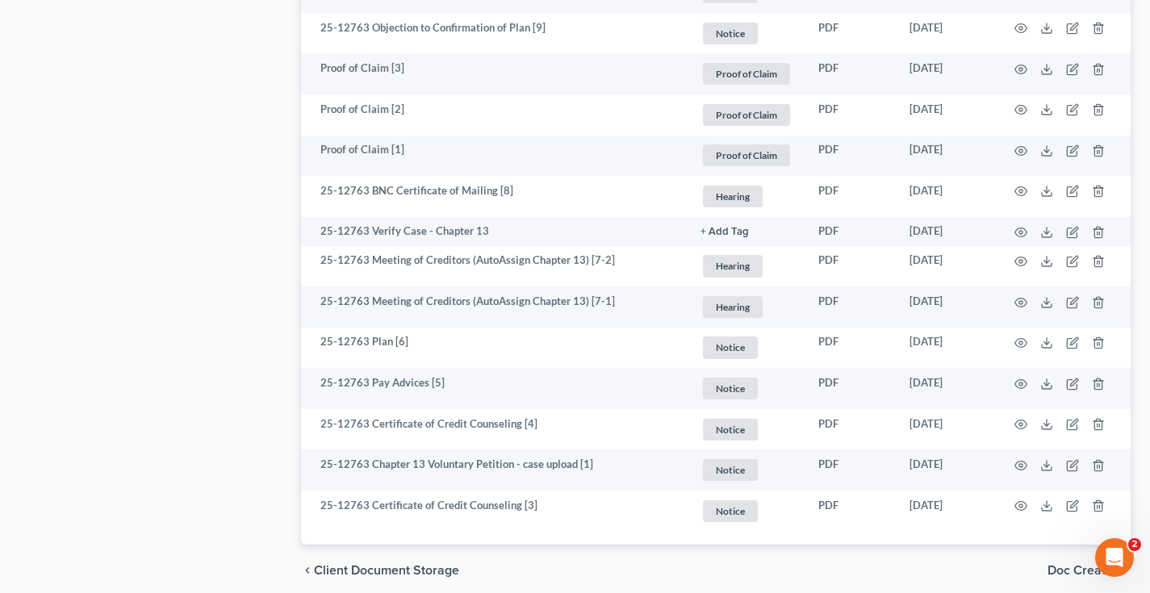
scroll to position [1256, 0]
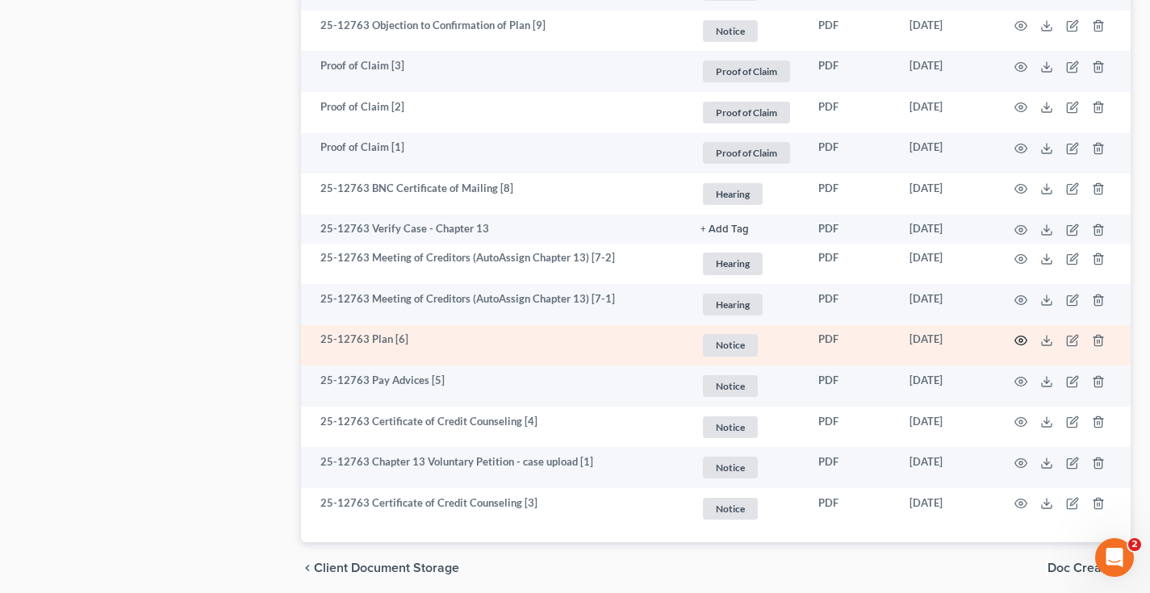
click at [1020, 339] on circle "button" at bounding box center [1021, 340] width 3 height 3
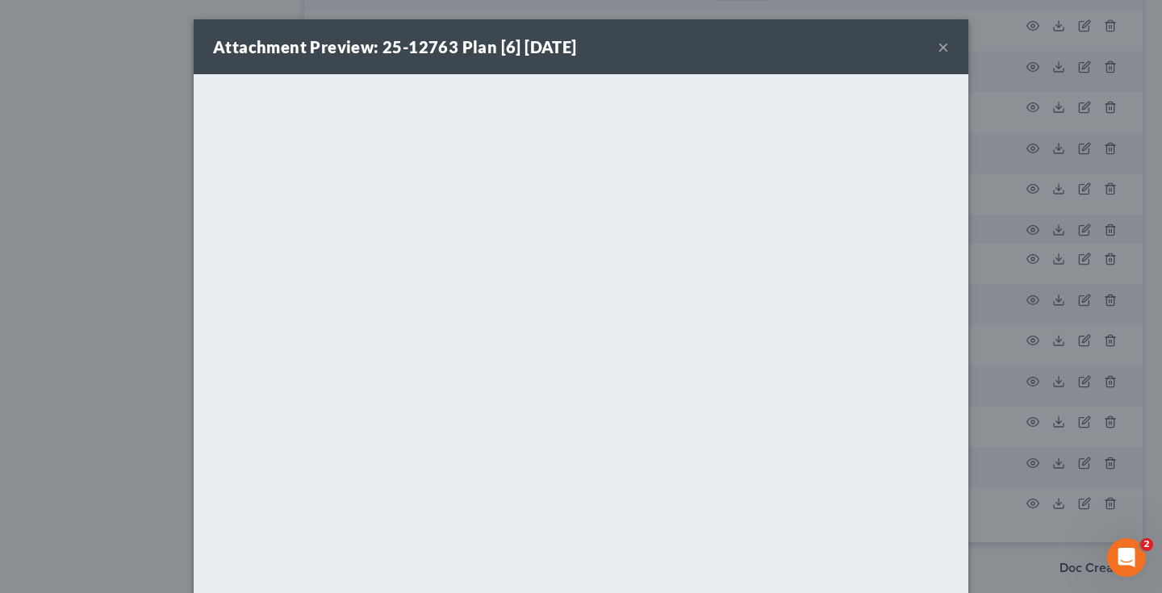
click at [147, 67] on div "Attachment Preview: 25-12763 Plan [6] [DATE] × <object ng-attr-data='[URL][DOMA…" at bounding box center [581, 296] width 1162 height 593
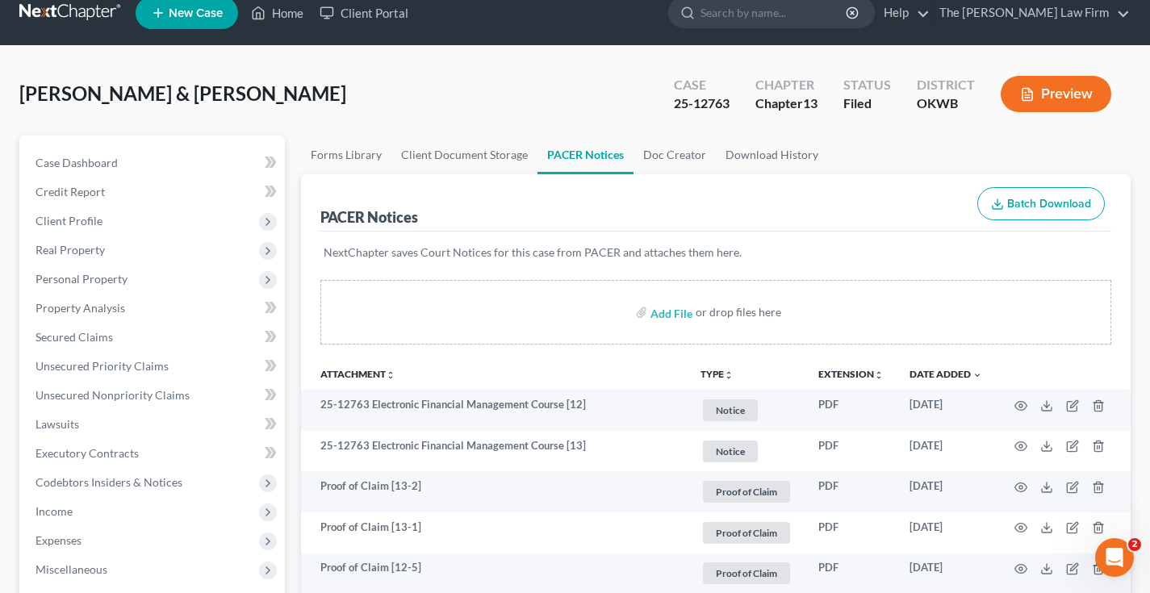
scroll to position [0, 0]
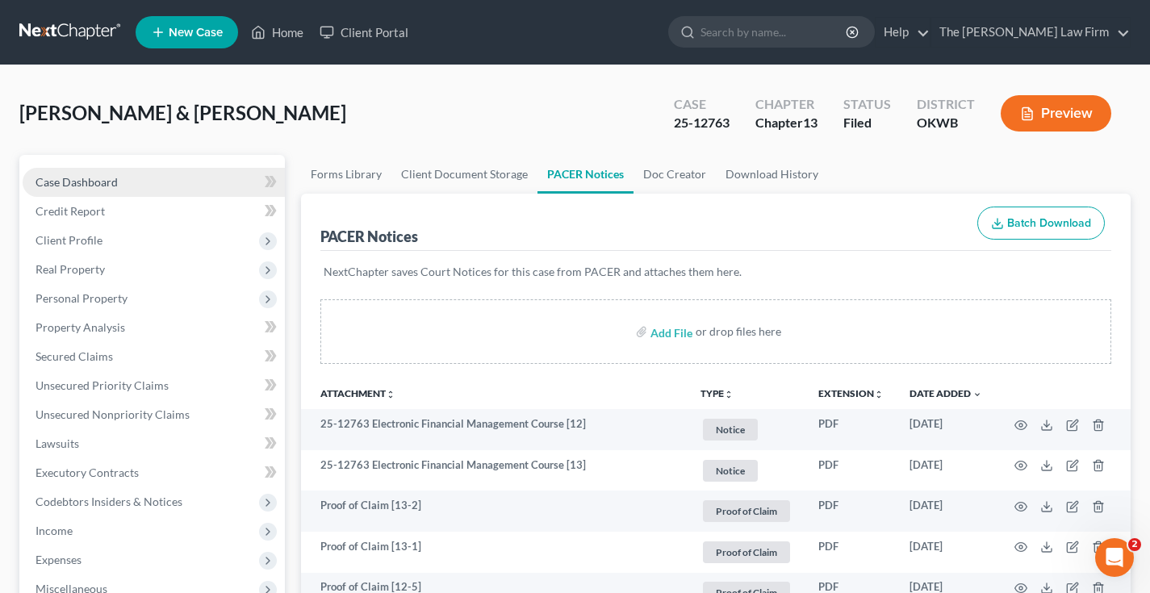
click at [77, 180] on span "Case Dashboard" at bounding box center [77, 182] width 82 height 14
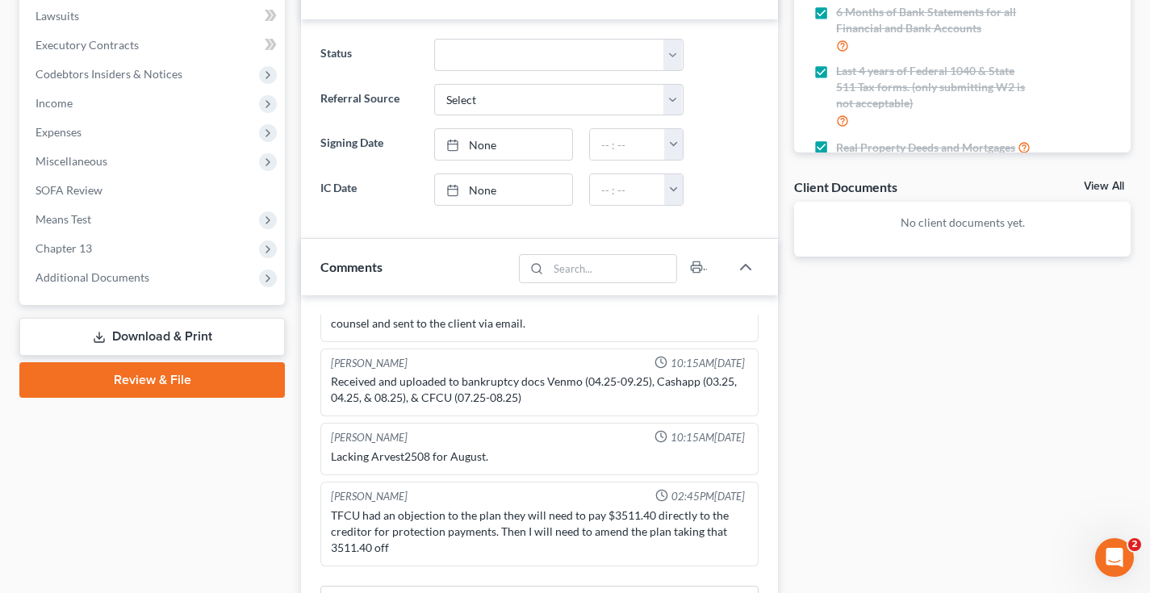
scroll to position [2078, 0]
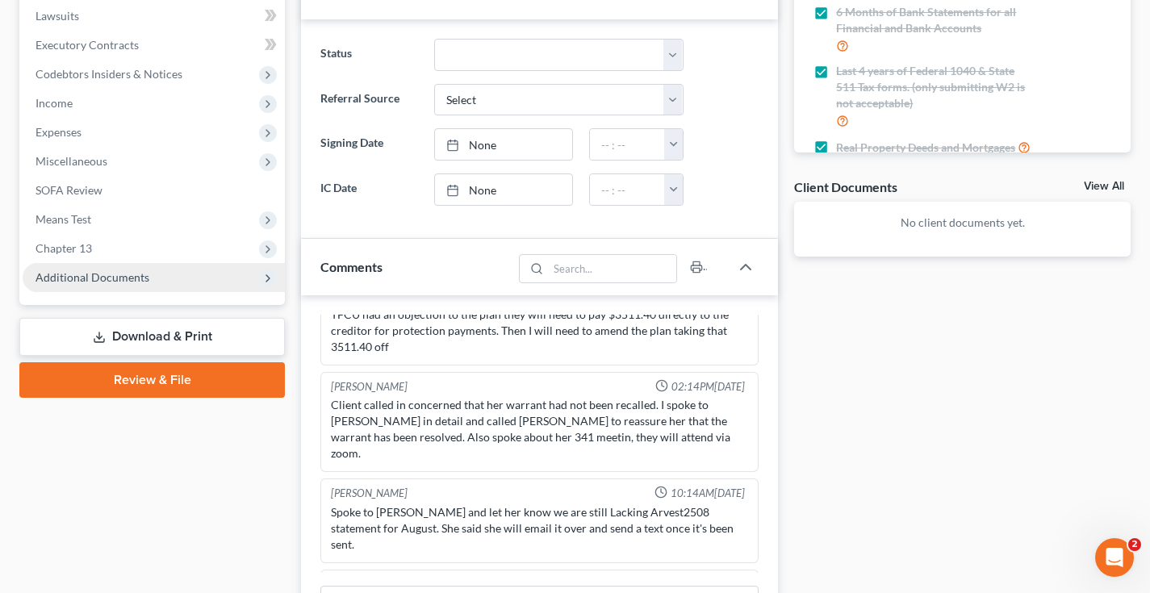
click at [121, 276] on span "Additional Documents" at bounding box center [93, 277] width 114 height 14
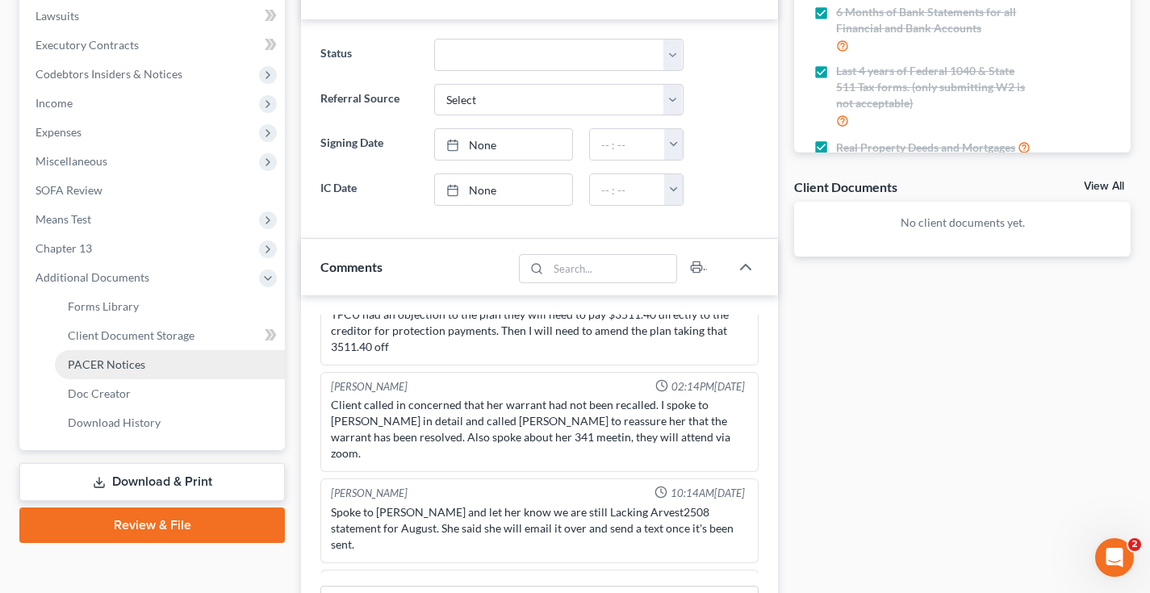
click at [115, 362] on span "PACER Notices" at bounding box center [106, 365] width 77 height 14
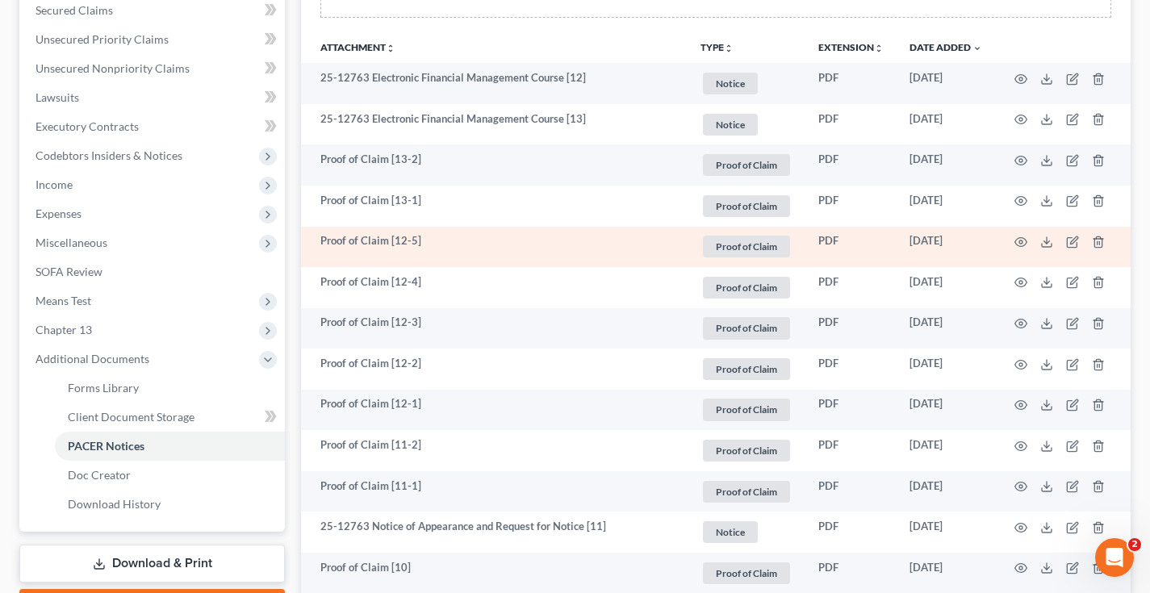
scroll to position [382, 0]
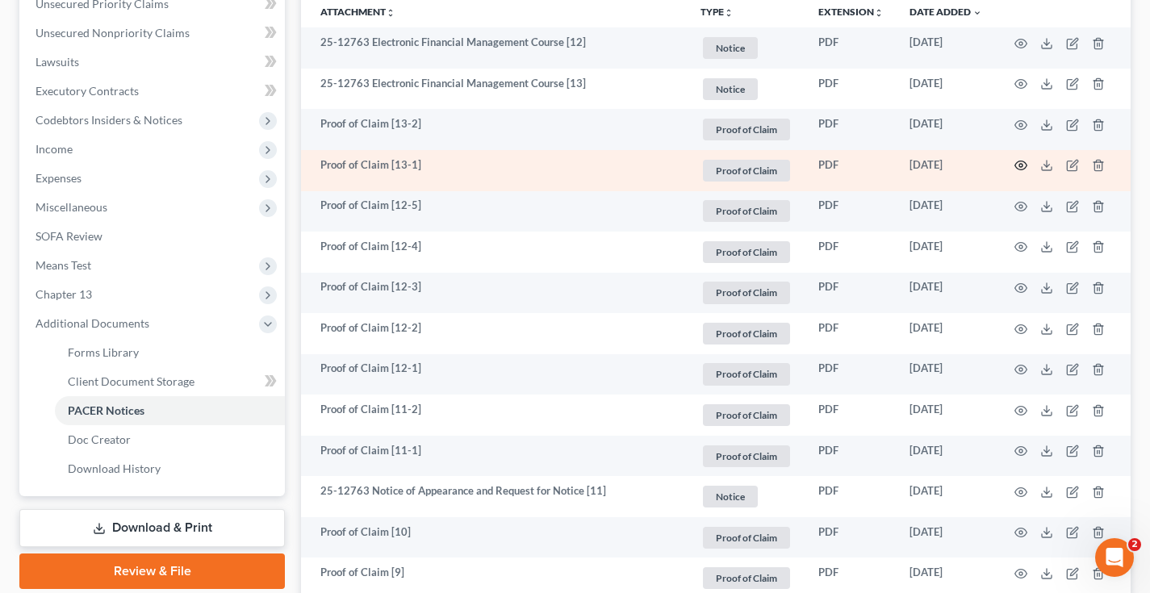
click at [1021, 164] on circle "button" at bounding box center [1021, 165] width 3 height 3
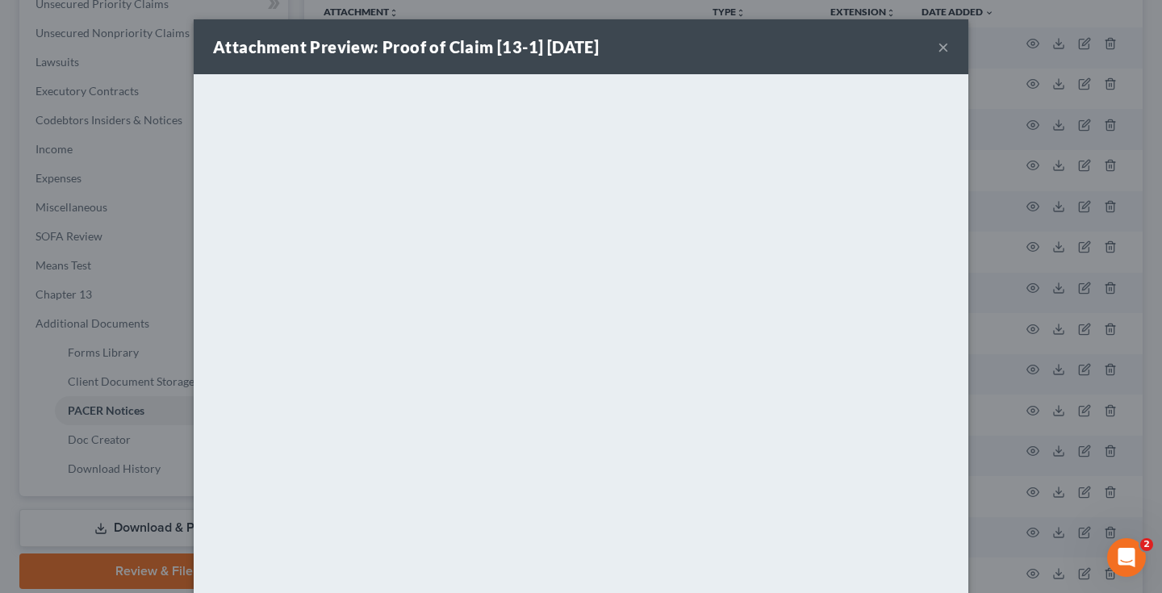
click at [1057, 317] on div "Attachment Preview: Proof of Claim [13-1] [DATE] × <object ng-attr-data='[URL][…" at bounding box center [581, 296] width 1162 height 593
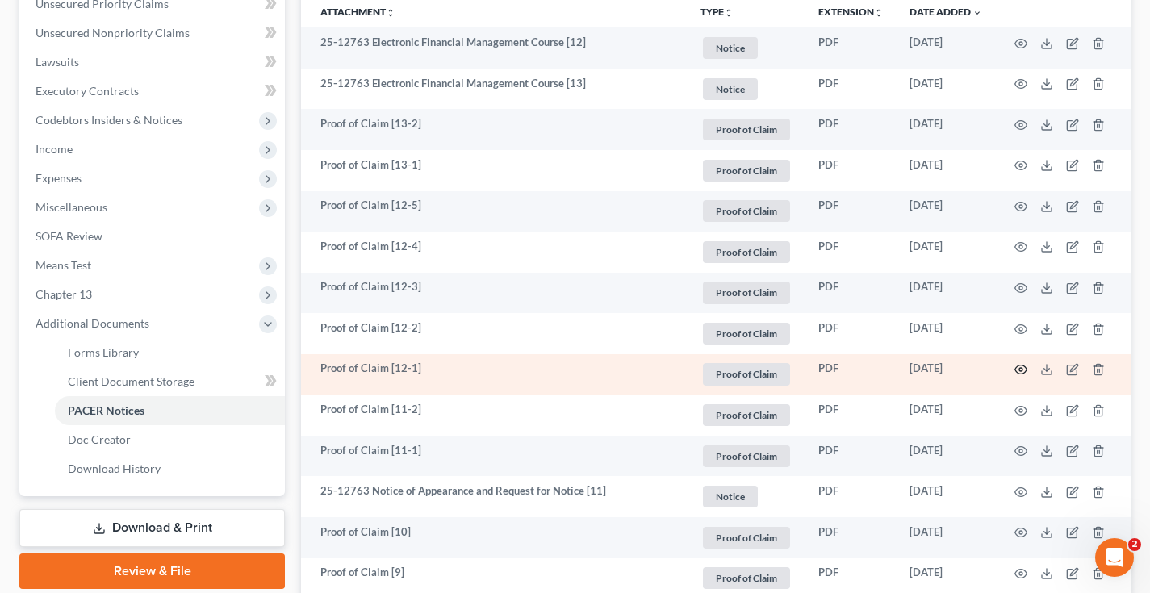
click at [1021, 368] on circle "button" at bounding box center [1021, 369] width 3 height 3
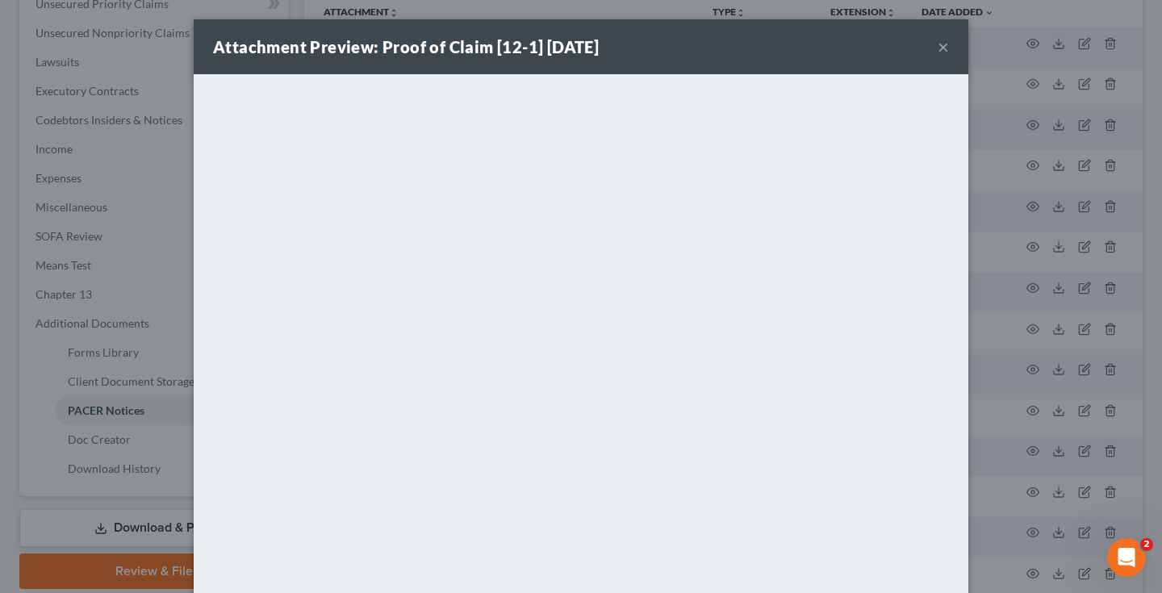
click at [1035, 376] on div "Attachment Preview: Proof of Claim [12-1] [DATE] × <object ng-attr-data='[URL][…" at bounding box center [581, 296] width 1162 height 593
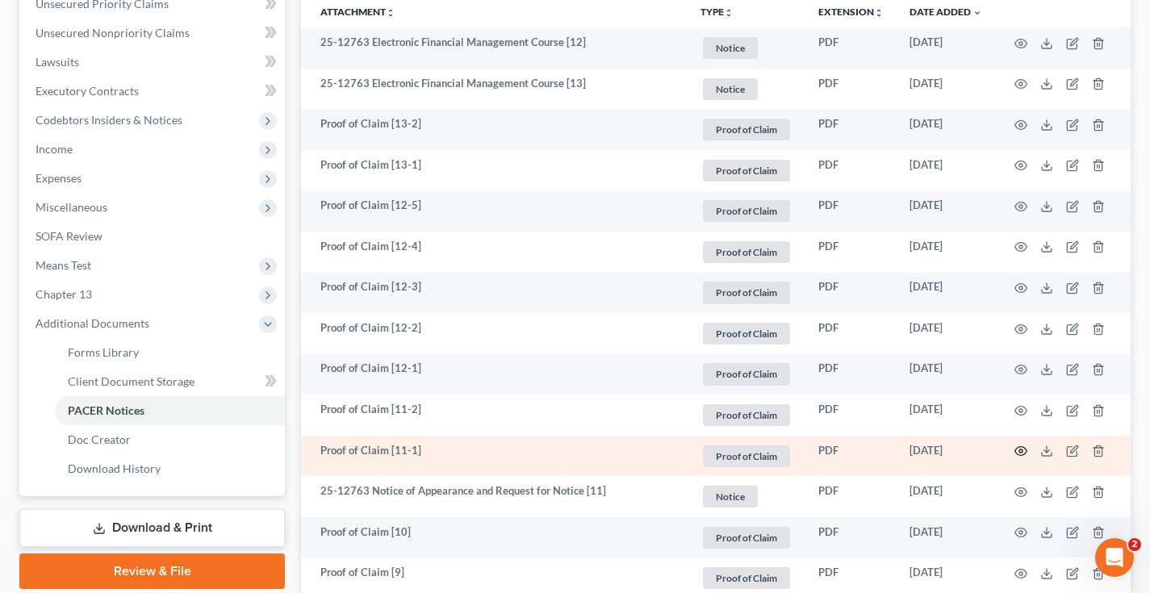
click at [1023, 452] on icon "button" at bounding box center [1021, 451] width 13 height 13
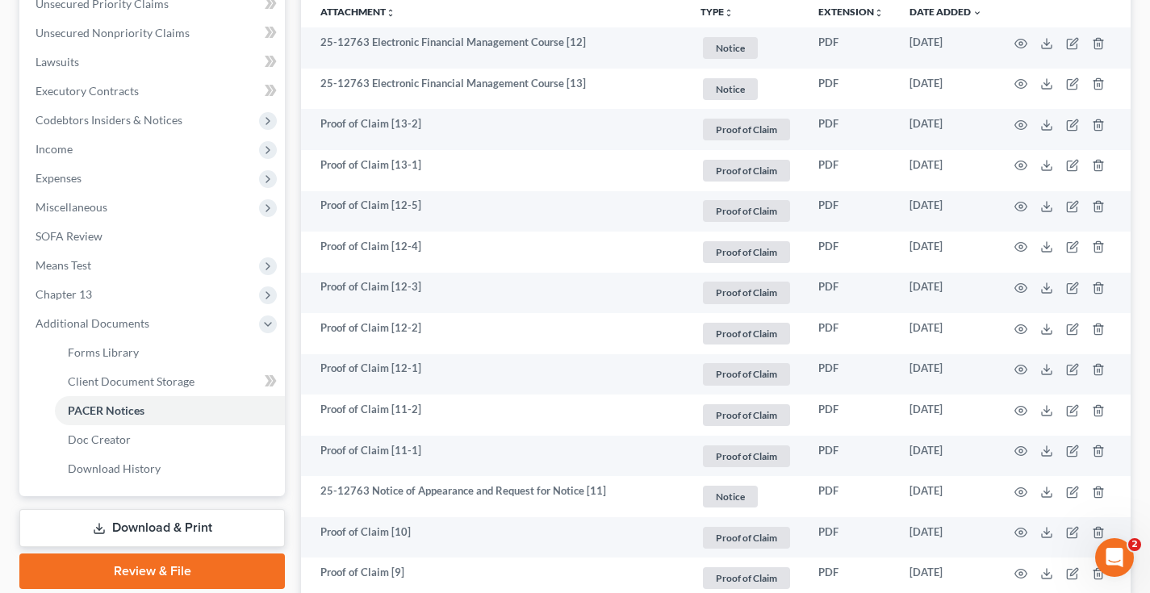
drag, startPoint x: 957, startPoint y: 370, endPoint x: 1008, endPoint y: 378, distance: 51.5
click at [1008, 378] on td at bounding box center [1063, 374] width 136 height 41
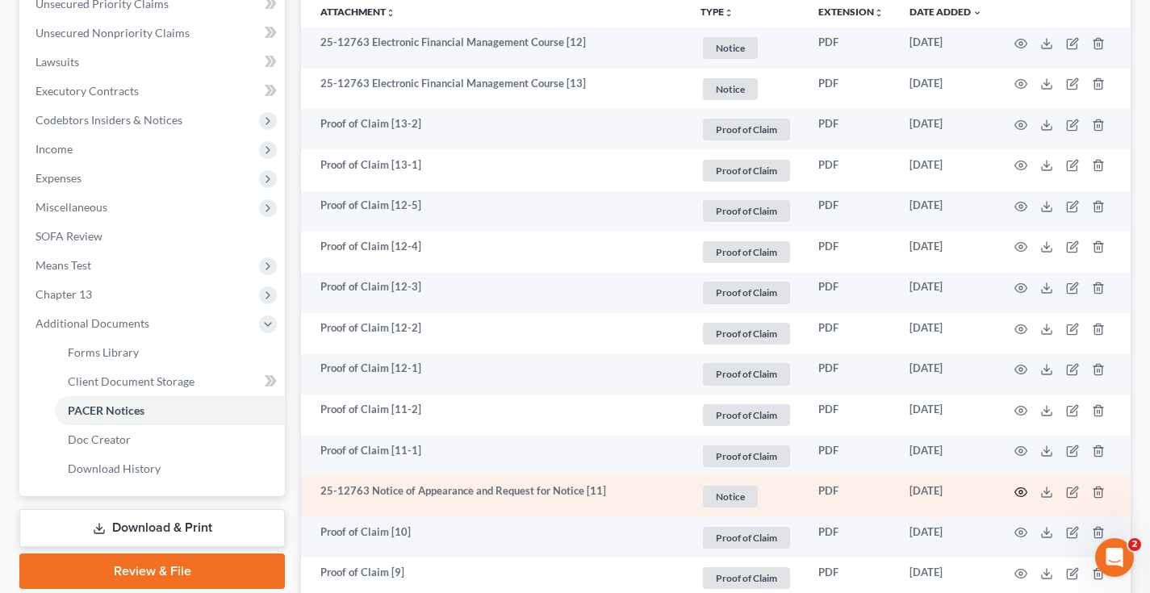
click at [1024, 494] on icon "button" at bounding box center [1022, 492] width 12 height 9
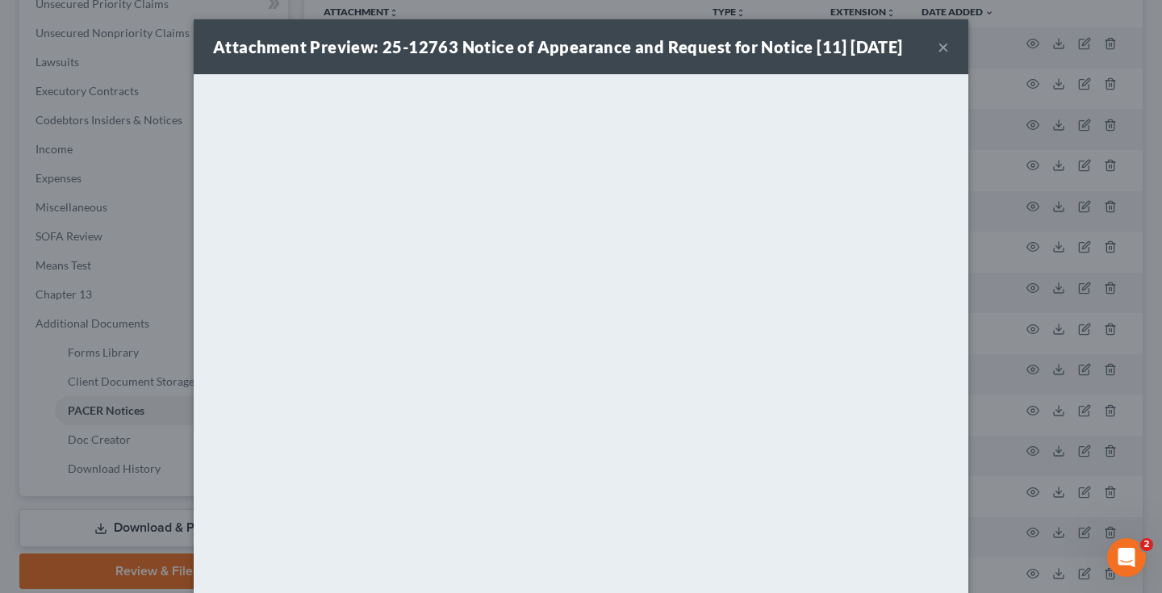
drag, startPoint x: 984, startPoint y: 423, endPoint x: 1011, endPoint y: 376, distance: 54.3
click at [1011, 376] on div "Attachment Preview: 25-12763 Notice of Appearance and Request for Notice [11] […" at bounding box center [581, 296] width 1162 height 593
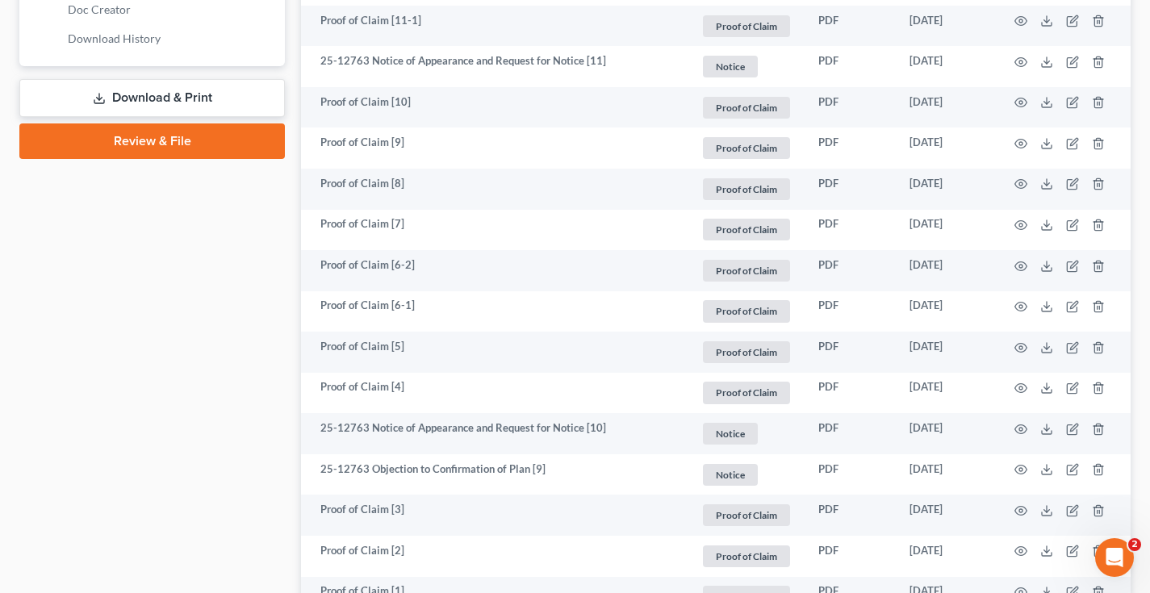
scroll to position [813, 0]
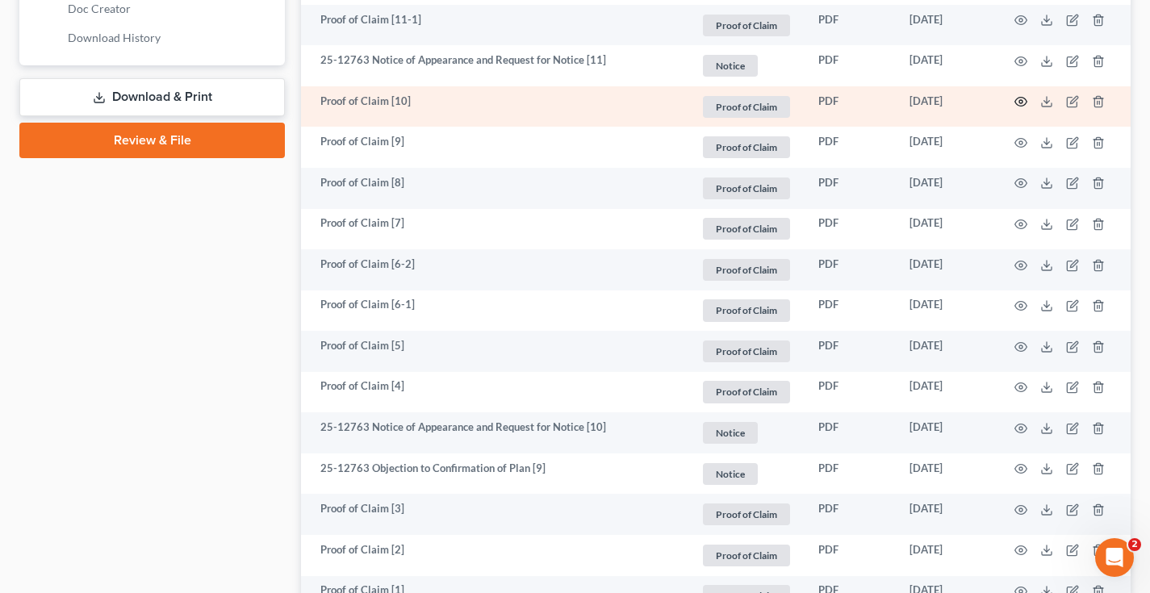
click at [1020, 100] on icon "button" at bounding box center [1021, 101] width 13 height 13
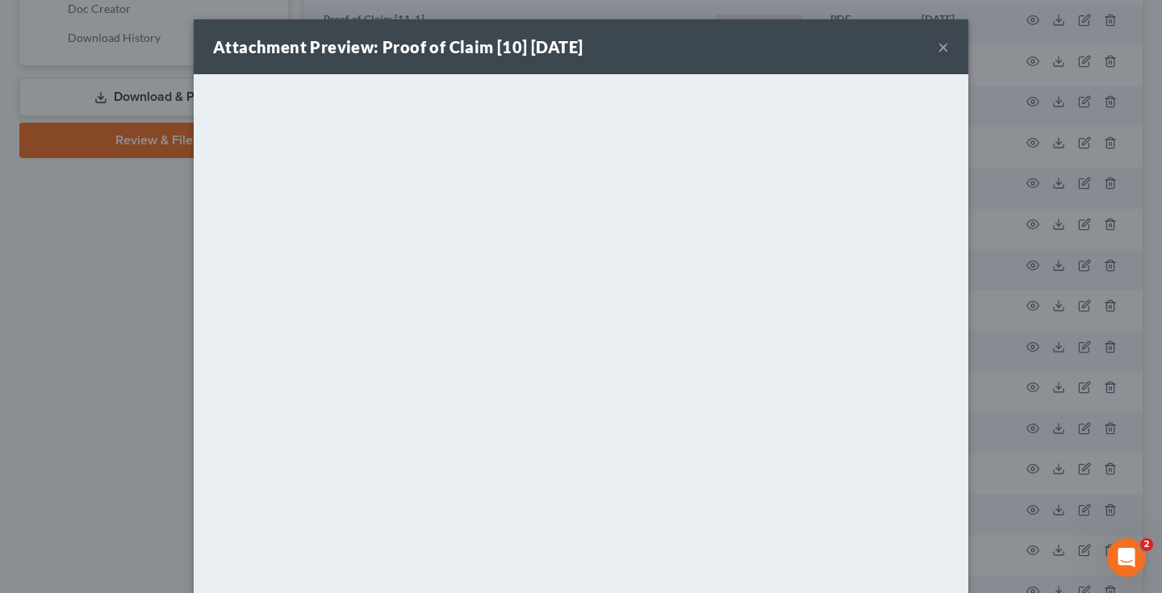
click at [1071, 285] on div "Attachment Preview: Proof of Claim [10] [DATE] × <object ng-attr-data='[URL][DO…" at bounding box center [581, 296] width 1162 height 593
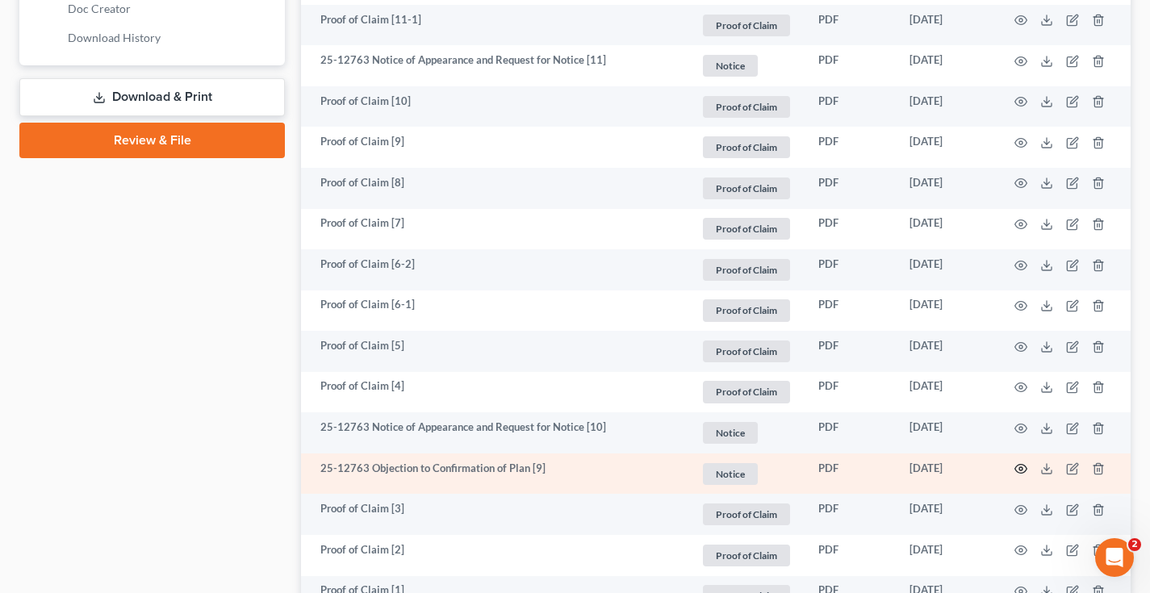
click at [1020, 467] on circle "button" at bounding box center [1021, 468] width 3 height 3
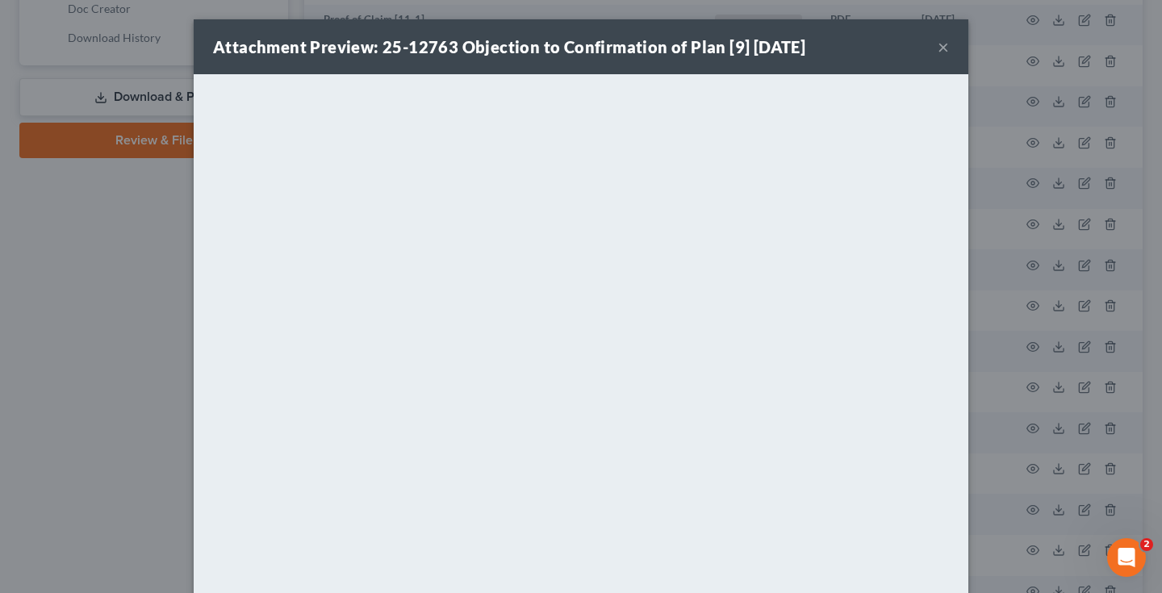
click at [1073, 277] on div "Attachment Preview: 25-12763 Objection to Confirmation of Plan [9] [DATE] × Dow…" at bounding box center [581, 296] width 1162 height 593
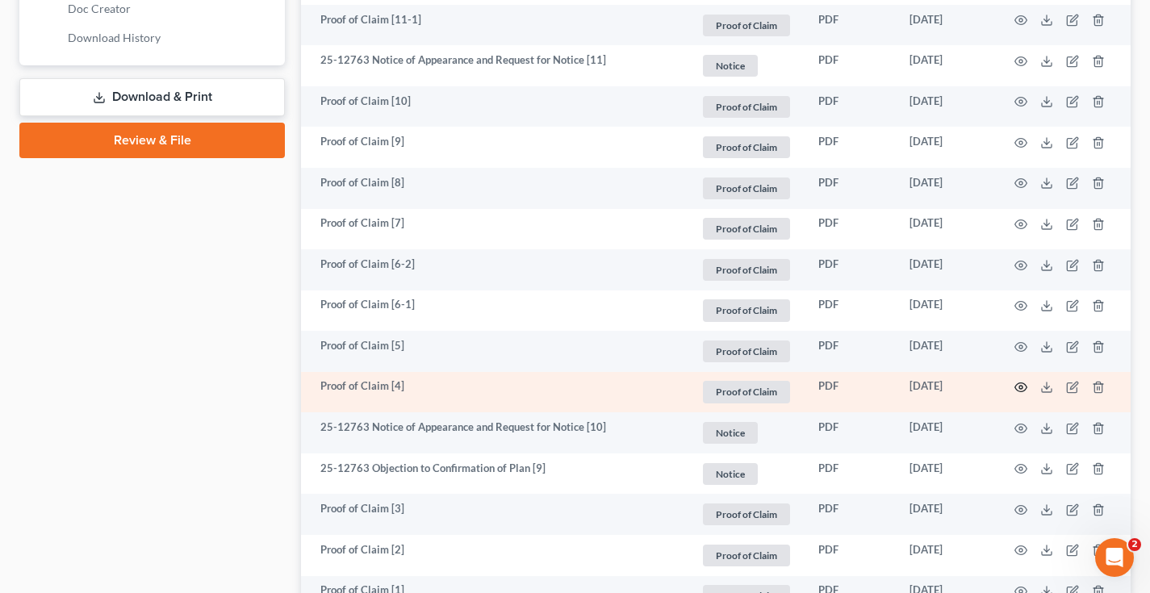
click at [1024, 384] on icon "button" at bounding box center [1021, 387] width 13 height 13
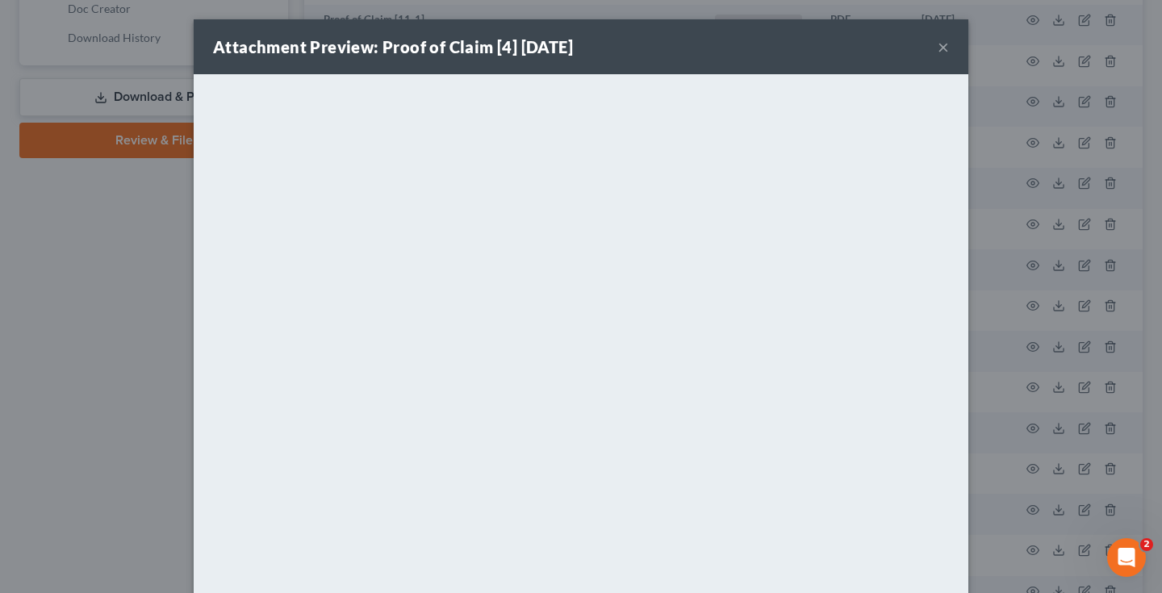
click at [1067, 227] on div "Attachment Preview: Proof of Claim [4] [DATE] × <object ng-attr-data='[URL][DOM…" at bounding box center [581, 296] width 1162 height 593
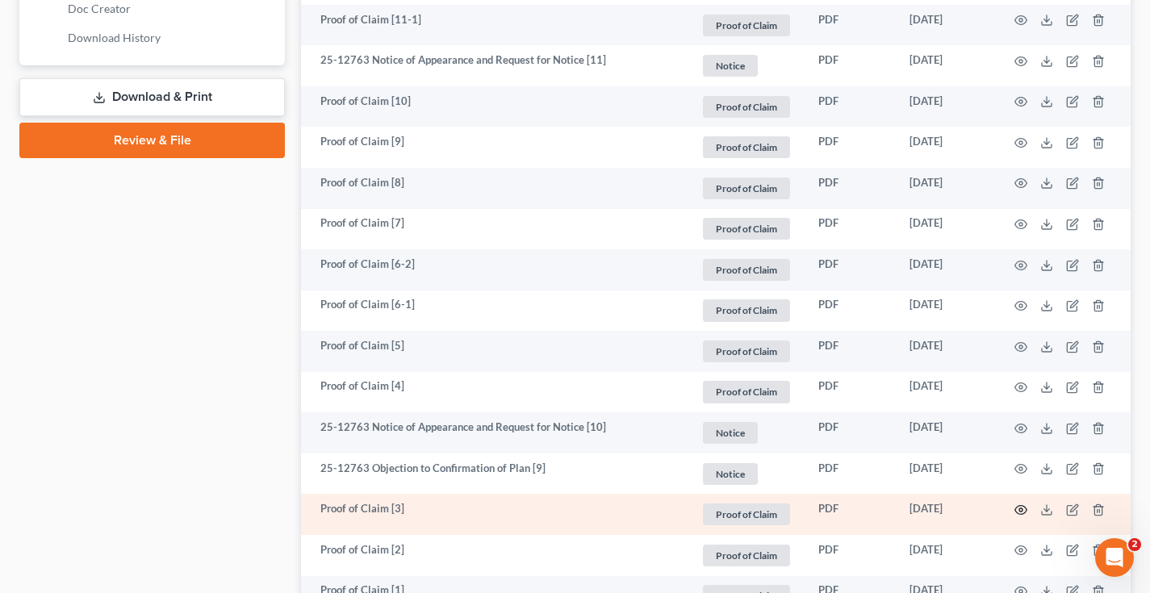
click at [1024, 509] on icon "button" at bounding box center [1021, 510] width 13 height 13
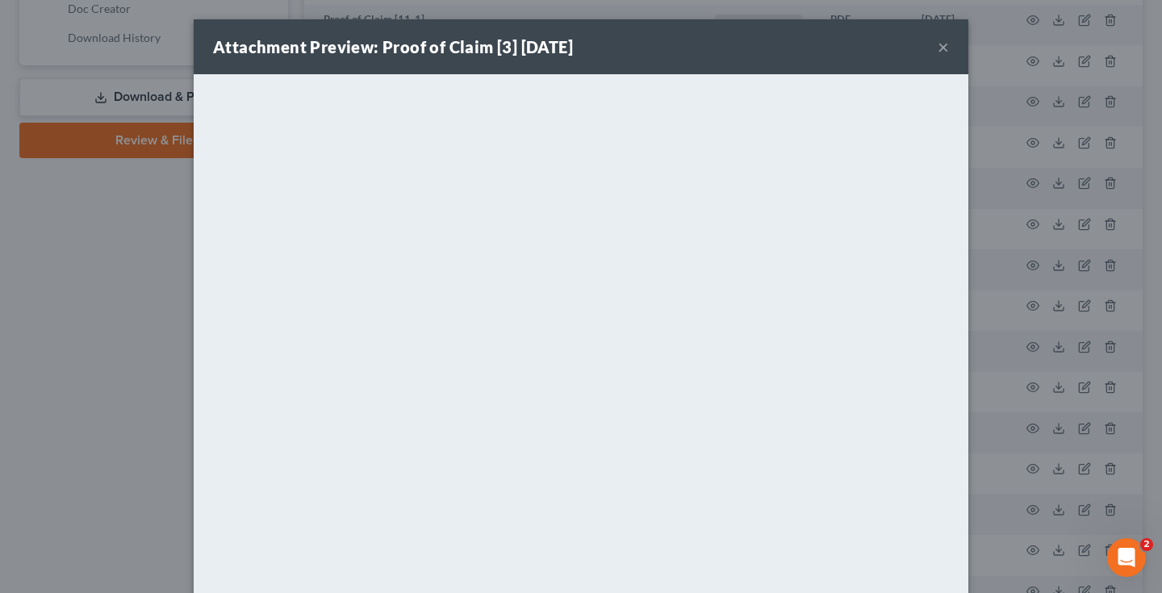
click at [1050, 292] on div "Attachment Preview: Proof of Claim [3] [DATE] × <object ng-attr-data='[URL][DOM…" at bounding box center [581, 296] width 1162 height 593
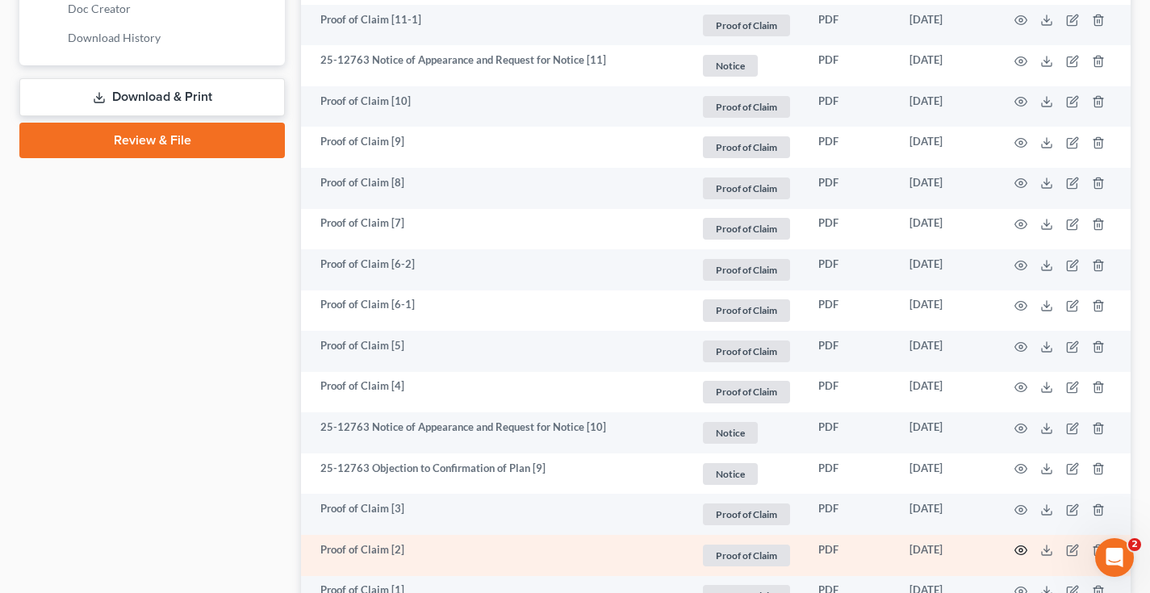
click at [1020, 550] on icon "button" at bounding box center [1021, 550] width 13 height 13
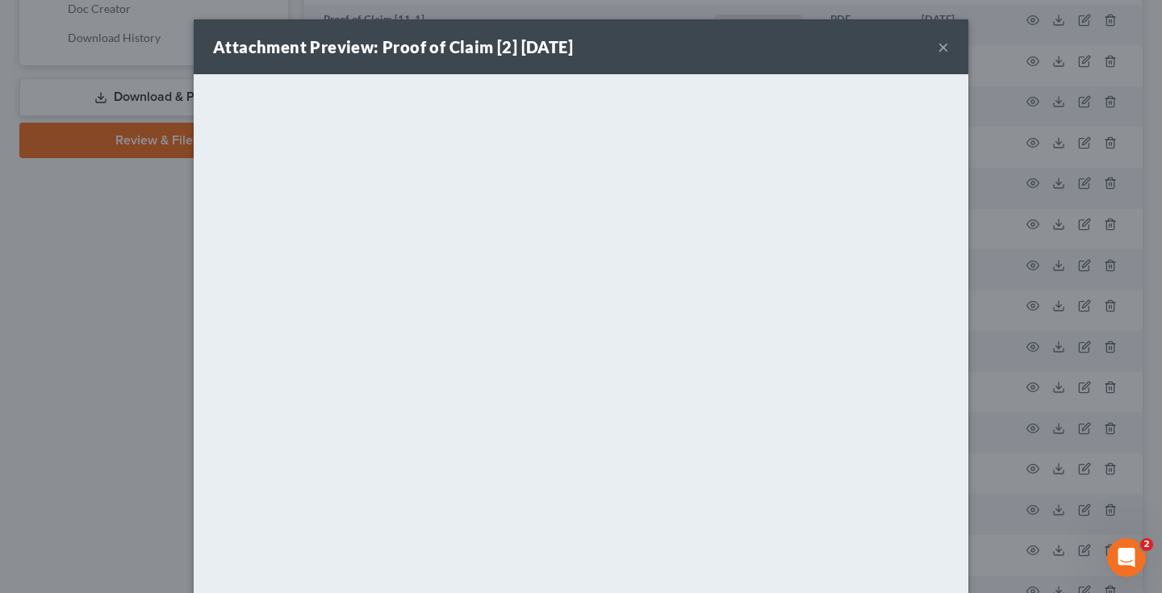
click at [1074, 348] on div "Attachment Preview: Proof of Claim [2] [DATE] × <object ng-attr-data='[URL][DOM…" at bounding box center [581, 296] width 1162 height 593
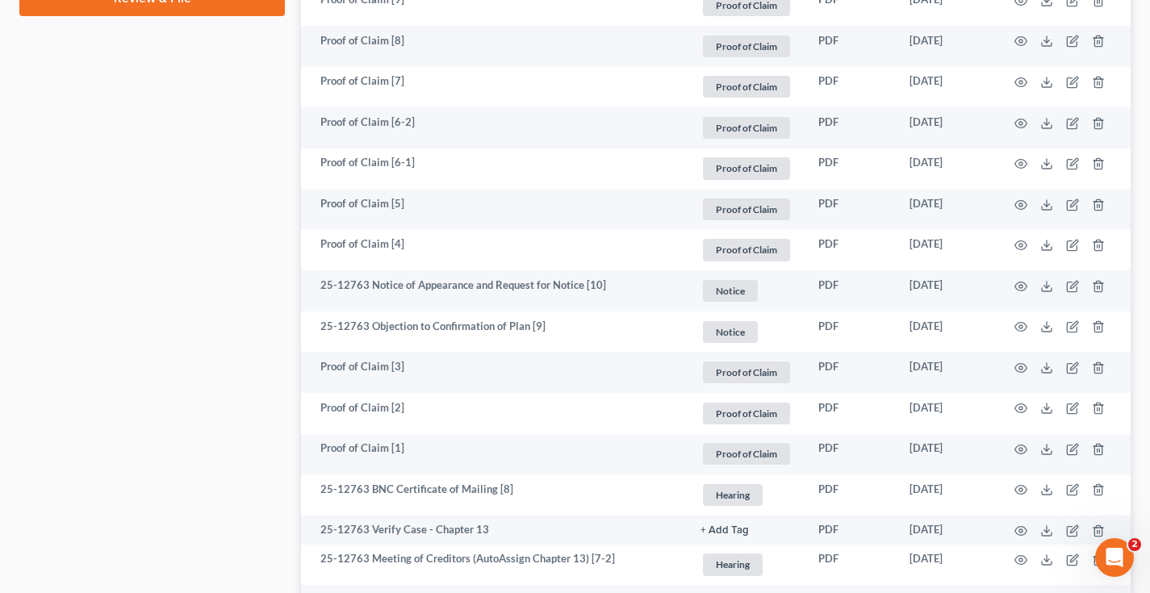
scroll to position [956, 0]
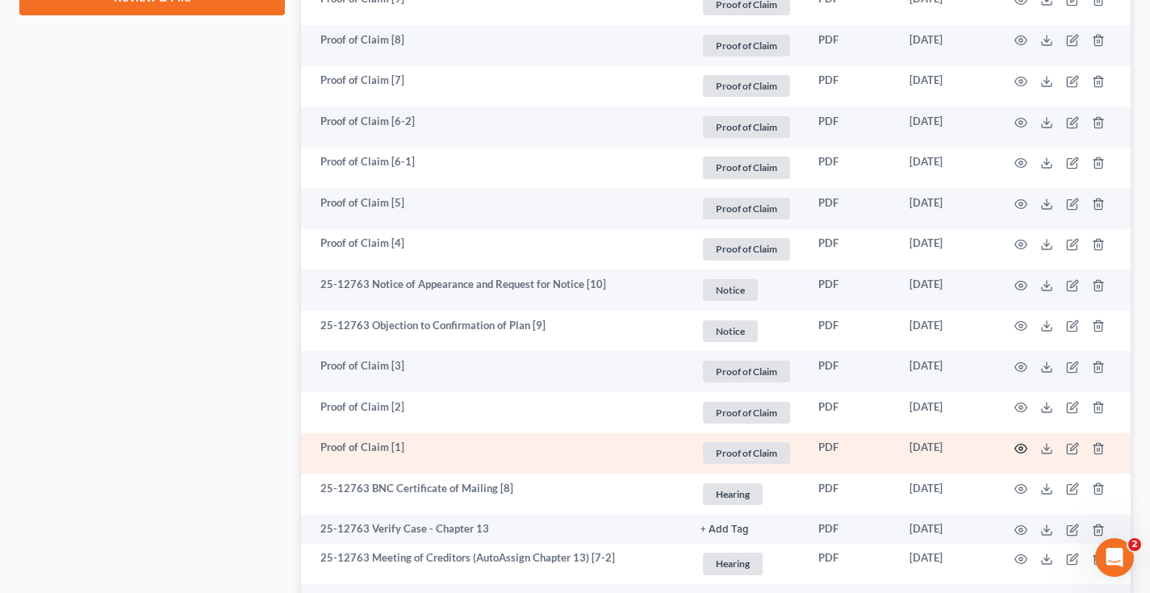
click at [1024, 452] on icon "button" at bounding box center [1021, 448] width 13 height 13
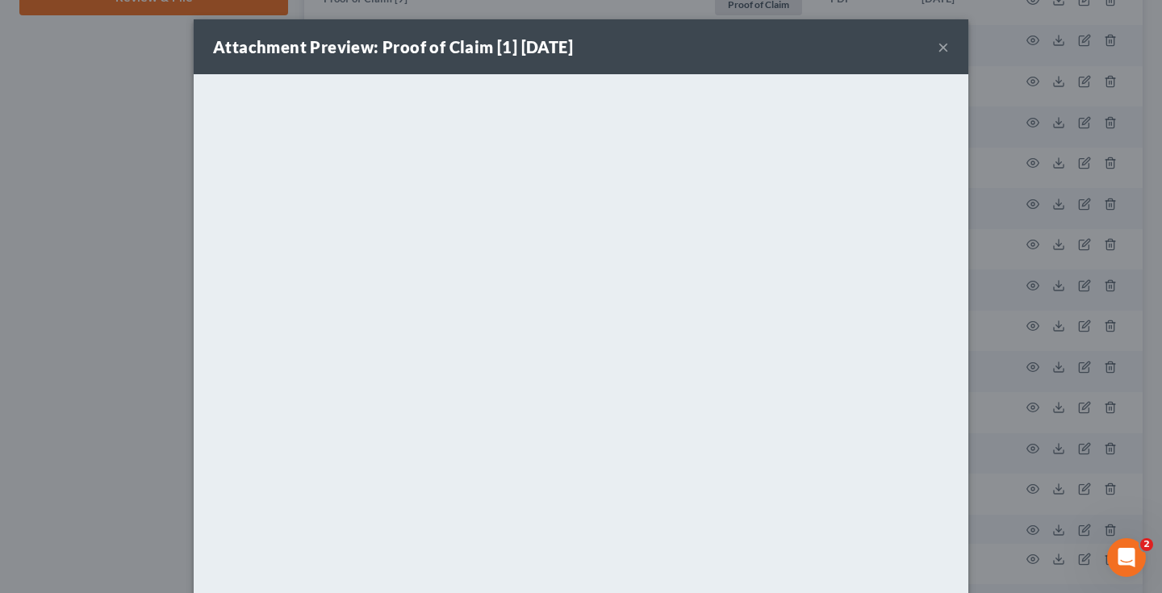
drag, startPoint x: 968, startPoint y: 186, endPoint x: 996, endPoint y: 192, distance: 29.0
click at [985, 186] on div "Attachment Preview: Proof of Claim [1] [DATE] × <object ng-attr-data='[URL][DOM…" at bounding box center [581, 296] width 1162 height 593
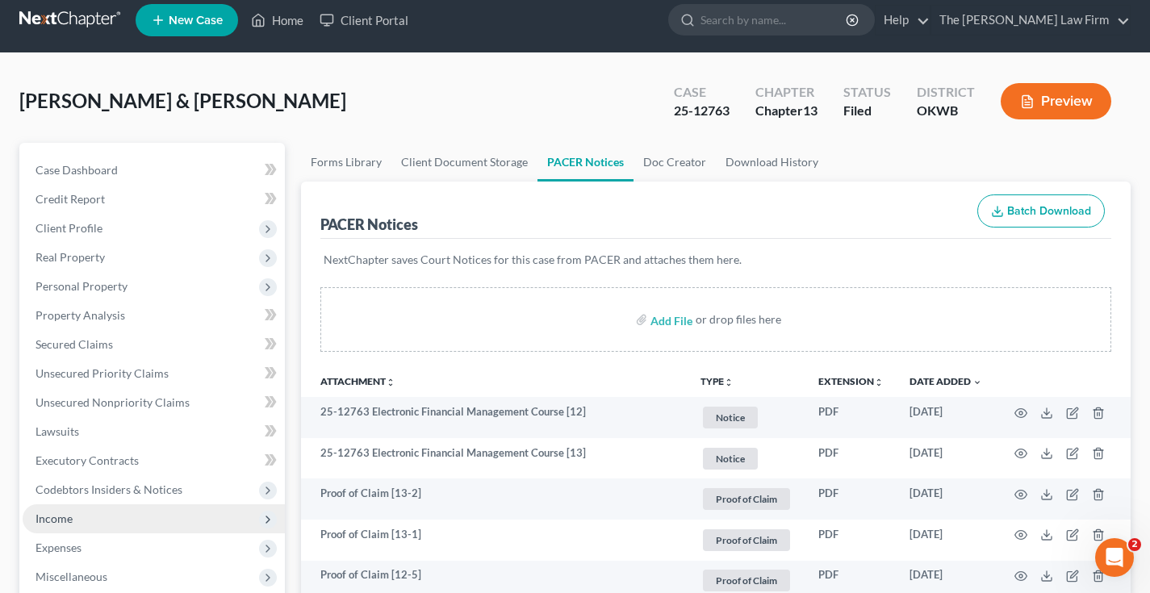
scroll to position [0, 0]
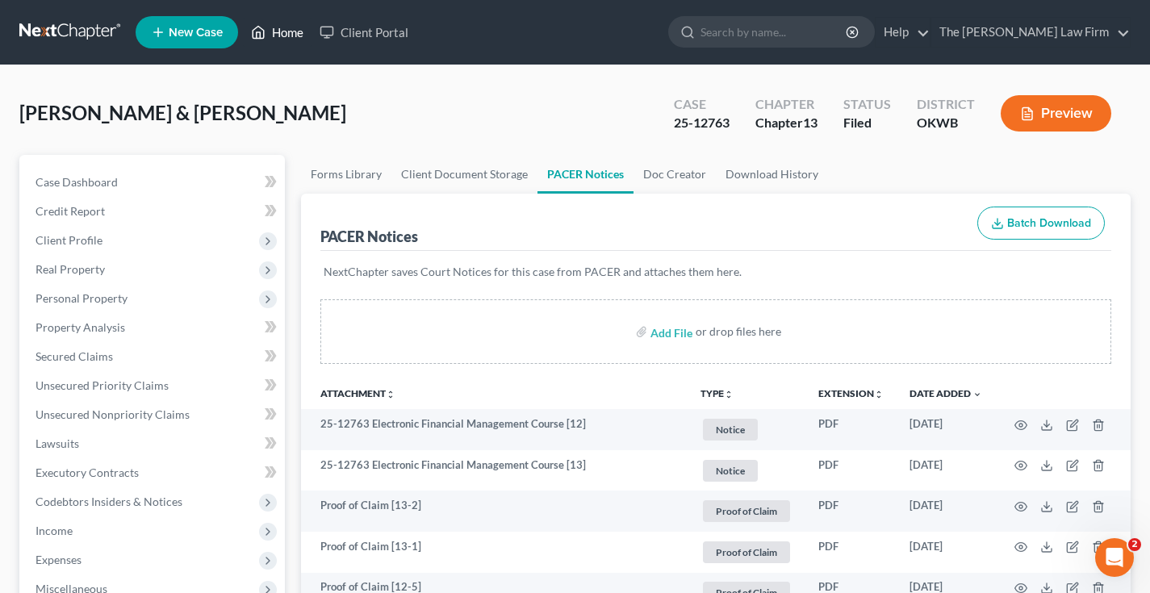
click at [277, 30] on link "Home" at bounding box center [277, 32] width 69 height 29
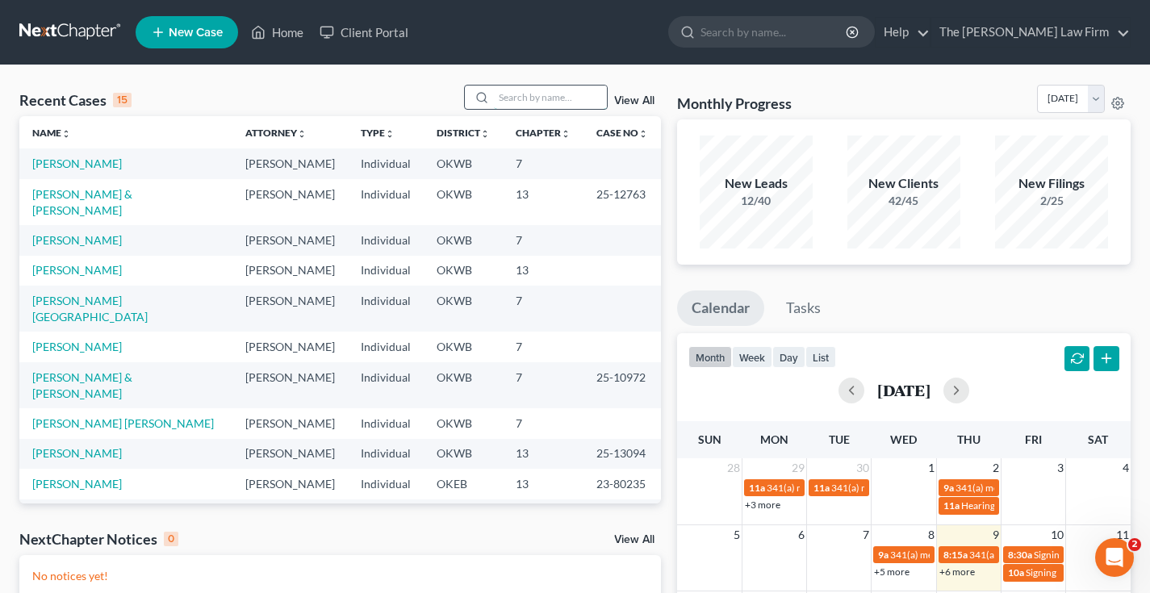
click at [510, 98] on input "search" at bounding box center [550, 97] width 113 height 23
type input "h"
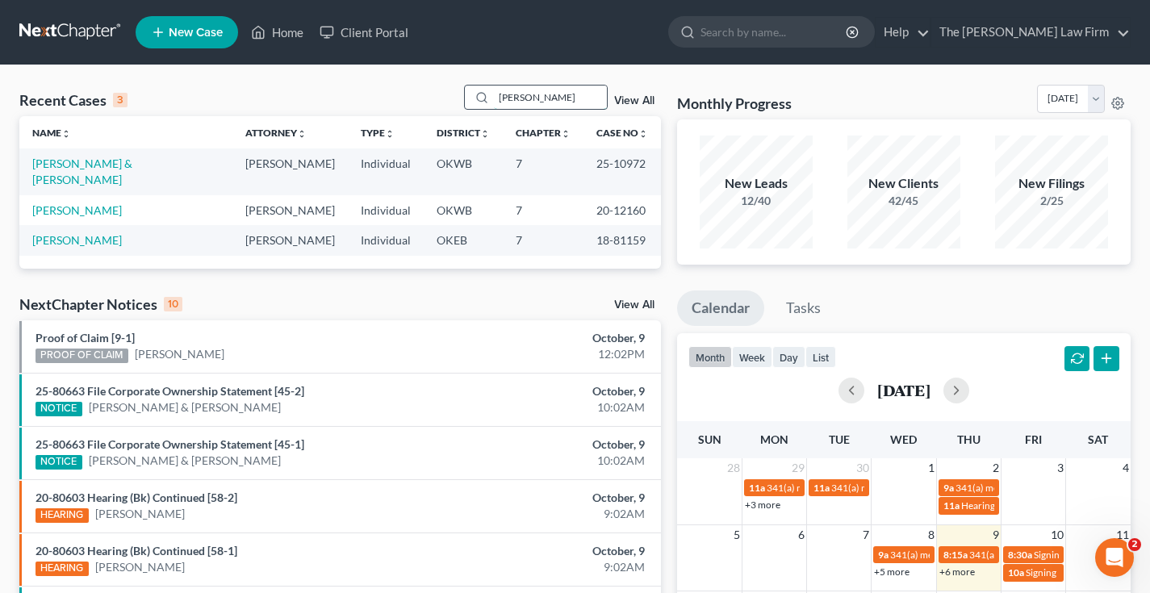
type input "[PERSON_NAME]"
click at [73, 167] on link "[PERSON_NAME] & [PERSON_NAME]" at bounding box center [82, 172] width 100 height 30
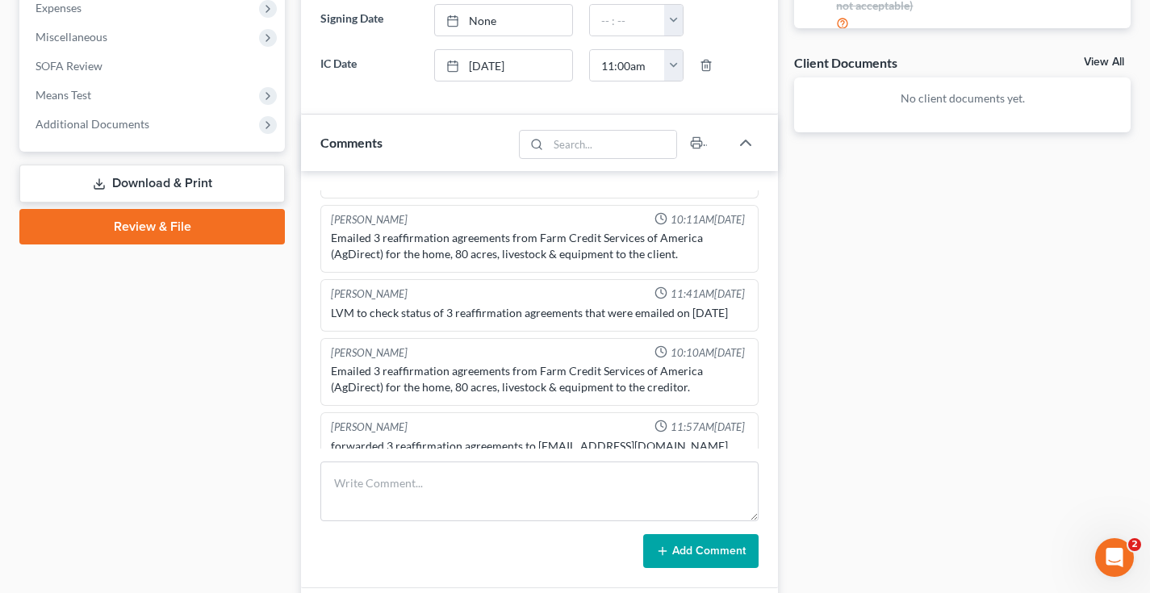
scroll to position [556, 0]
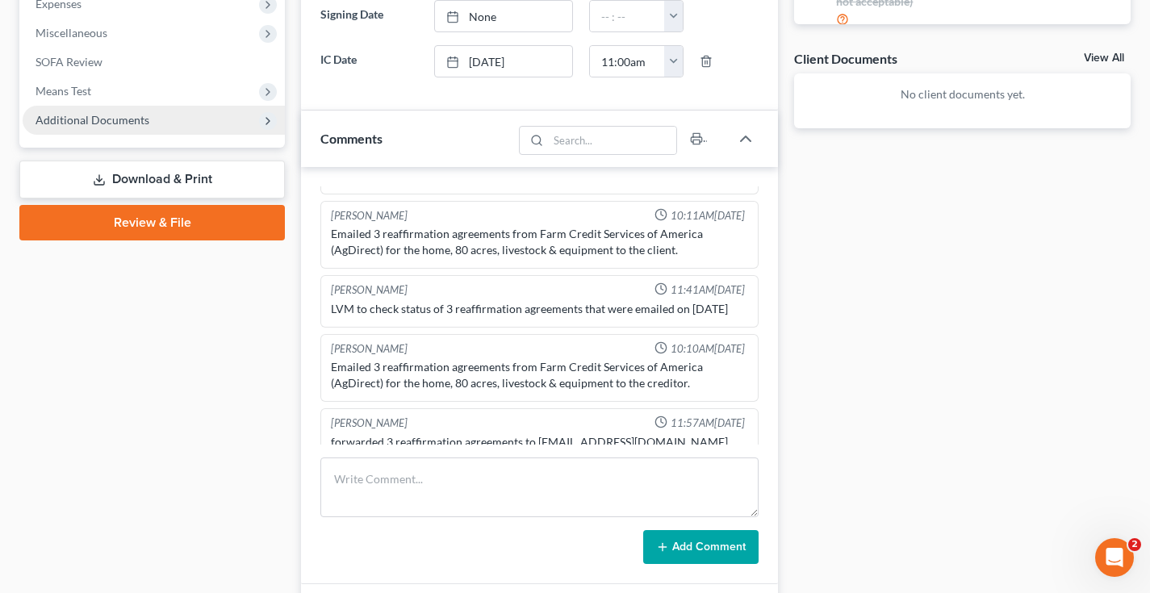
click at [149, 120] on span "Additional Documents" at bounding box center [154, 120] width 262 height 29
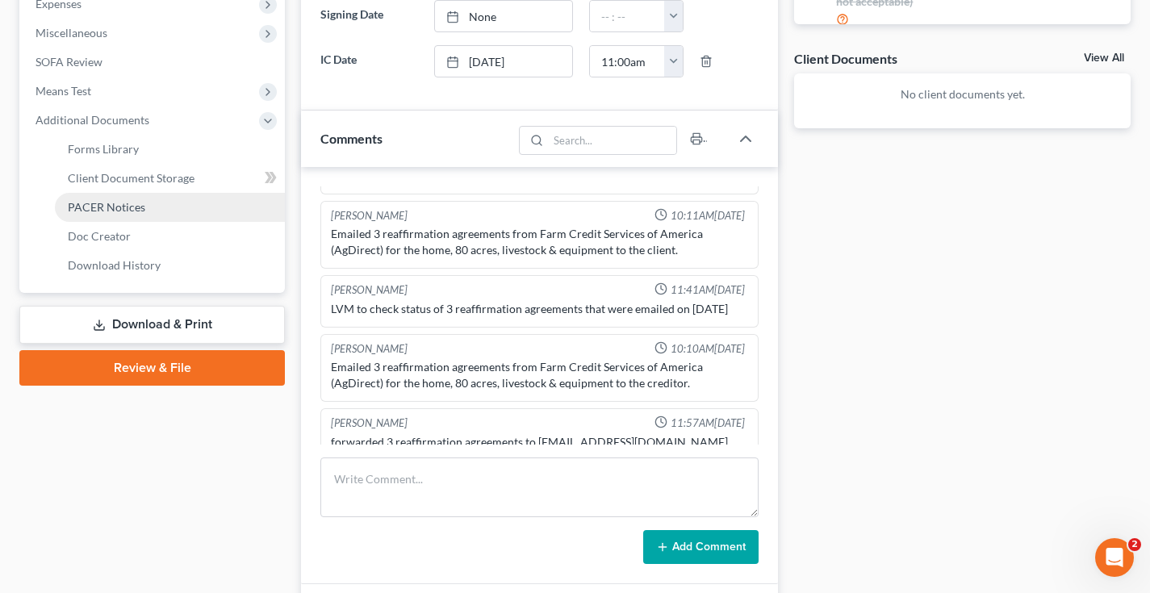
click at [130, 205] on span "PACER Notices" at bounding box center [106, 207] width 77 height 14
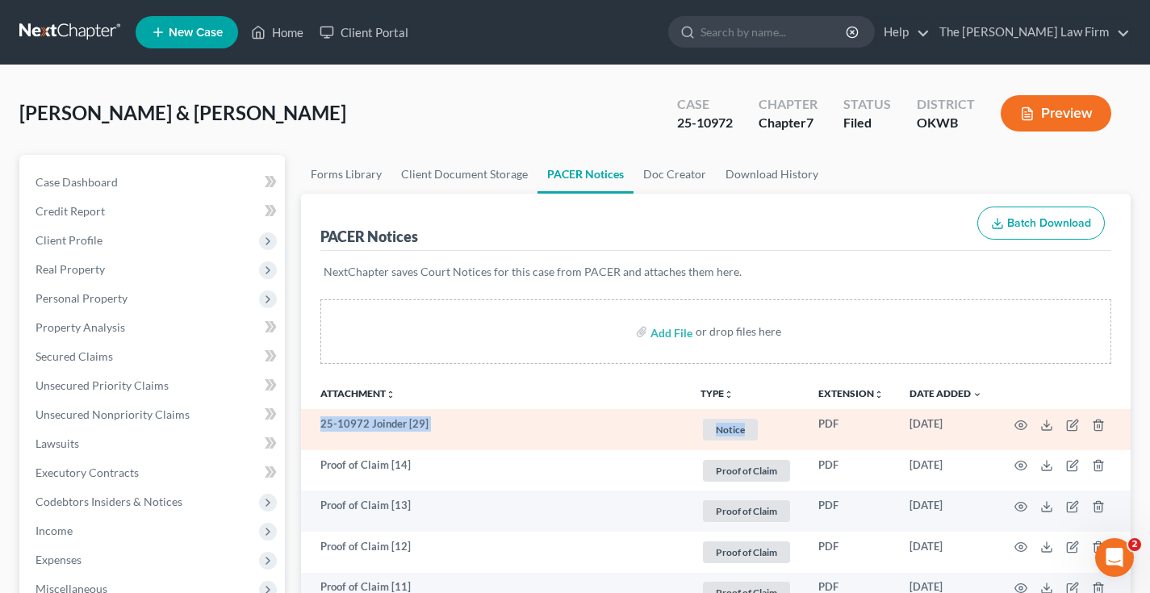
drag, startPoint x: 460, startPoint y: 413, endPoint x: 820, endPoint y: 413, distance: 360.0
click at [819, 413] on tr "25-10972 Joinder [29] Notice + Add Tag Notice × Select an option or create one …" at bounding box center [716, 429] width 830 height 41
click at [1022, 425] on circle "button" at bounding box center [1021, 425] width 3 height 3
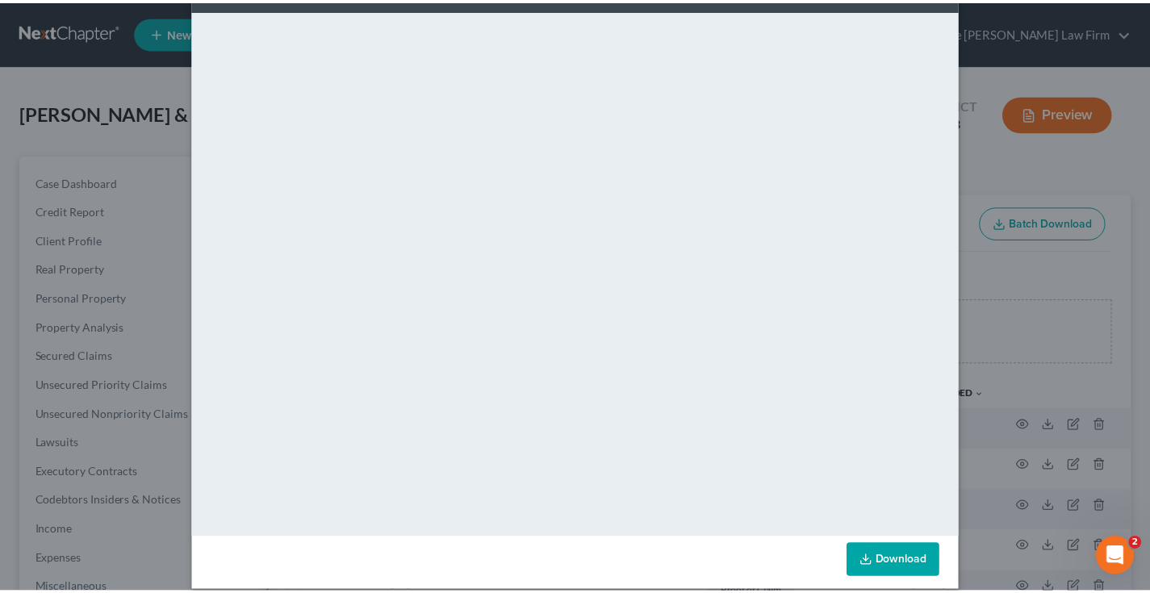
scroll to position [82, 0]
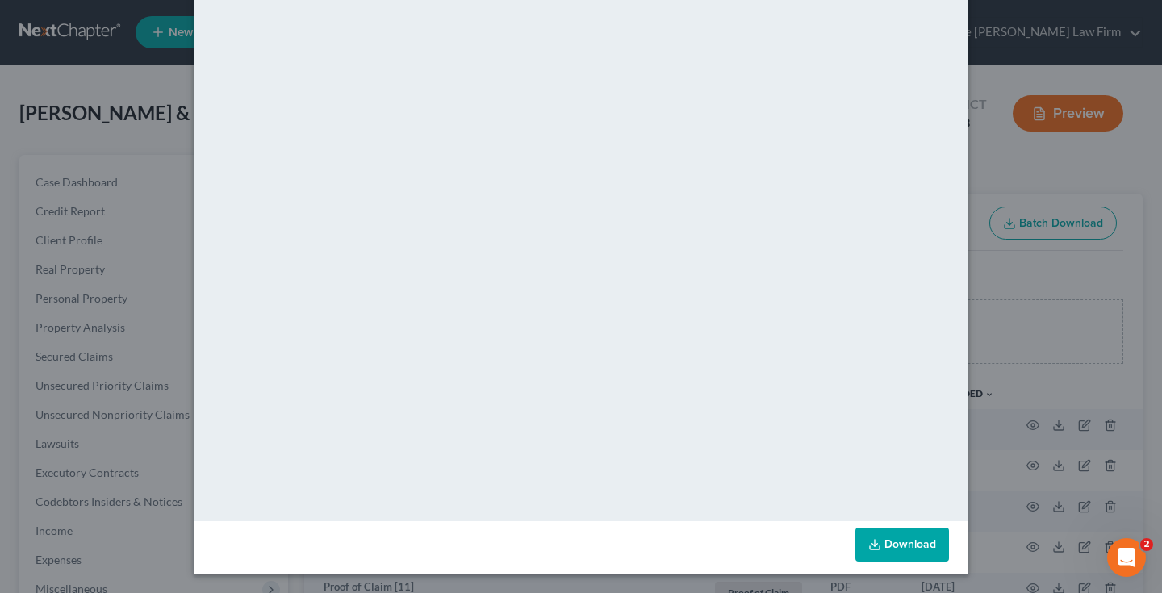
click at [1017, 133] on div "Attachment Preview: 25-10972 Joinder [29] [DATE] × <object ng-attr-data='[URL][…" at bounding box center [581, 296] width 1162 height 593
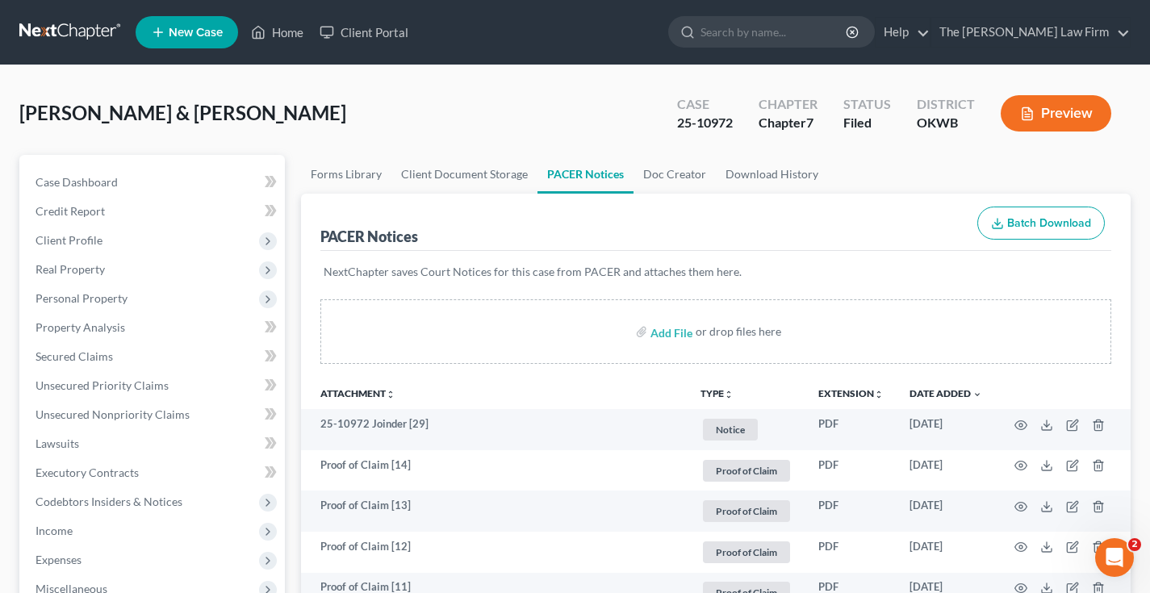
click at [854, 350] on div "Add File or drop files here" at bounding box center [715, 331] width 791 height 65
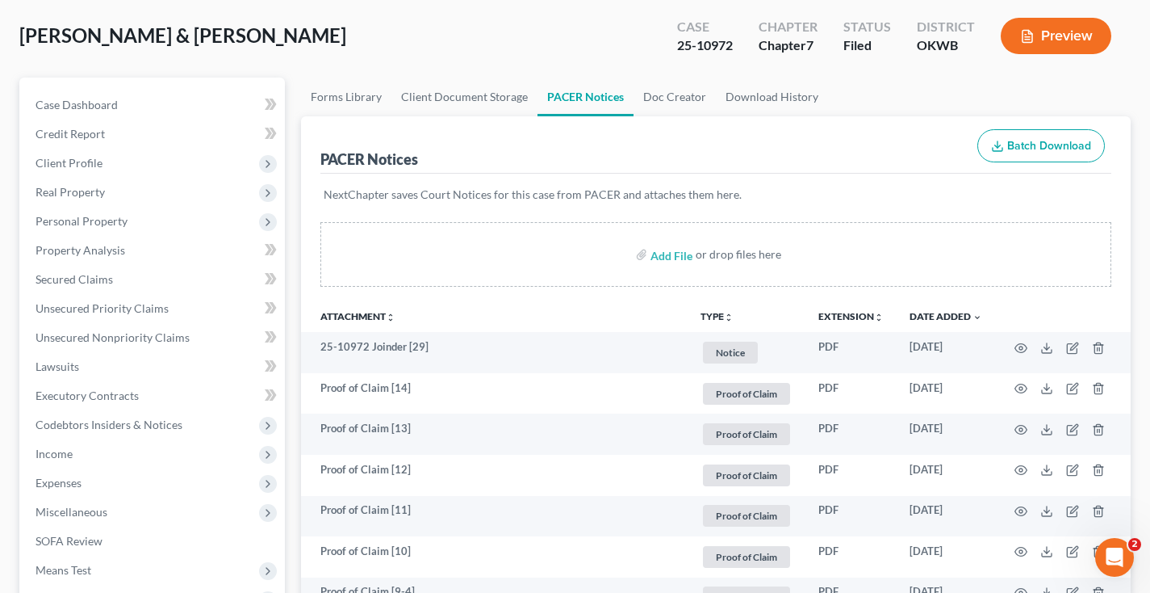
scroll to position [0, 0]
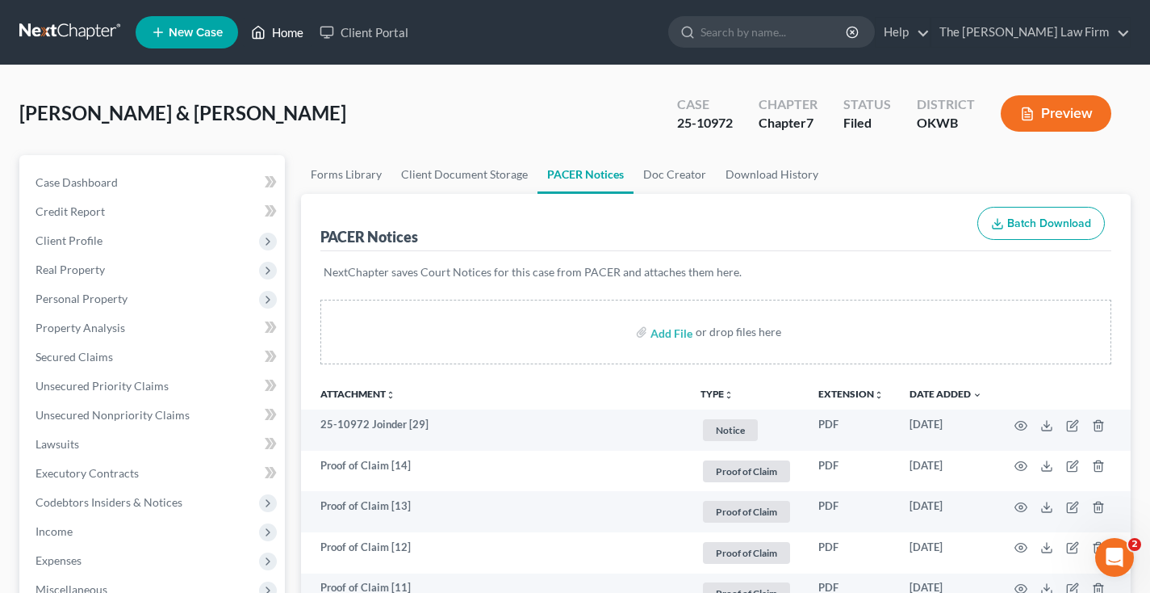
click at [287, 32] on link "Home" at bounding box center [277, 32] width 69 height 29
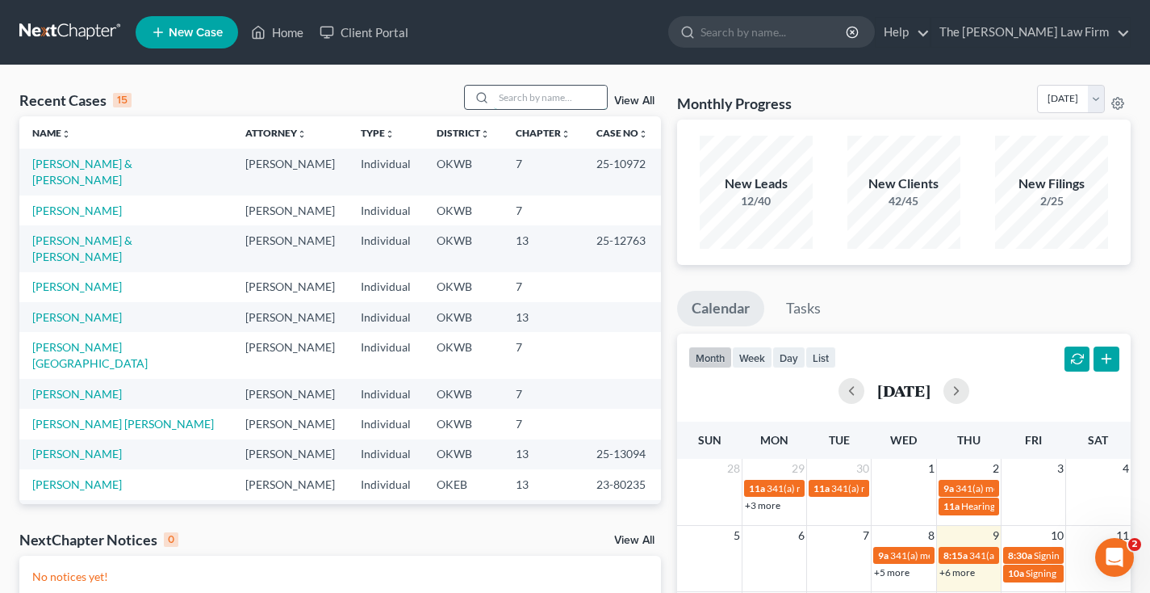
click at [535, 92] on input "search" at bounding box center [550, 97] width 113 height 23
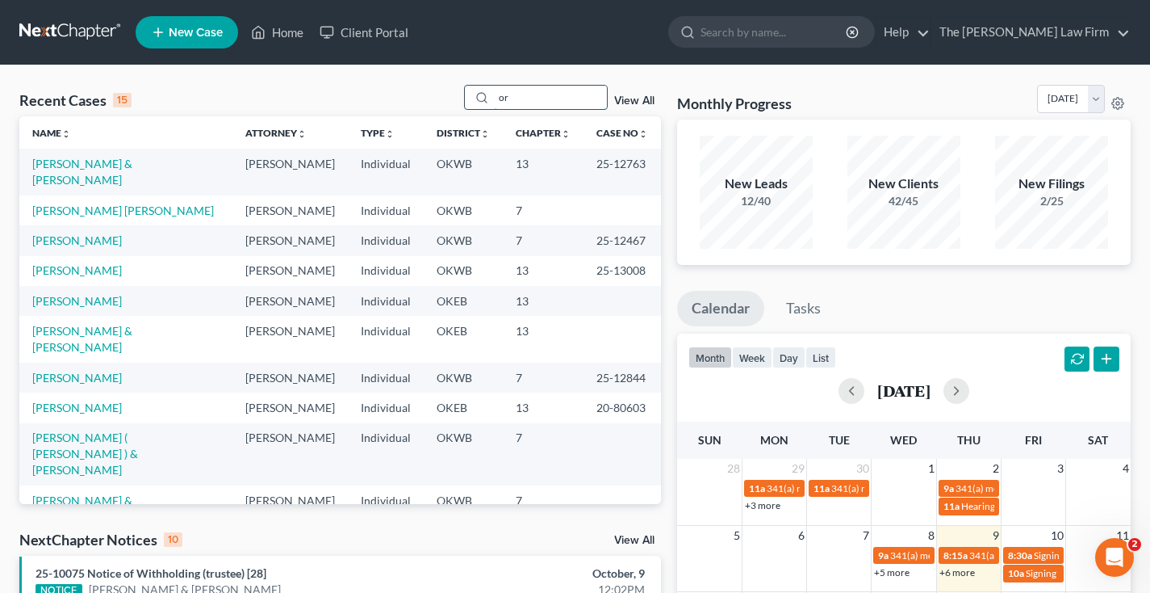
type input "or"
click at [88, 294] on link "[PERSON_NAME]" at bounding box center [77, 301] width 90 height 14
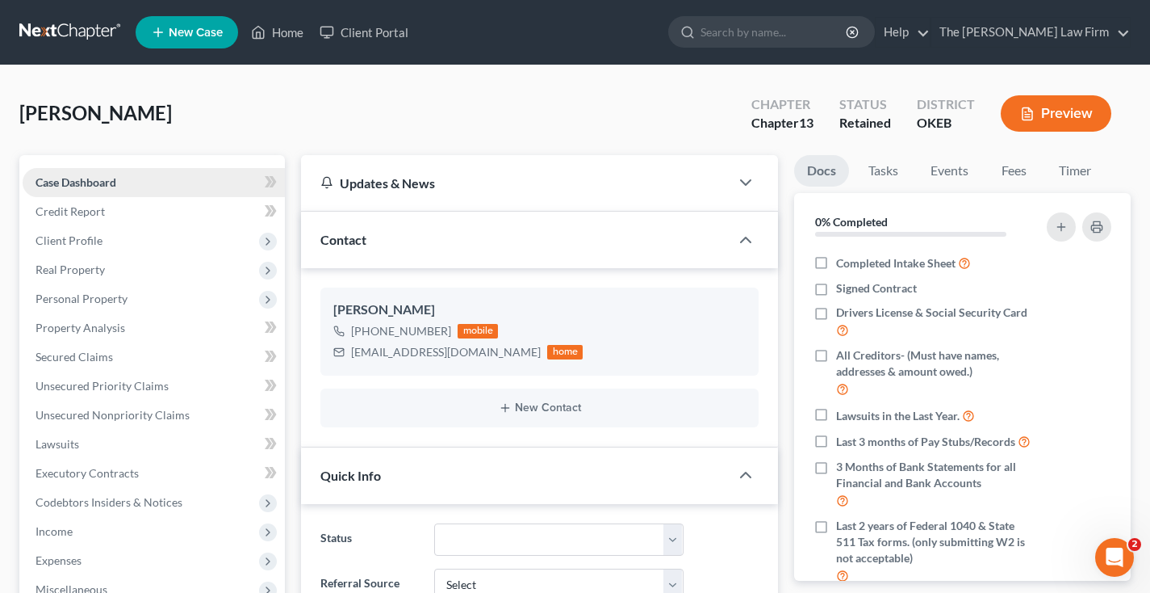
scroll to position [2, 0]
click at [271, 36] on link "Home" at bounding box center [277, 32] width 69 height 29
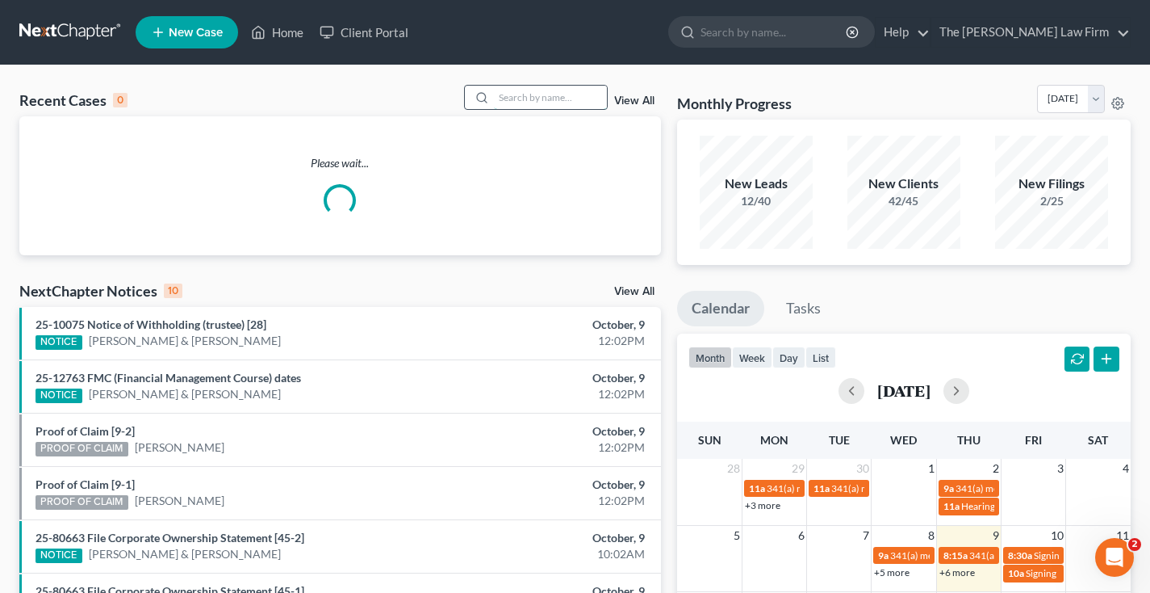
click at [525, 95] on input "search" at bounding box center [550, 97] width 113 height 23
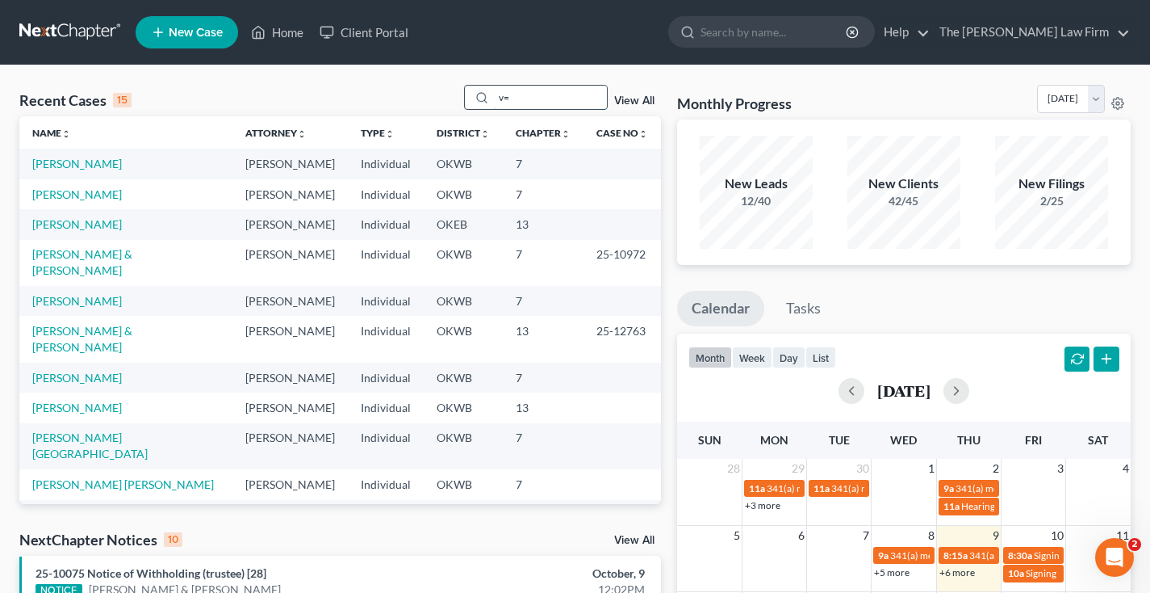
type input "v"
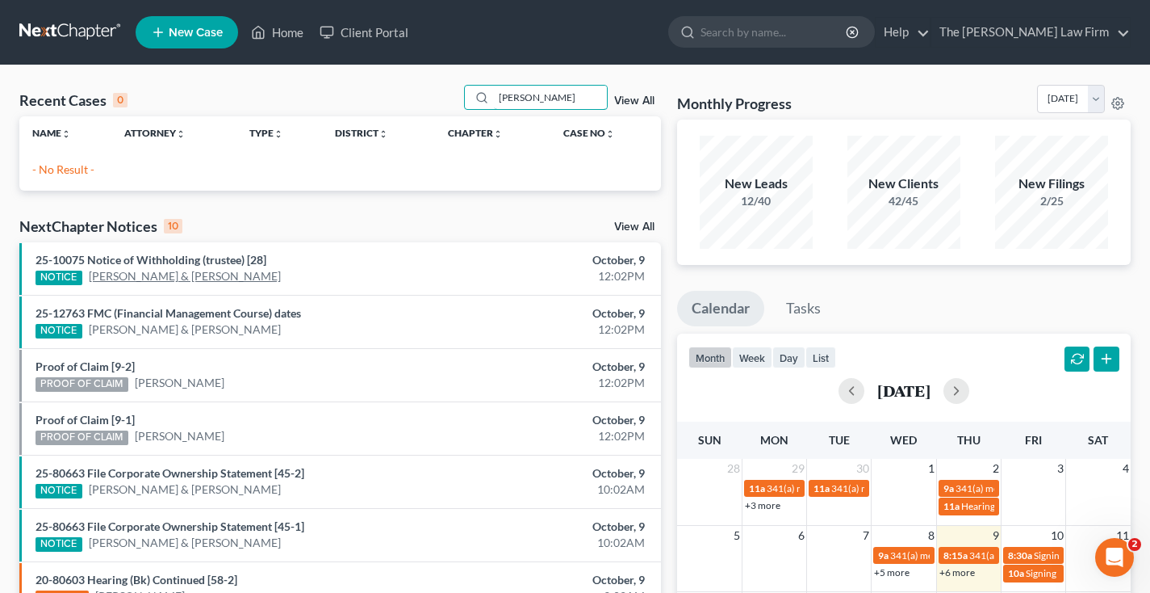
type input "[PERSON_NAME]"
click at [195, 269] on link "[PERSON_NAME] & [PERSON_NAME]" at bounding box center [185, 276] width 192 height 16
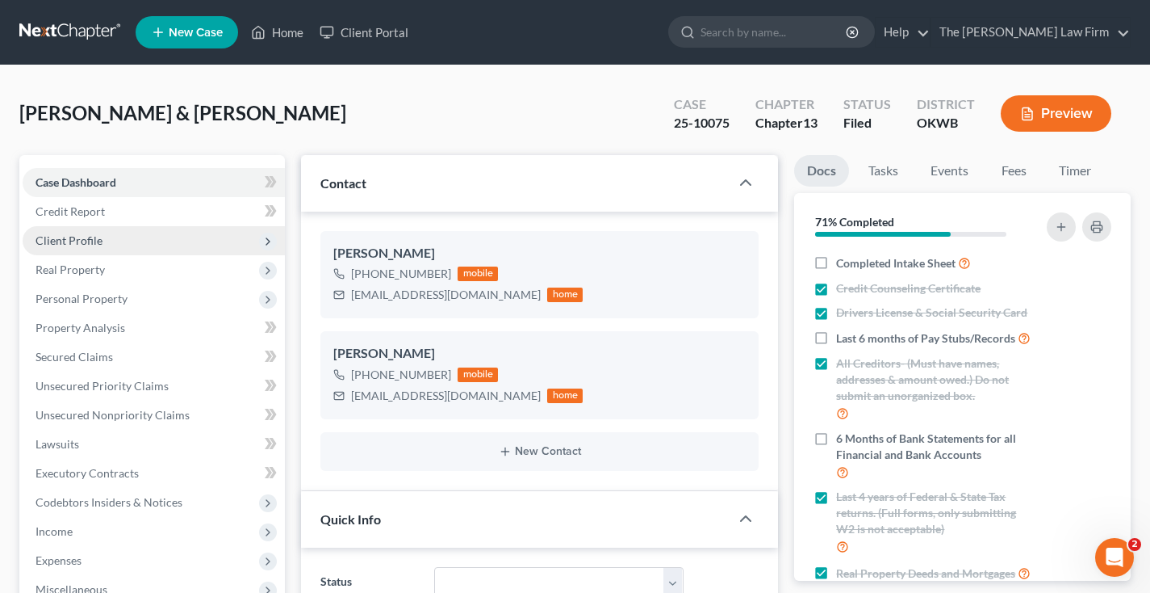
scroll to position [898, 0]
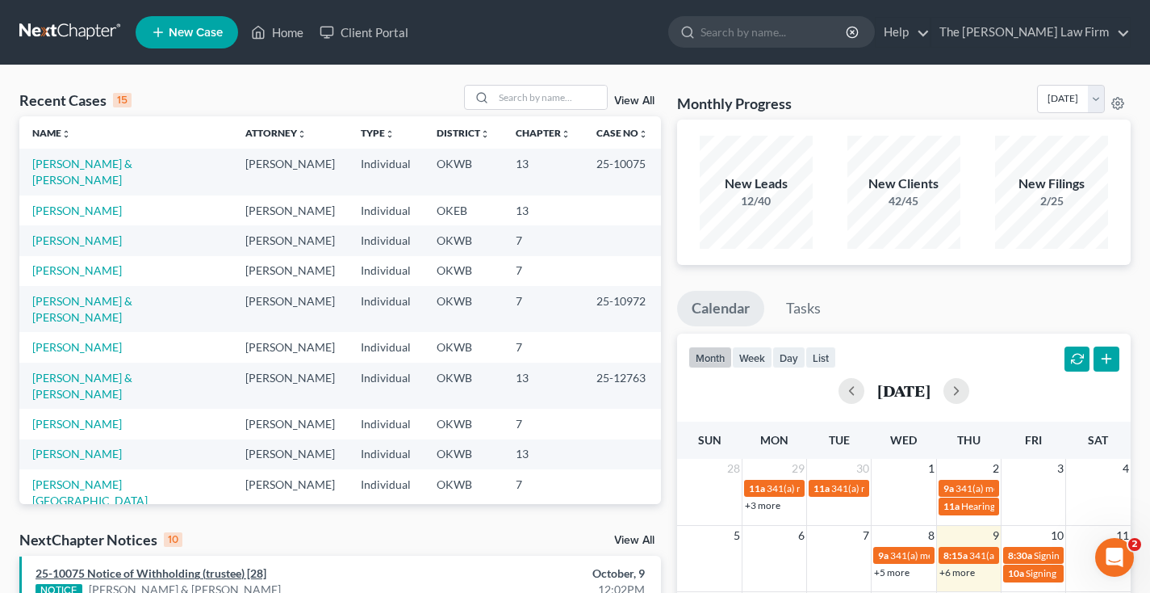
click at [171, 575] on link "25-10075 Notice of Withholding (trustee) [28]" at bounding box center [151, 573] width 231 height 14
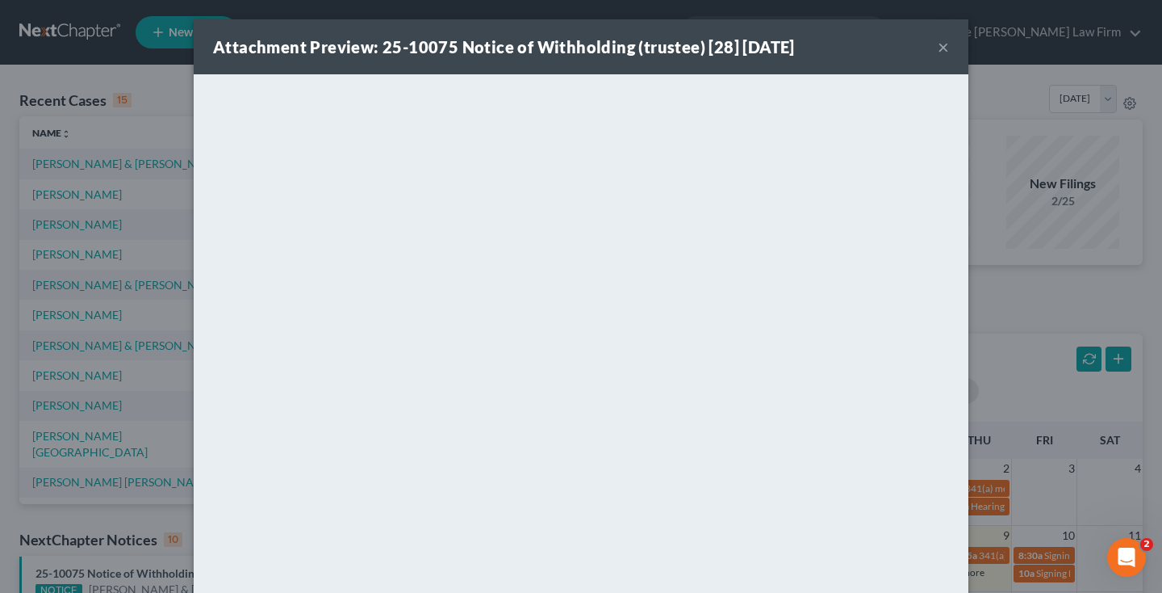
click at [938, 44] on button "×" at bounding box center [943, 46] width 11 height 19
